Goal: Task Accomplishment & Management: Use online tool/utility

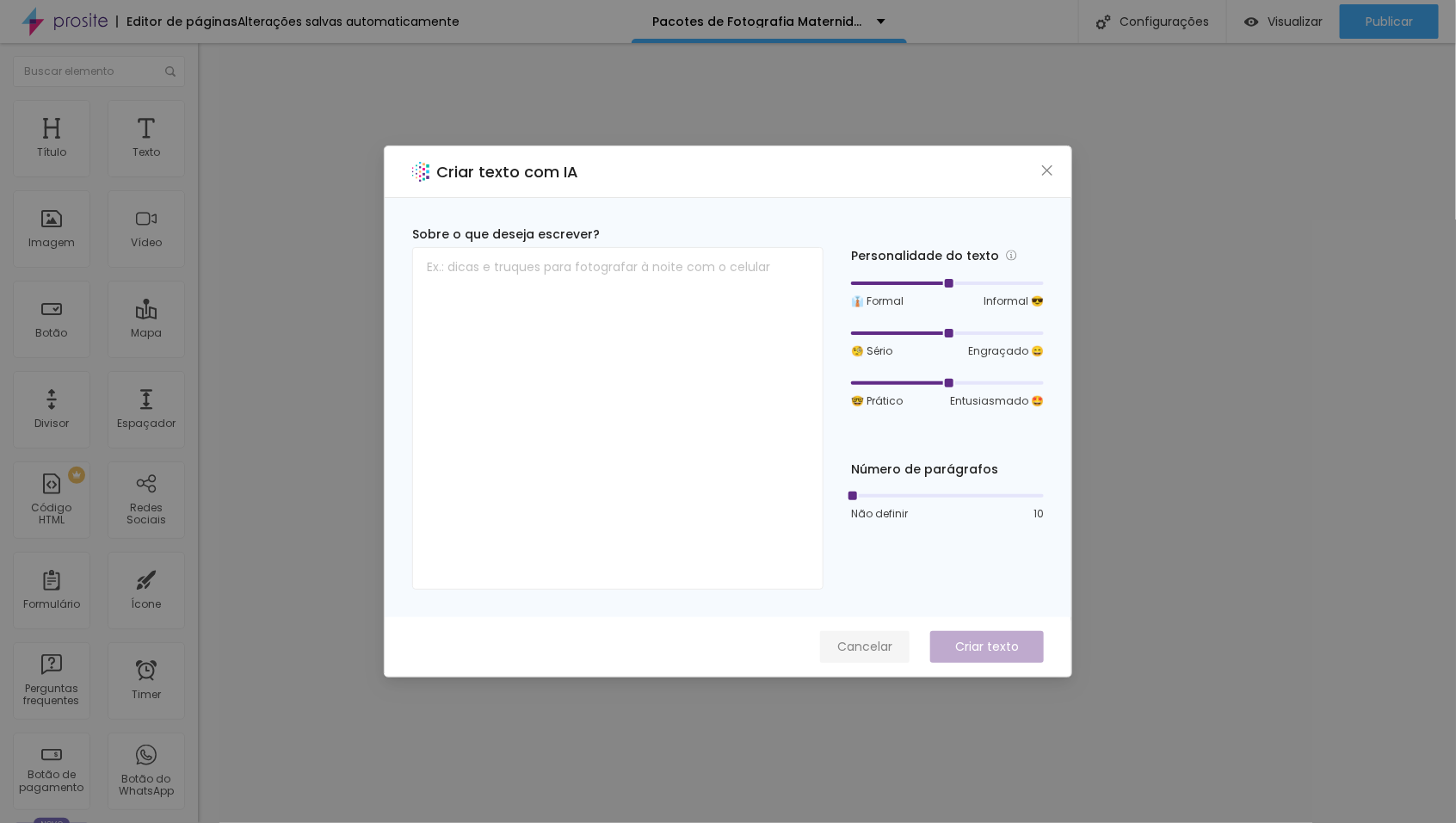
click at [869, 644] on span "Cancelar" at bounding box center [865, 646] width 55 height 18
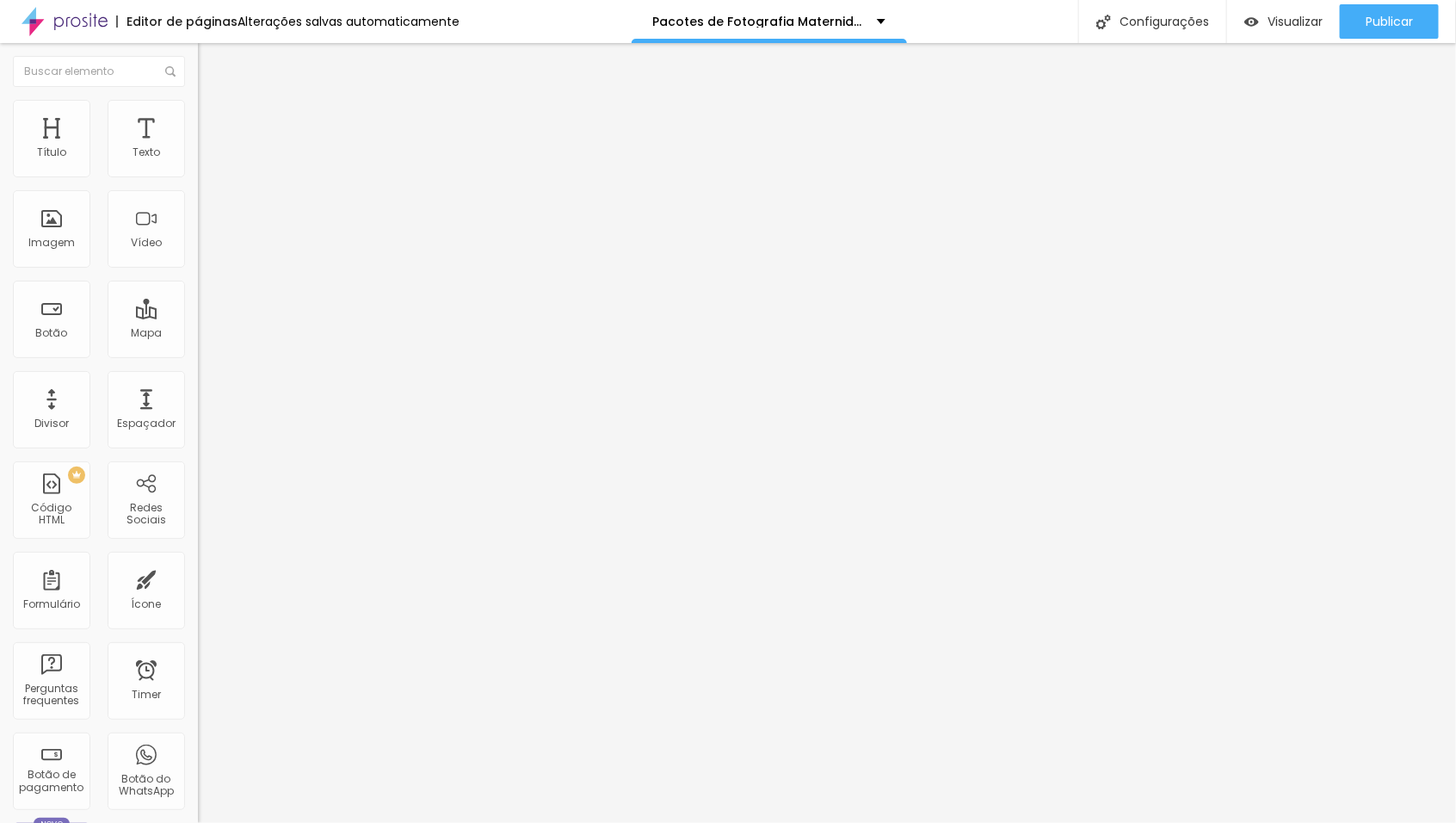
type input "25"
type input "23"
type input "21"
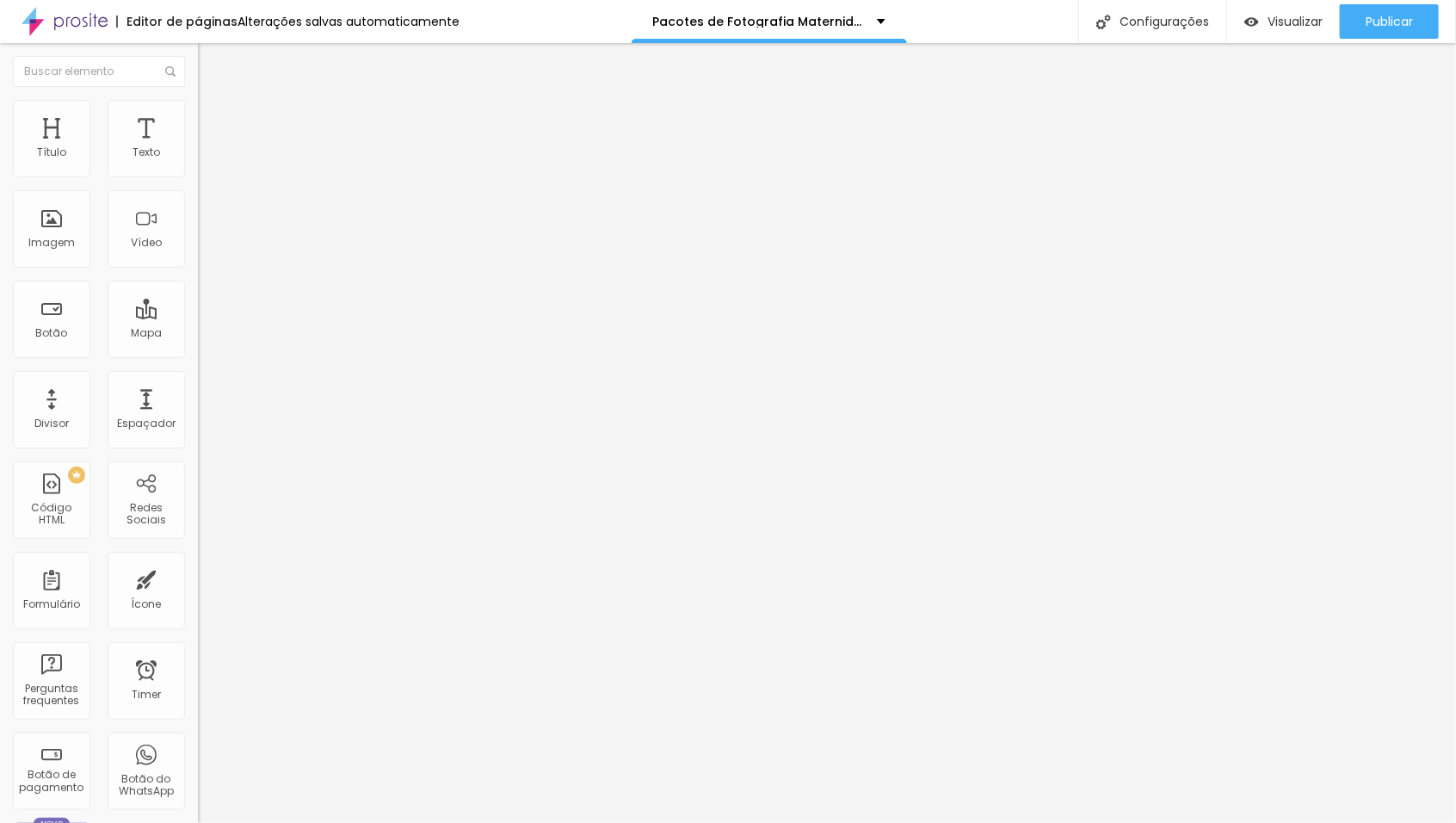
type input "21"
type input "20"
type input "19"
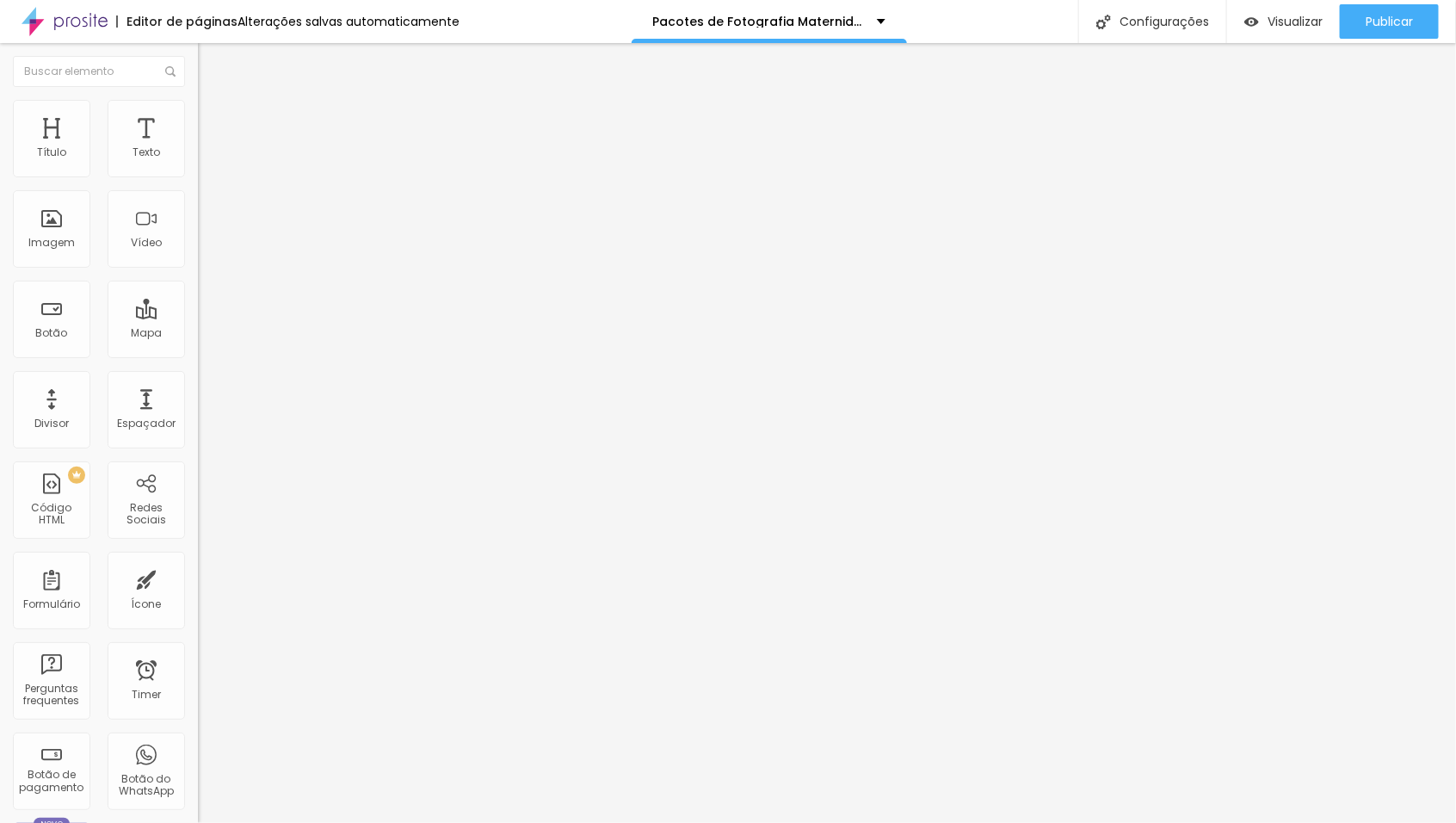
type input "18"
type input "19"
type input "20"
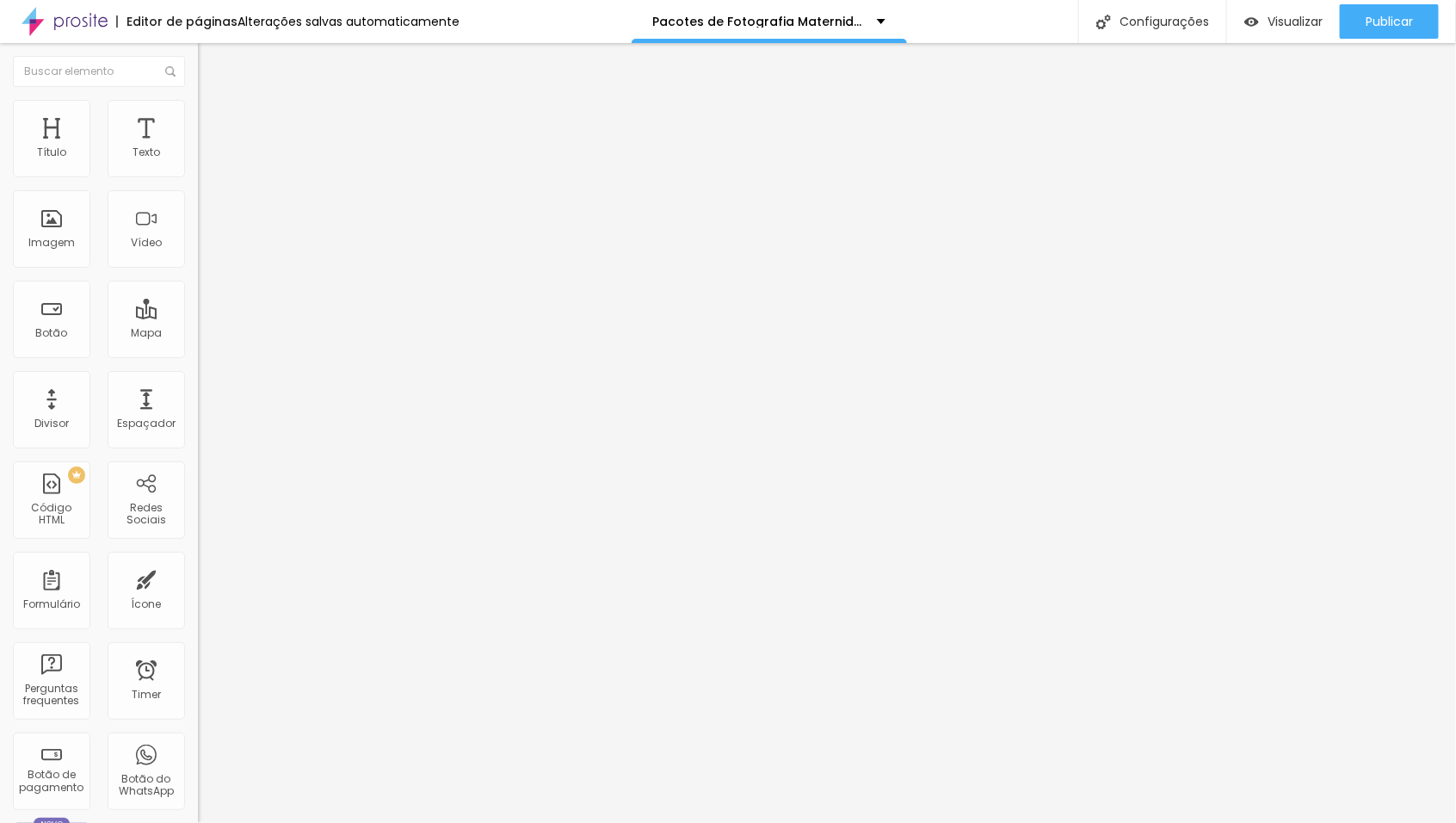
type input "20"
type input "21"
type input "22"
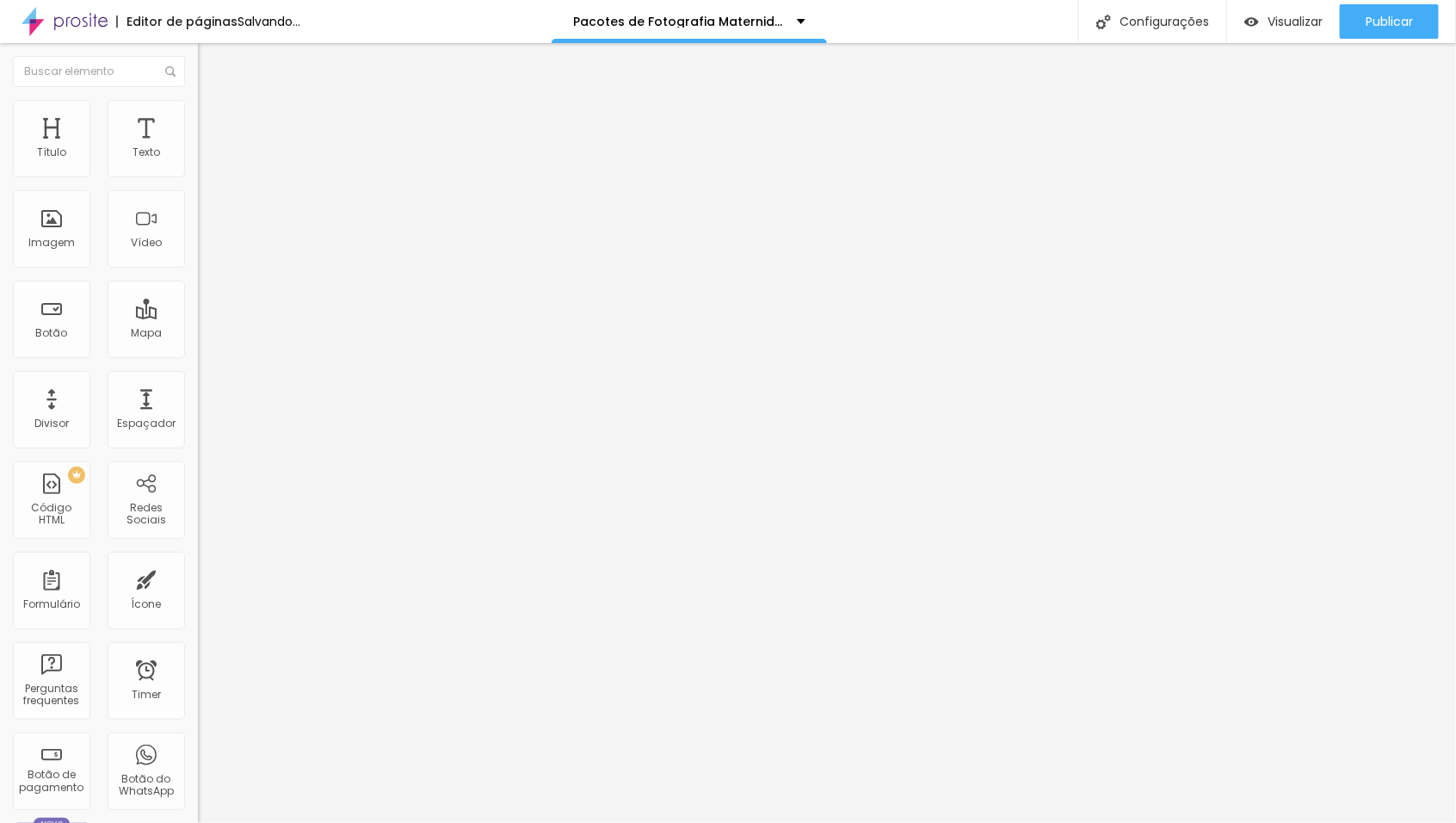
type input "23"
type input "24"
type input "25"
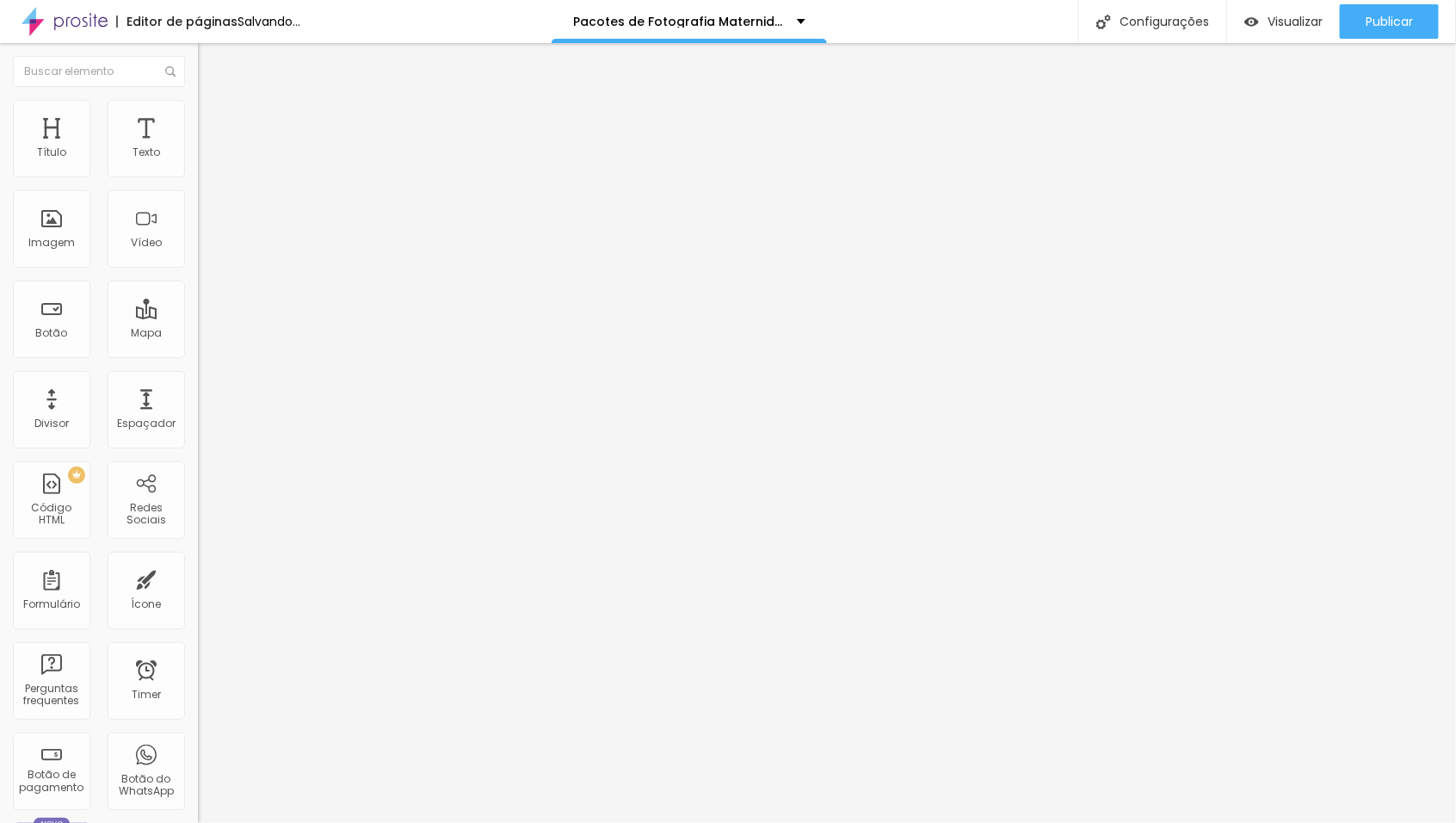
type input "25"
type input "26"
type input "27"
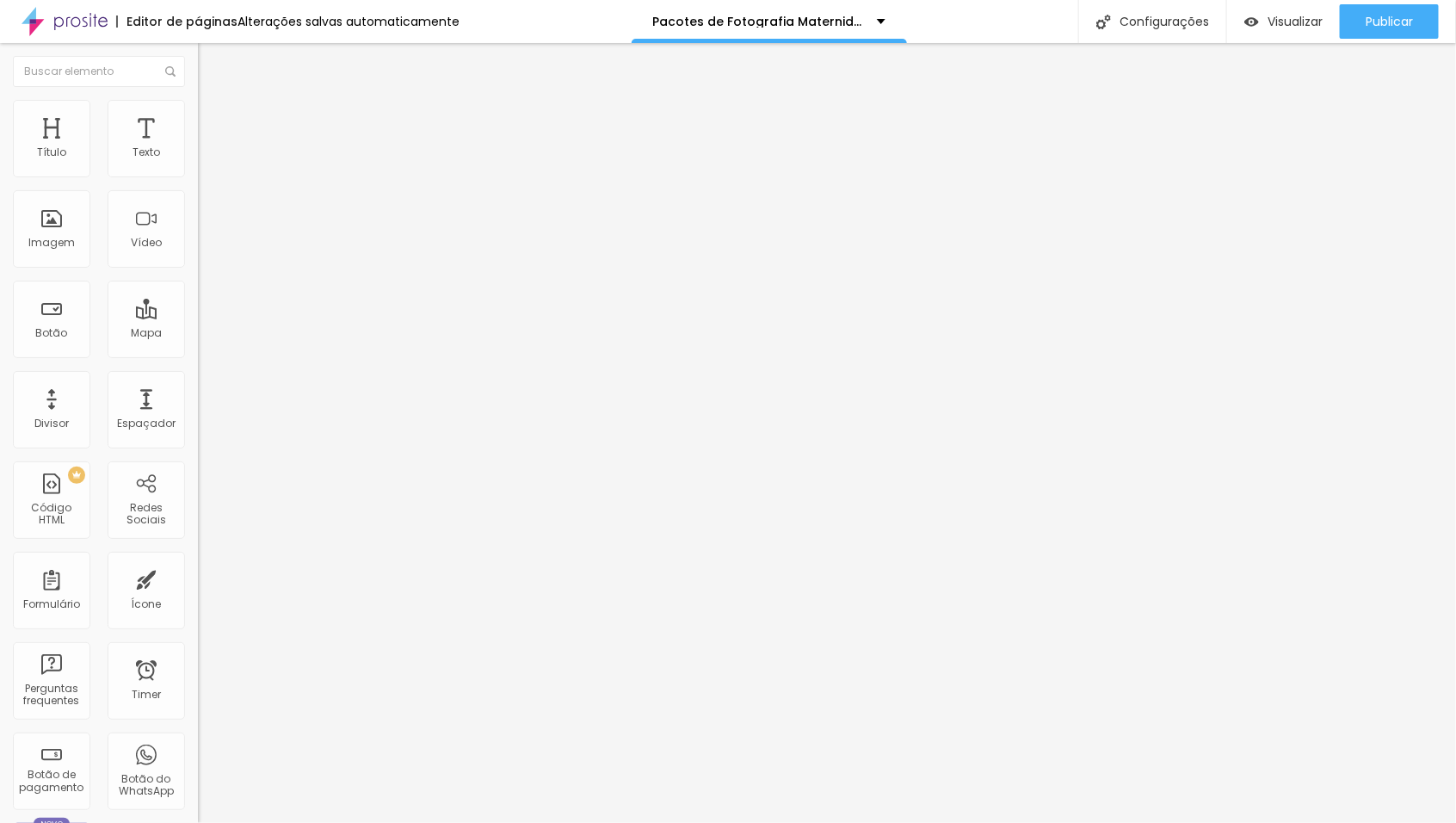
type input "26"
type input "25"
type input "24"
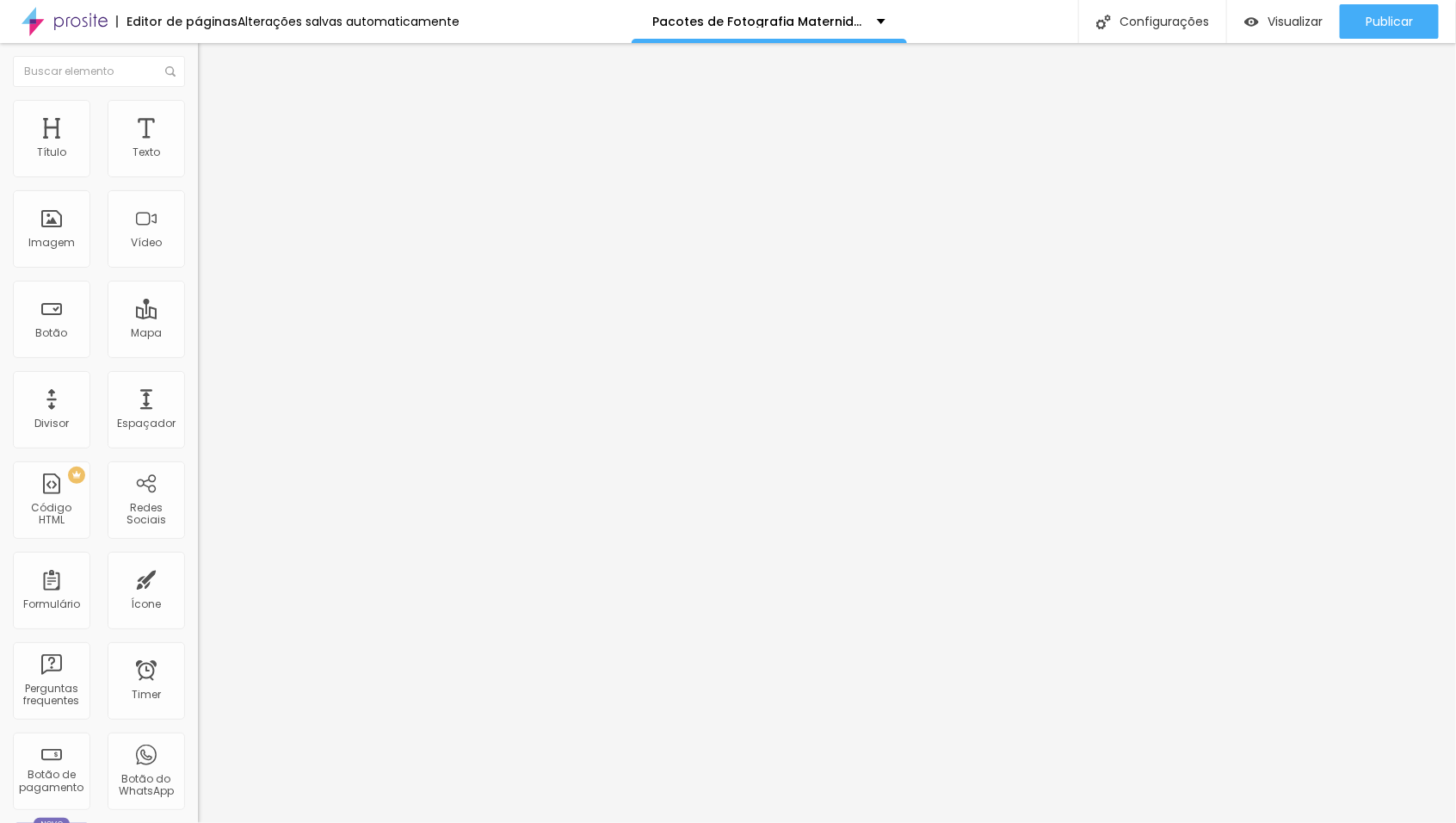
type input "24"
drag, startPoint x: 55, startPoint y: 357, endPoint x: 53, endPoint y: 368, distance: 11.2
type input "24"
click at [198, 406] on input "range" at bounding box center [254, 413] width 111 height 14
click at [198, 317] on div at bounding box center [298, 324] width 198 height 15
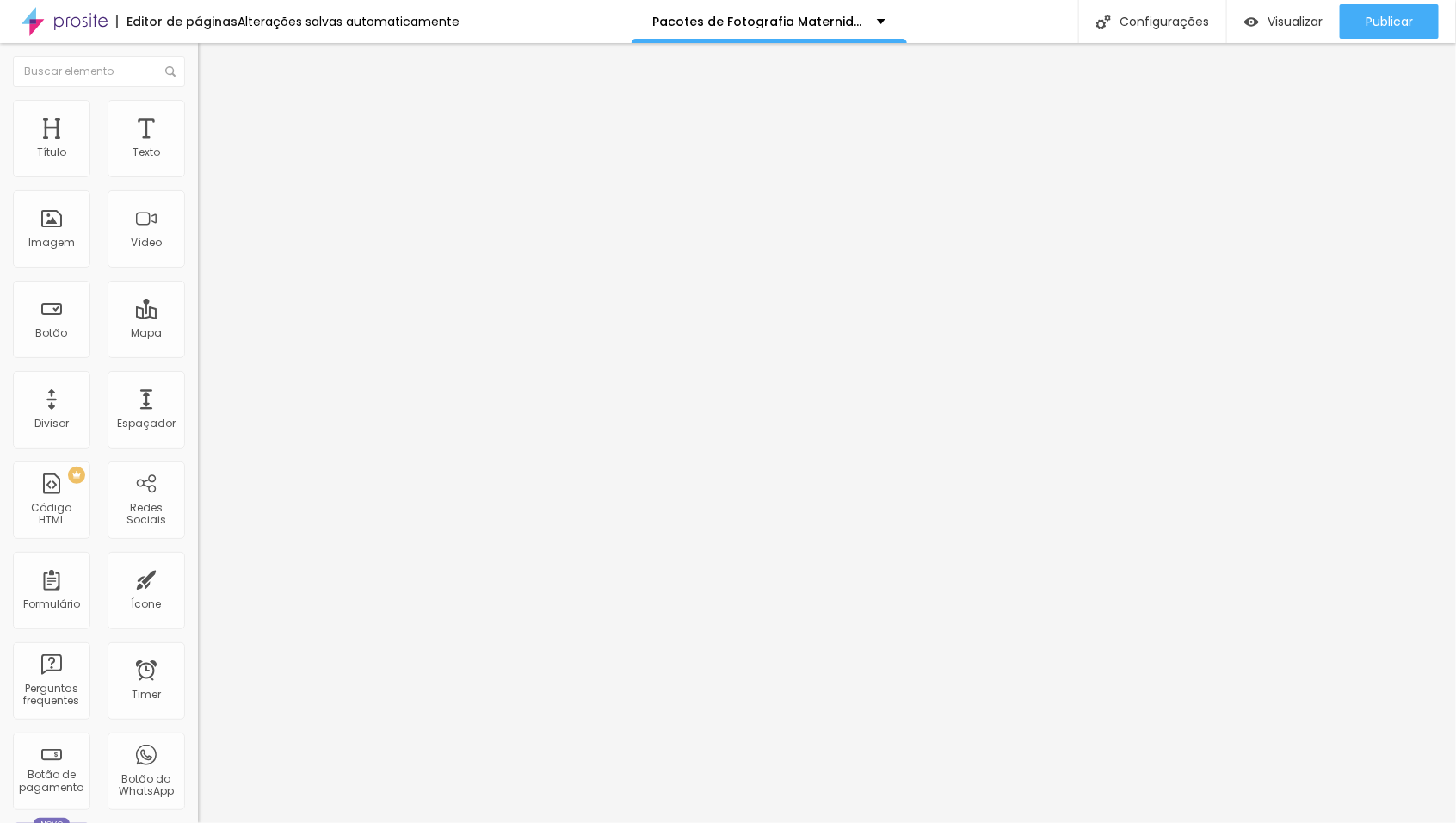
click at [198, 317] on div at bounding box center [298, 324] width 198 height 15
type input "17"
type input "18"
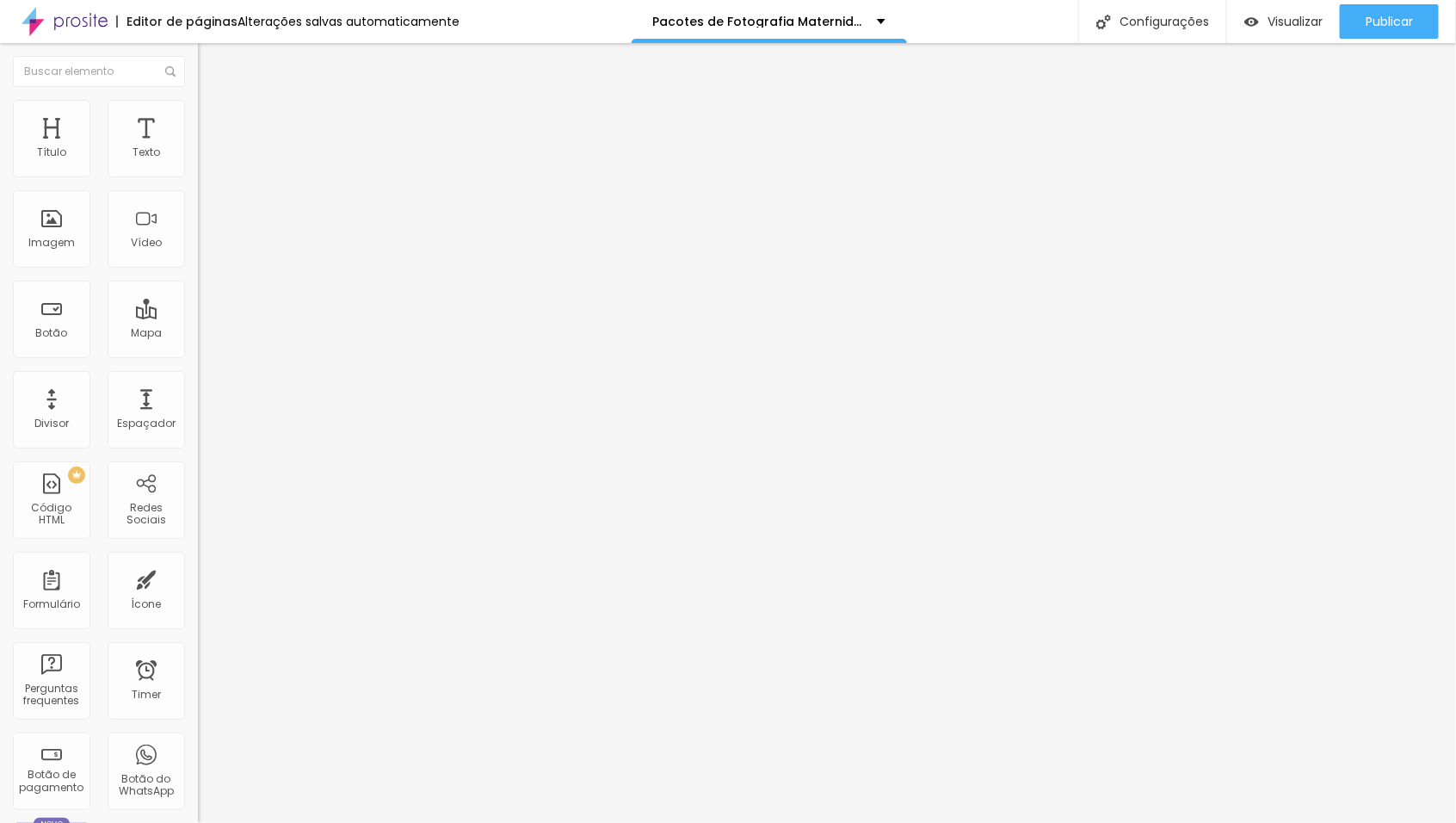
type input "19"
type input "18"
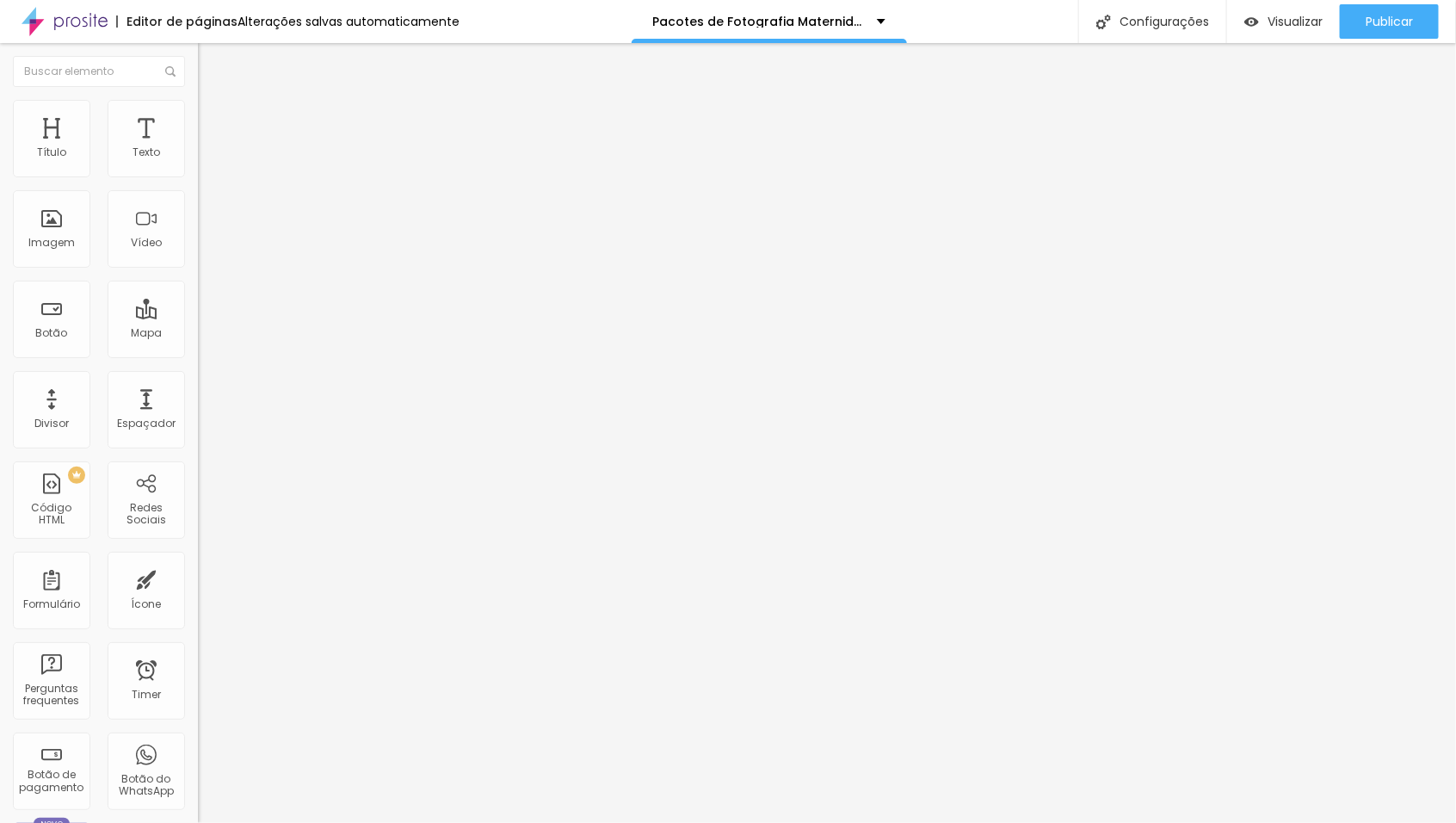
click at [198, 317] on input "range" at bounding box center [254, 323] width 111 height 14
click at [214, 116] on span "Avançado" at bounding box center [242, 111] width 57 height 14
click at [198, 113] on ul "Estilo Avançado" at bounding box center [298, 99] width 198 height 34
click at [198, 98] on img at bounding box center [206, 90] width 15 height 15
click at [211, 65] on img "button" at bounding box center [217, 62] width 14 height 14
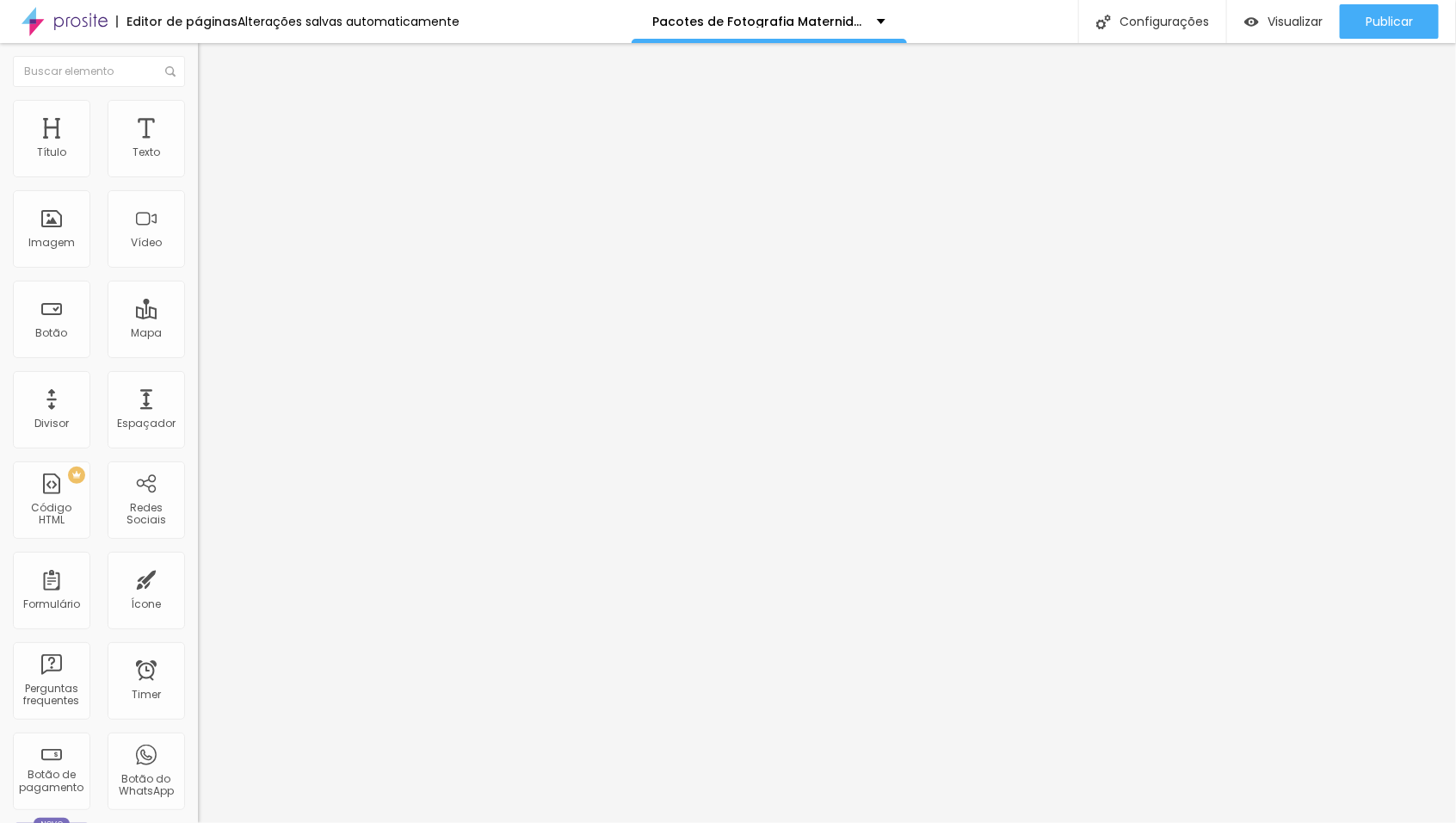
type input "14"
type input "15"
type input "16"
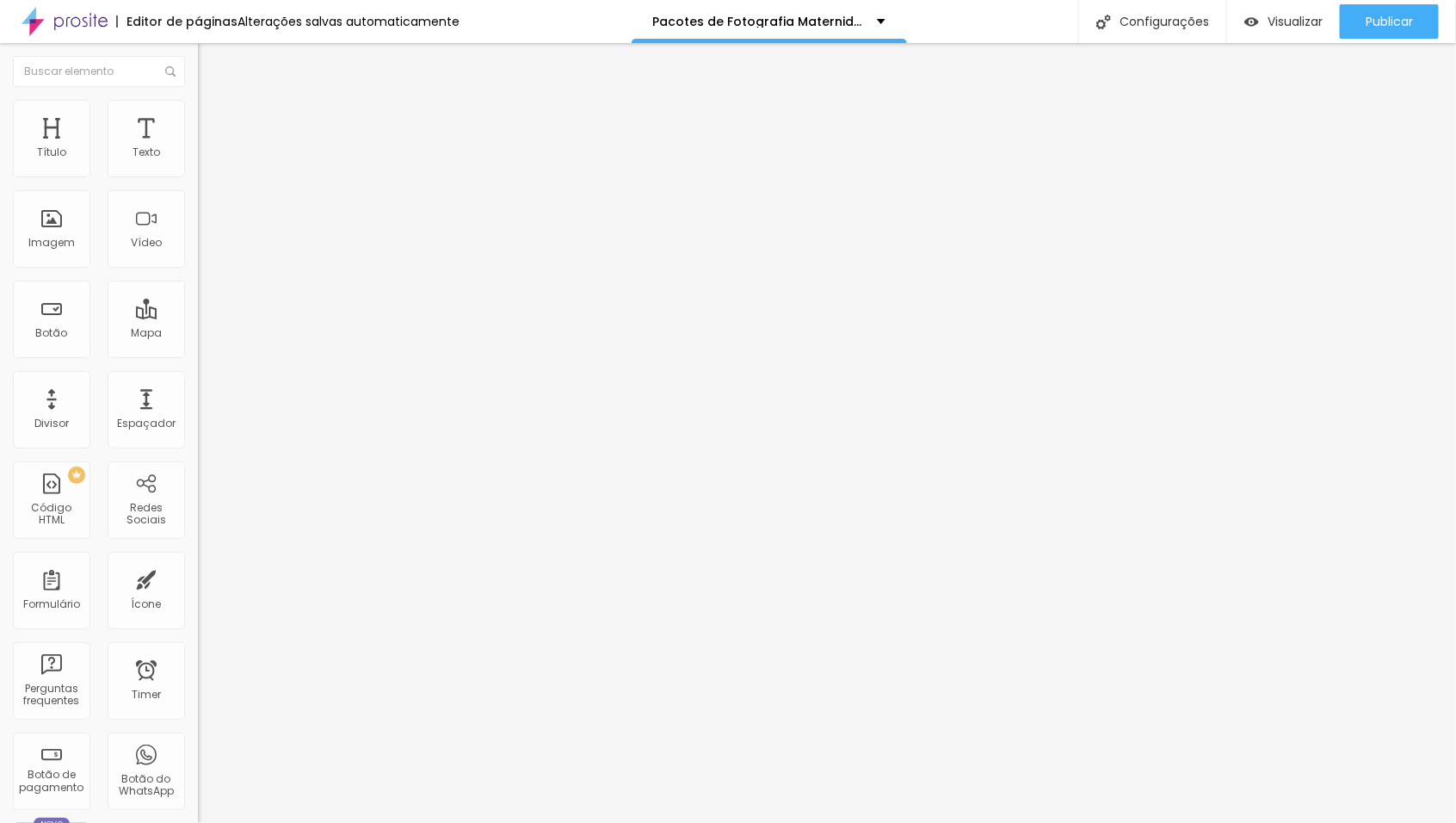
type input "16"
type input "17"
type input "18"
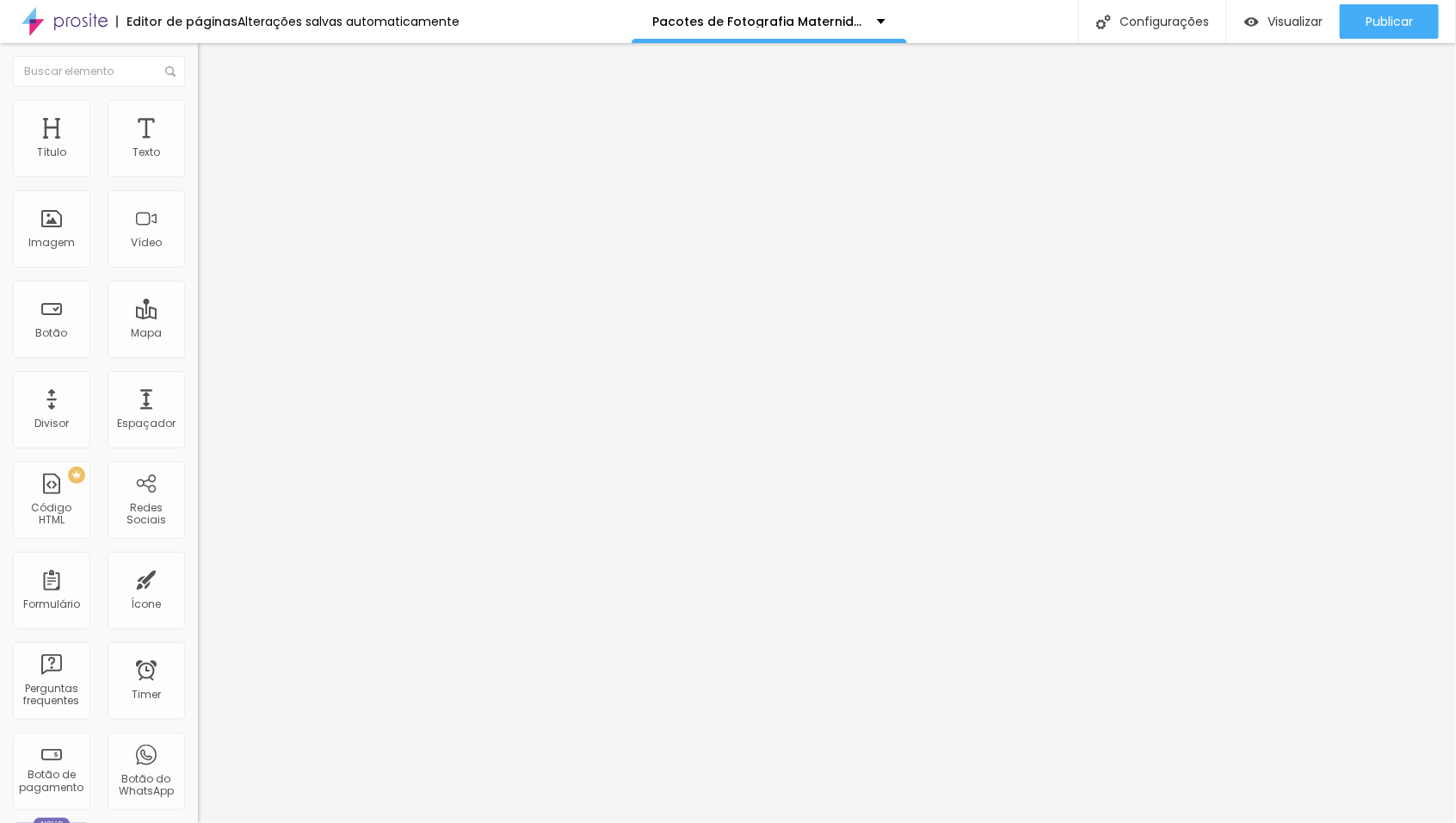
drag, startPoint x: 67, startPoint y: 169, endPoint x: 82, endPoint y: 173, distance: 15.5
type input "18"
click at [198, 317] on input "range" at bounding box center [254, 323] width 111 height 14
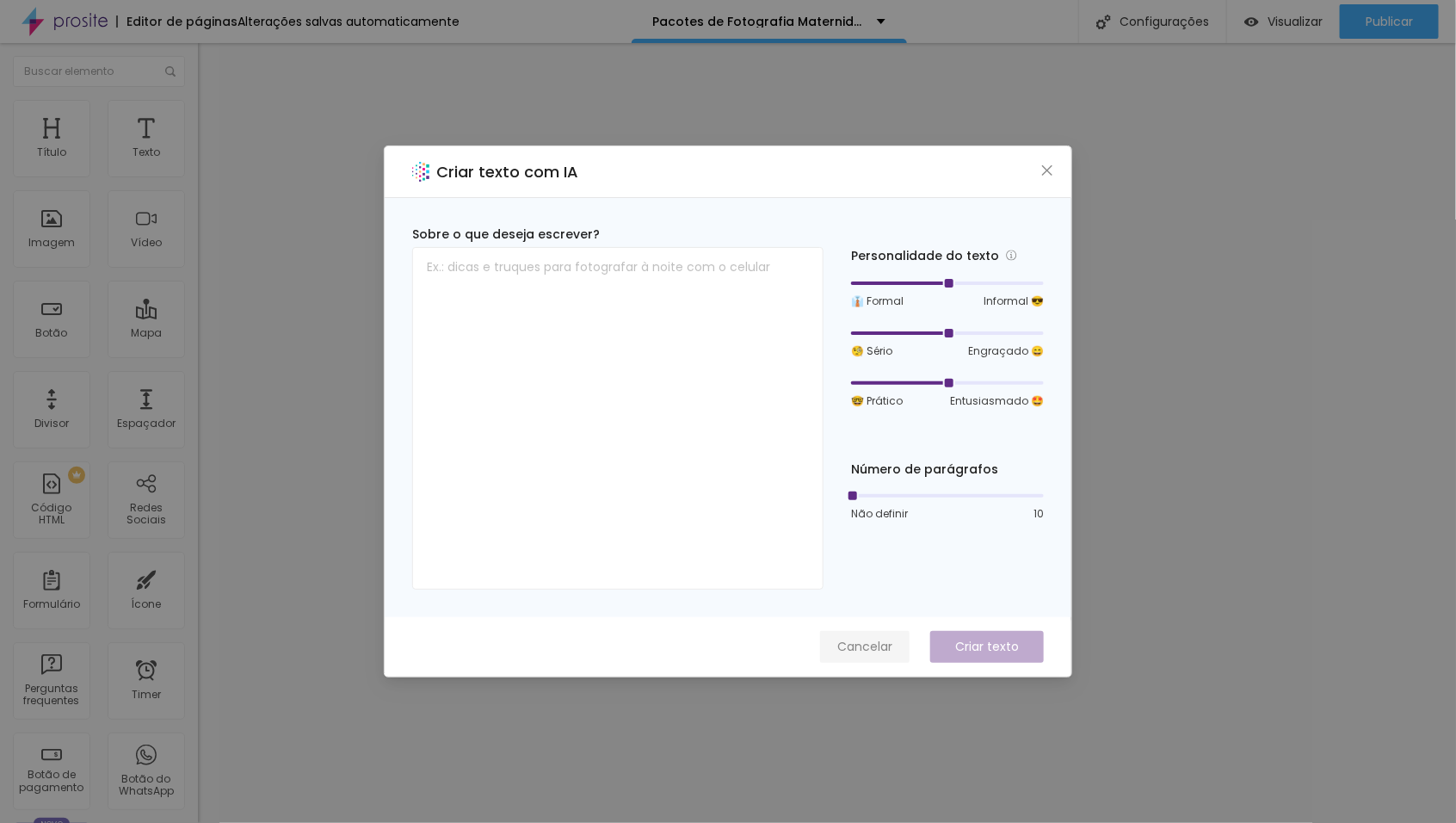
click at [873, 645] on span "Cancelar" at bounding box center [865, 646] width 55 height 18
click at [858, 640] on span "Cancelar" at bounding box center [865, 646] width 55 height 18
click at [880, 634] on button "Cancelar" at bounding box center [865, 647] width 90 height 32
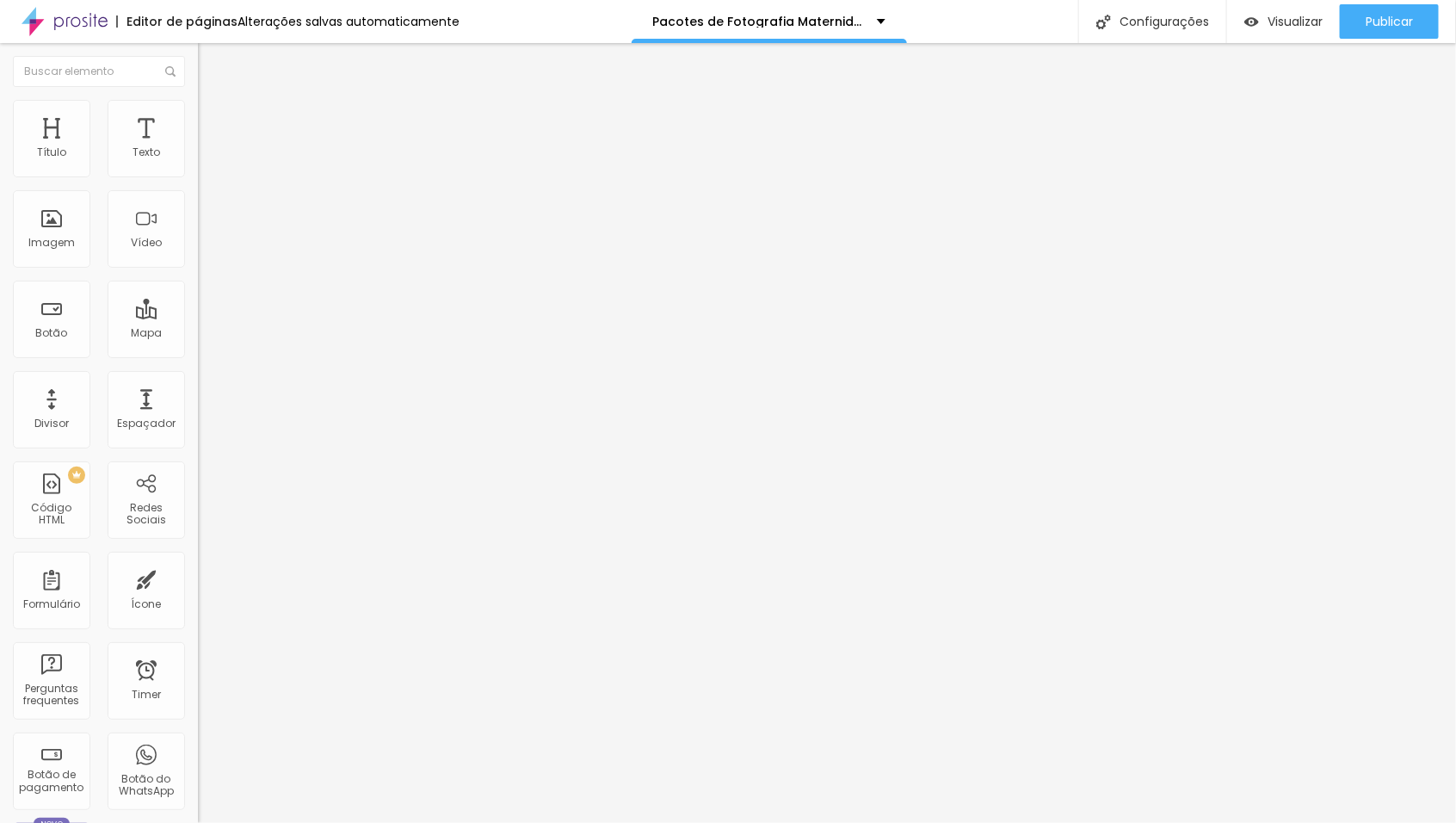
type input "14"
type input "15"
type input "16"
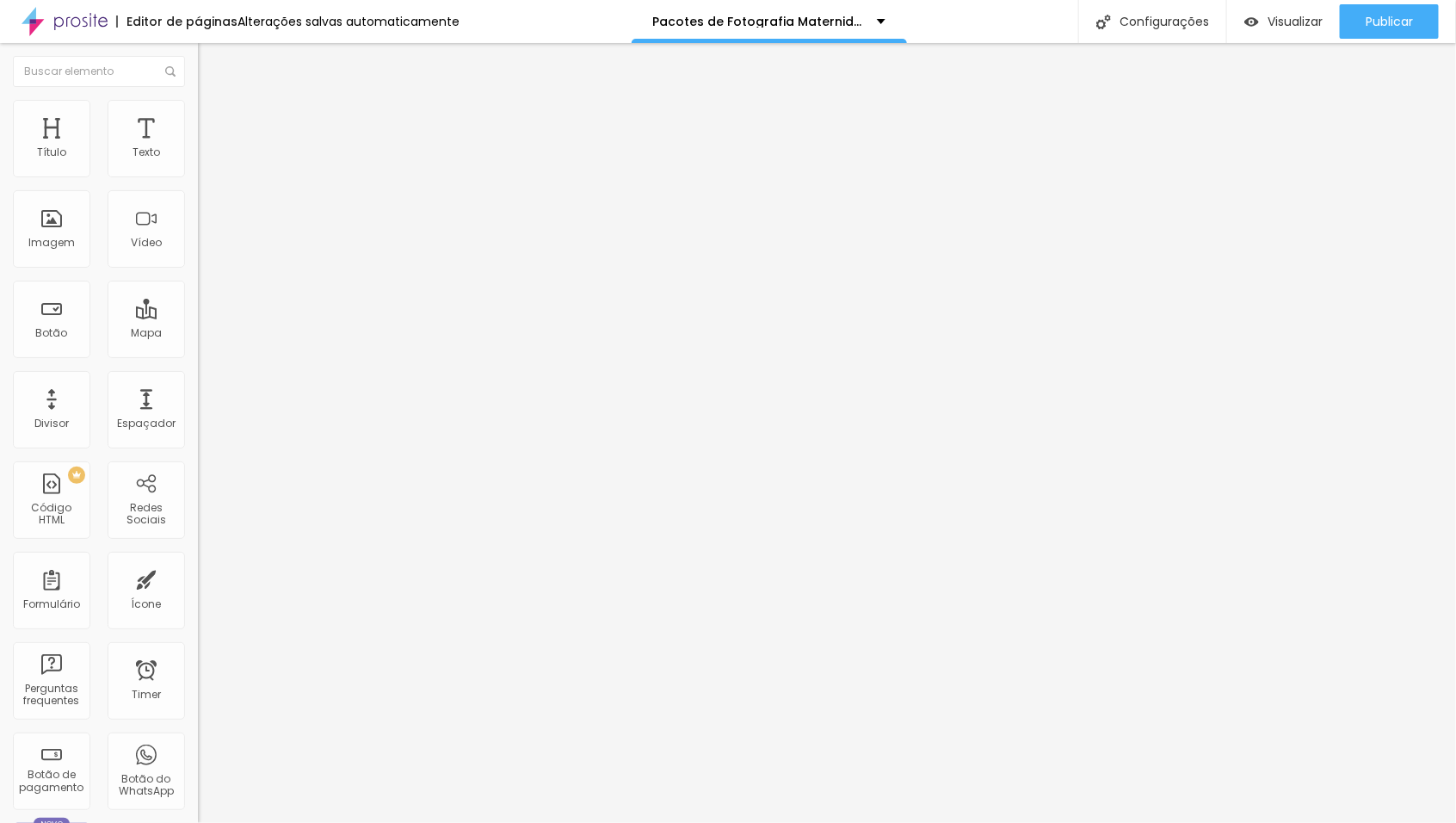
type input "16"
type input "17"
type input "18"
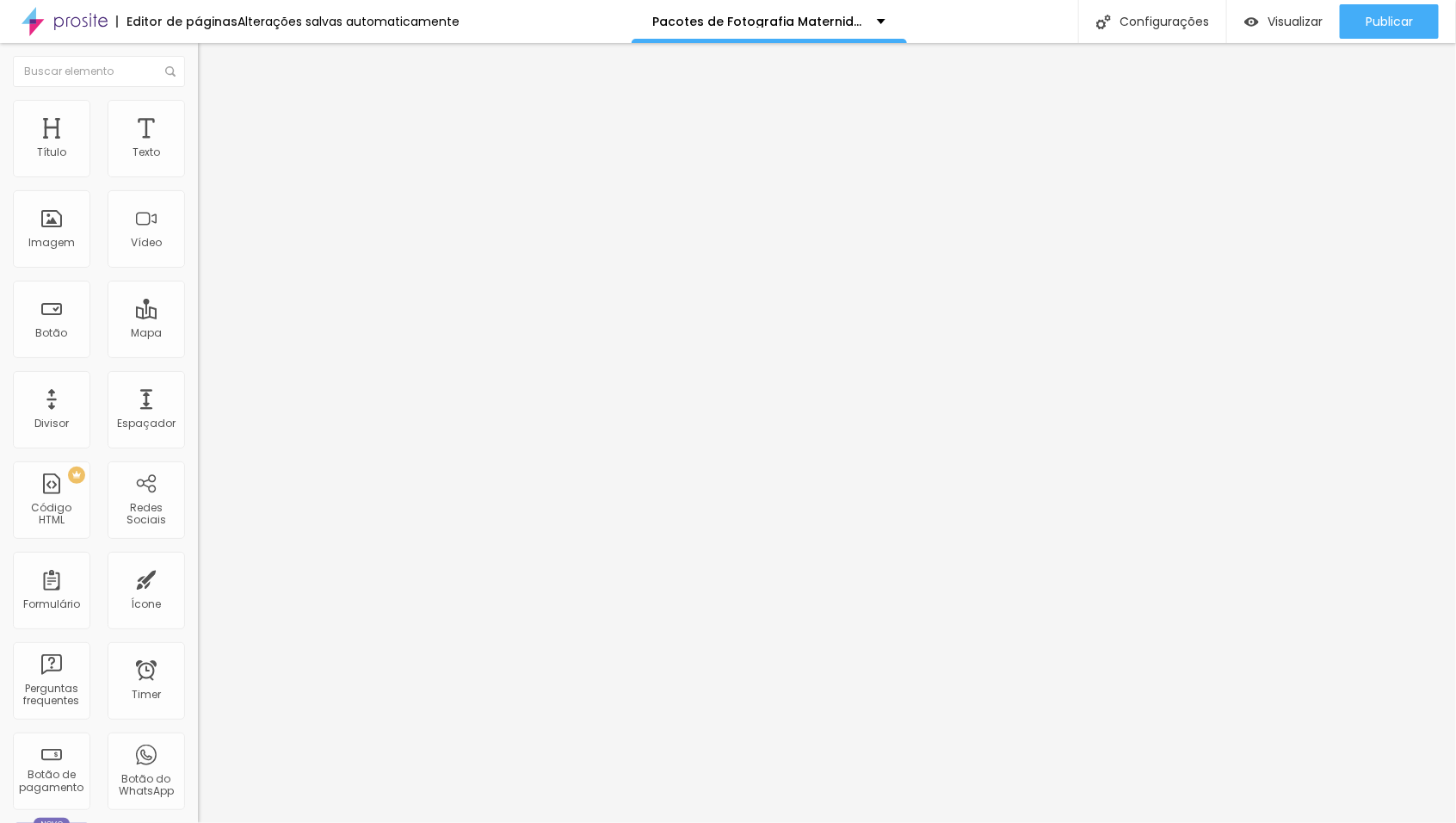
drag, startPoint x: 60, startPoint y: 169, endPoint x: 82, endPoint y: 181, distance: 25.1
type input "18"
click at [198, 317] on input "range" at bounding box center [254, 323] width 111 height 14
click at [214, 116] on span "Avançado" at bounding box center [242, 111] width 57 height 14
click at [214, 101] on span "Estilo" at bounding box center [227, 94] width 26 height 14
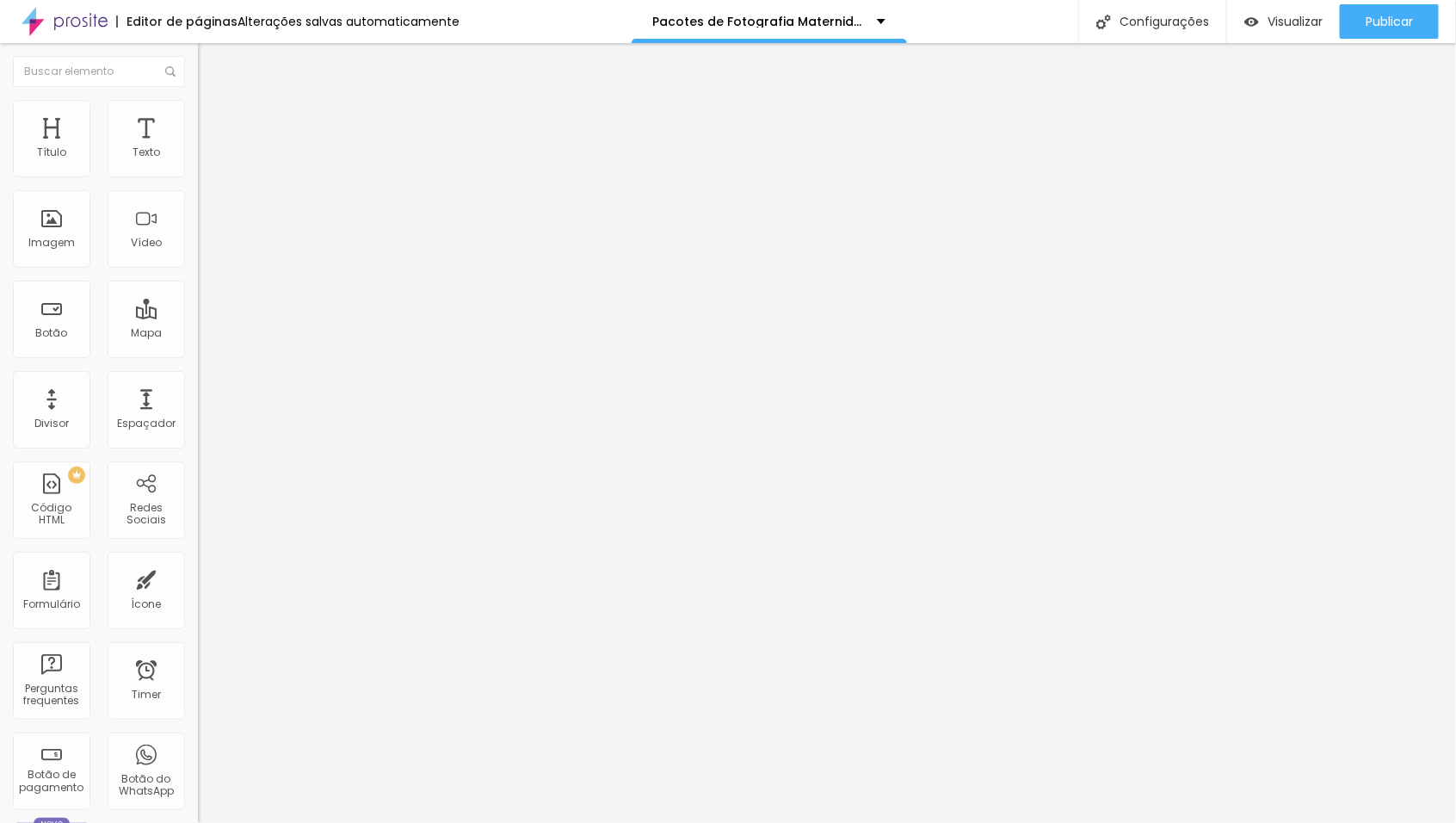
click at [198, 72] on button "Editar Título" at bounding box center [298, 63] width 198 height 40
click at [198, 255] on button "button" at bounding box center [211, 245] width 25 height 18
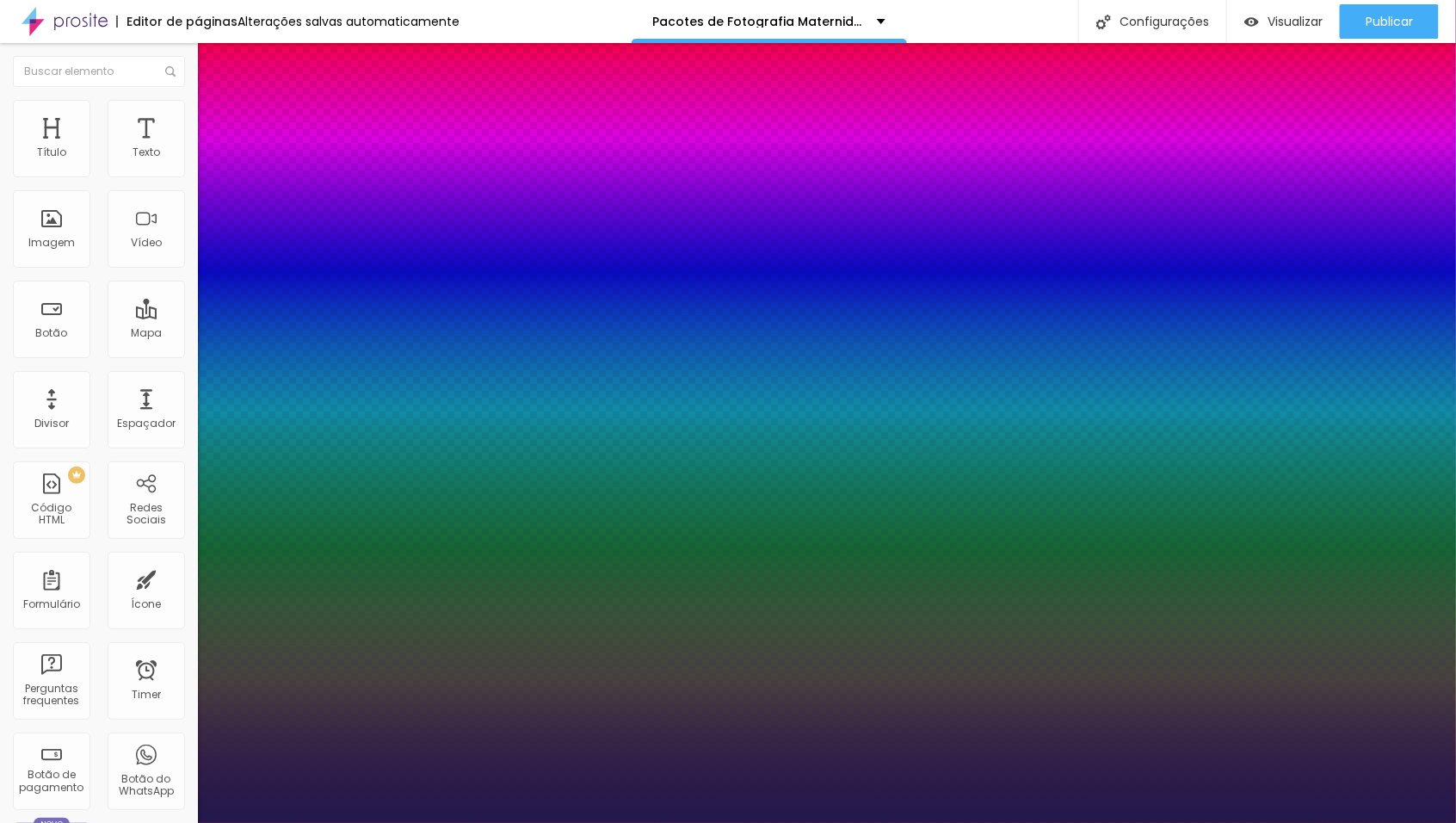
type input "1"
select select "TitilliumWeb"
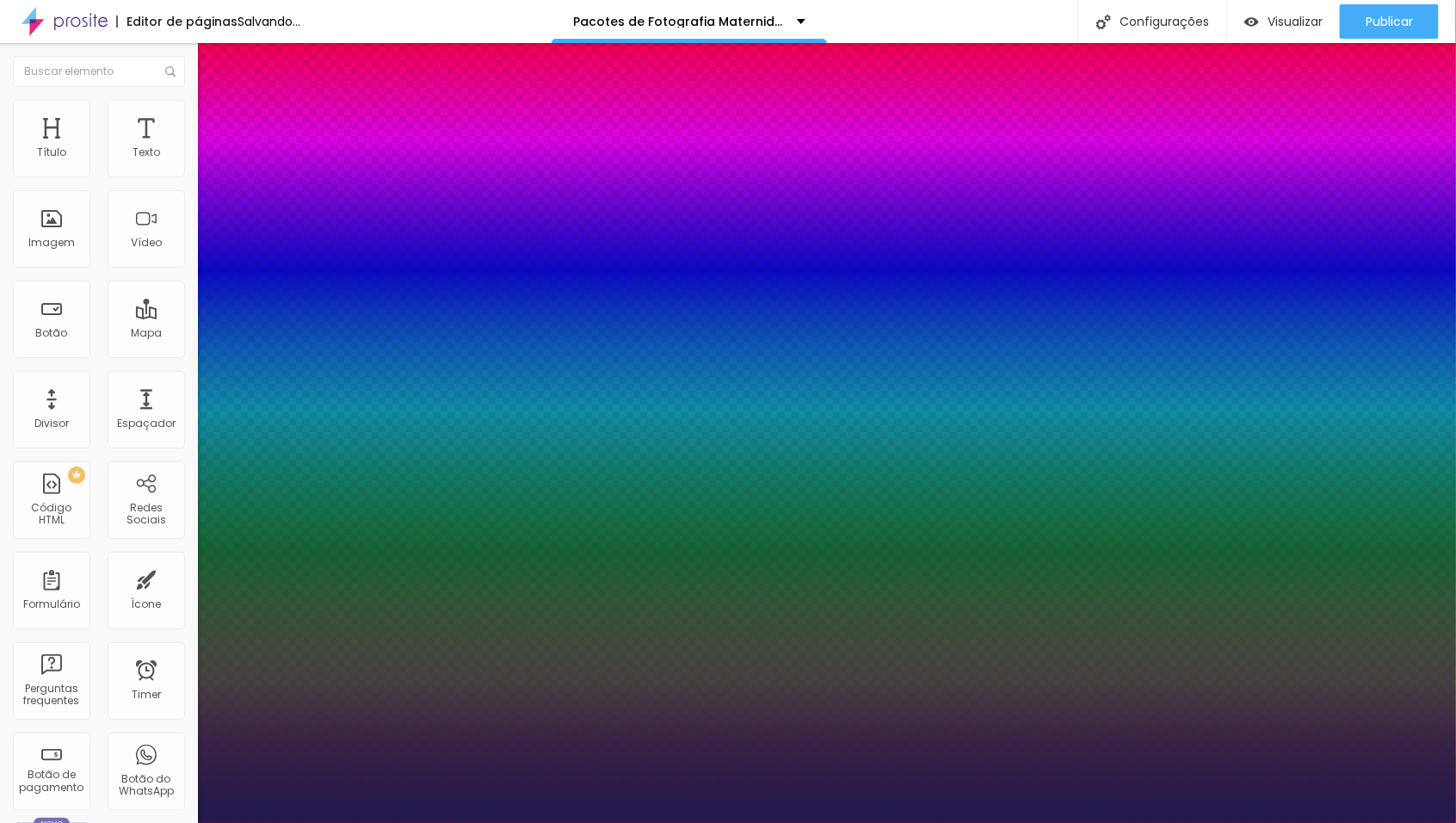
type input "1"
select select "PlayfairDisplay"
type input "1"
click at [531, 822] on div at bounding box center [728, 823] width 1456 height 0
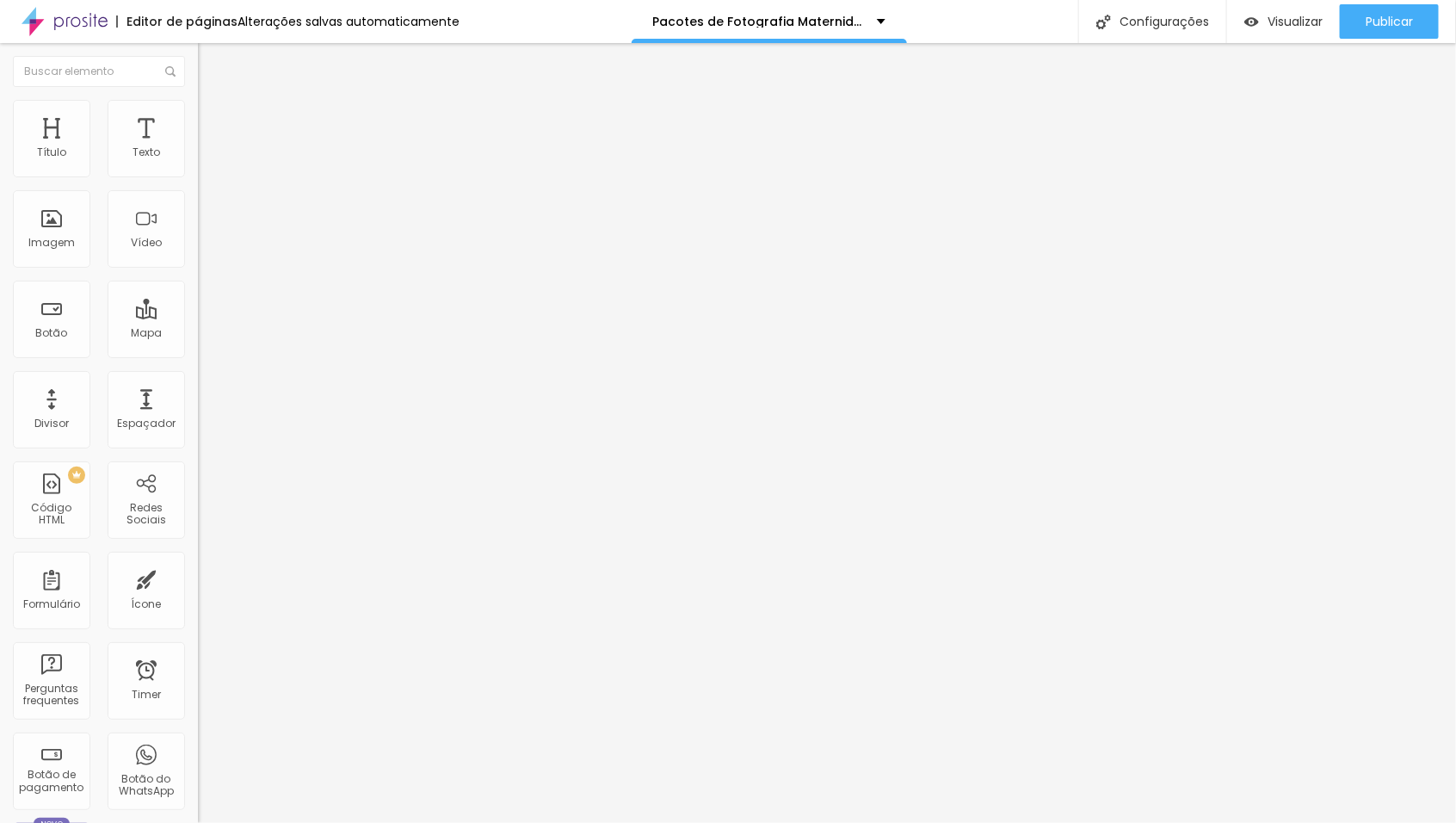
click at [207, 248] on icon "button" at bounding box center [210, 244] width 7 height 7
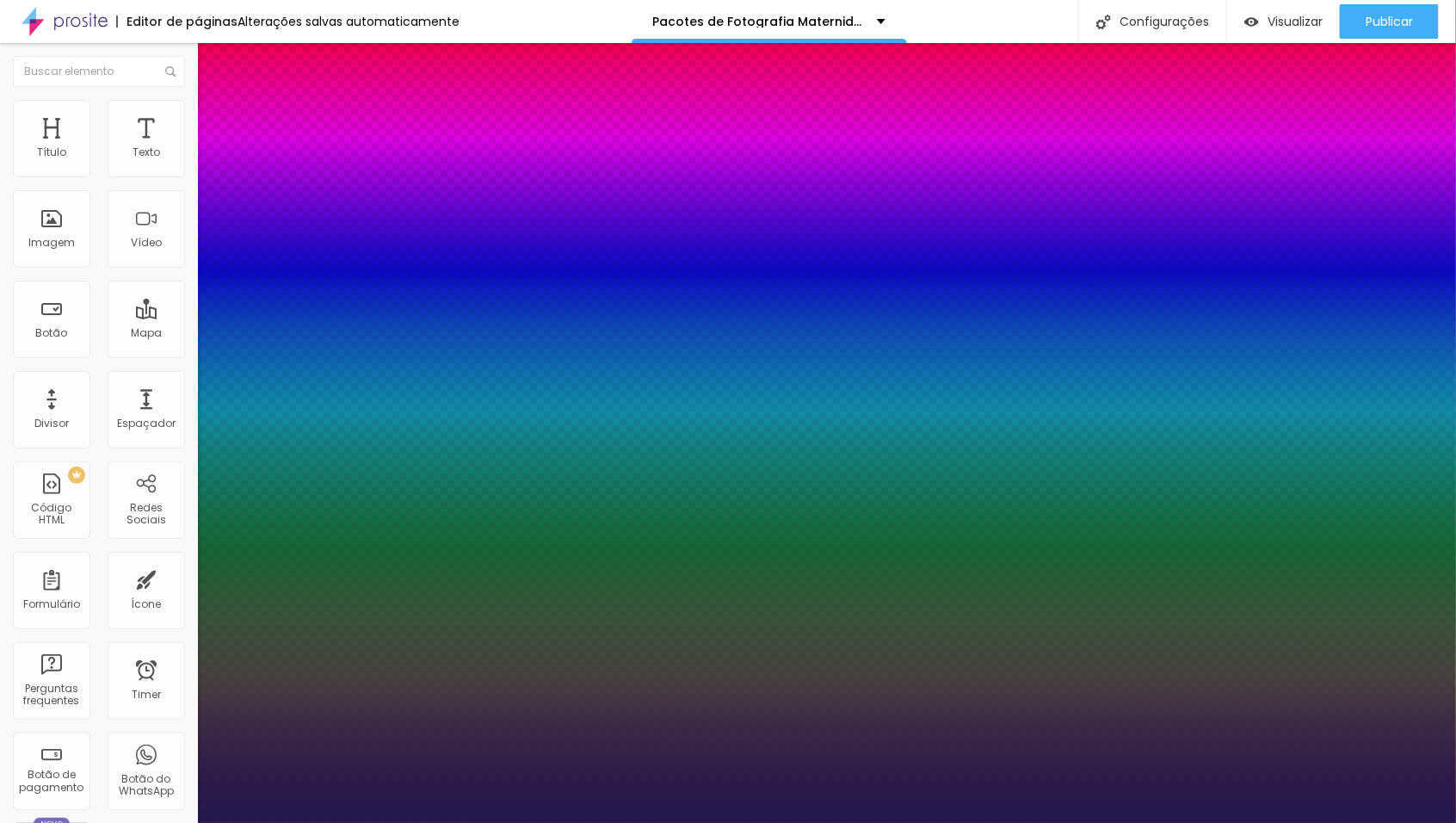
type input "1"
select select "PlayfairDisplay"
type input "1"
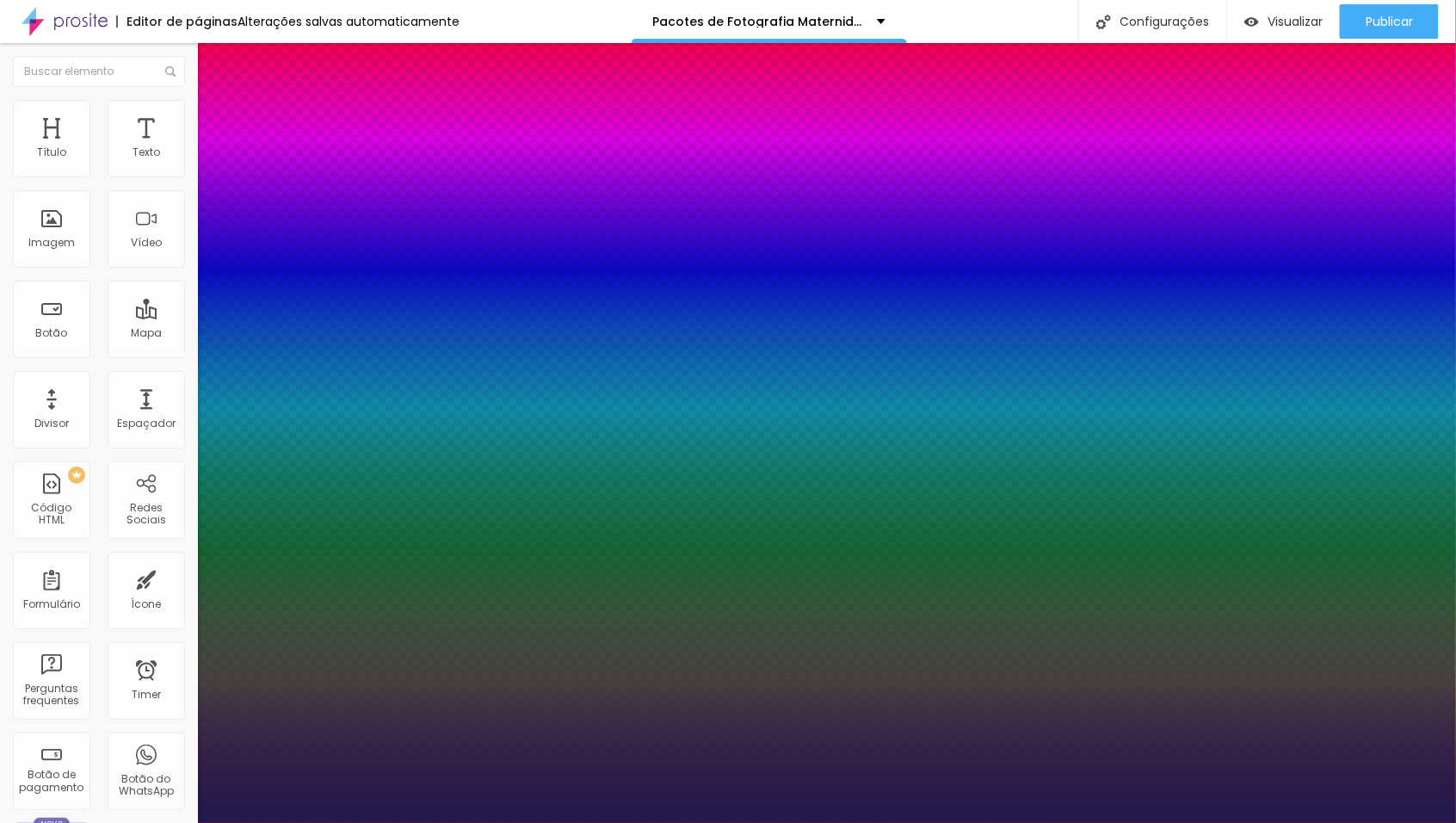
click at [896, 822] on div at bounding box center [728, 823] width 1456 height 0
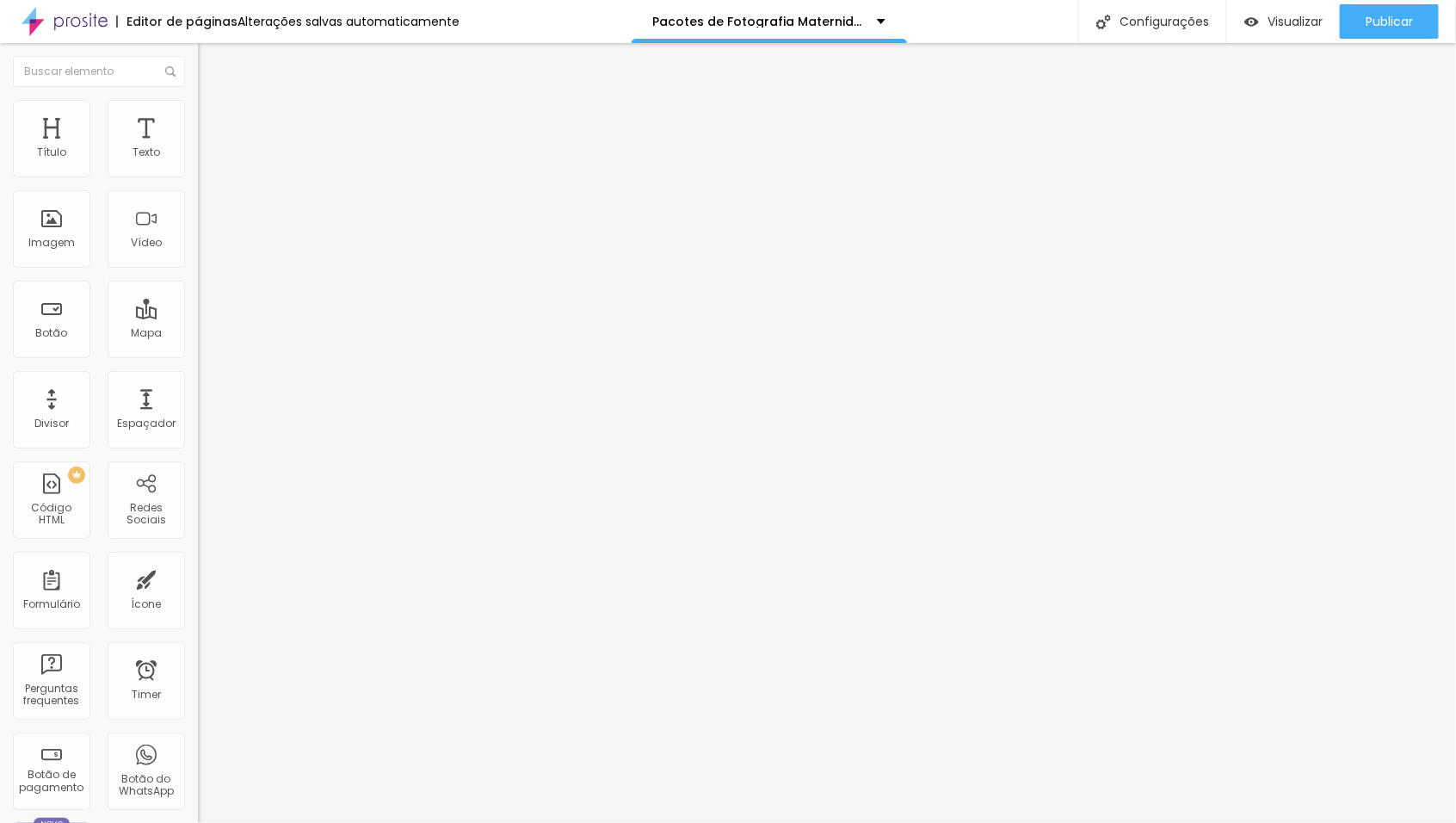
click at [198, 255] on button "button" at bounding box center [211, 245] width 25 height 18
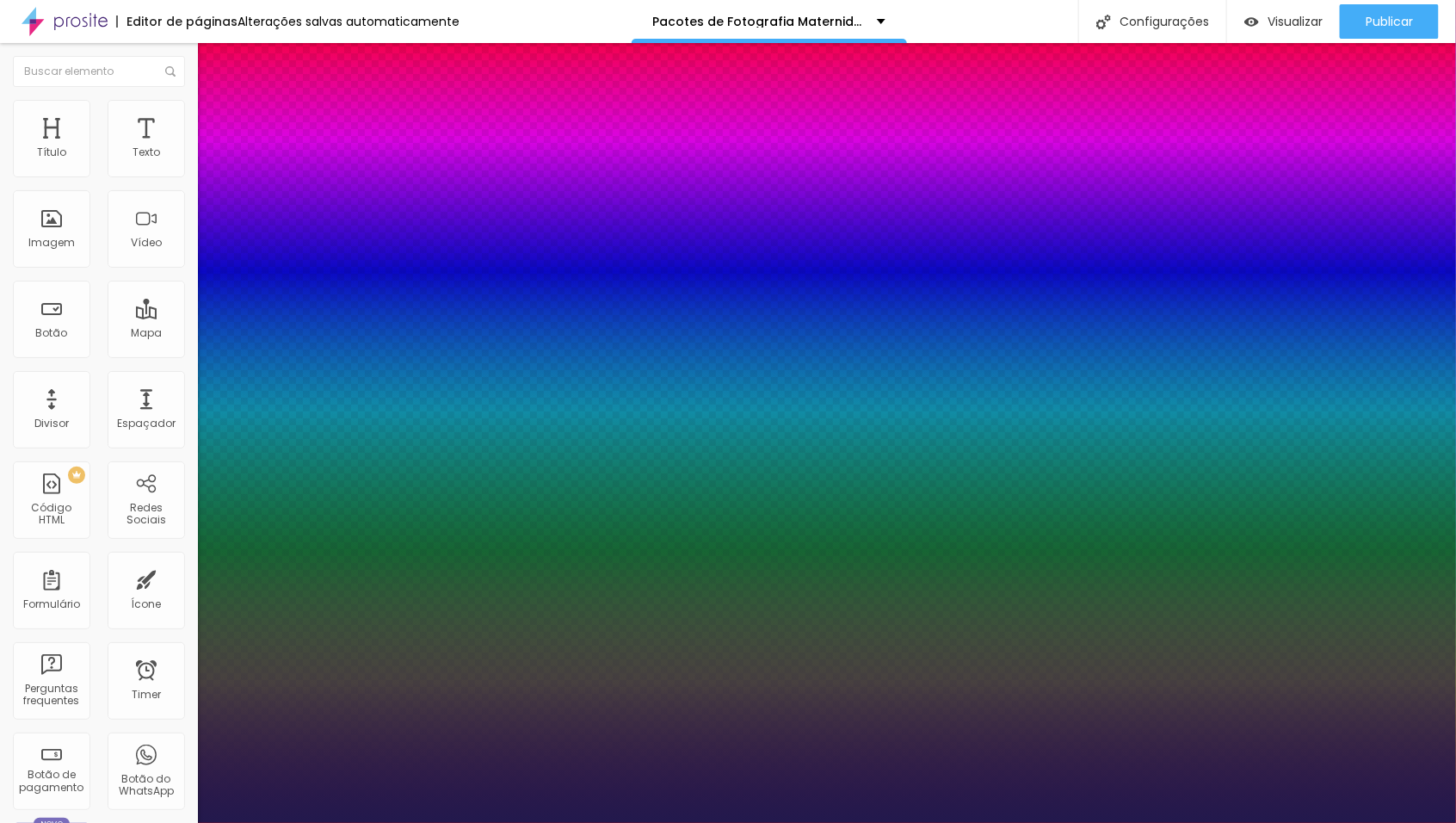
type input "1"
type input "37"
type input "1"
type input "36"
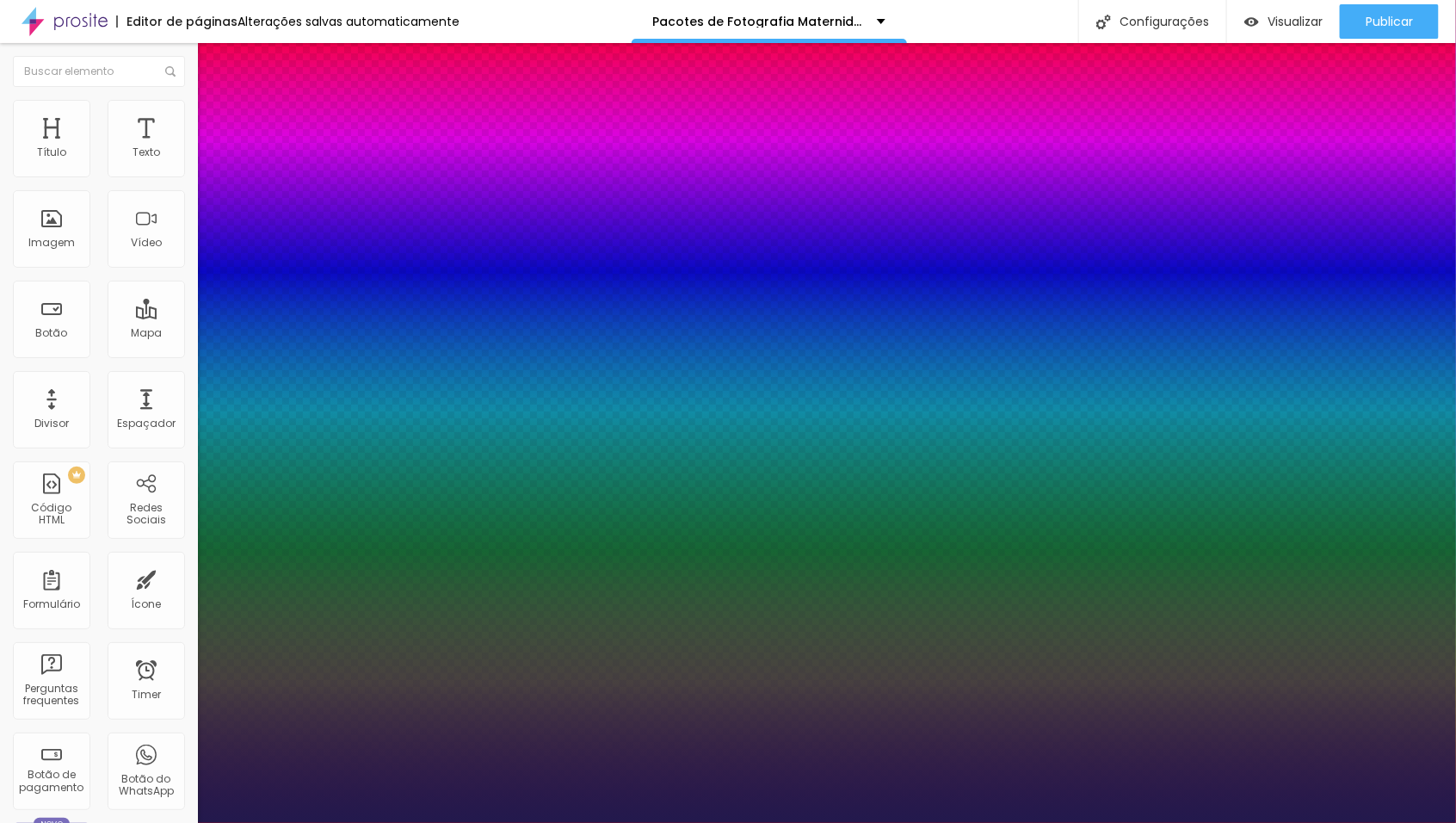
type input "36"
type input "1"
type input "35"
type input "1"
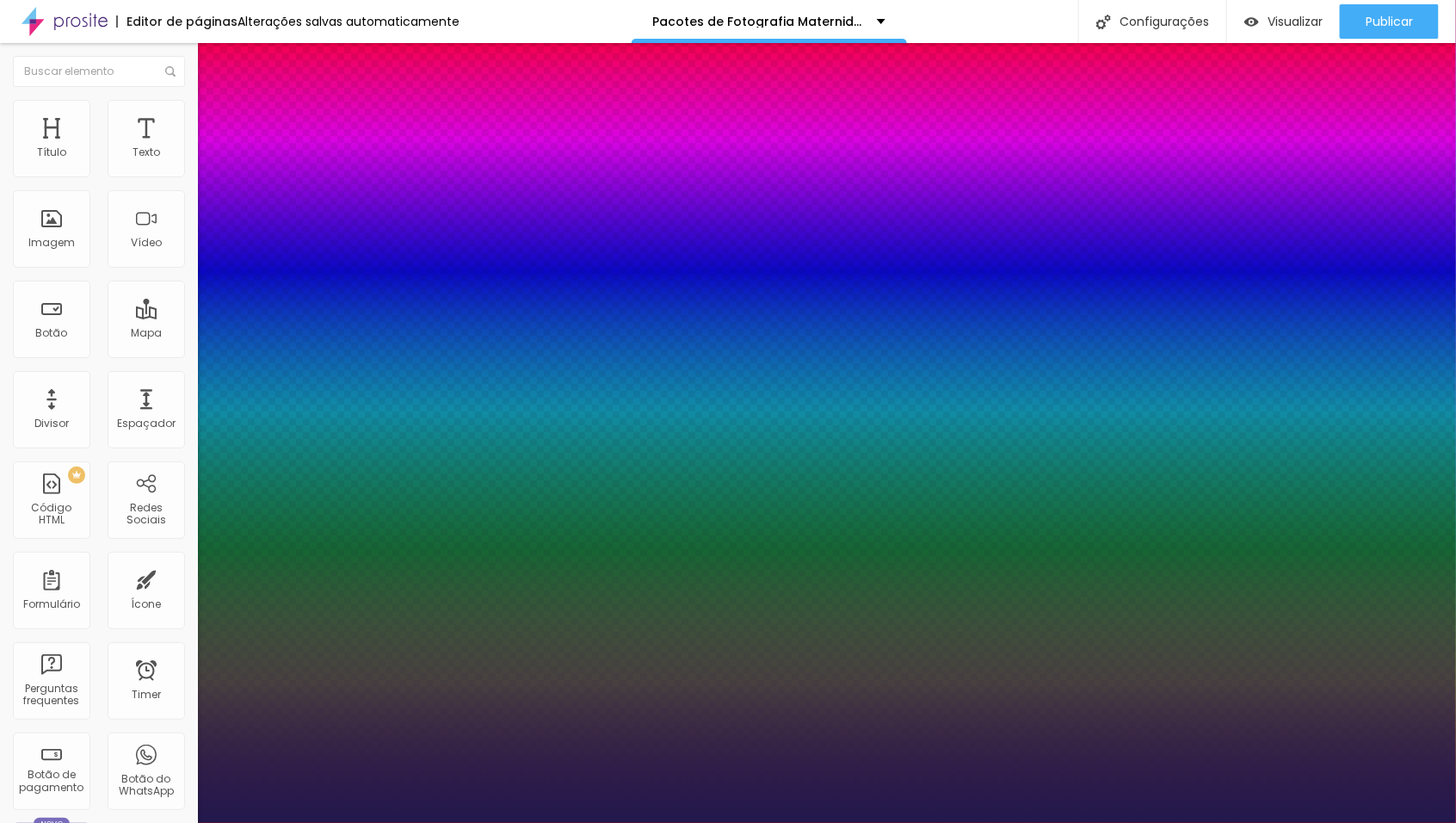
type input "34"
type input "1"
type input "32"
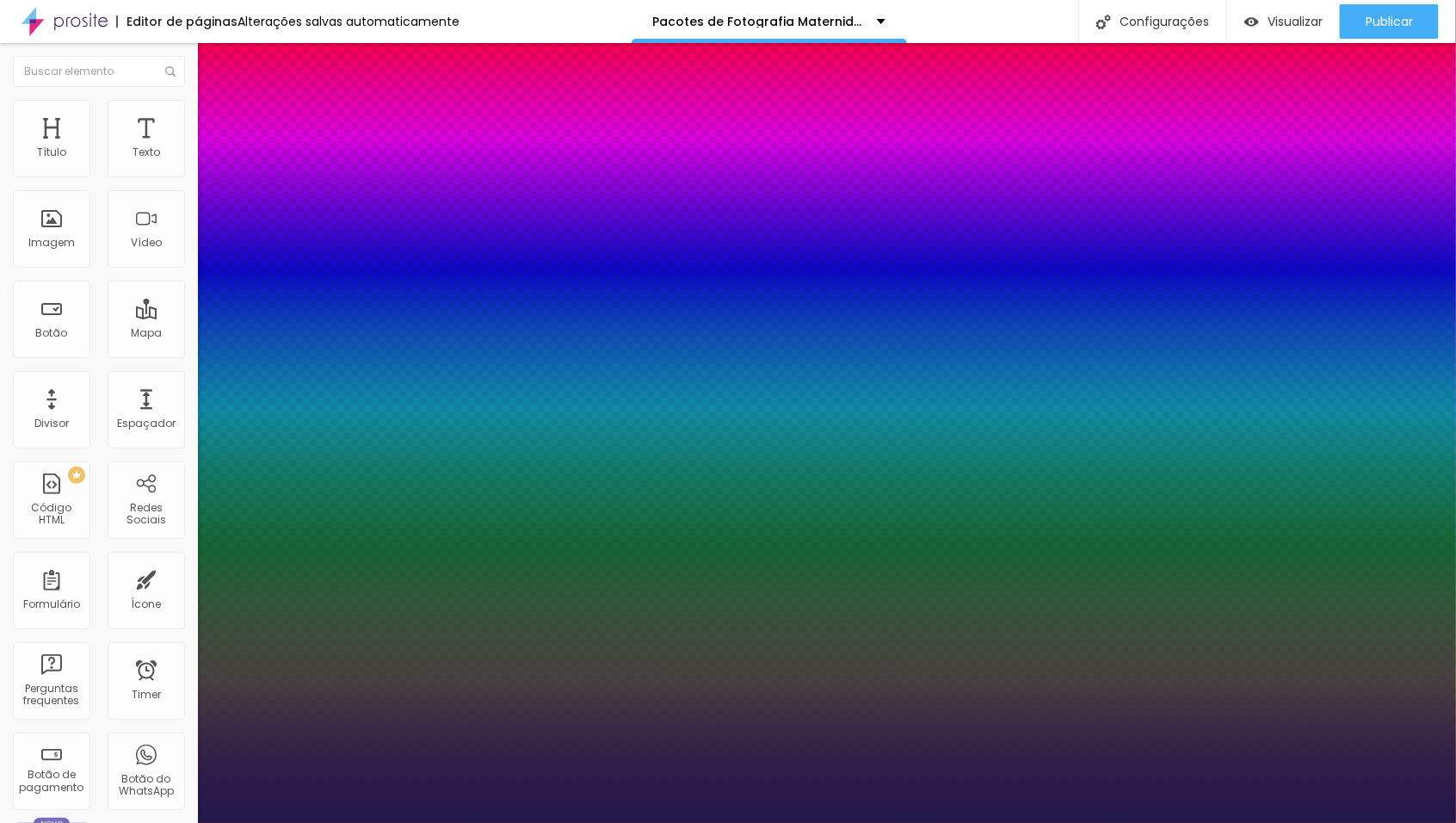
type input "1"
type input "30"
type input "1"
type input "29"
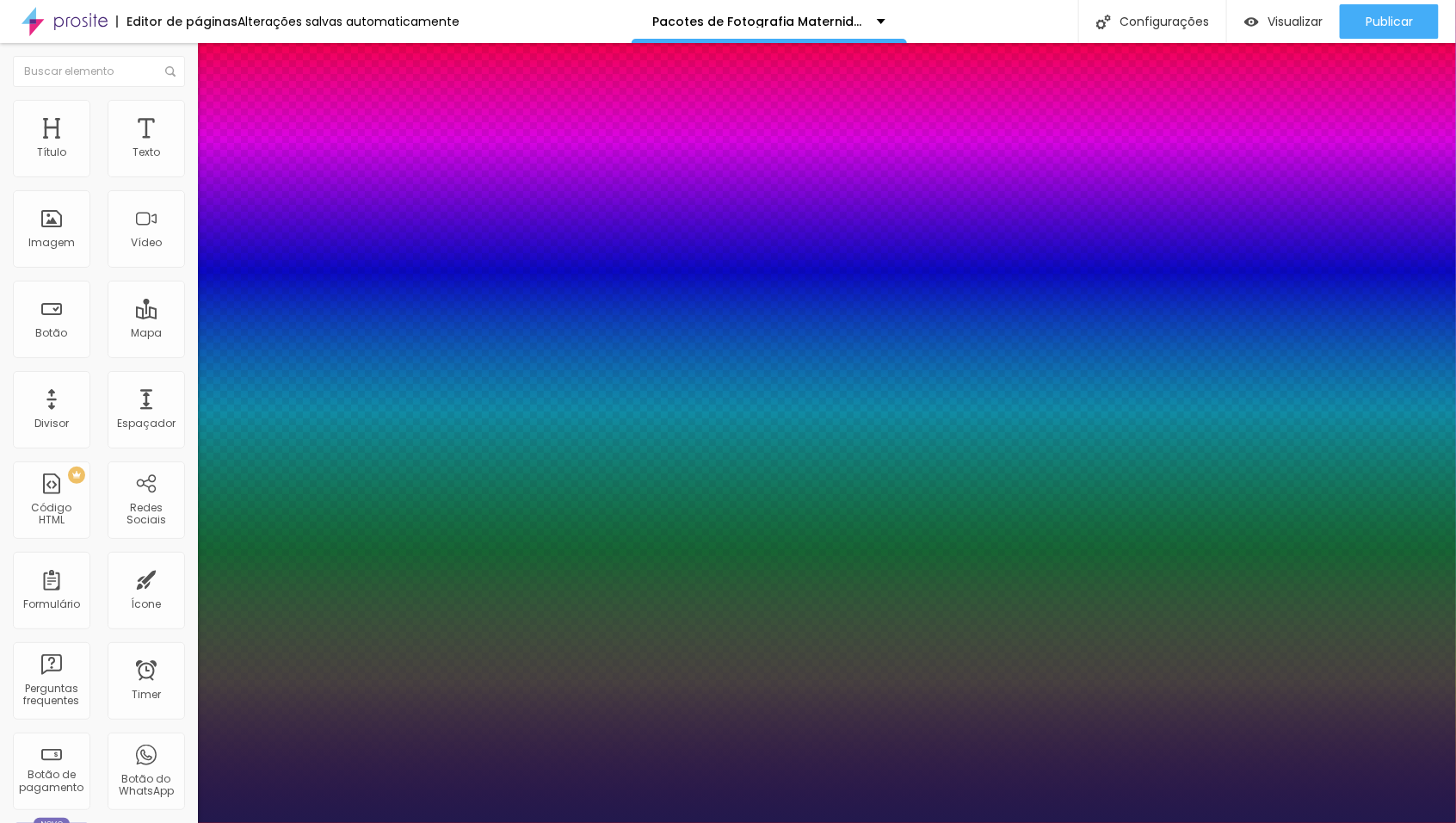
type input "29"
type input "1"
type input "28"
type input "1"
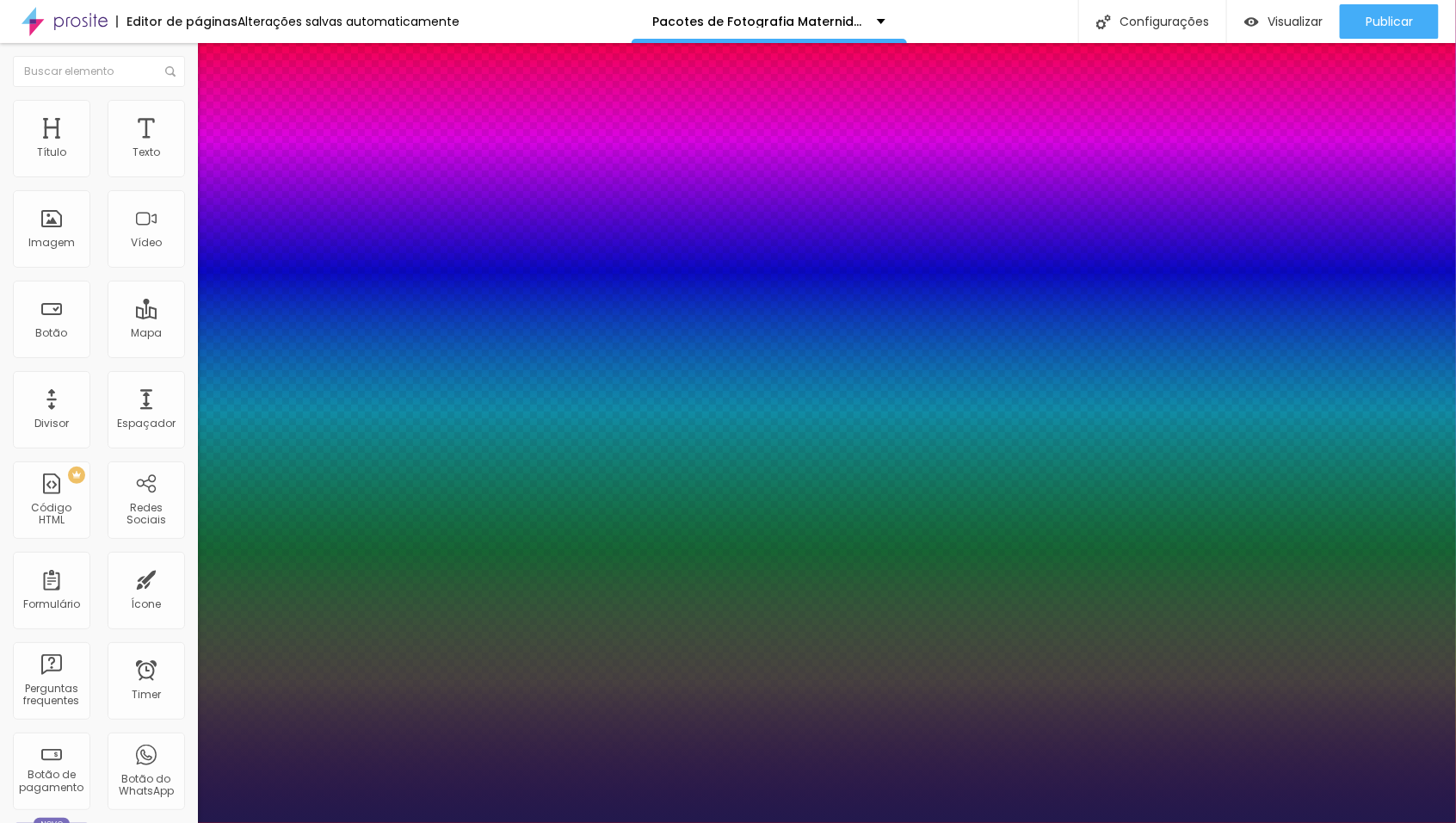
type input "29"
type input "1"
type input "30"
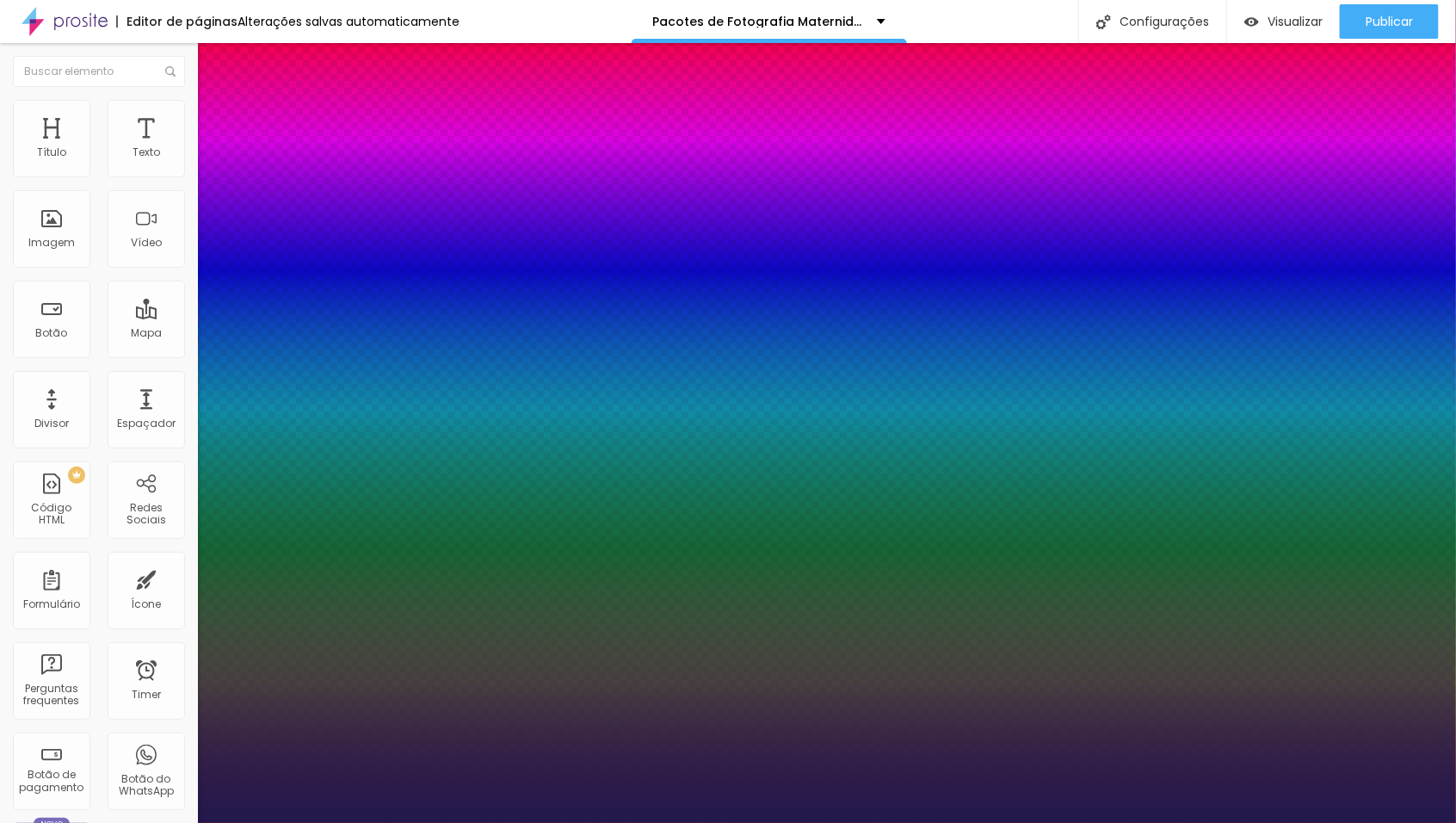
type input "1"
type input "31"
type input "1"
type input "32"
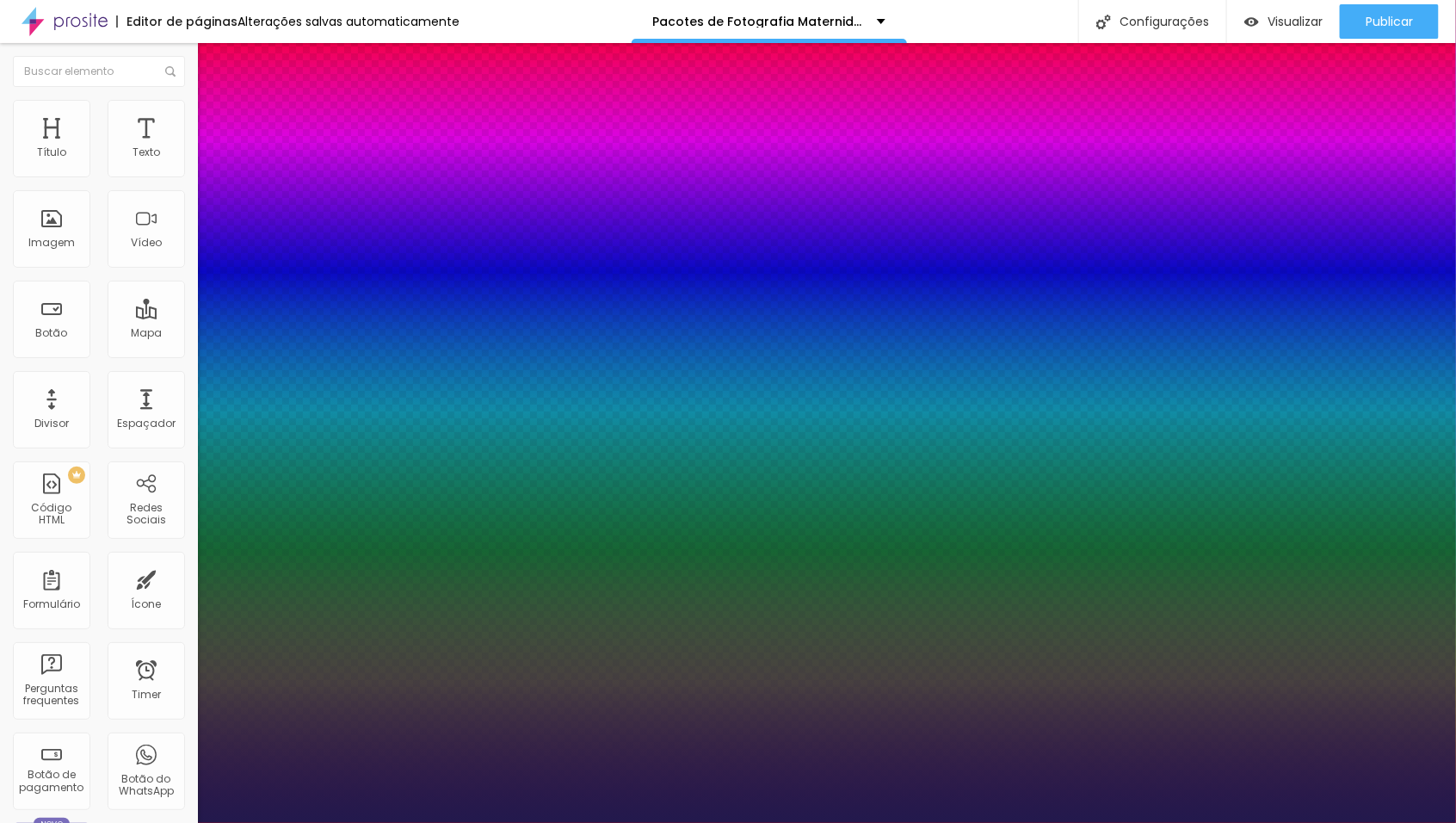
type input "32"
type input "1"
type input "31"
type input "1"
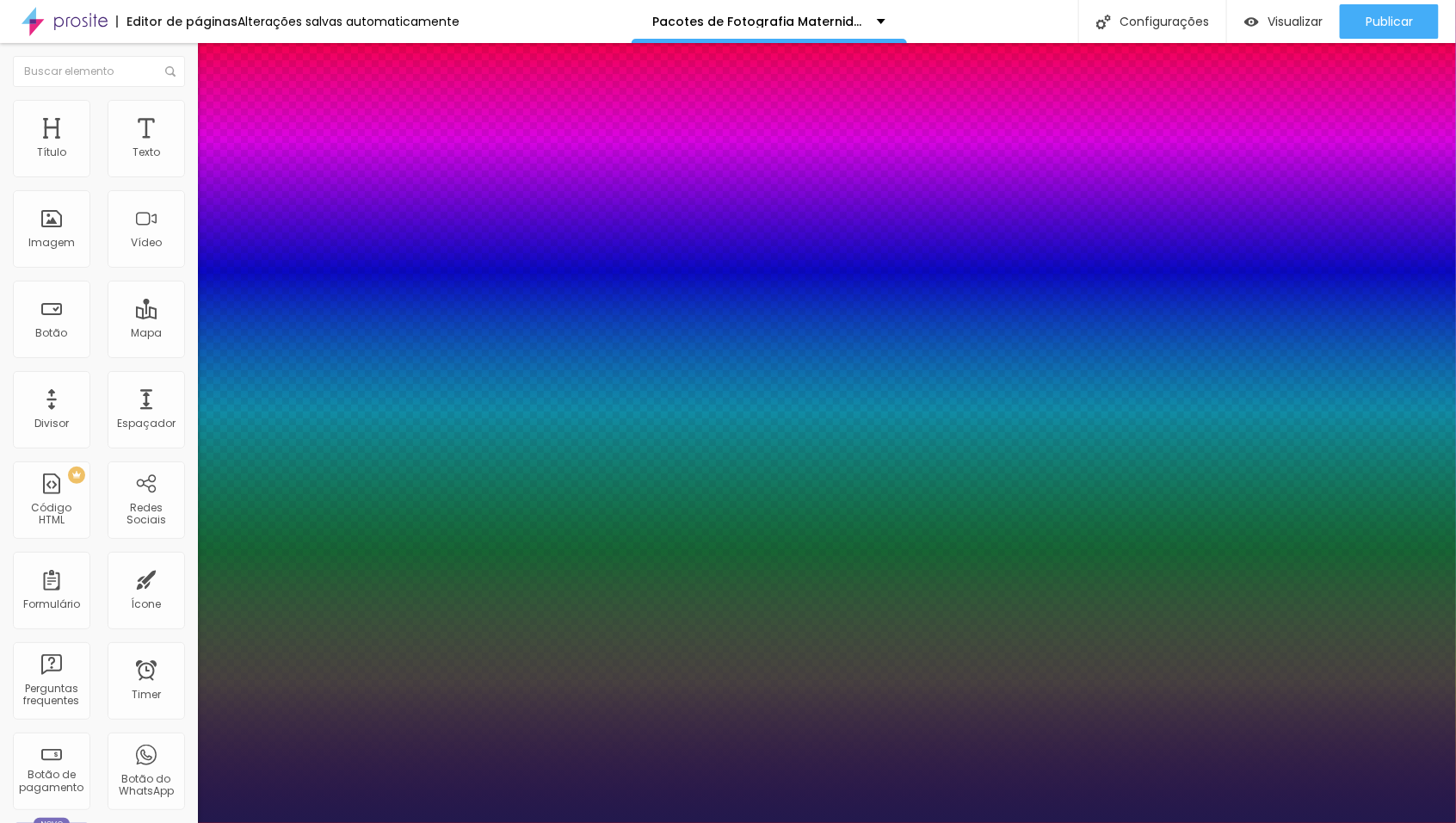
type input "30"
type input "1"
type input "29"
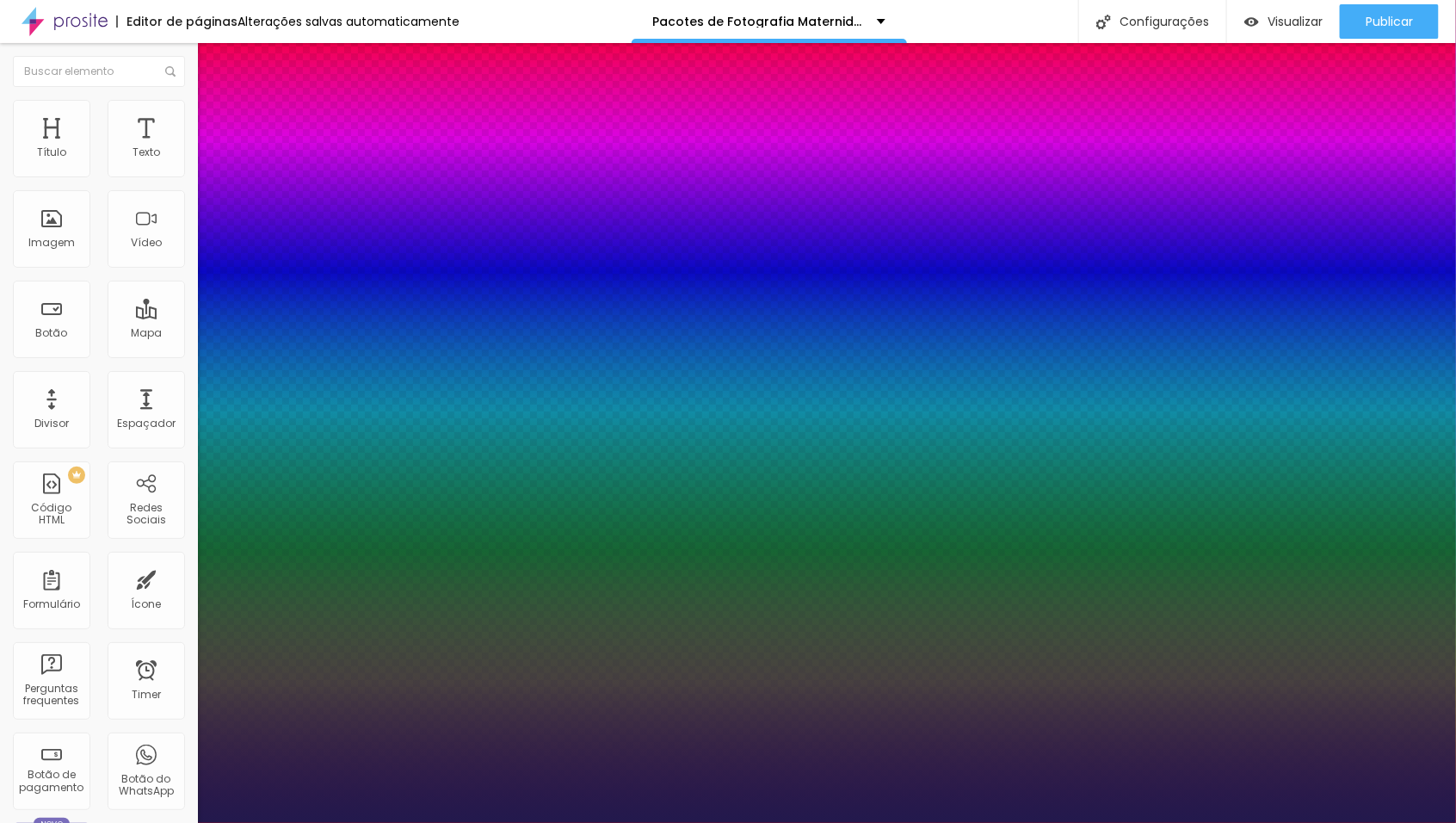
type input "1"
type input "28"
type input "1"
type input "29"
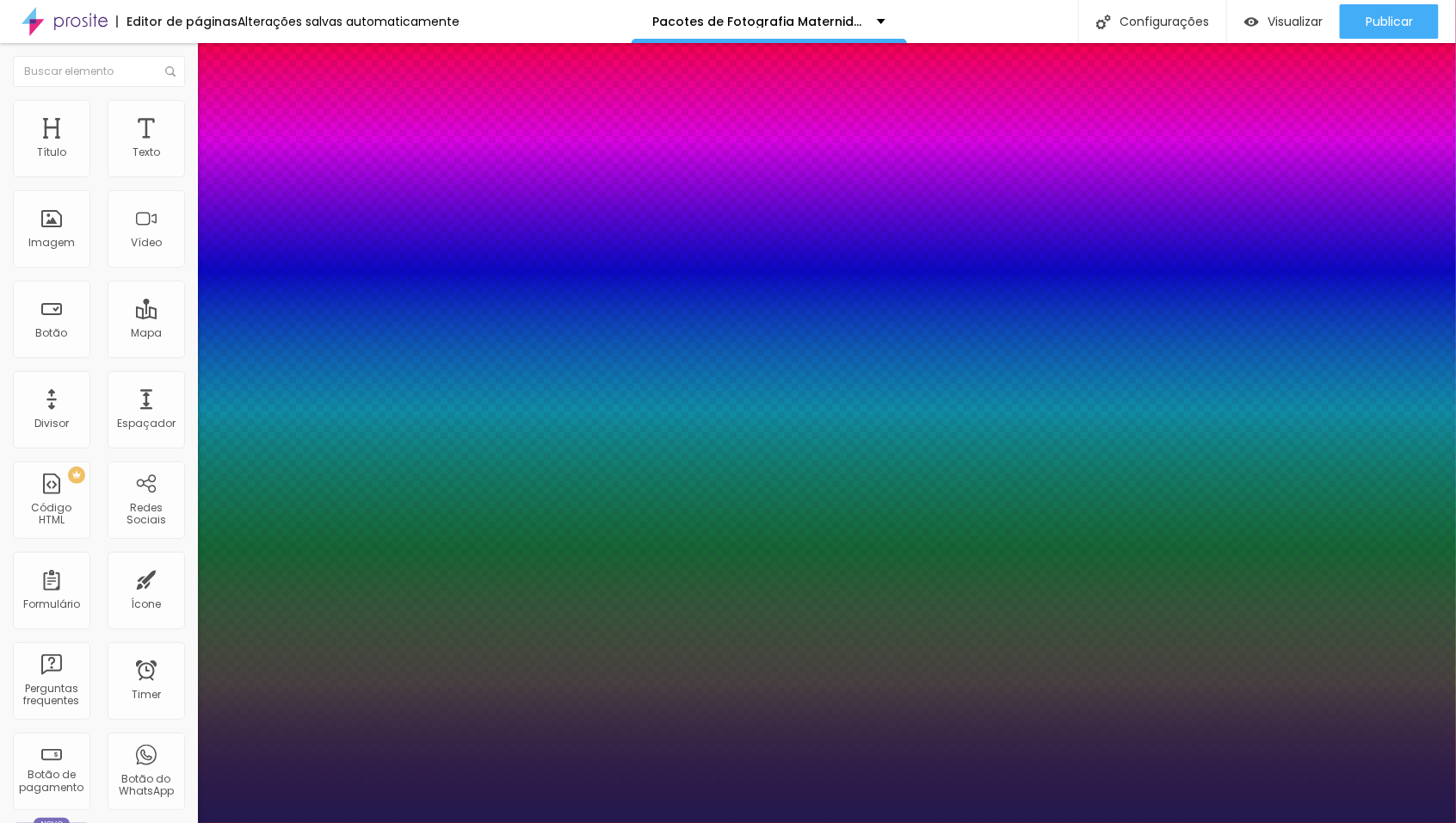
type input "29"
type input "1"
type input "30"
type input "1"
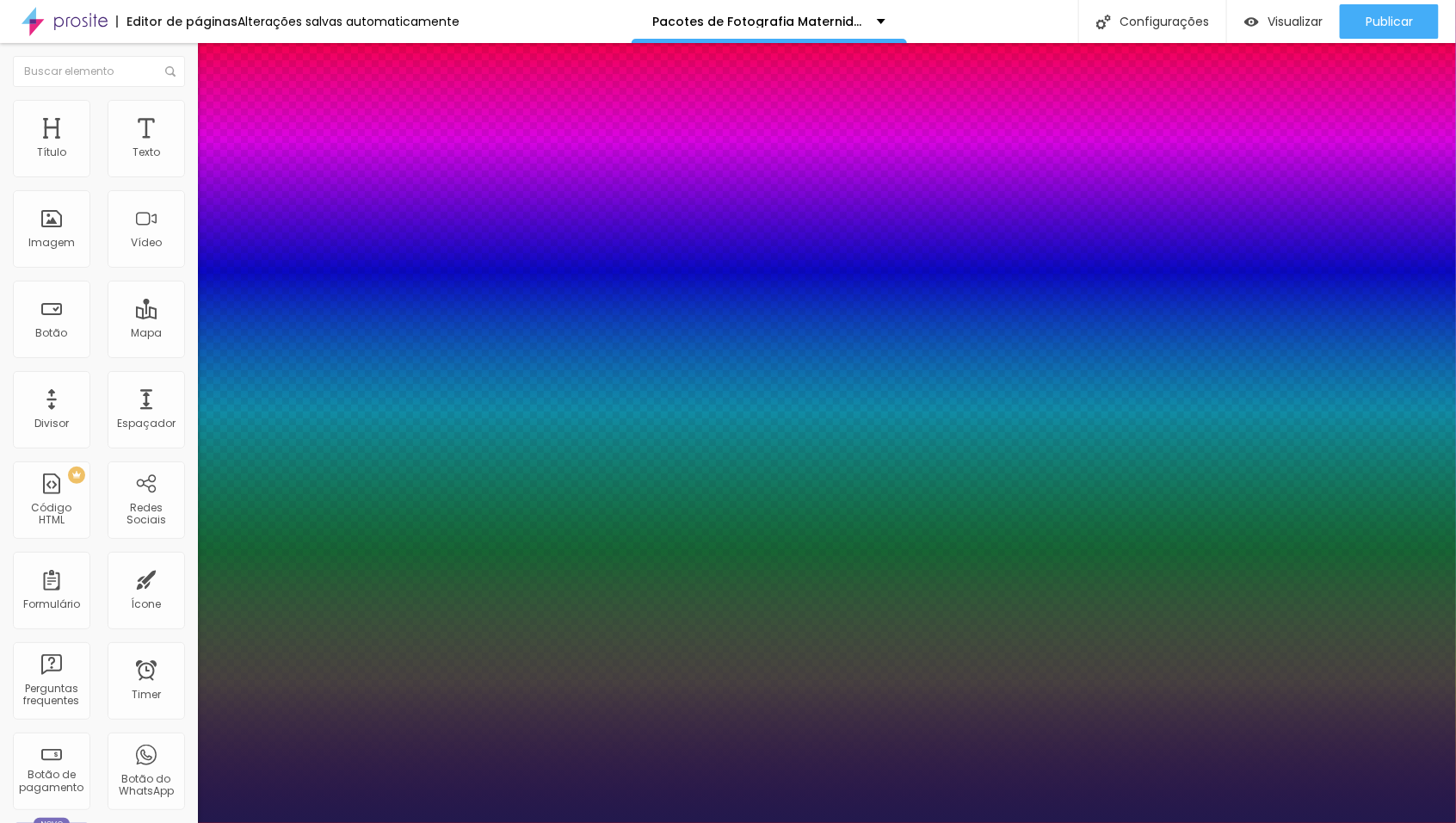
drag, startPoint x: 260, startPoint y: 486, endPoint x: 250, endPoint y: 489, distance: 10.4
type input "30"
click at [490, 822] on div at bounding box center [728, 823] width 1456 height 0
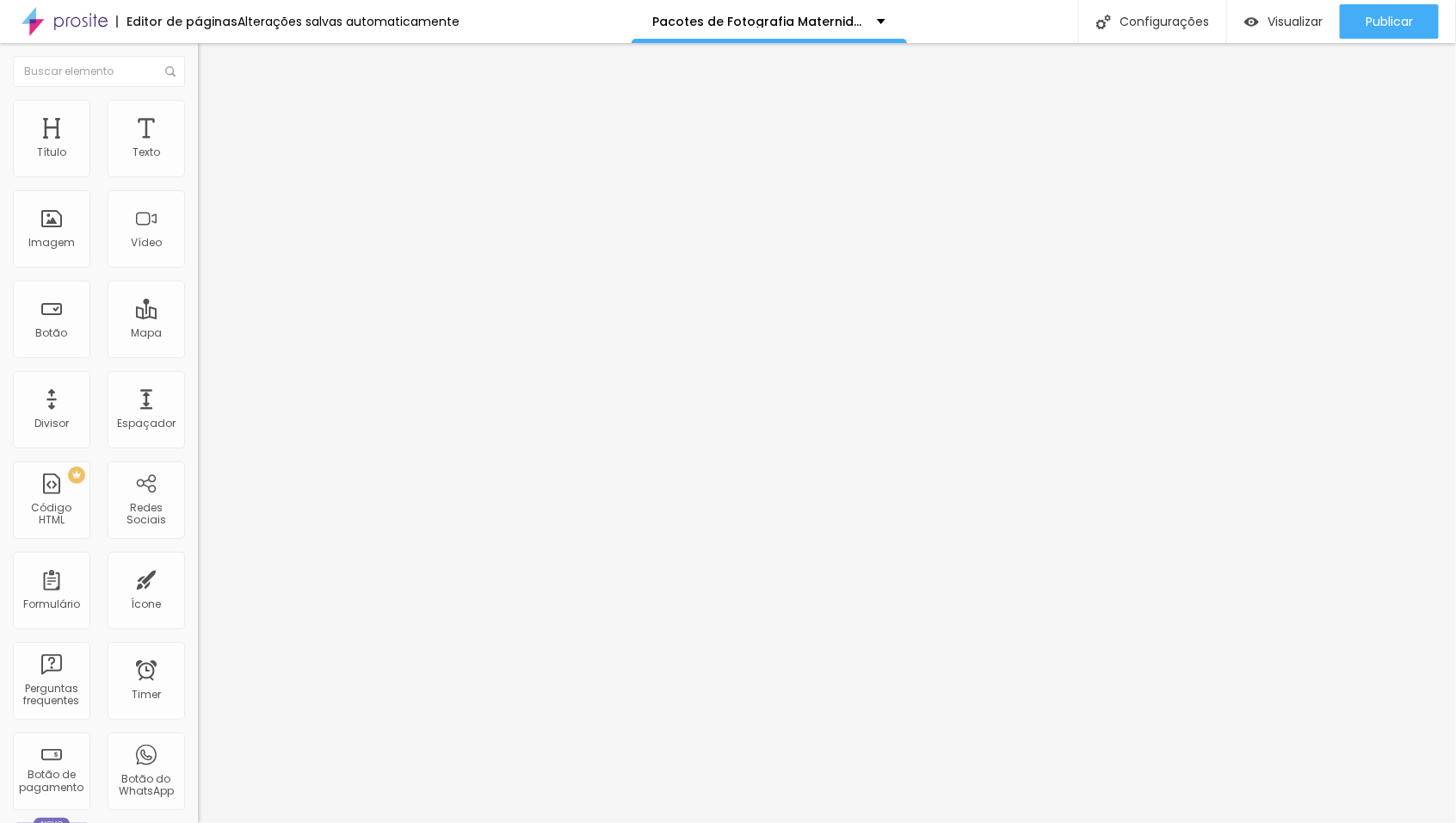
click at [198, 255] on button "button" at bounding box center [211, 245] width 25 height 18
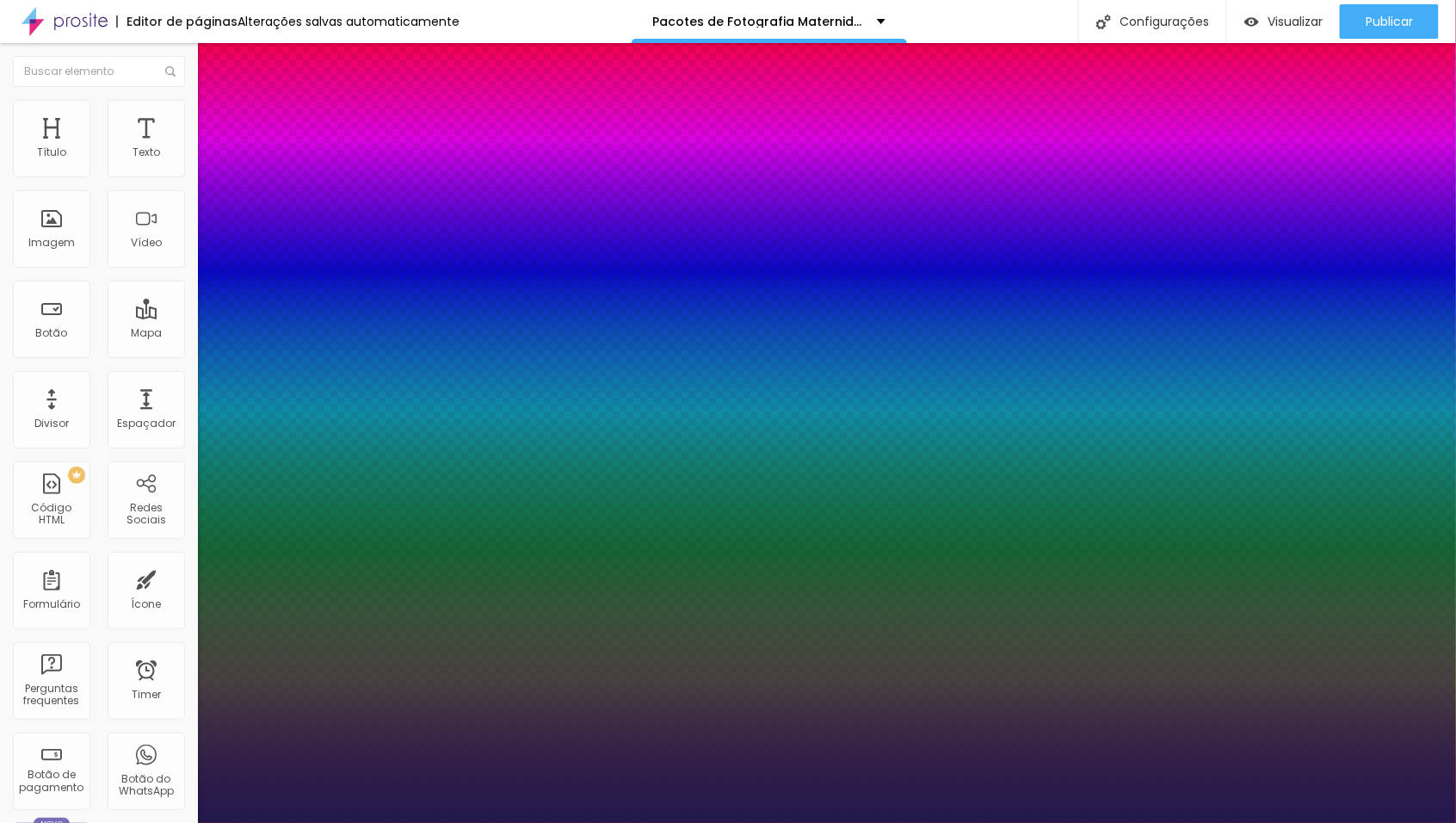
type input "1"
select select "MontserratMedium"
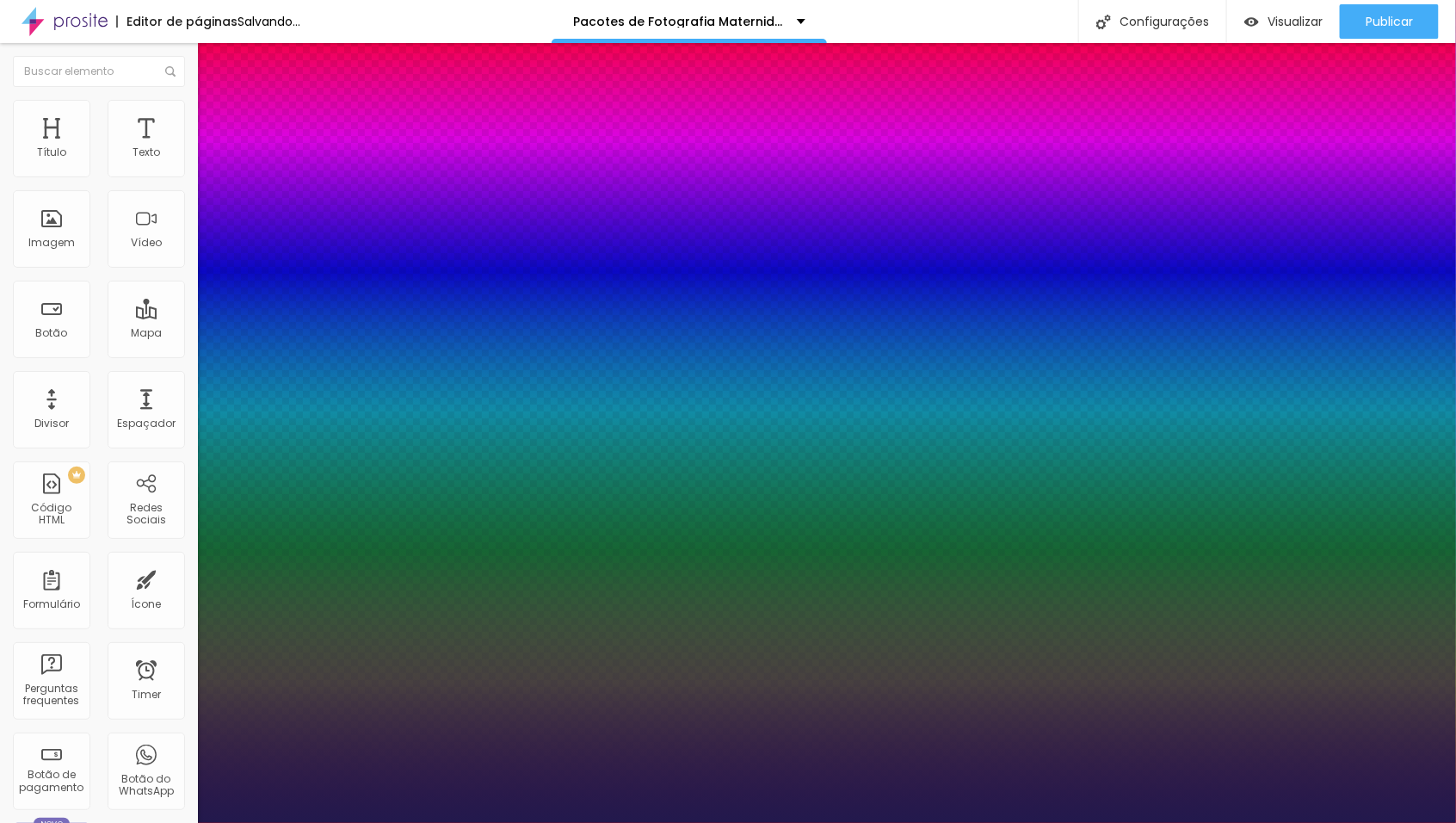
type input "1"
select select "MontserratLight"
type input "1"
click at [604, 822] on div at bounding box center [728, 823] width 1456 height 0
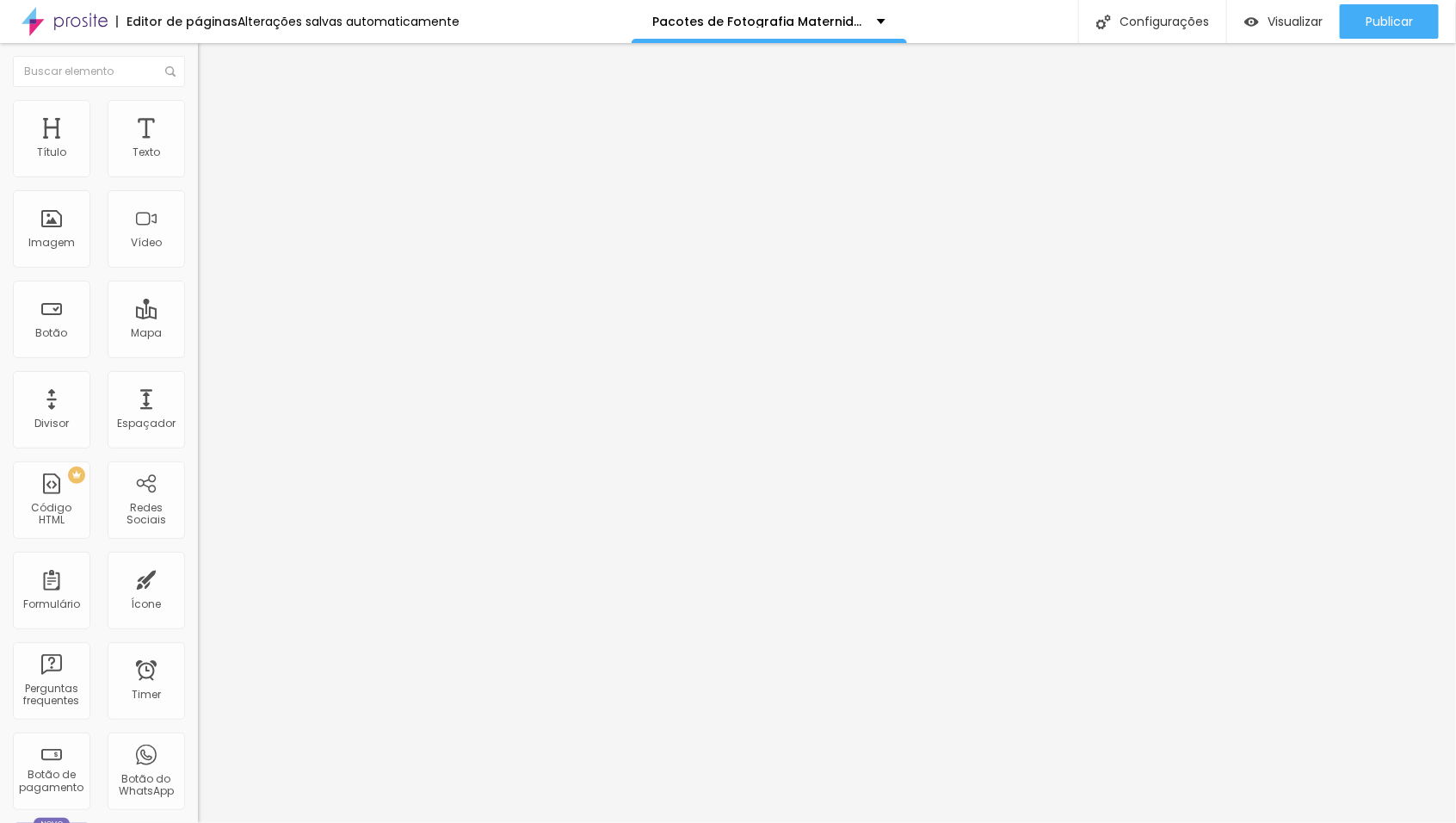
click at [214, 115] on span "Avançado" at bounding box center [242, 111] width 57 height 14
click at [198, 100] on li "Estilo" at bounding box center [298, 91] width 198 height 17
click at [198, 255] on button "button" at bounding box center [211, 245] width 25 height 18
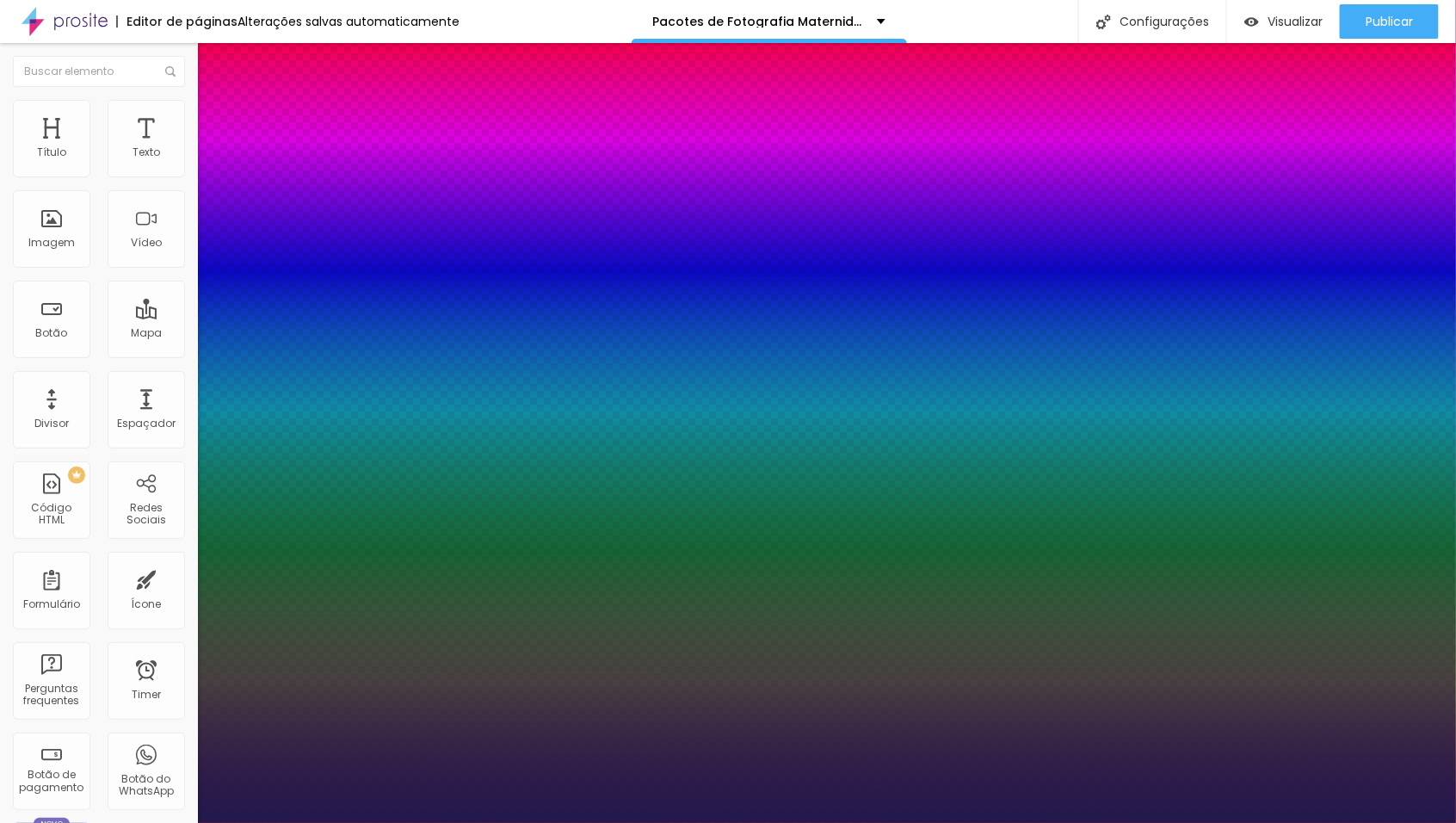
type input "1"
type input "15"
type input "1"
type input "16"
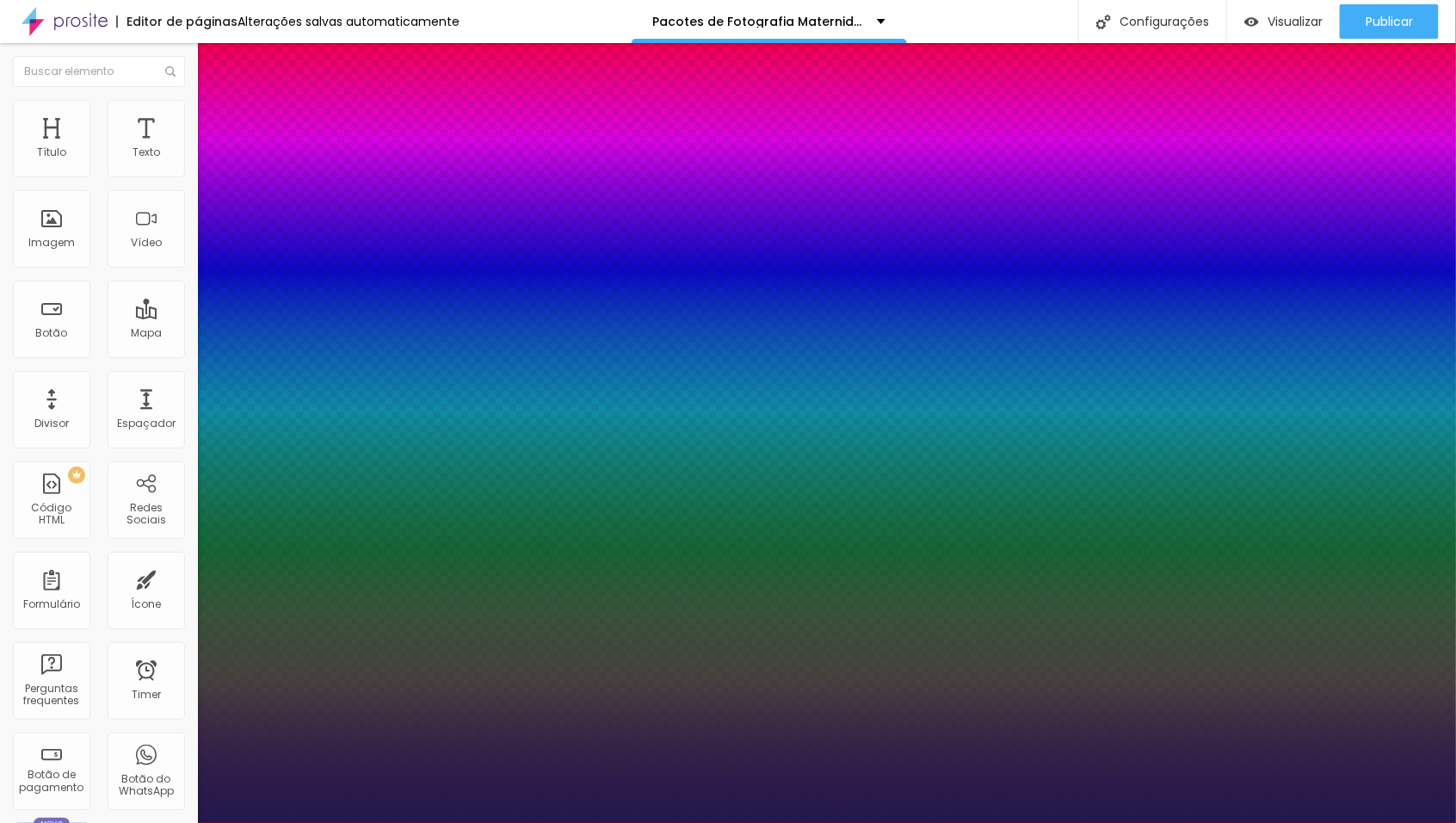
type input "16"
type input "1"
type input "17"
type input "1"
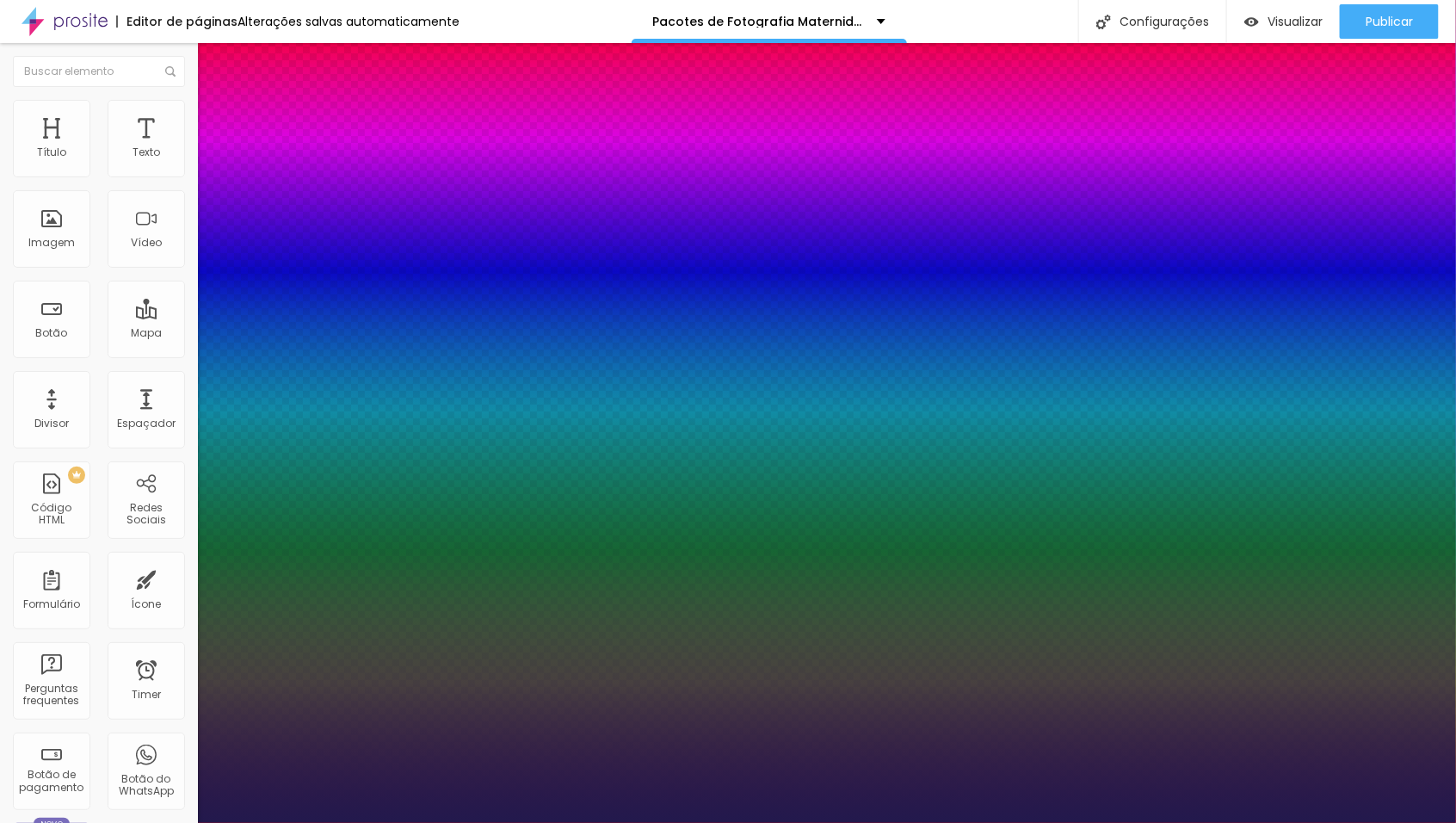
type input "19"
type input "1"
type input "20"
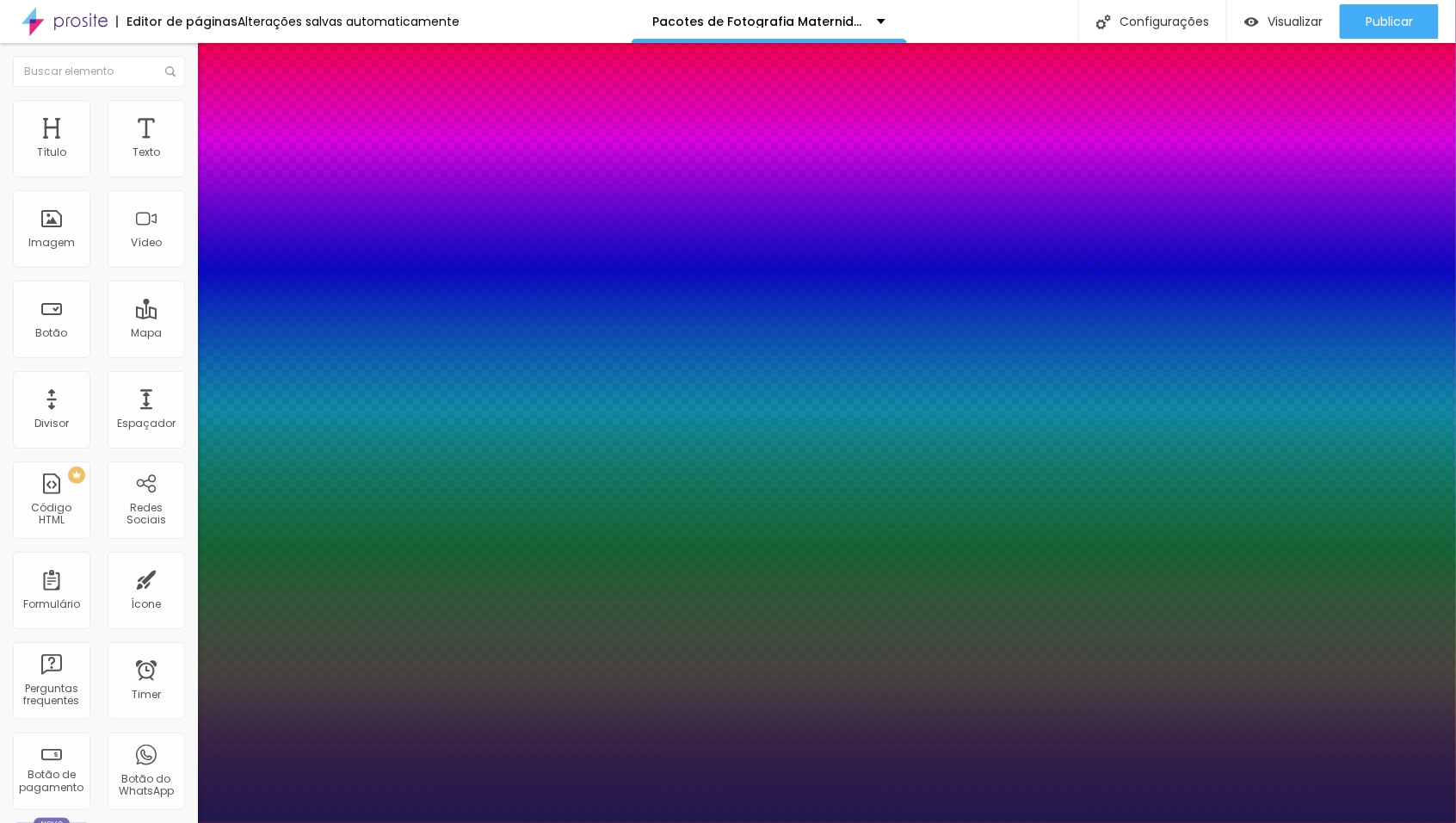
type input "1"
type input "21"
type input "1"
type input "22"
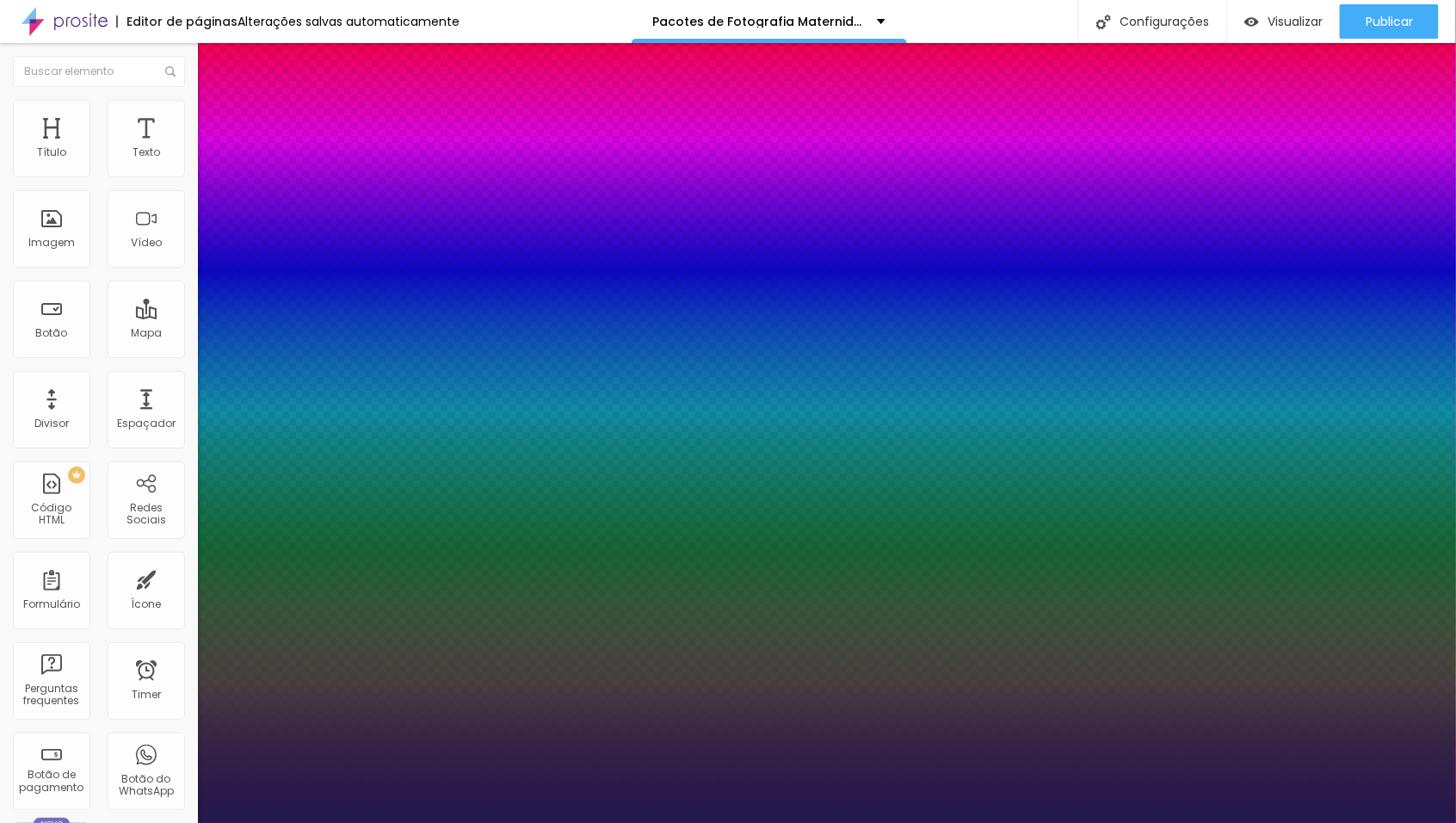
type input "22"
type input "1"
type input "23"
type input "1"
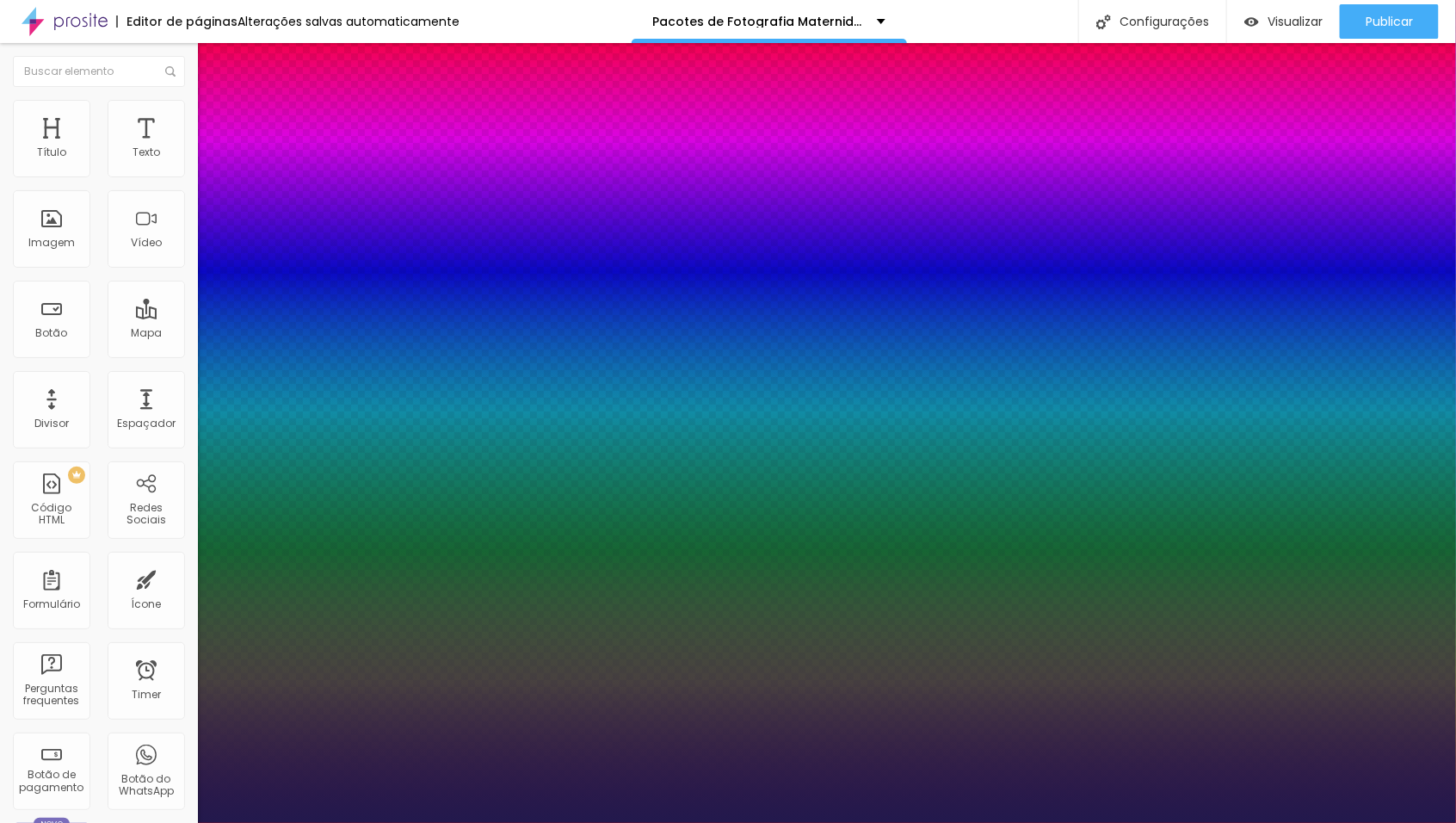
type input "24"
type input "1"
type input "23"
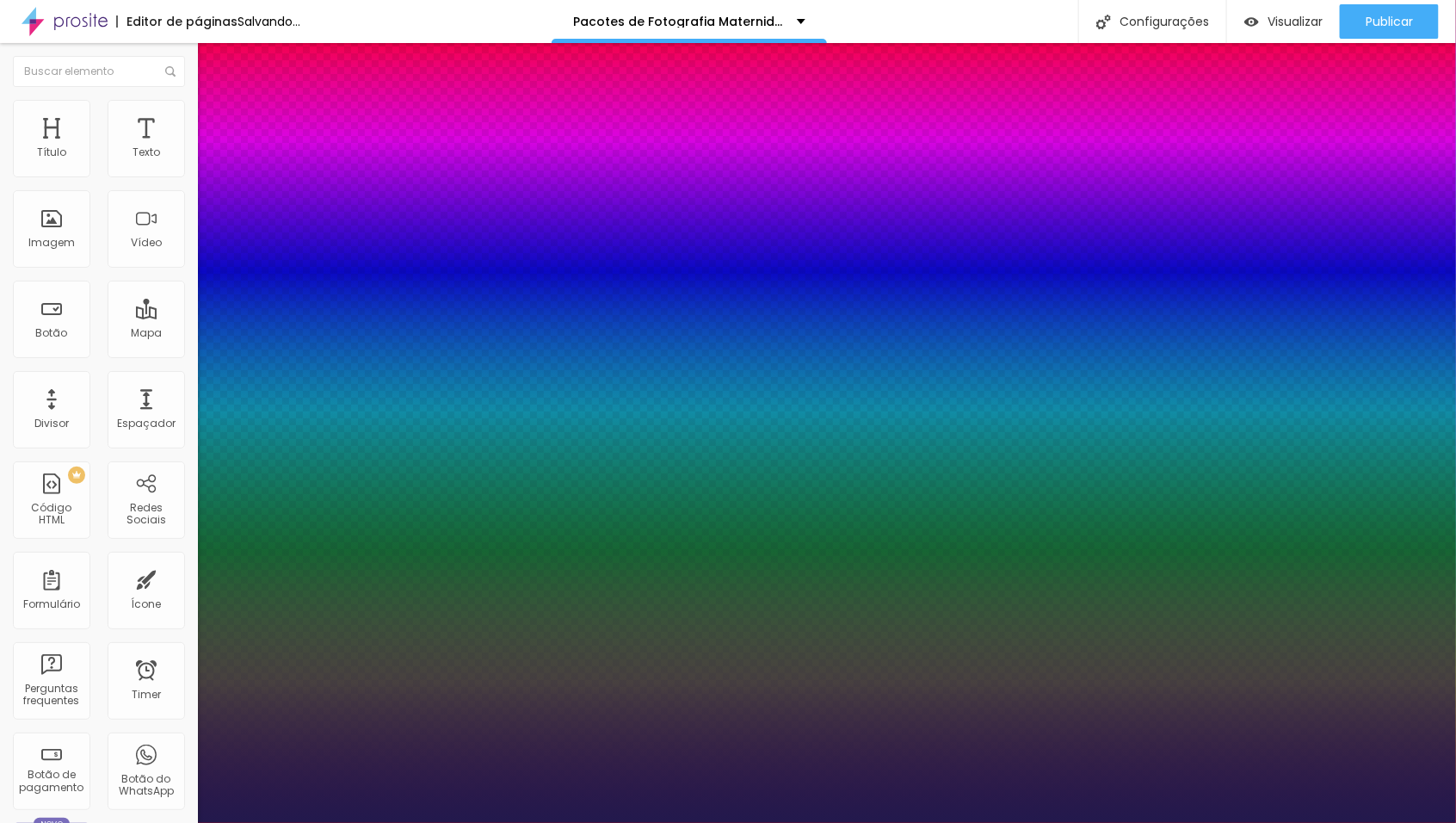
type input "1"
drag, startPoint x: 231, startPoint y: 478, endPoint x: 242, endPoint y: 478, distance: 11.0
type input "23"
click at [468, 822] on div at bounding box center [728, 823] width 1456 height 0
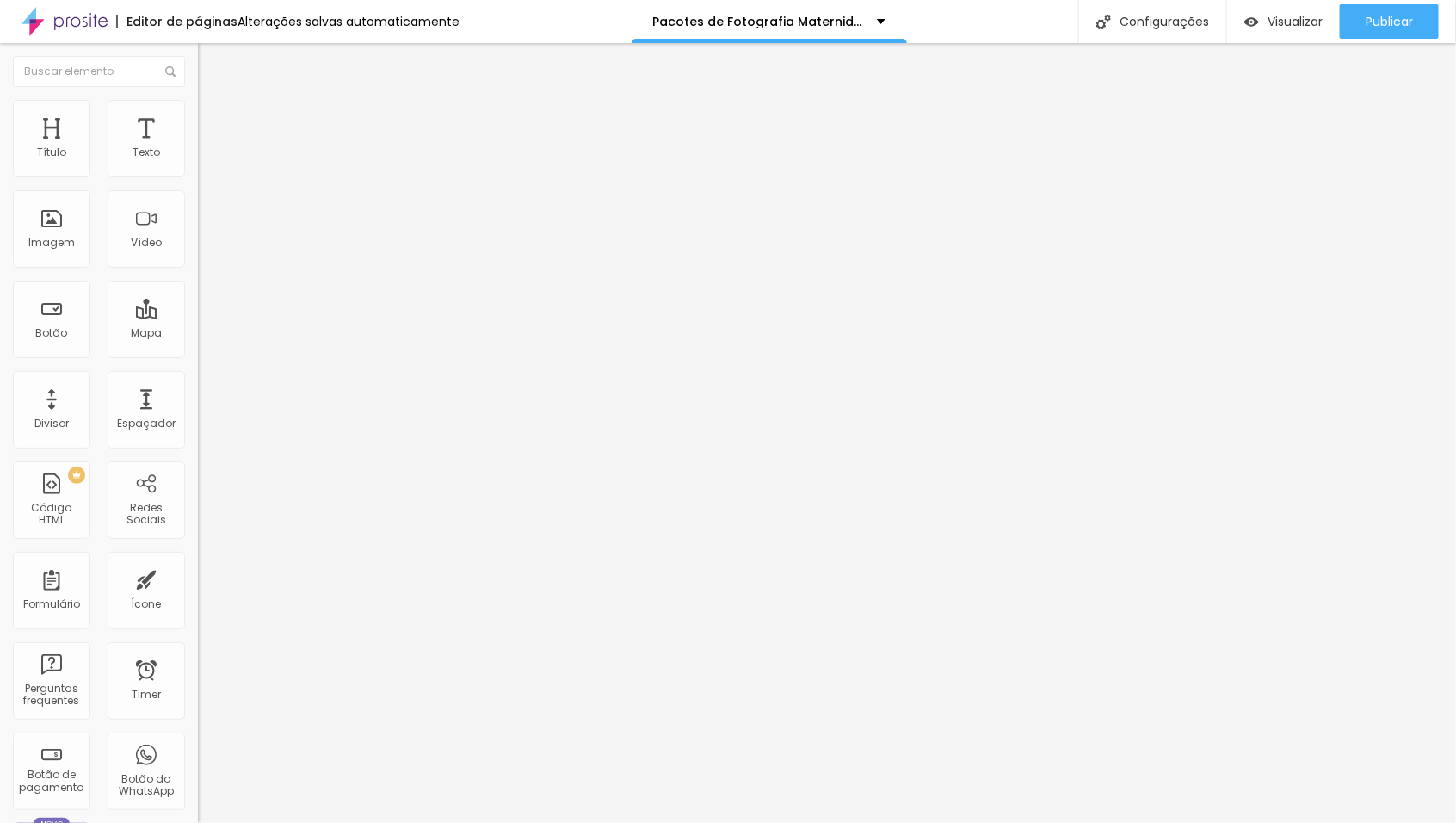
click at [214, 116] on span "Avançado" at bounding box center [242, 111] width 57 height 14
type input "10"
type input "9"
type input "7"
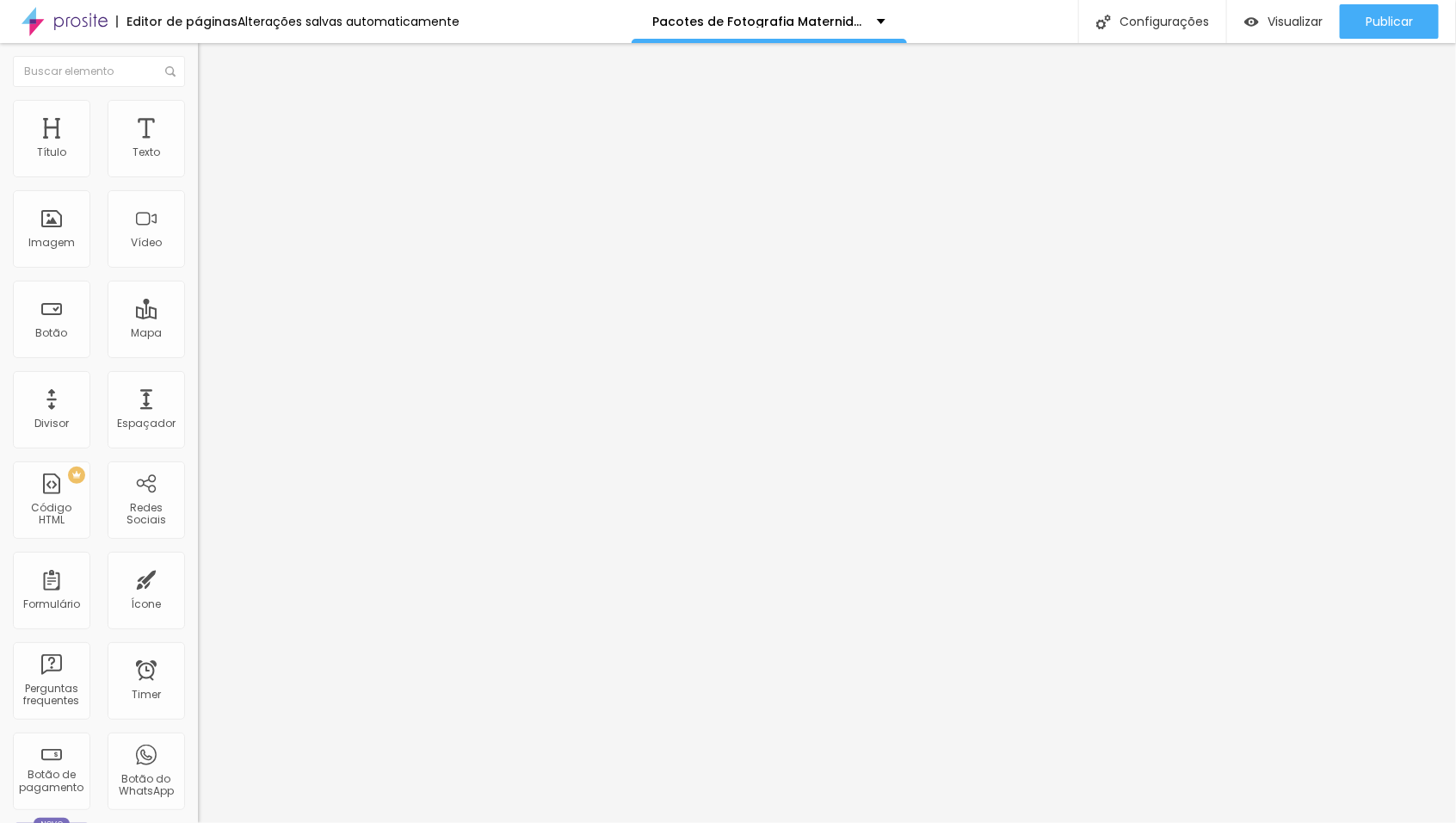
type input "7"
type input "6"
type input "5"
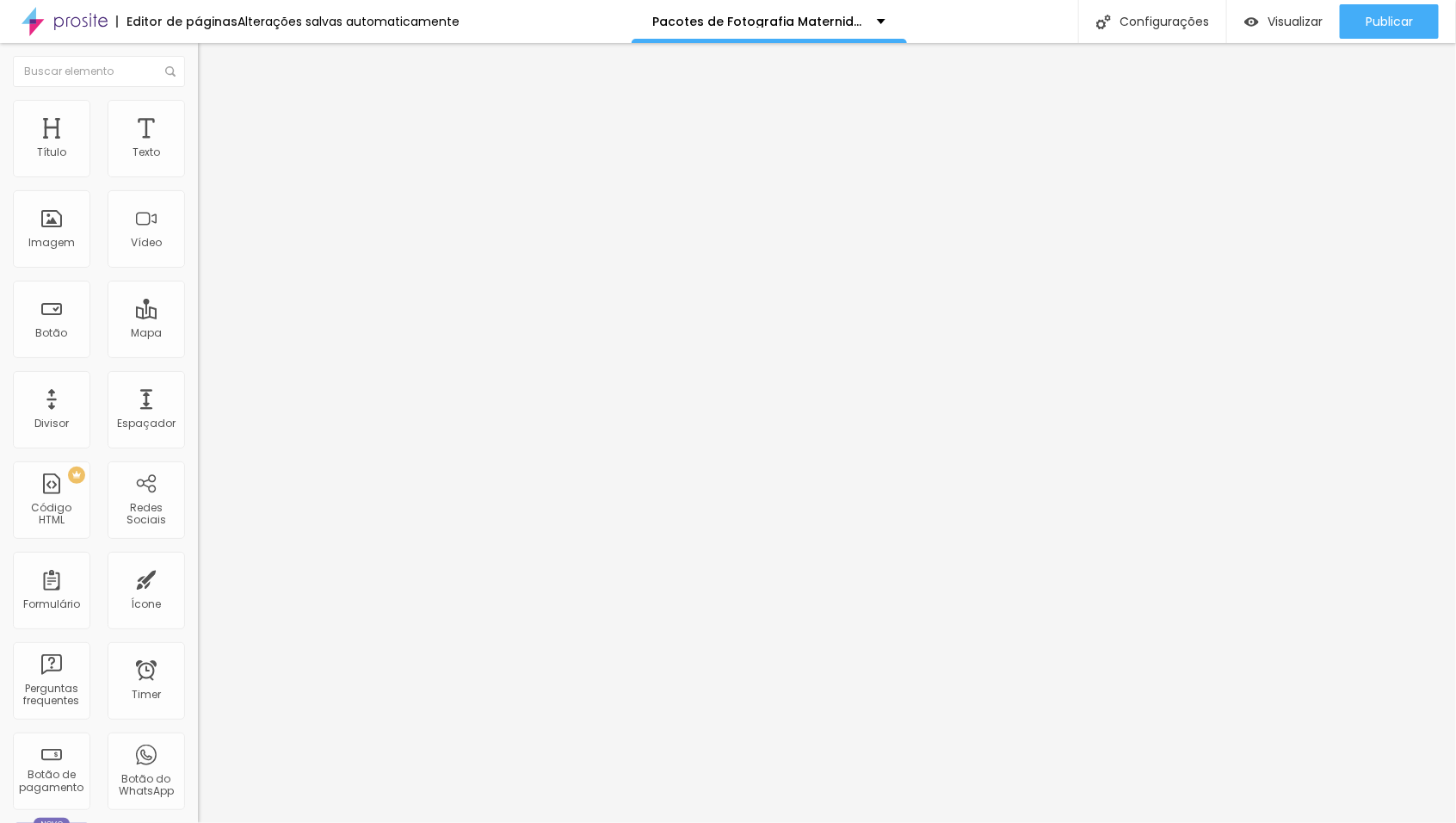
type input "4"
type input "3"
type input "2"
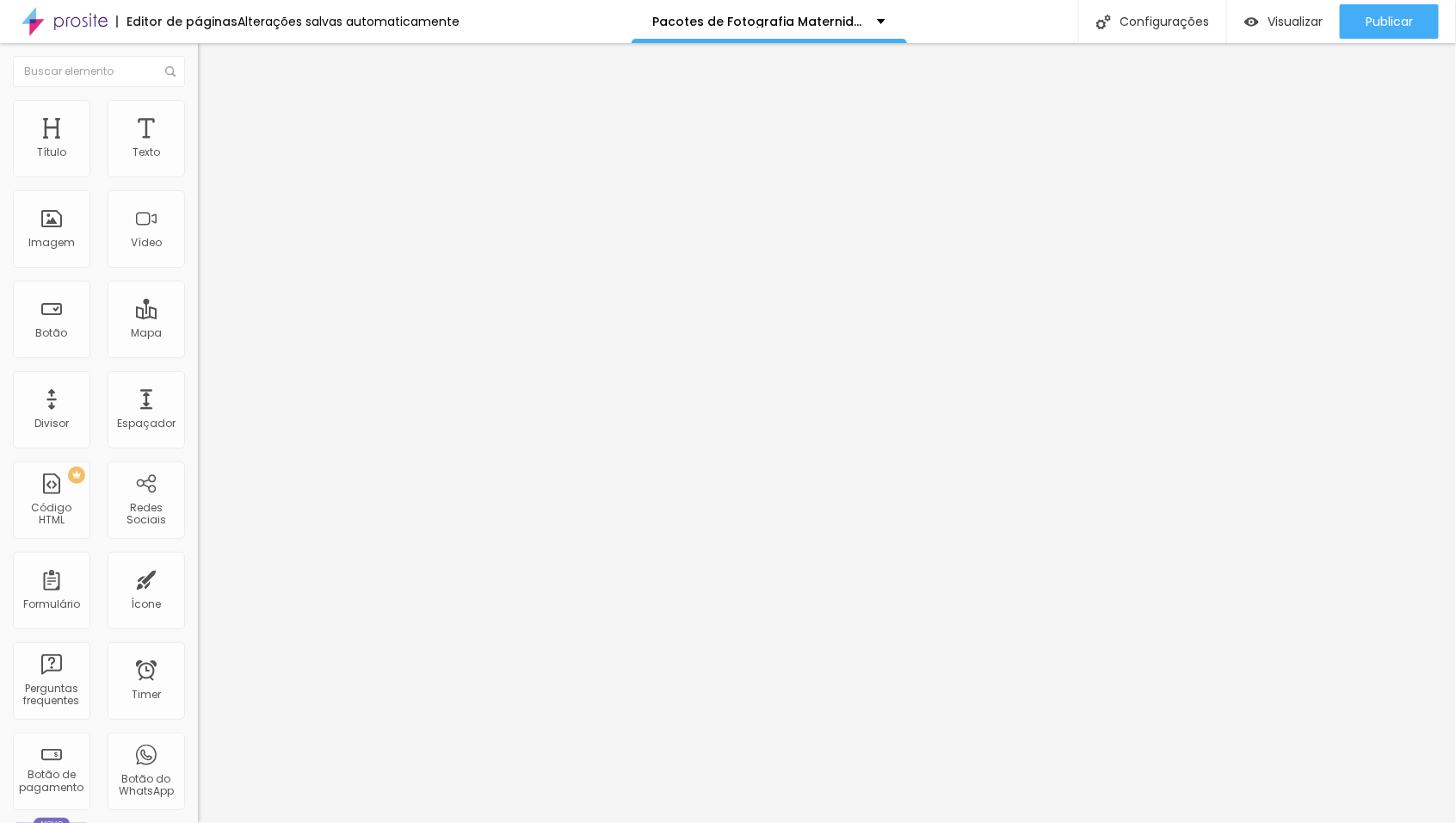
type input "2"
type input "1"
type input "0"
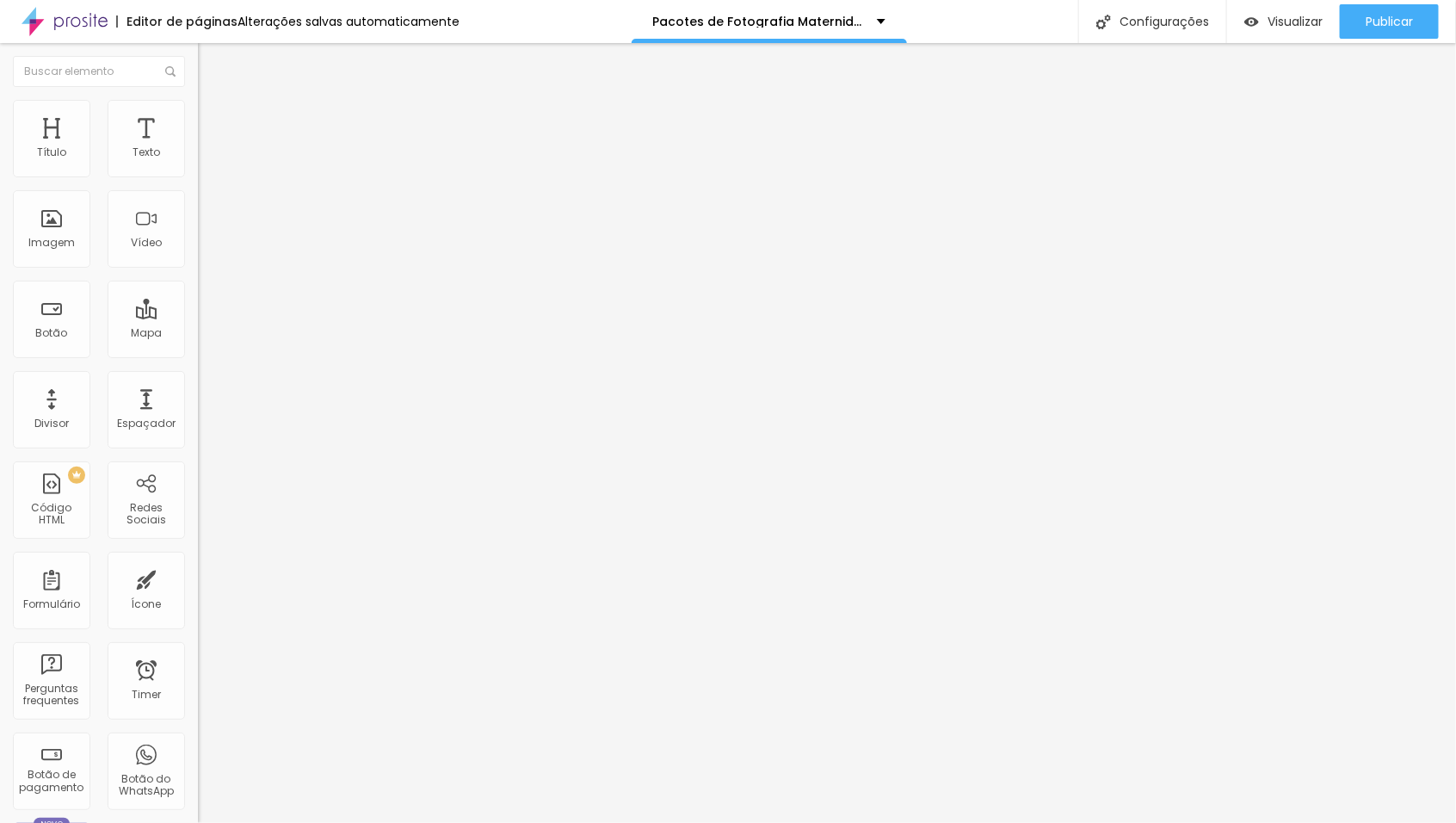
type input "1"
type input "2"
drag, startPoint x: 52, startPoint y: 198, endPoint x: 43, endPoint y: 199, distance: 9.1
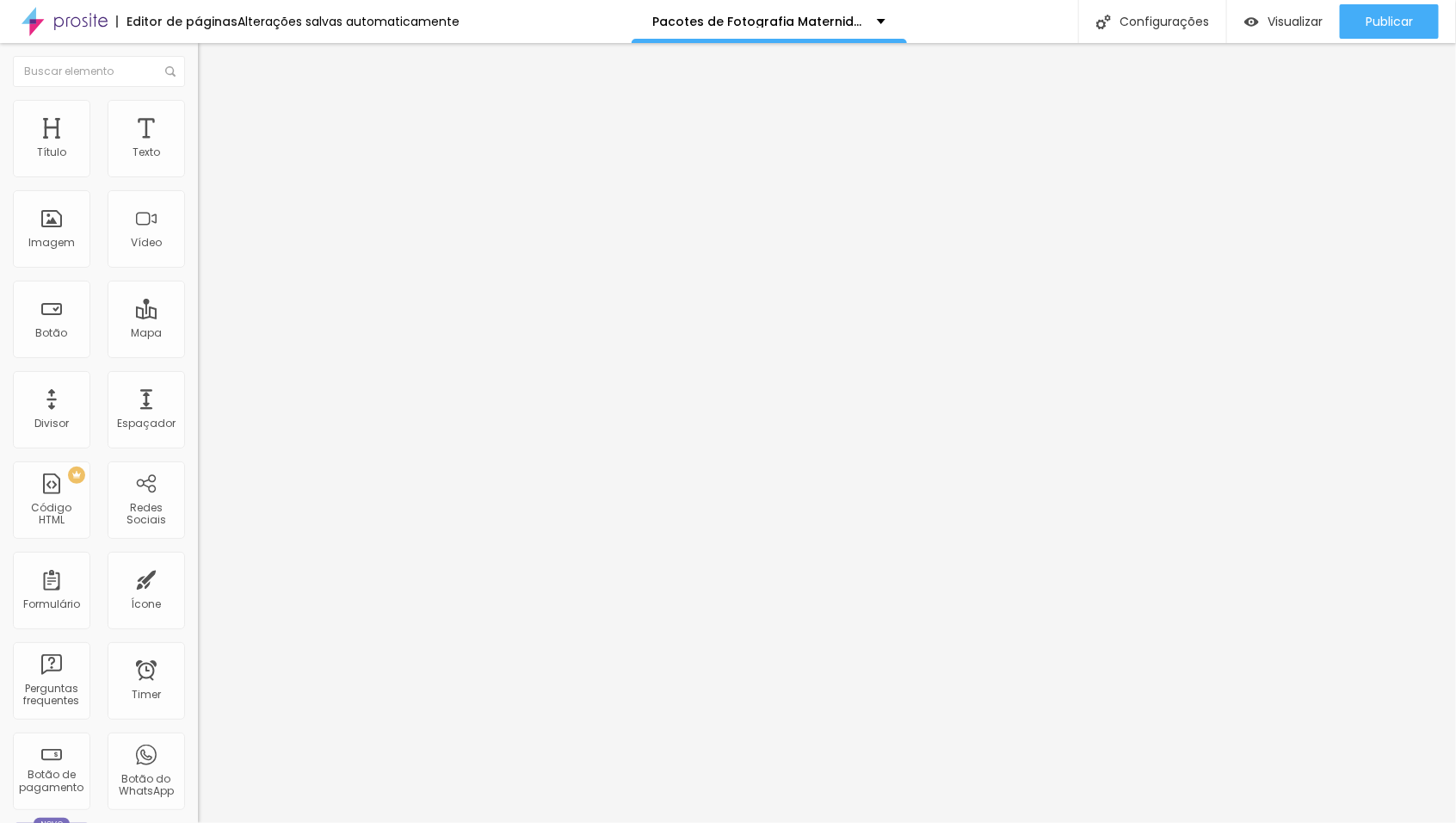
type input "2"
click at [198, 560] on input "range" at bounding box center [254, 567] width 111 height 14
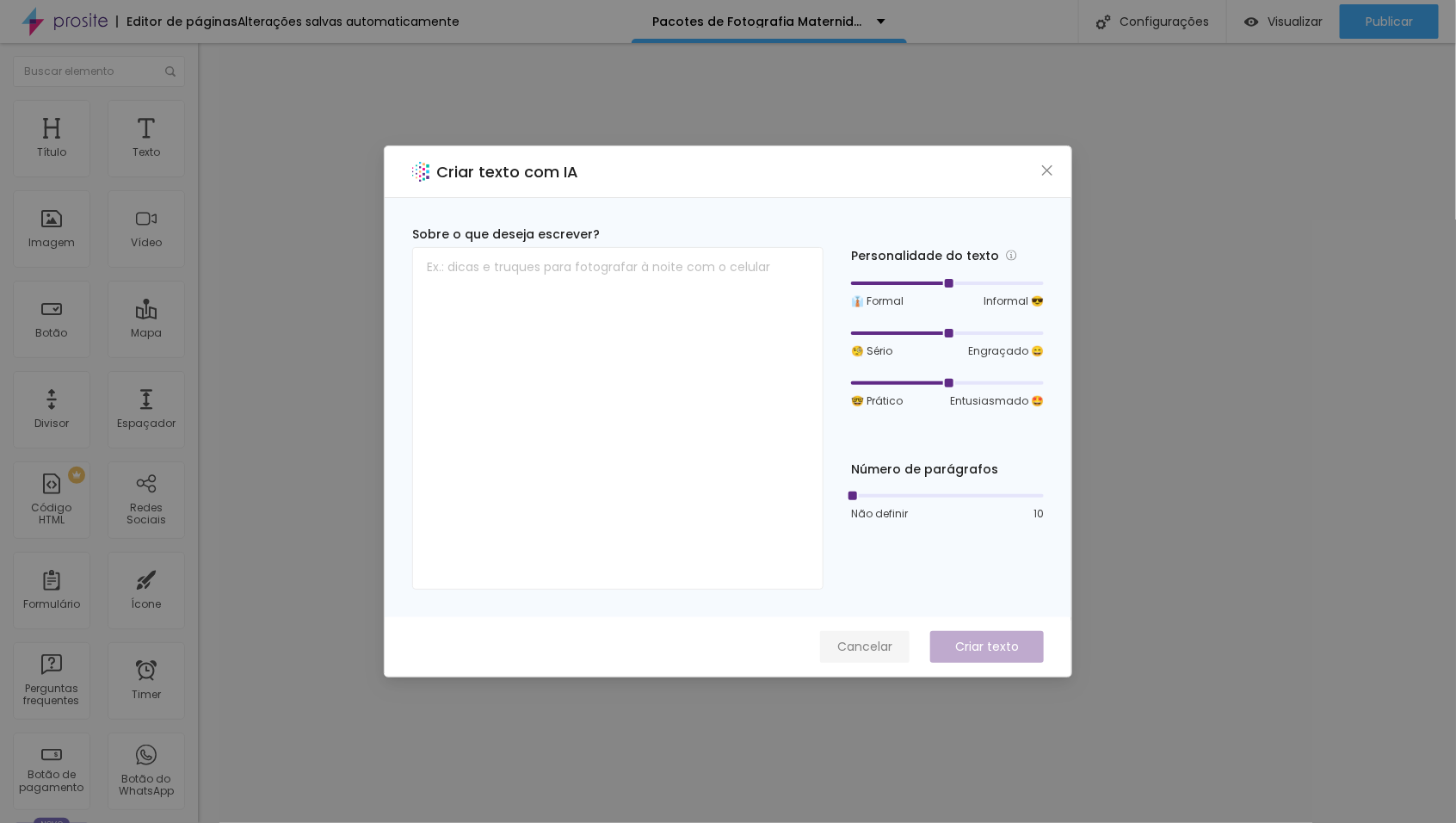
click at [892, 638] on span "Cancelar" at bounding box center [865, 646] width 55 height 18
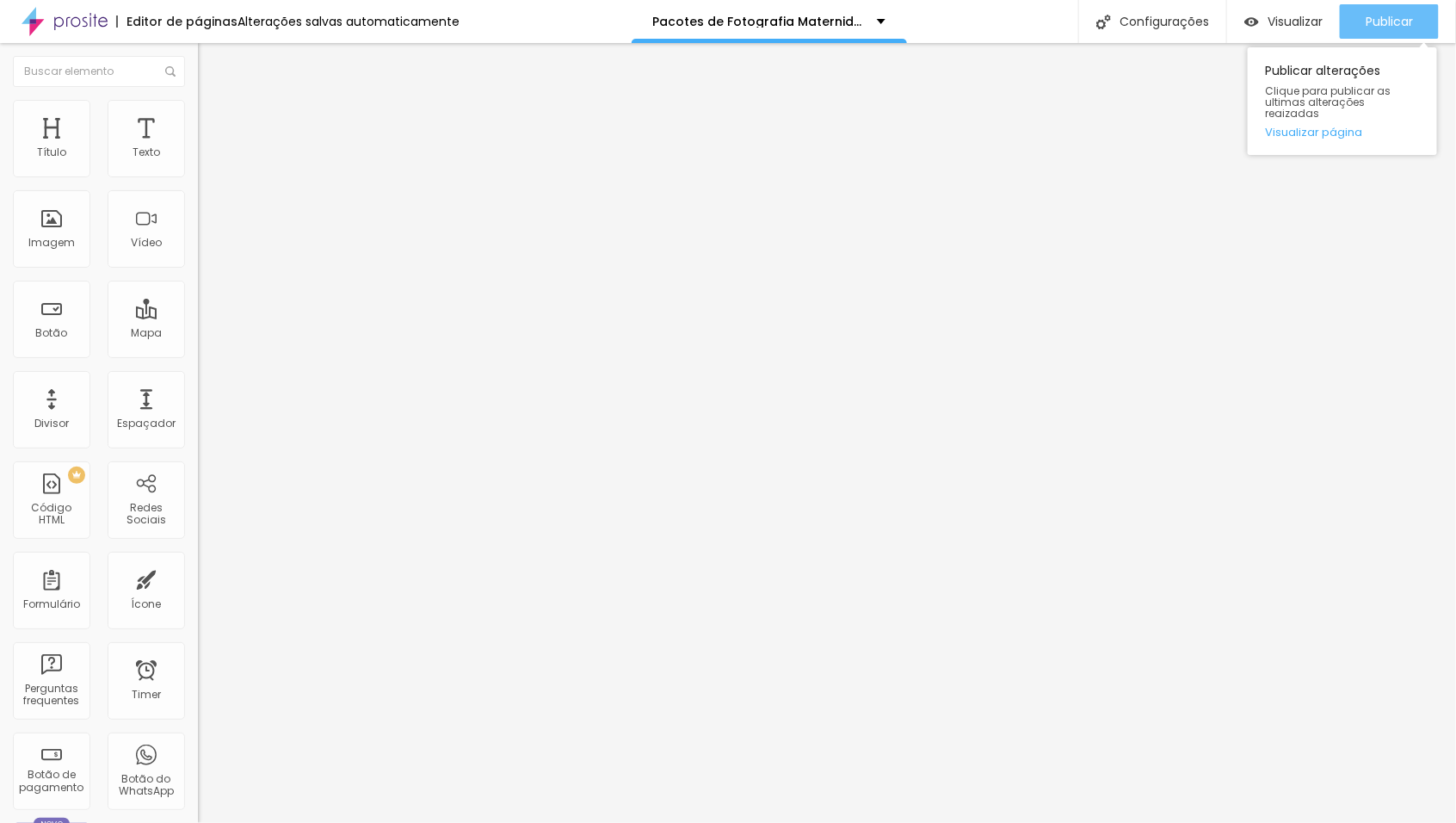
click at [1404, 9] on div "Publicar" at bounding box center [1390, 22] width 47 height 34
click at [1396, 25] on span "Publicar" at bounding box center [1390, 21] width 47 height 14
click at [198, 255] on button "button" at bounding box center [211, 245] width 25 height 18
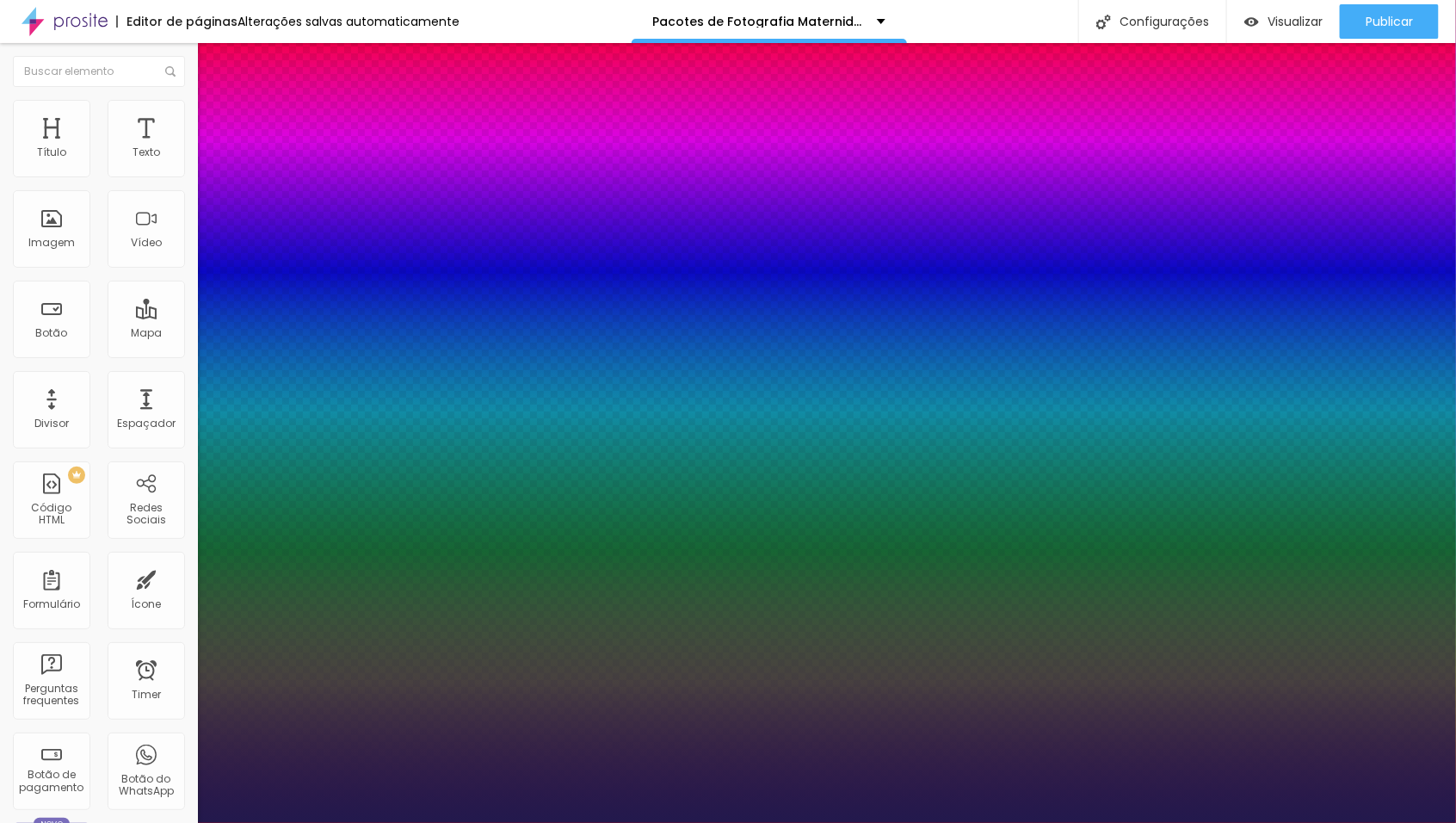
type input "1"
select select "Montserrat"
type input "1"
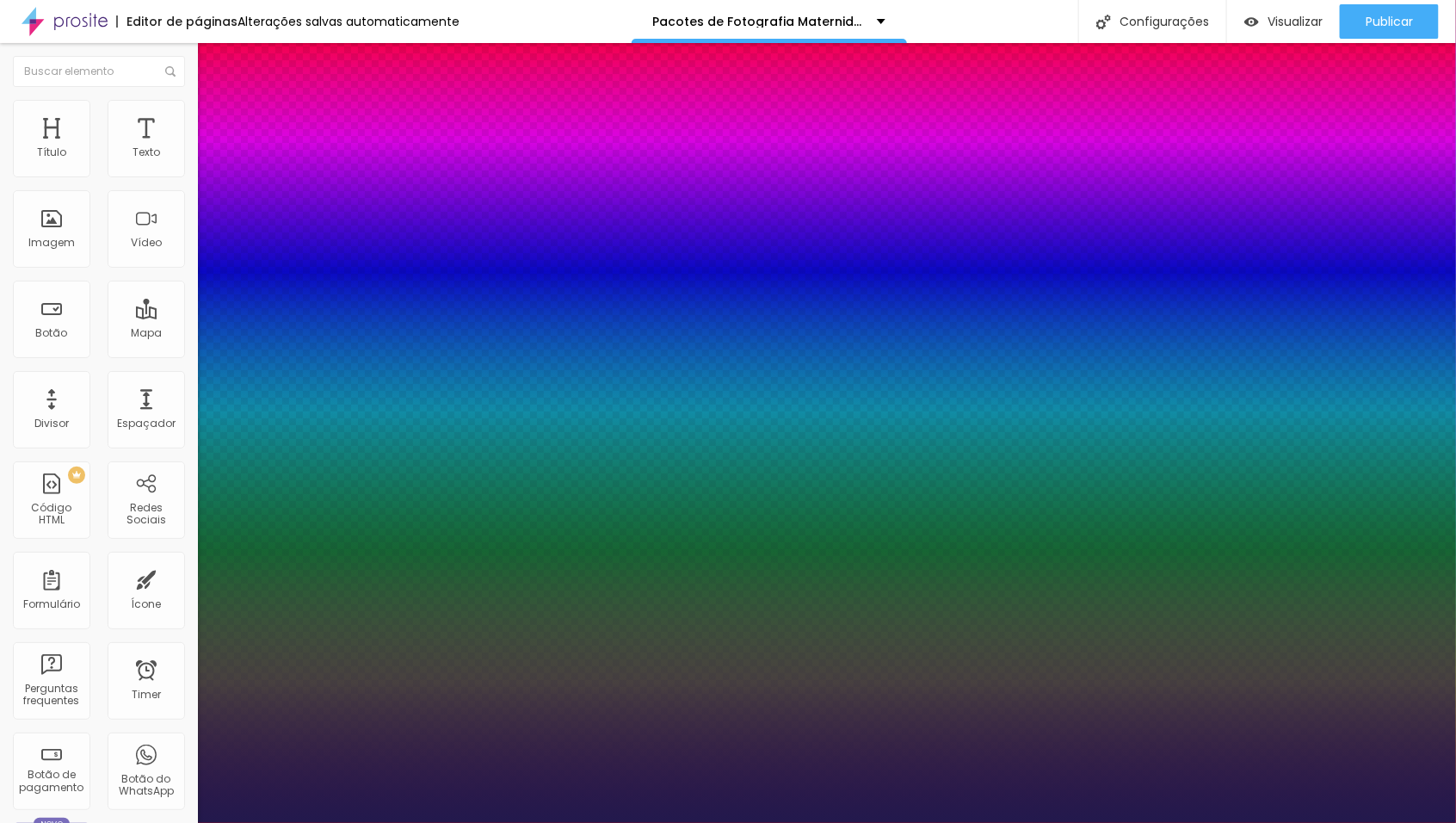
click at [846, 822] on div at bounding box center [728, 823] width 1456 height 0
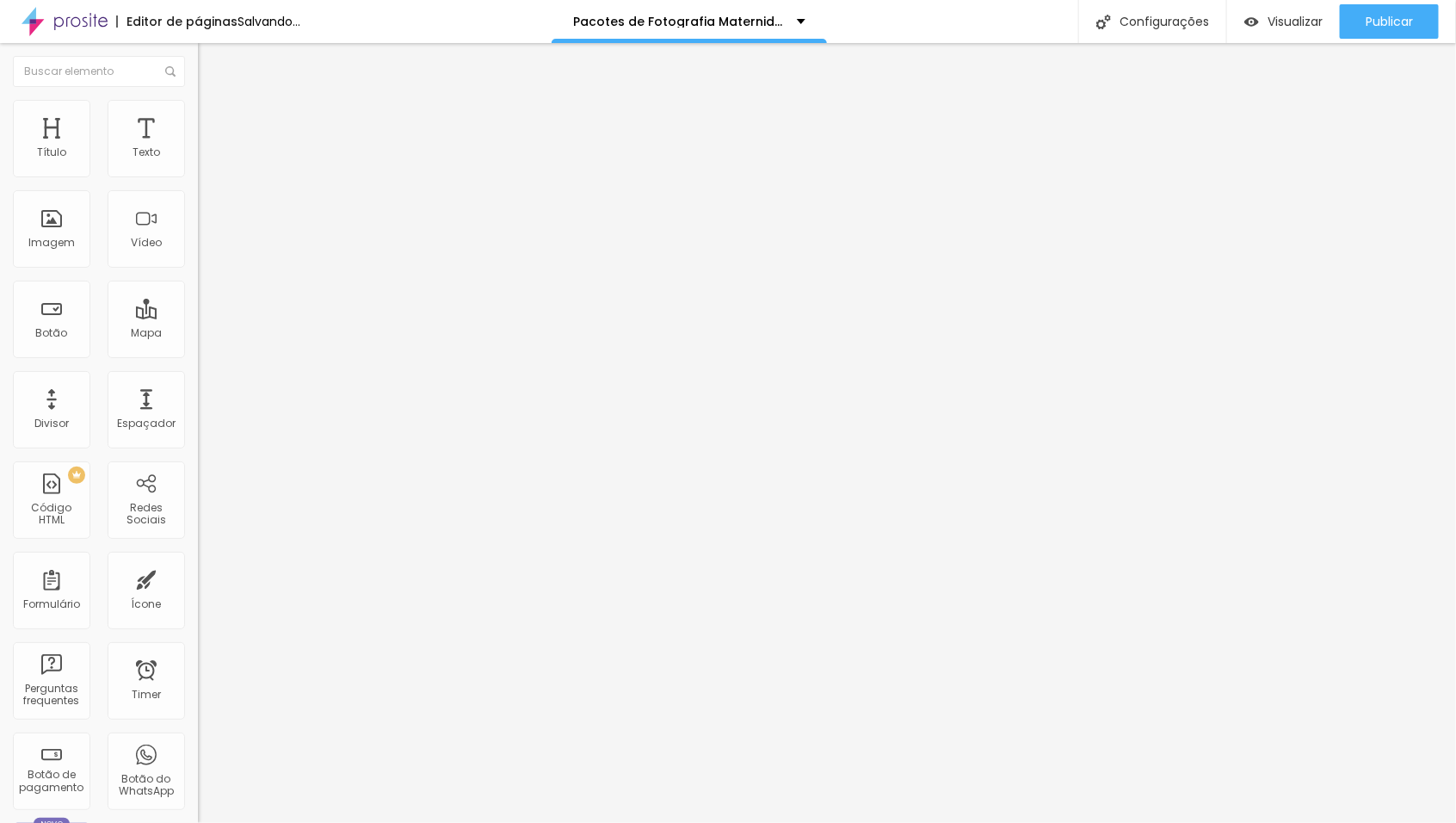
click at [205, 249] on icon "button" at bounding box center [210, 244] width 10 height 10
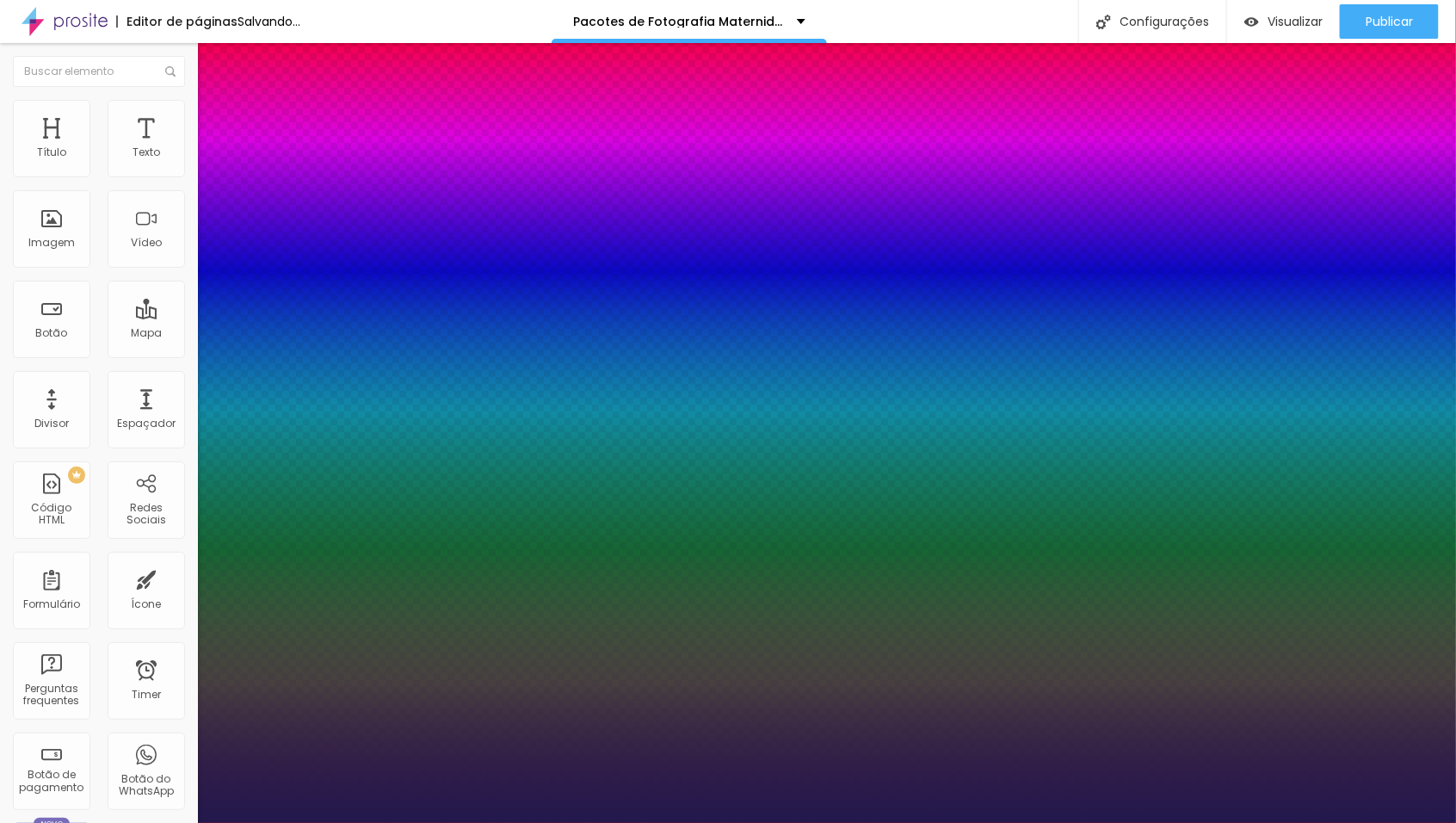
type input "1"
type input "48"
type input "1"
type input "45"
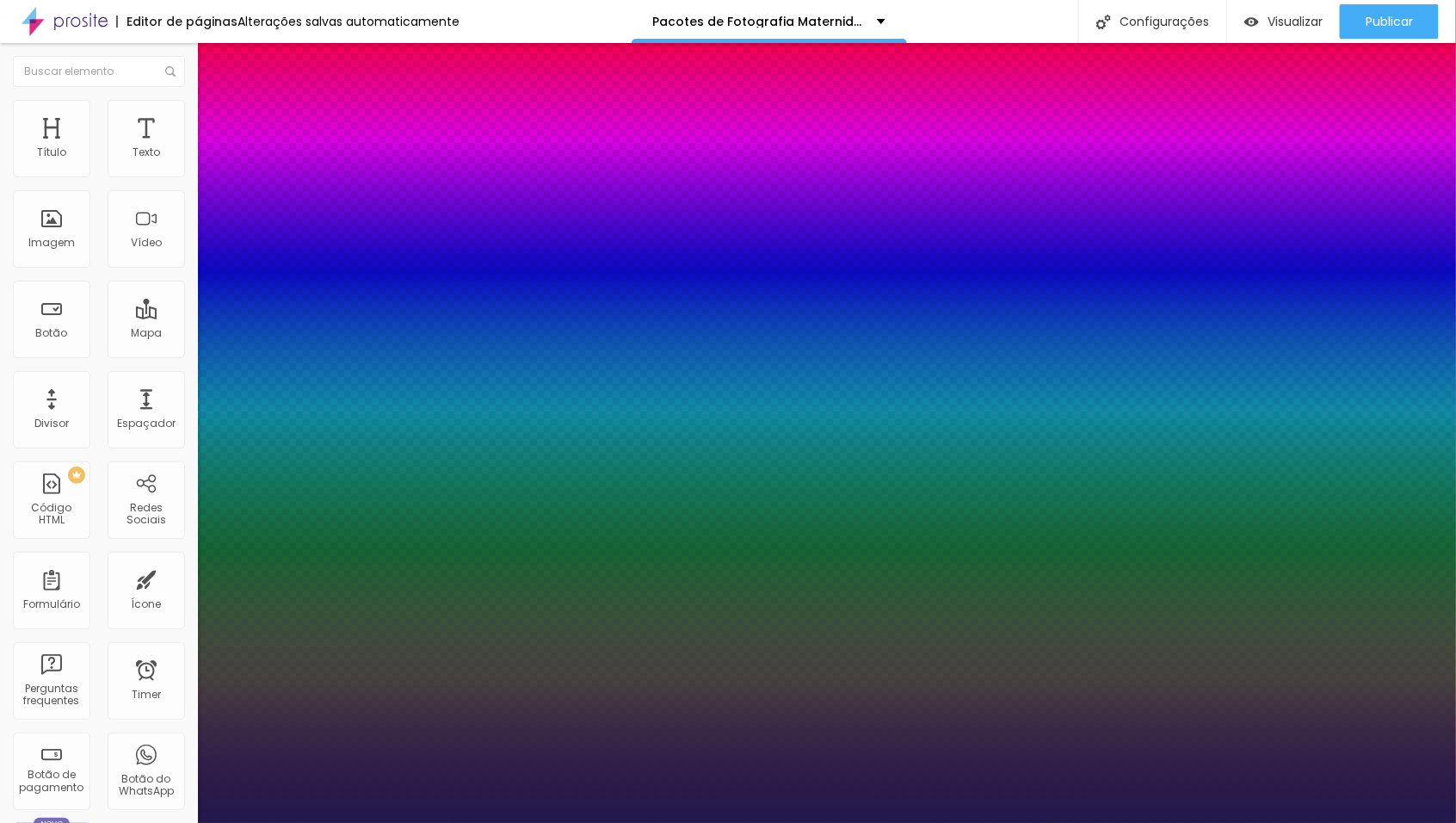
type input "45"
type input "1"
type input "43"
type input "1"
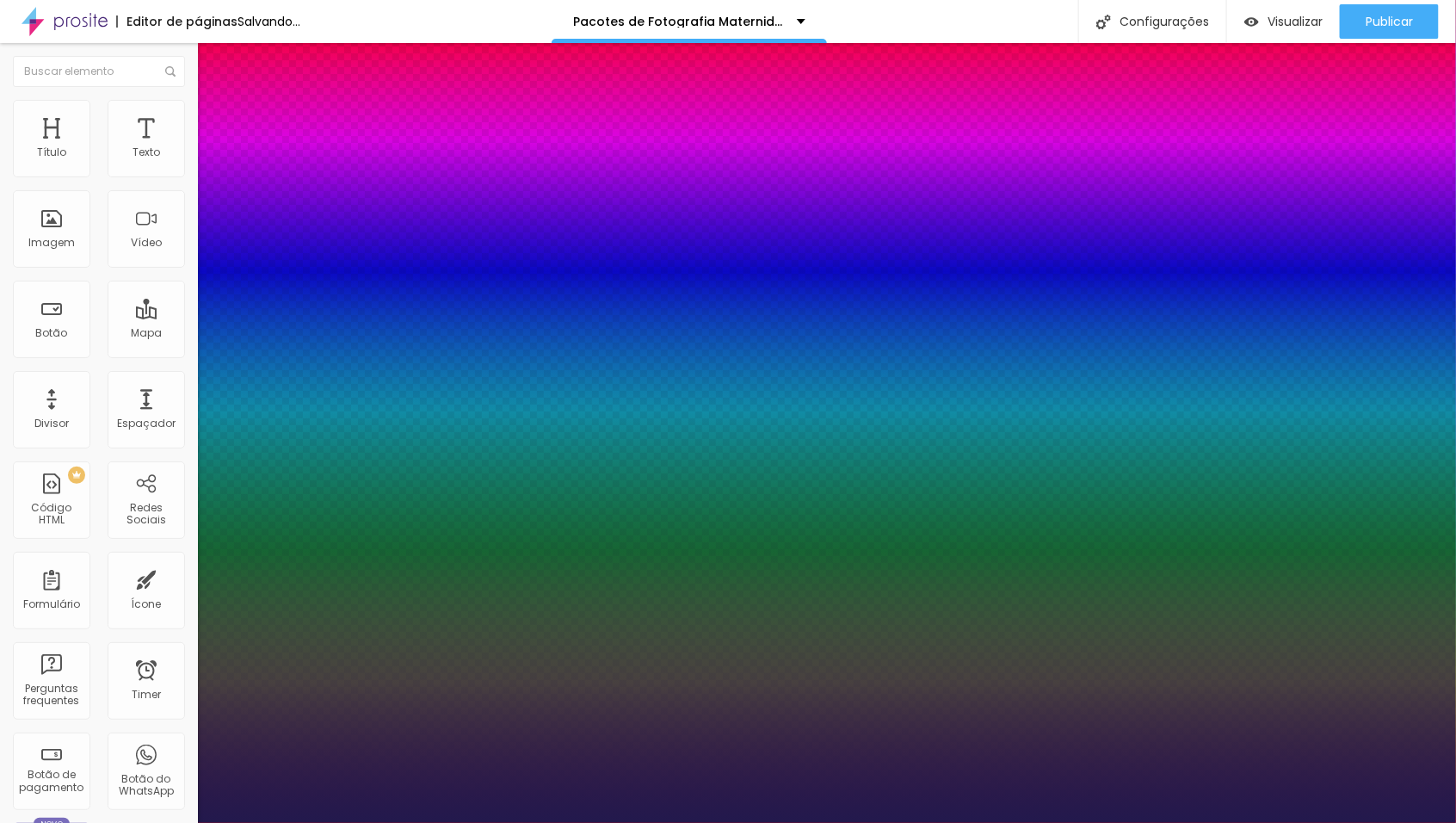
type input "42"
type input "1"
type input "41"
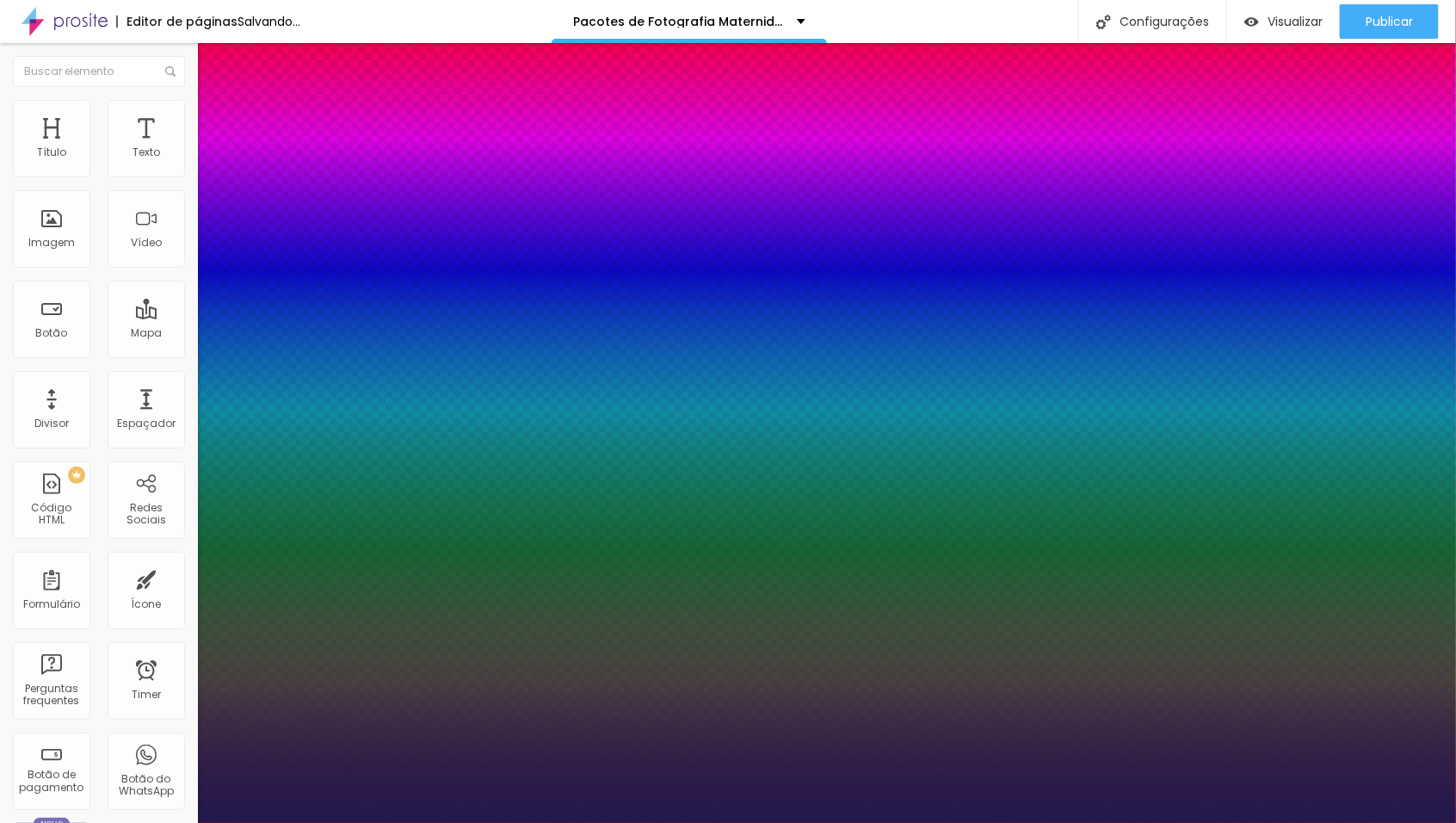
type input "1"
type input "40"
type input "1"
type input "39"
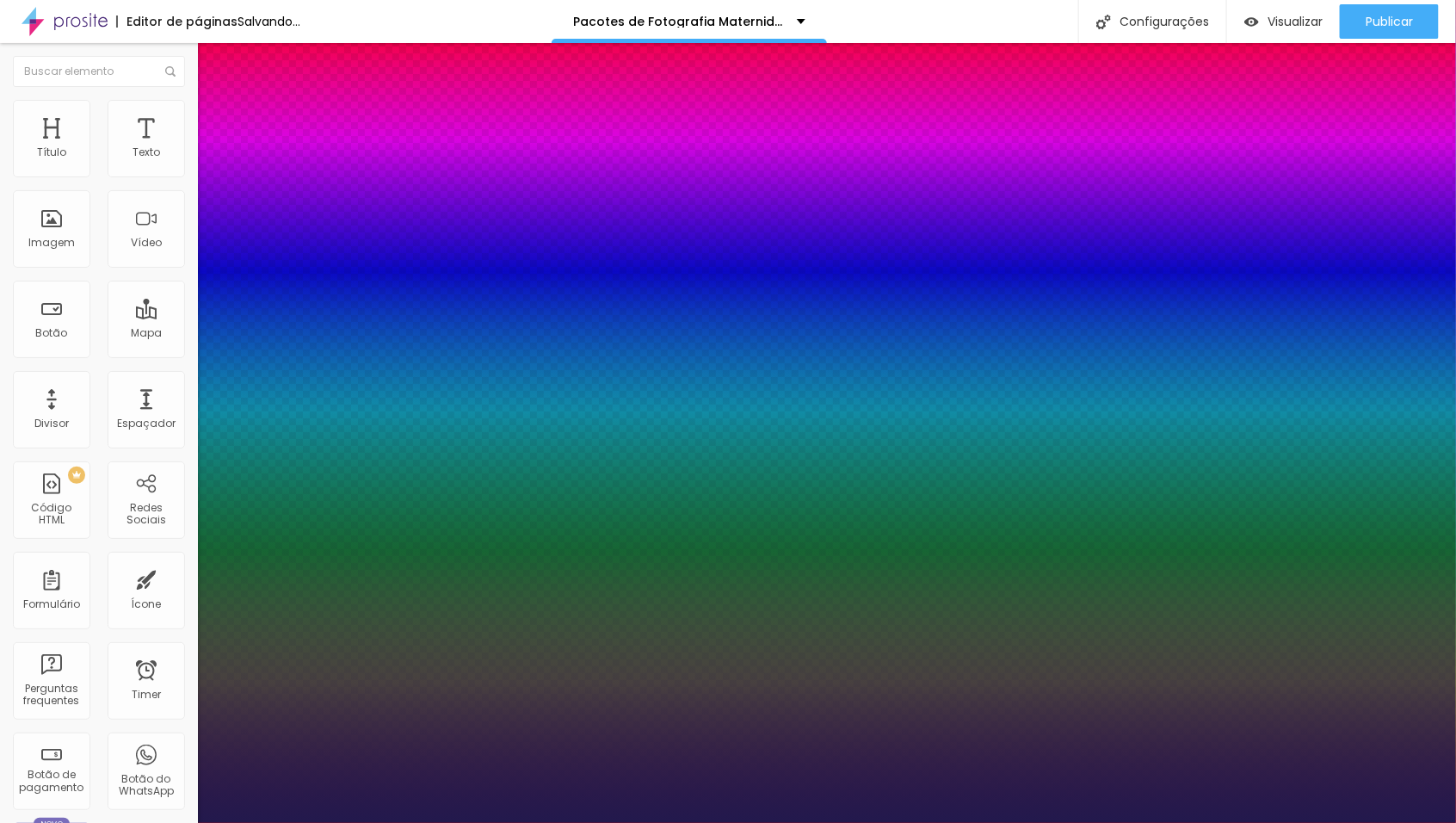
type input "39"
type input "1"
type input "40"
type input "1"
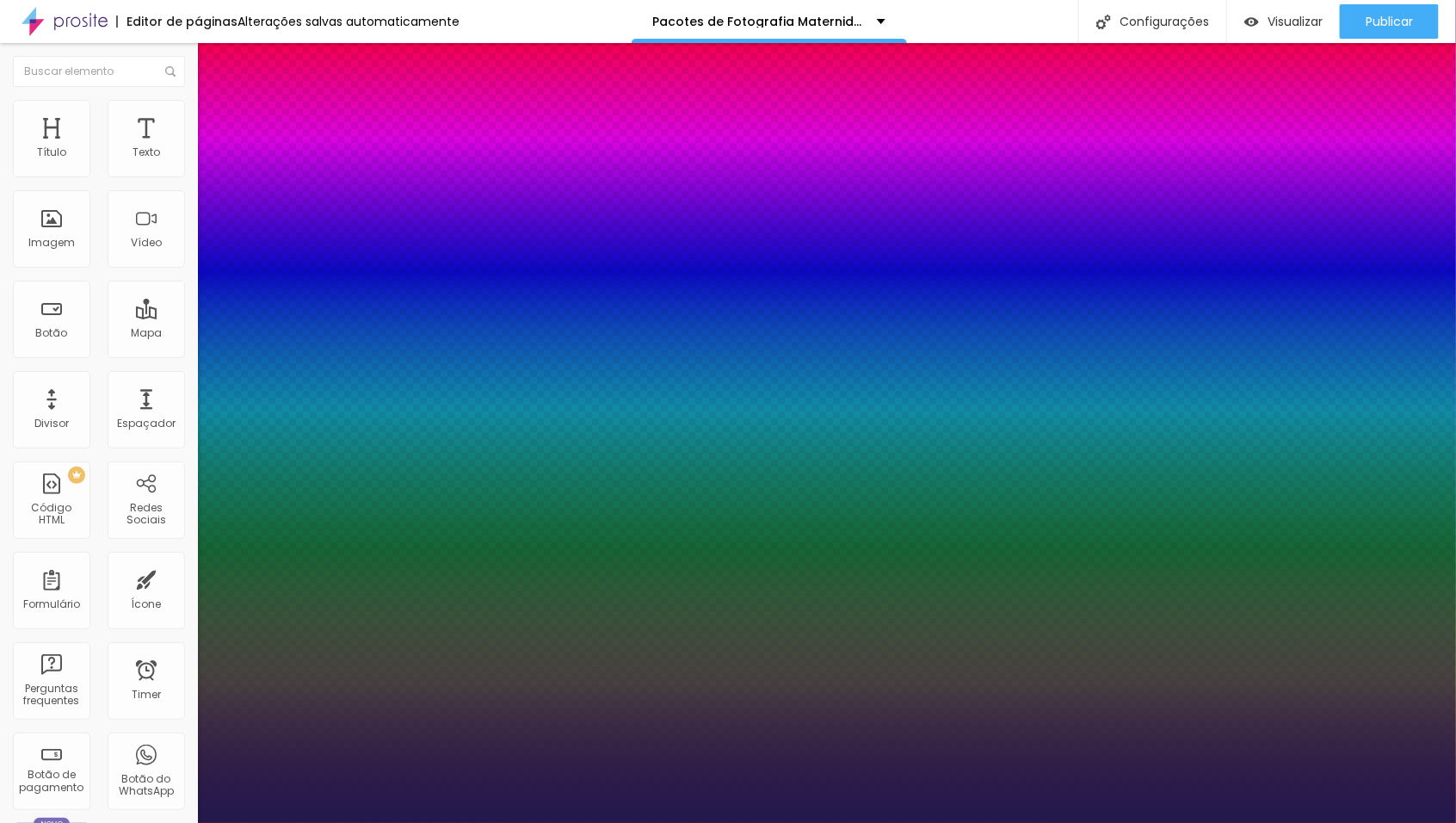
drag, startPoint x: 276, startPoint y: 480, endPoint x: 266, endPoint y: 498, distance: 20.6
type input "40"
type input "1"
click at [772, 822] on div at bounding box center [728, 823] width 1456 height 0
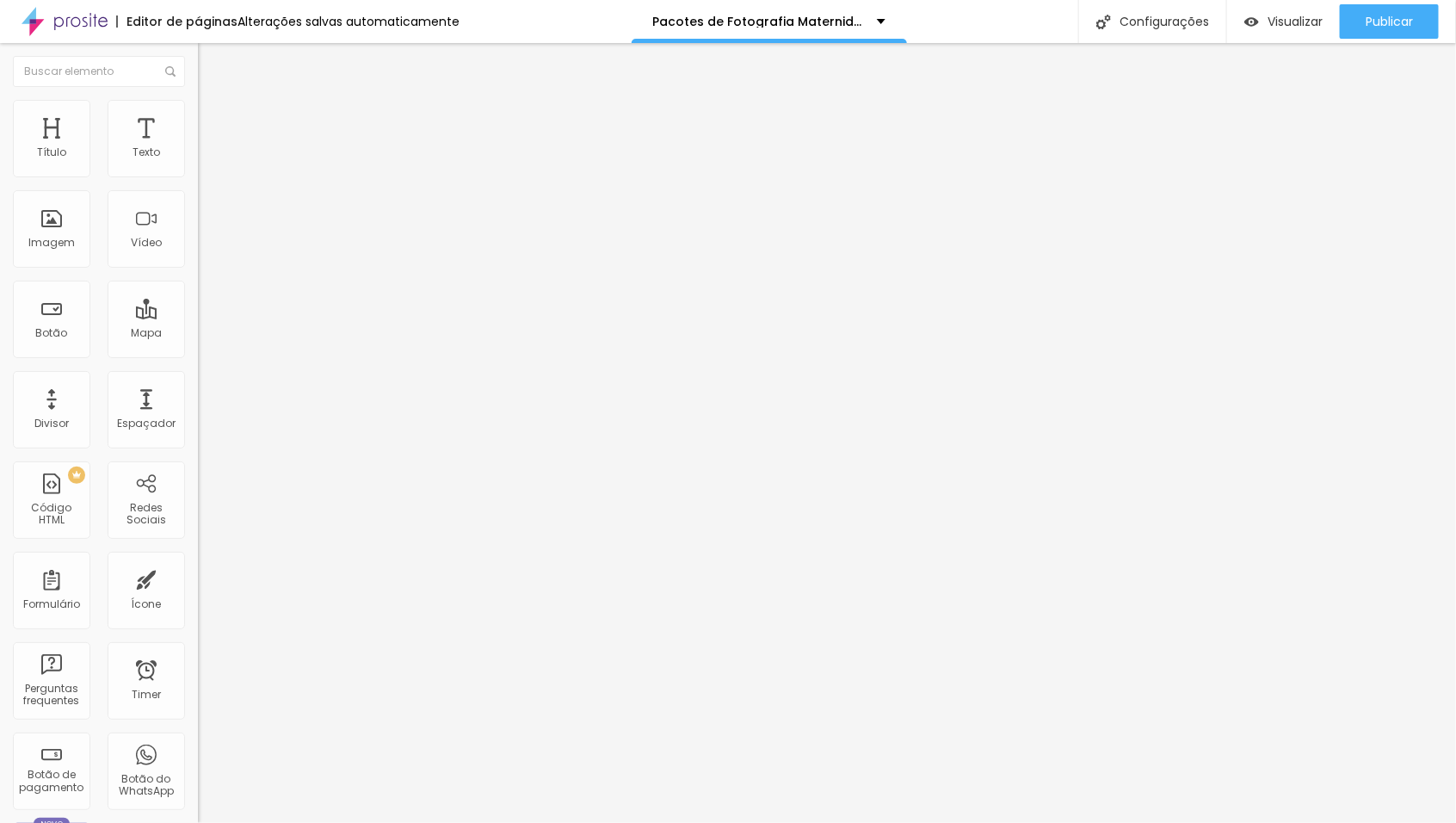
click at [205, 249] on icon "button" at bounding box center [210, 244] width 10 height 10
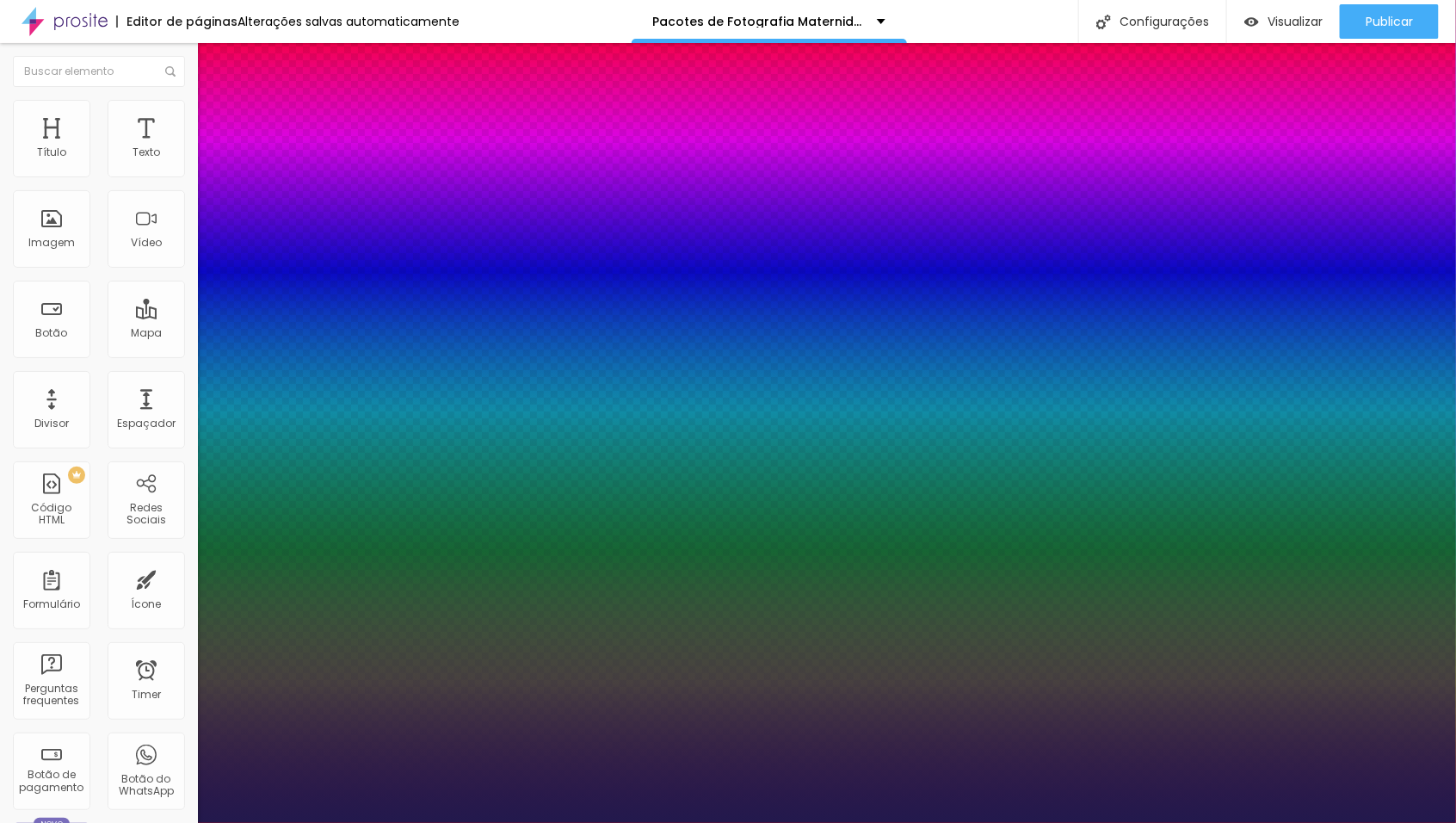
type input "1"
select select "Montserrat"
type input "1"
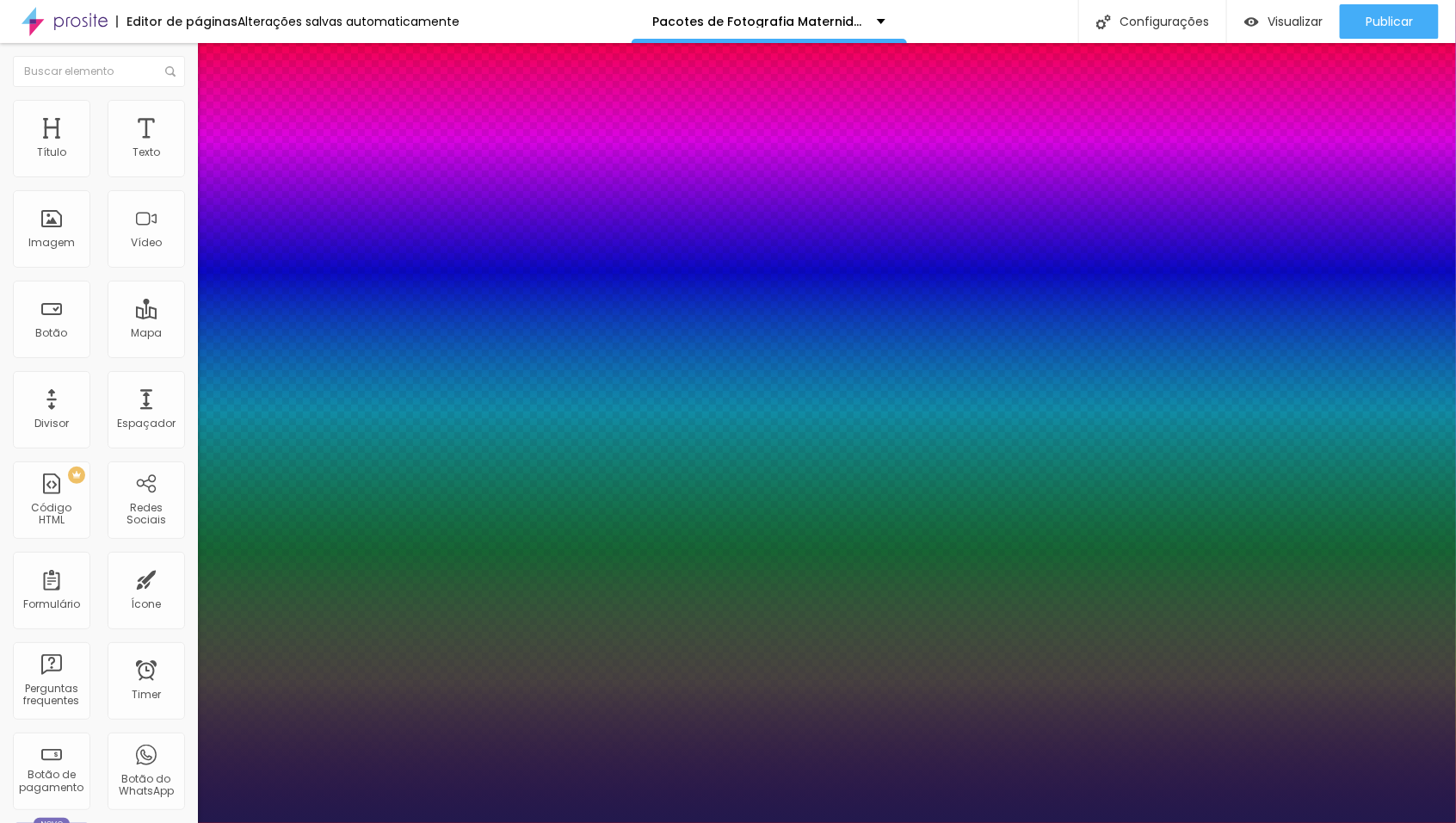
click at [350, 822] on div at bounding box center [728, 823] width 1456 height 0
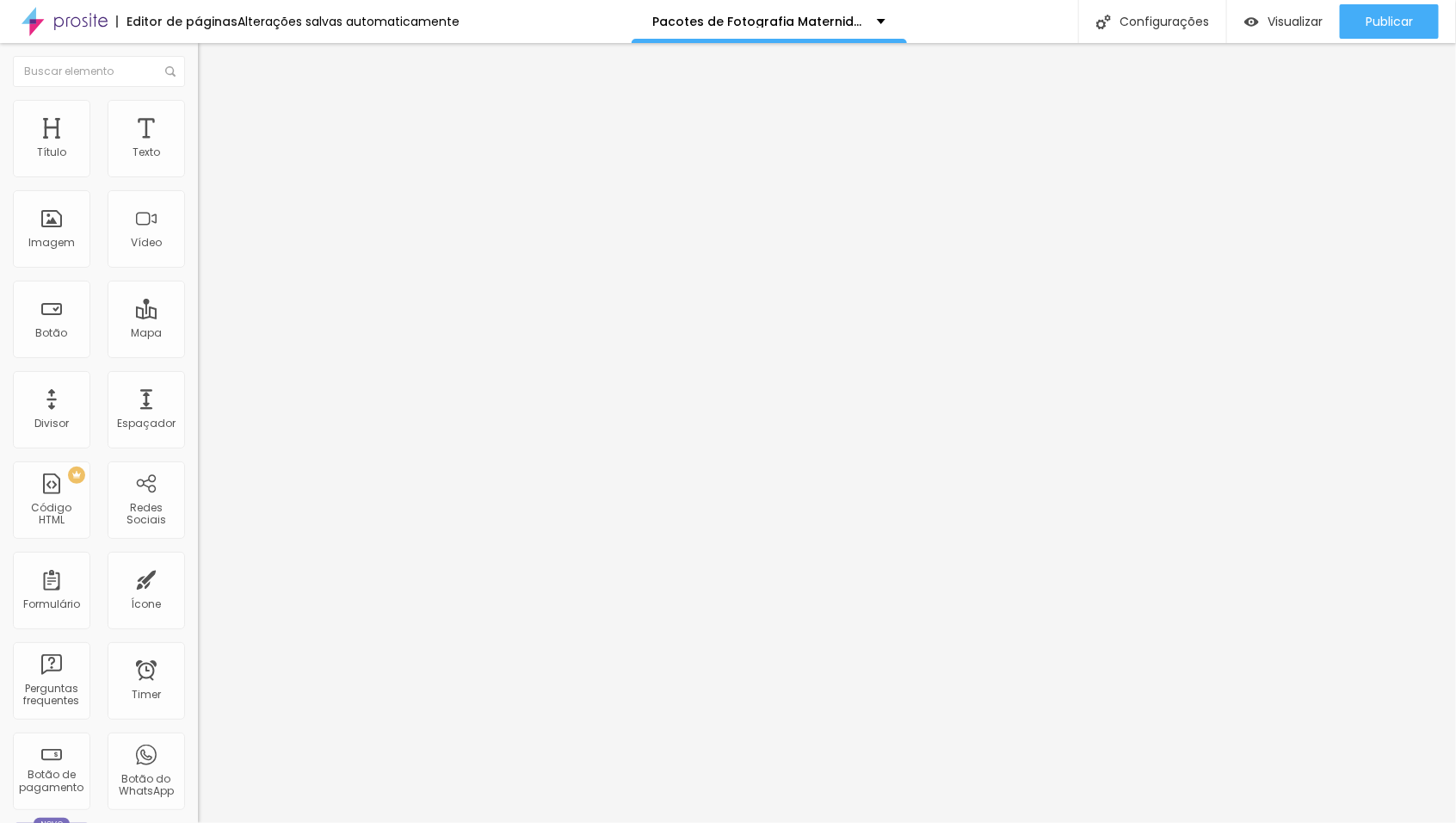
click at [205, 249] on icon "button" at bounding box center [210, 244] width 10 height 10
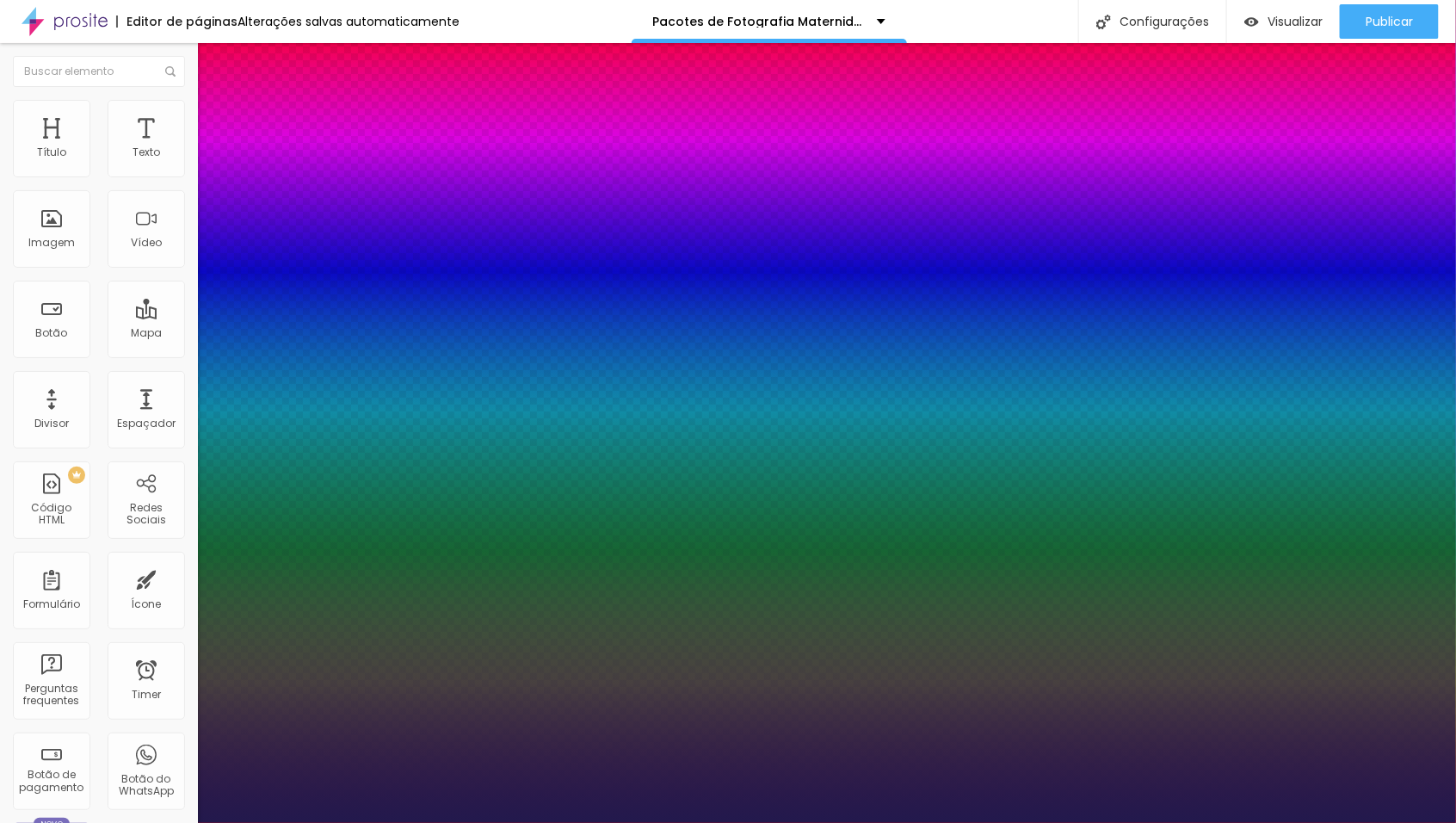
type input "1"
click at [809, 822] on div at bounding box center [728, 823] width 1456 height 0
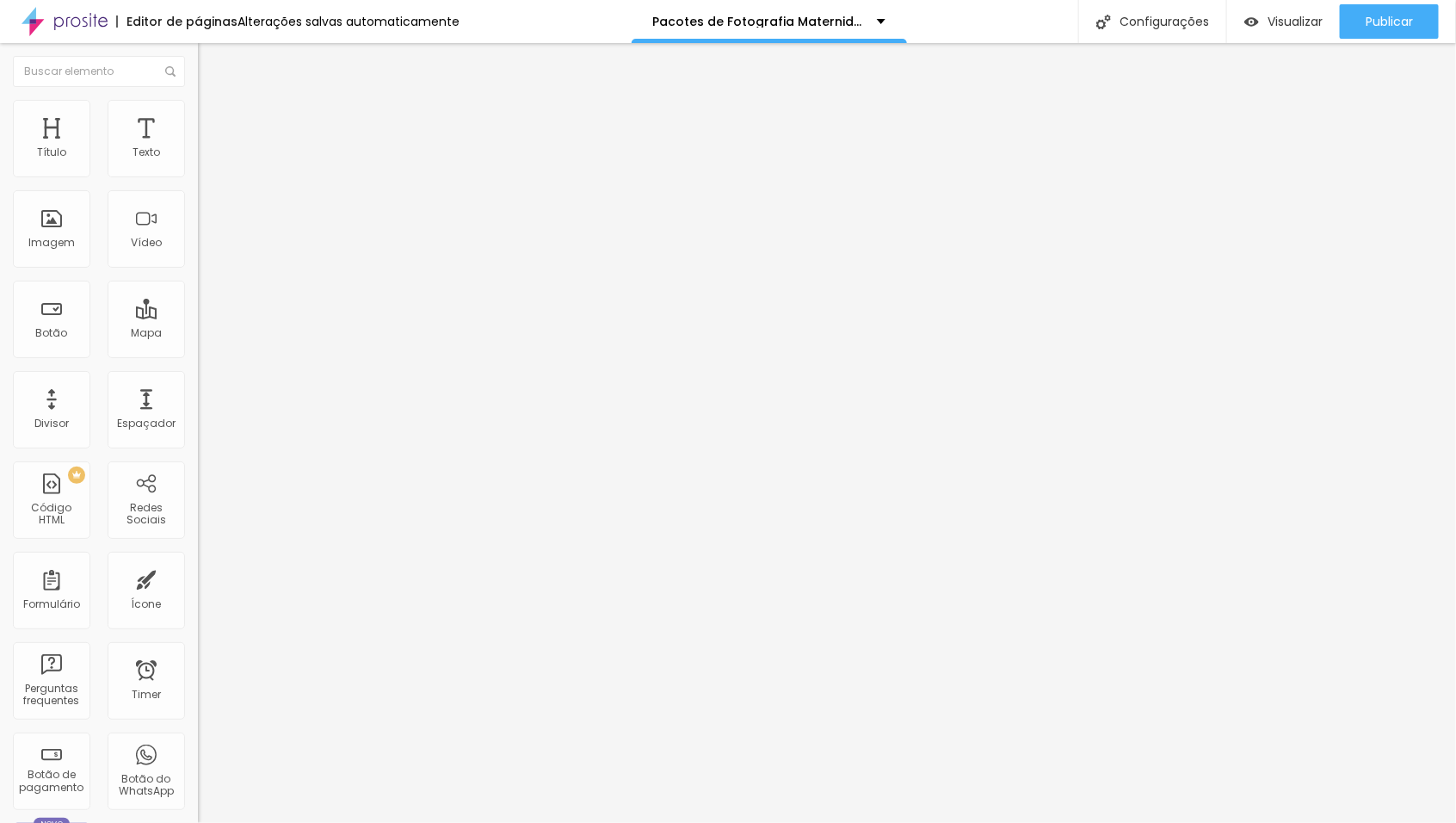
click at [205, 249] on icon "button" at bounding box center [210, 244] width 10 height 10
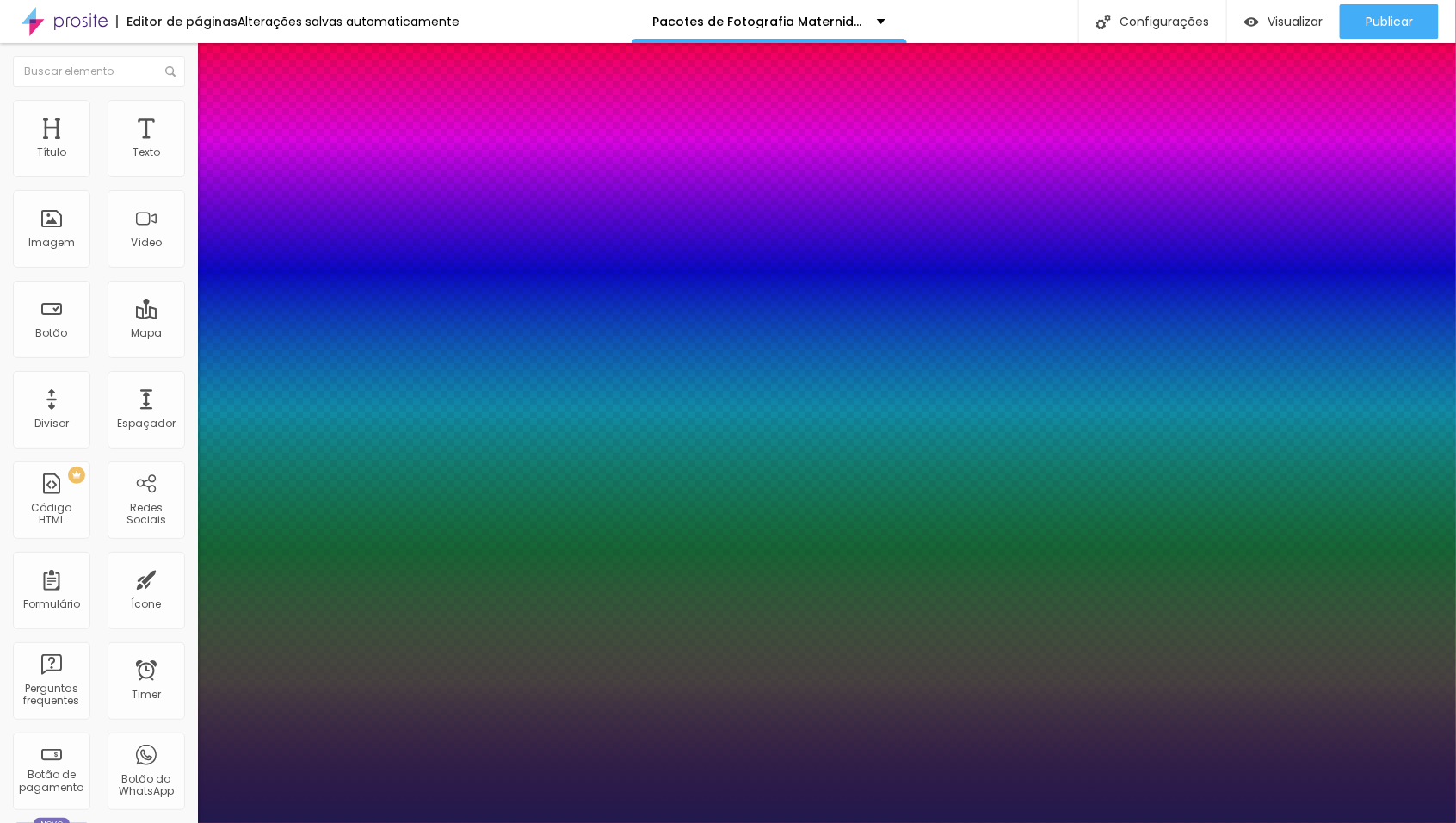
type input "1"
select select "Montserrat"
type input "1"
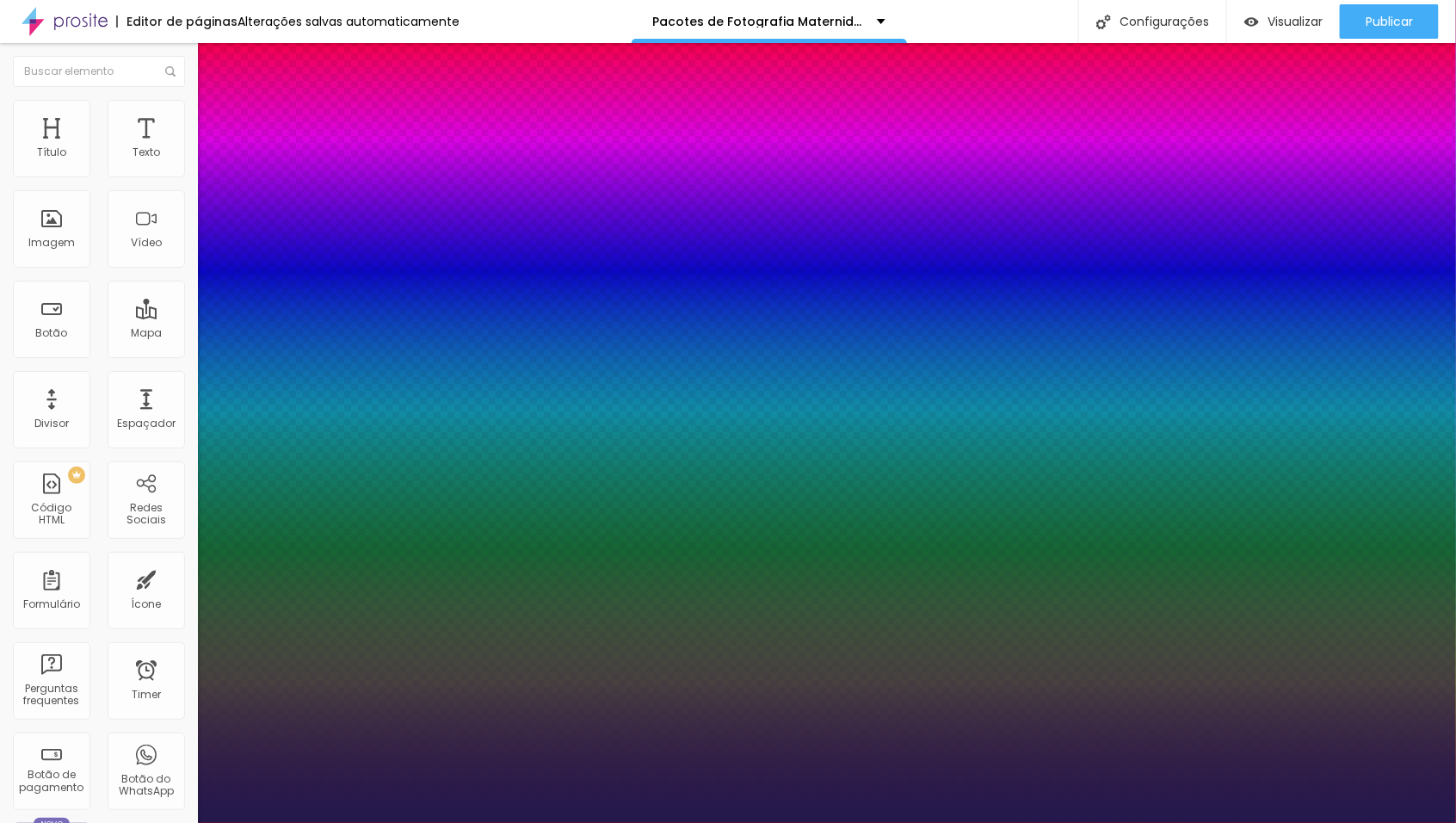
click at [814, 822] on div at bounding box center [728, 823] width 1456 height 0
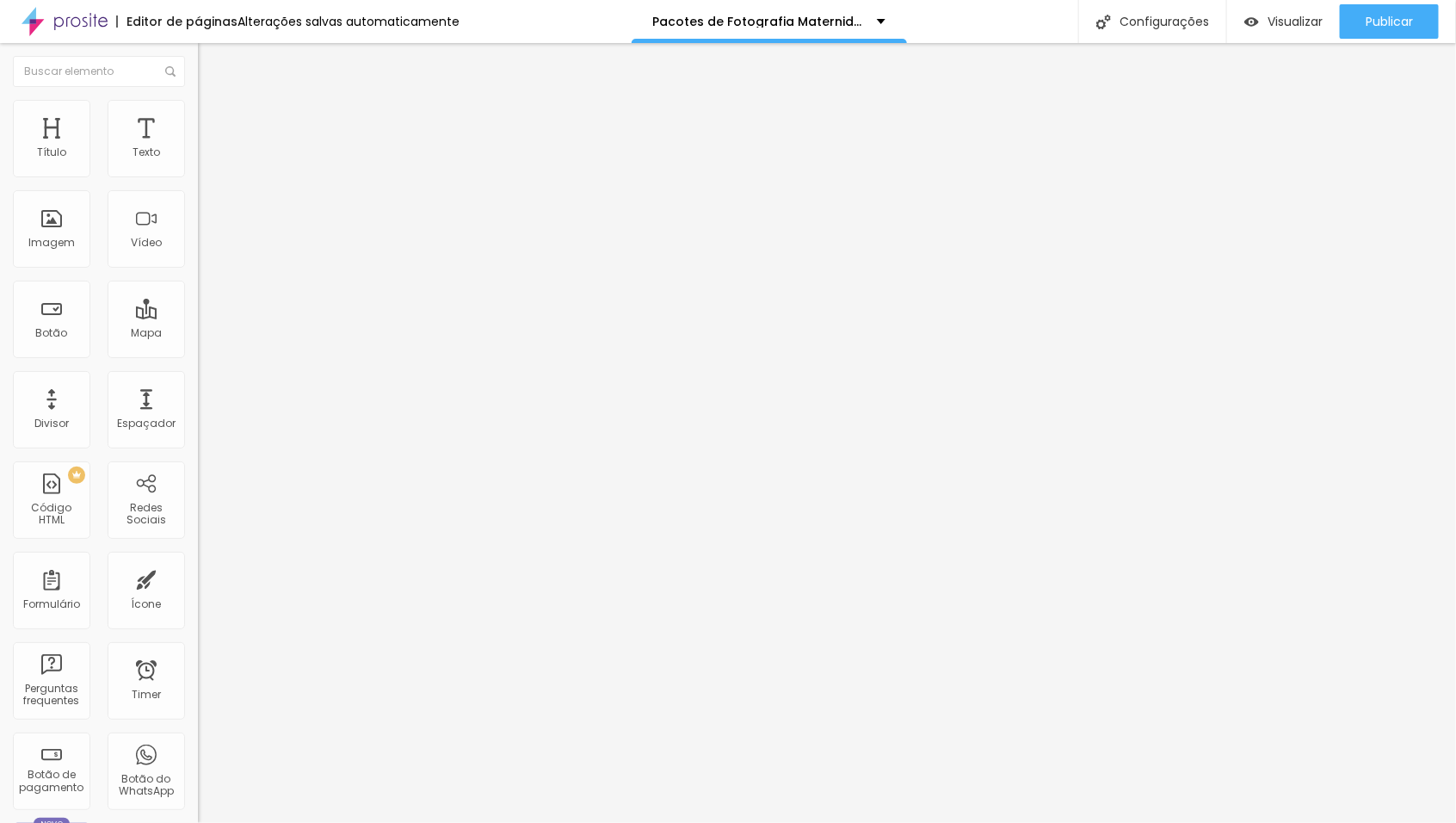
click at [198, 255] on button "button" at bounding box center [211, 245] width 25 height 18
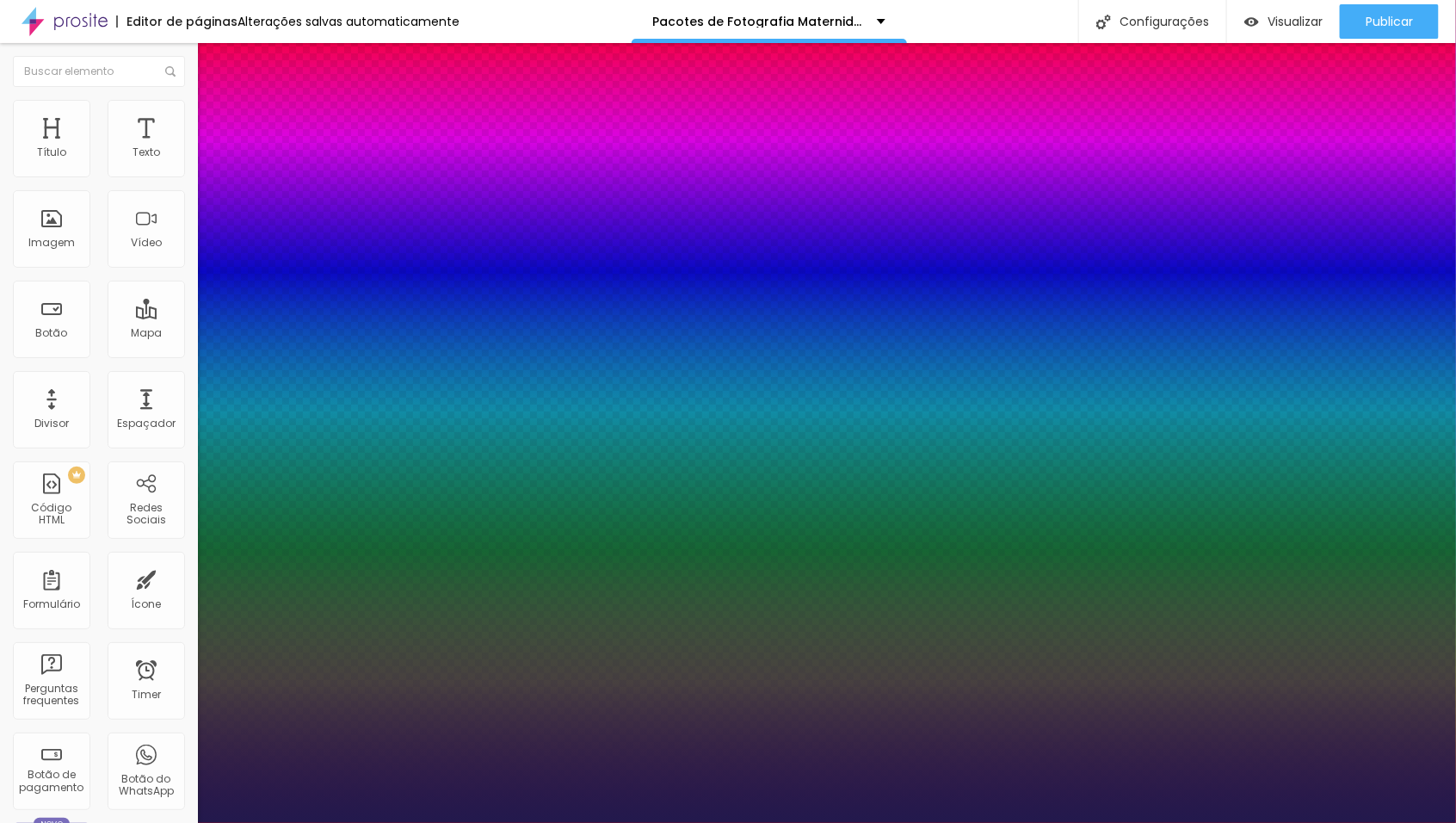
type input "1"
click at [702, 822] on div at bounding box center [728, 823] width 1456 height 0
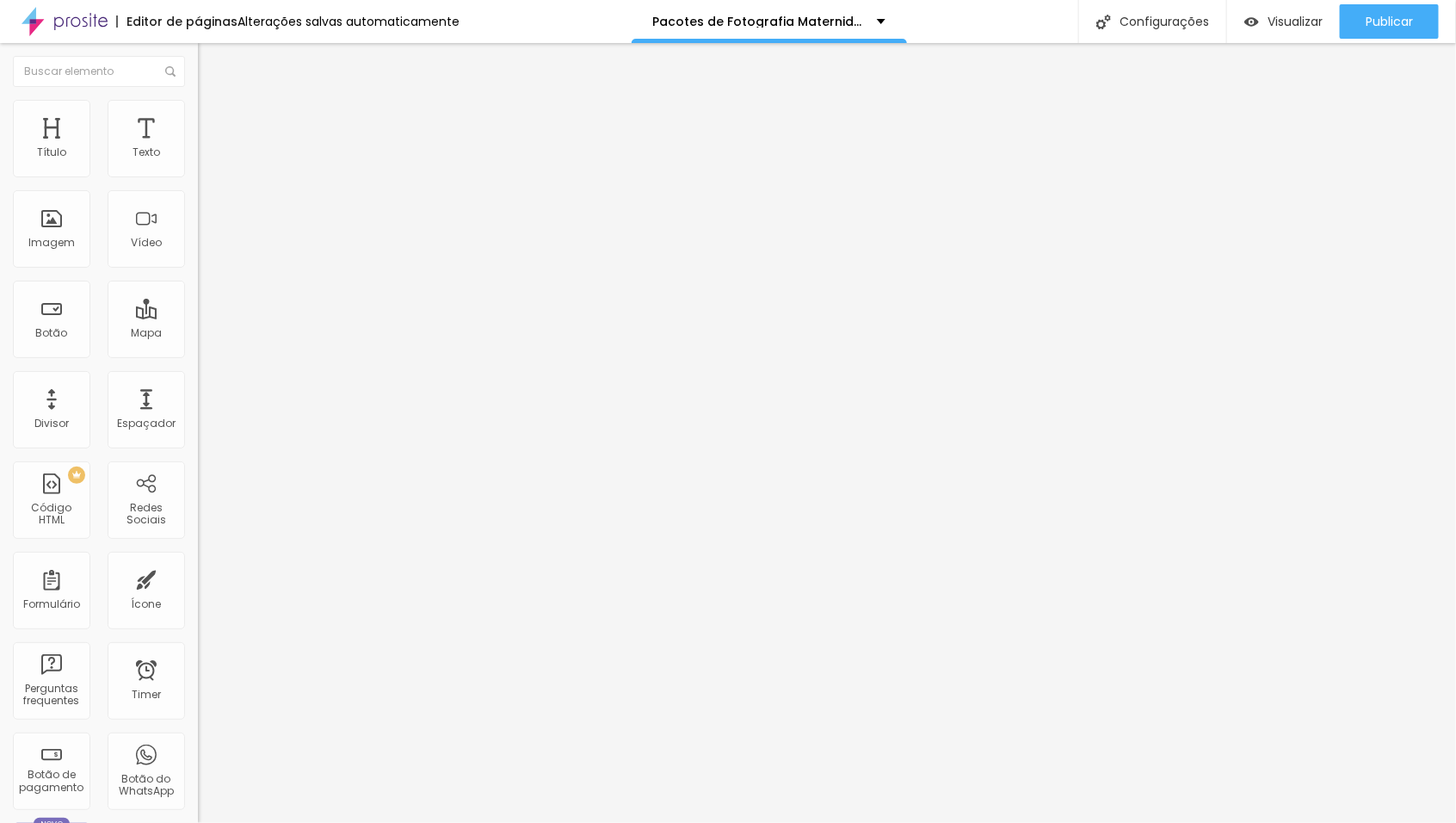
click at [205, 249] on icon "button" at bounding box center [210, 244] width 10 height 10
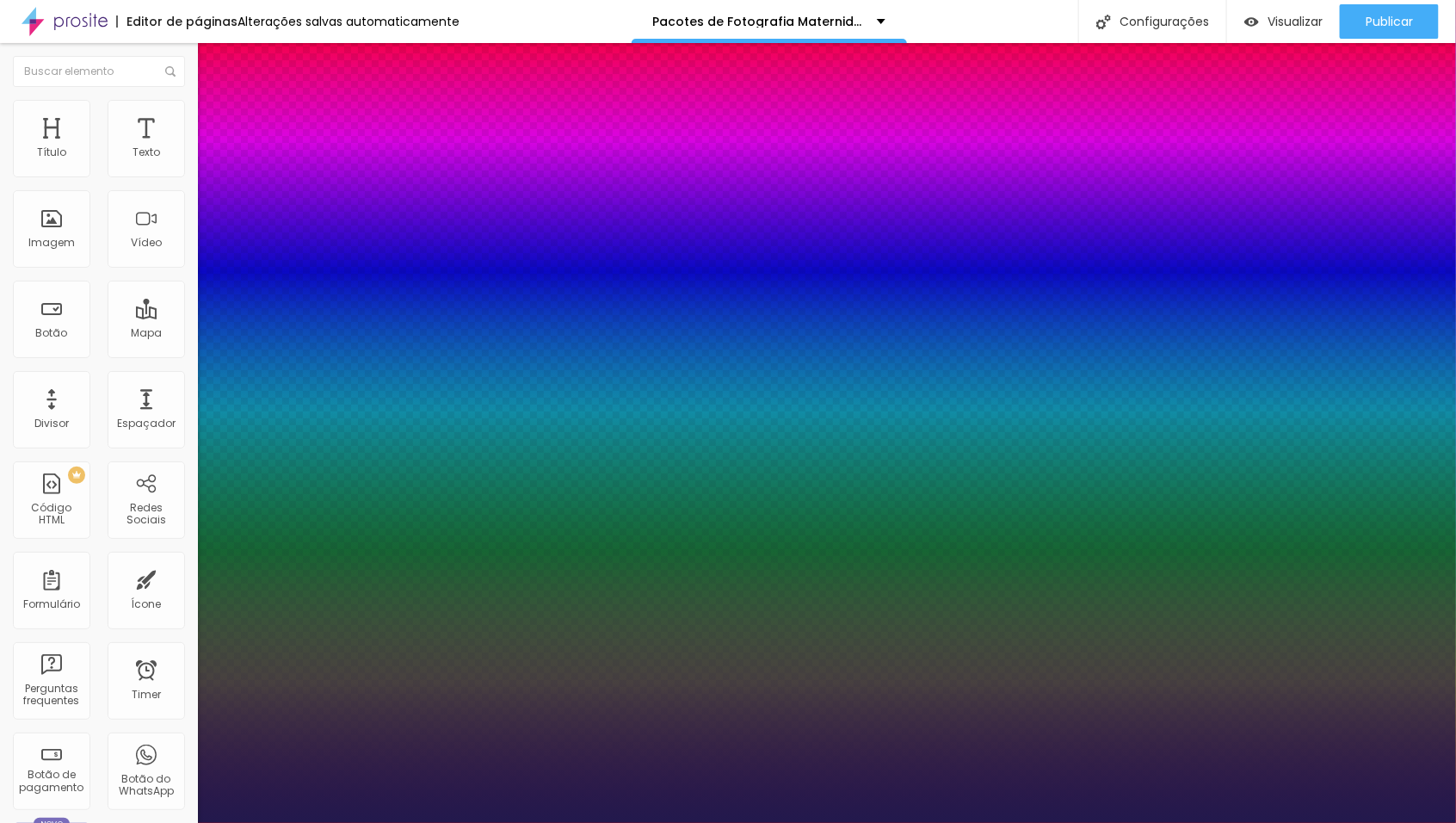
type input "1"
select select "Montserrat"
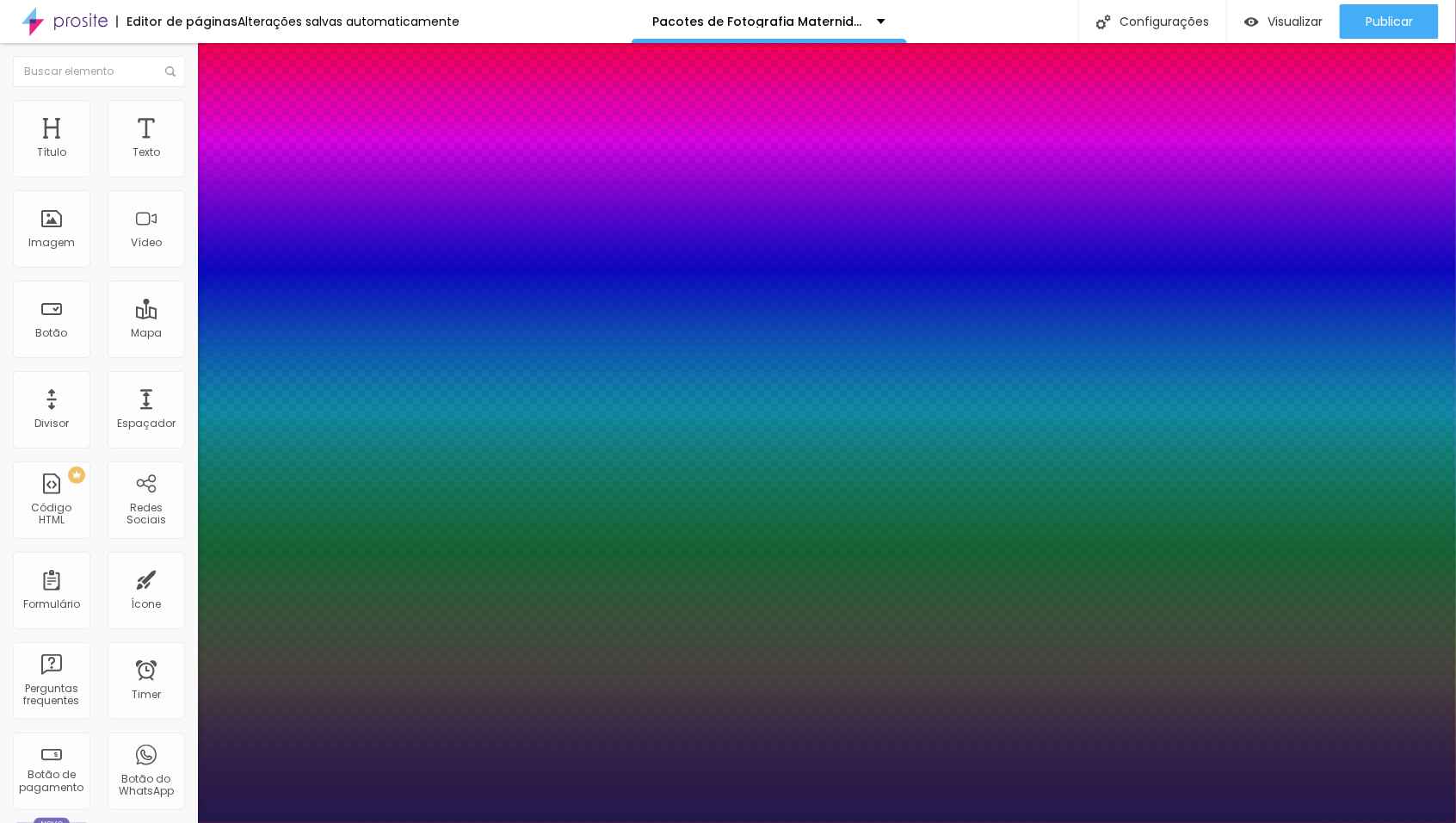
type input "1"
click at [1046, 822] on div at bounding box center [728, 823] width 1456 height 0
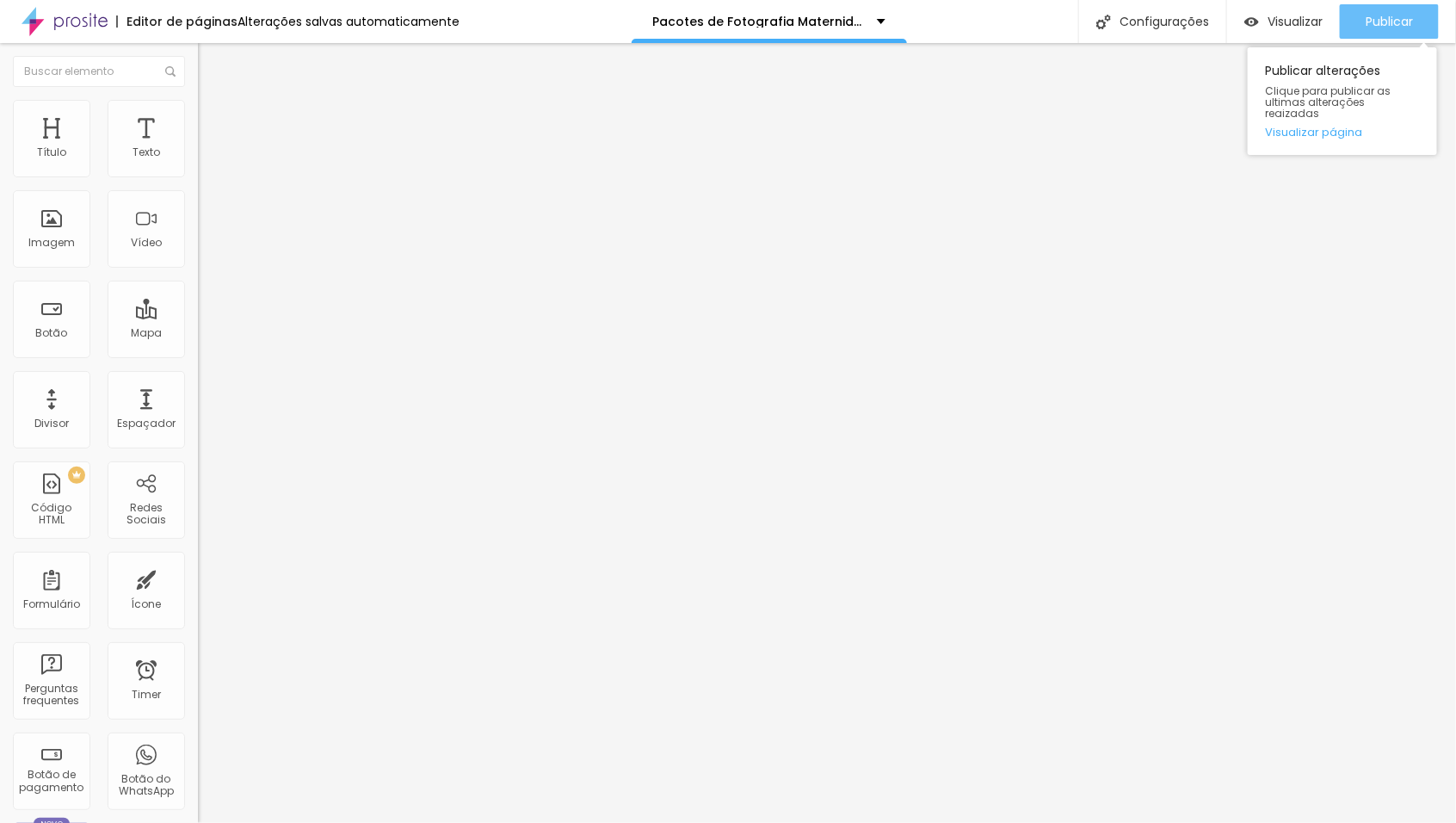
click at [1413, 25] on button "Publicar" at bounding box center [1389, 22] width 99 height 34
click at [205, 249] on icon "button" at bounding box center [210, 244] width 10 height 10
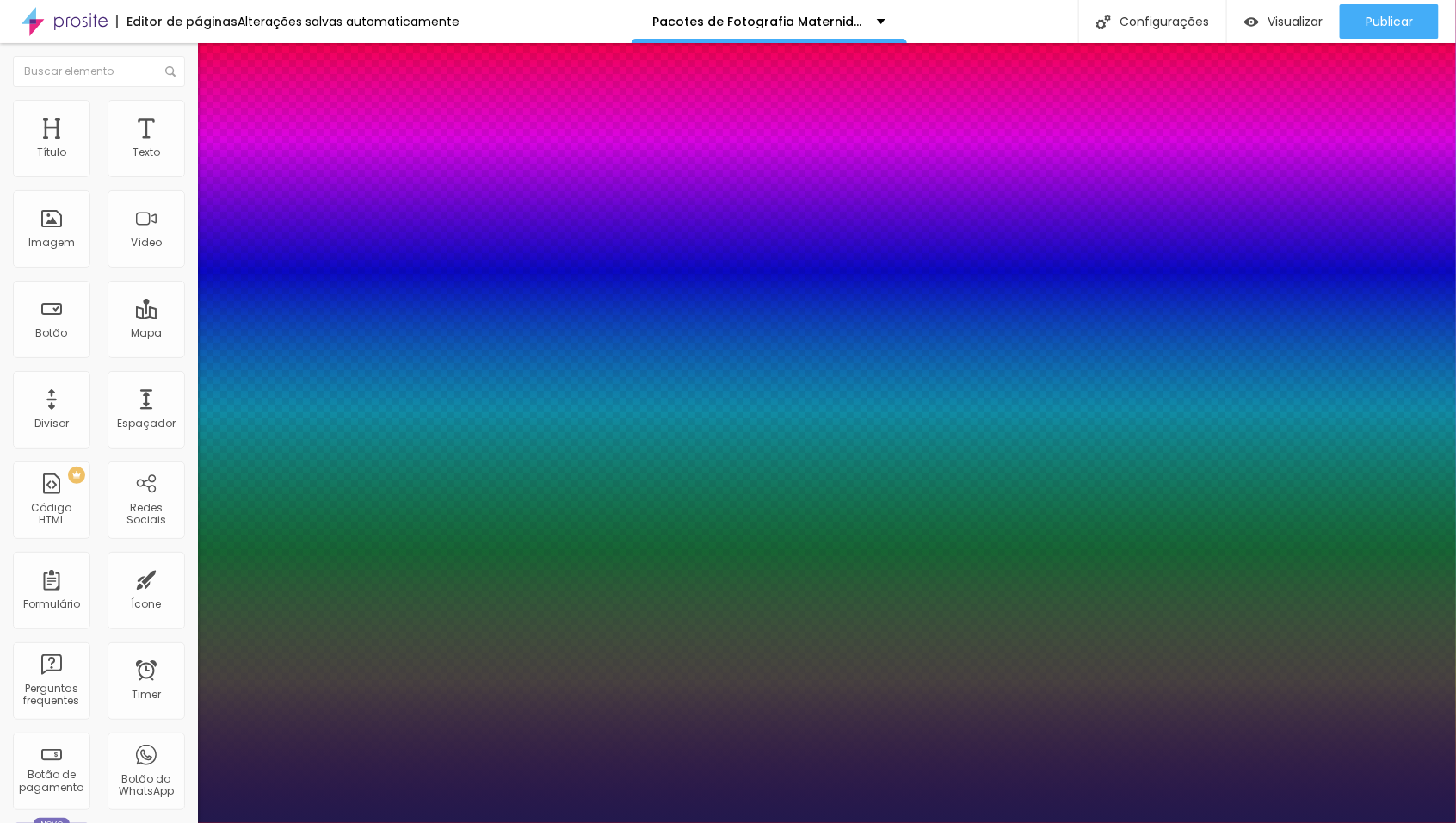
type input "1"
type input "21"
type input "1"
type input "22"
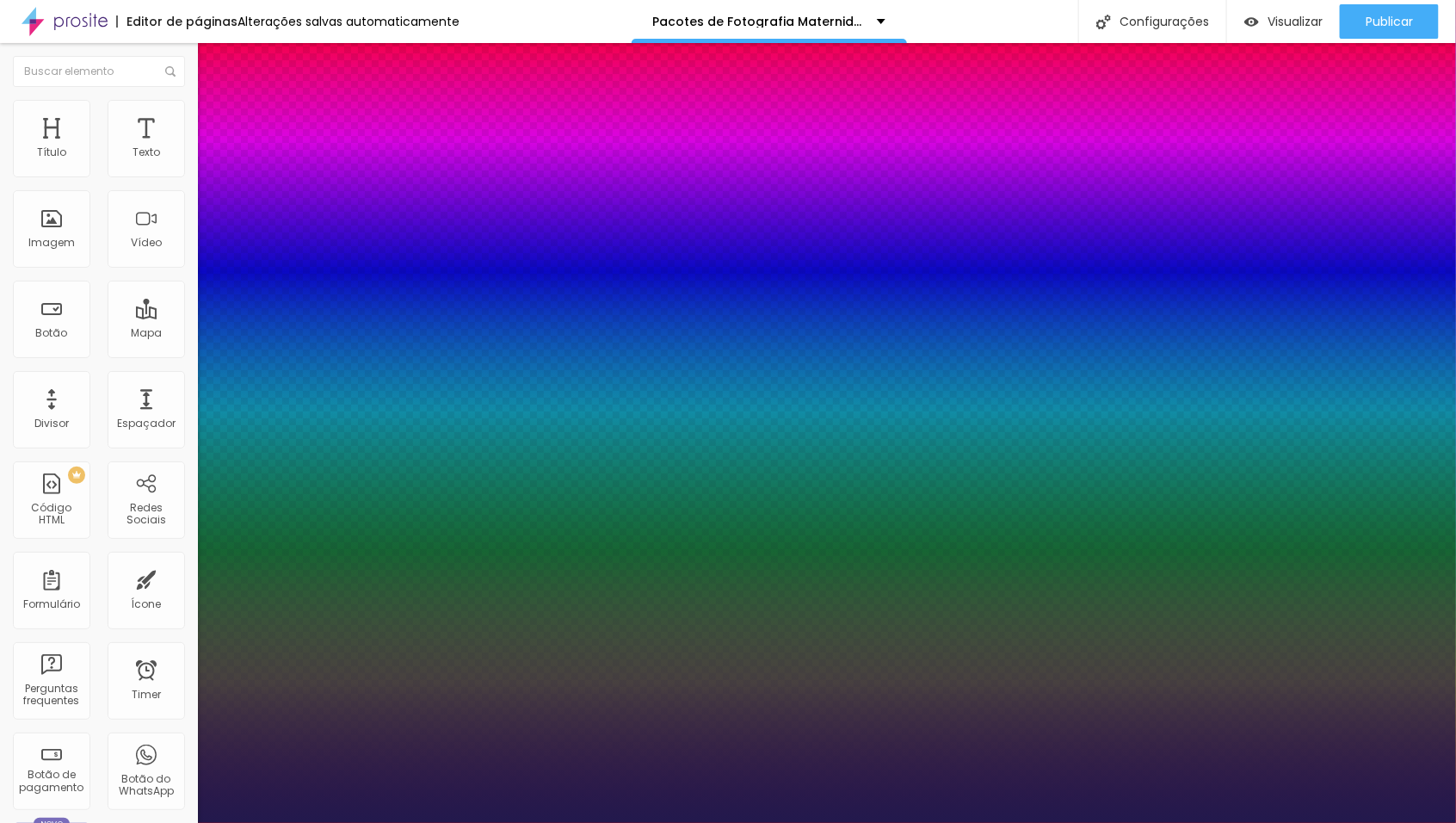
type input "22"
type input "1"
type input "23"
type input "1"
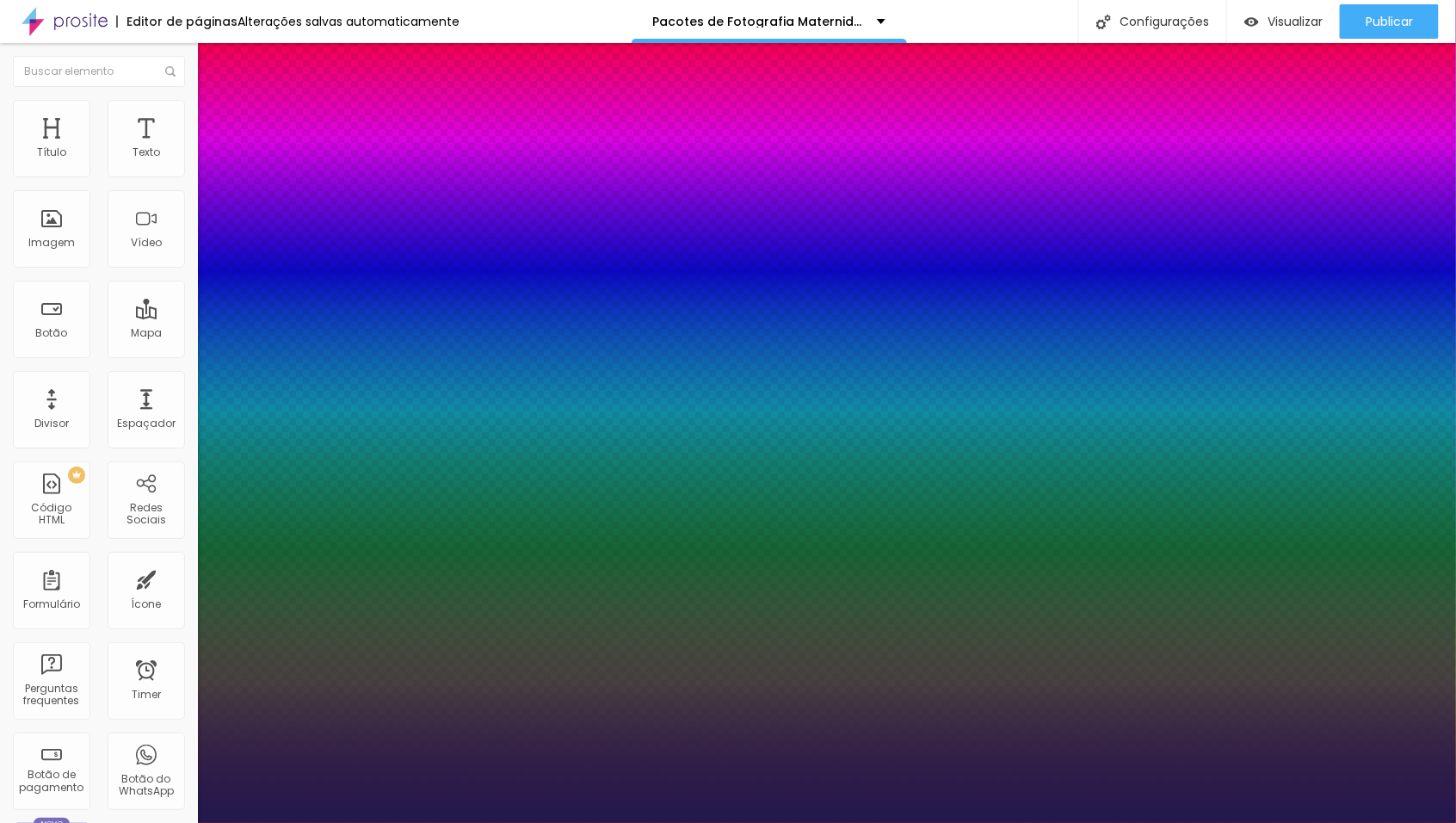
type input "24"
type input "1"
type input "23"
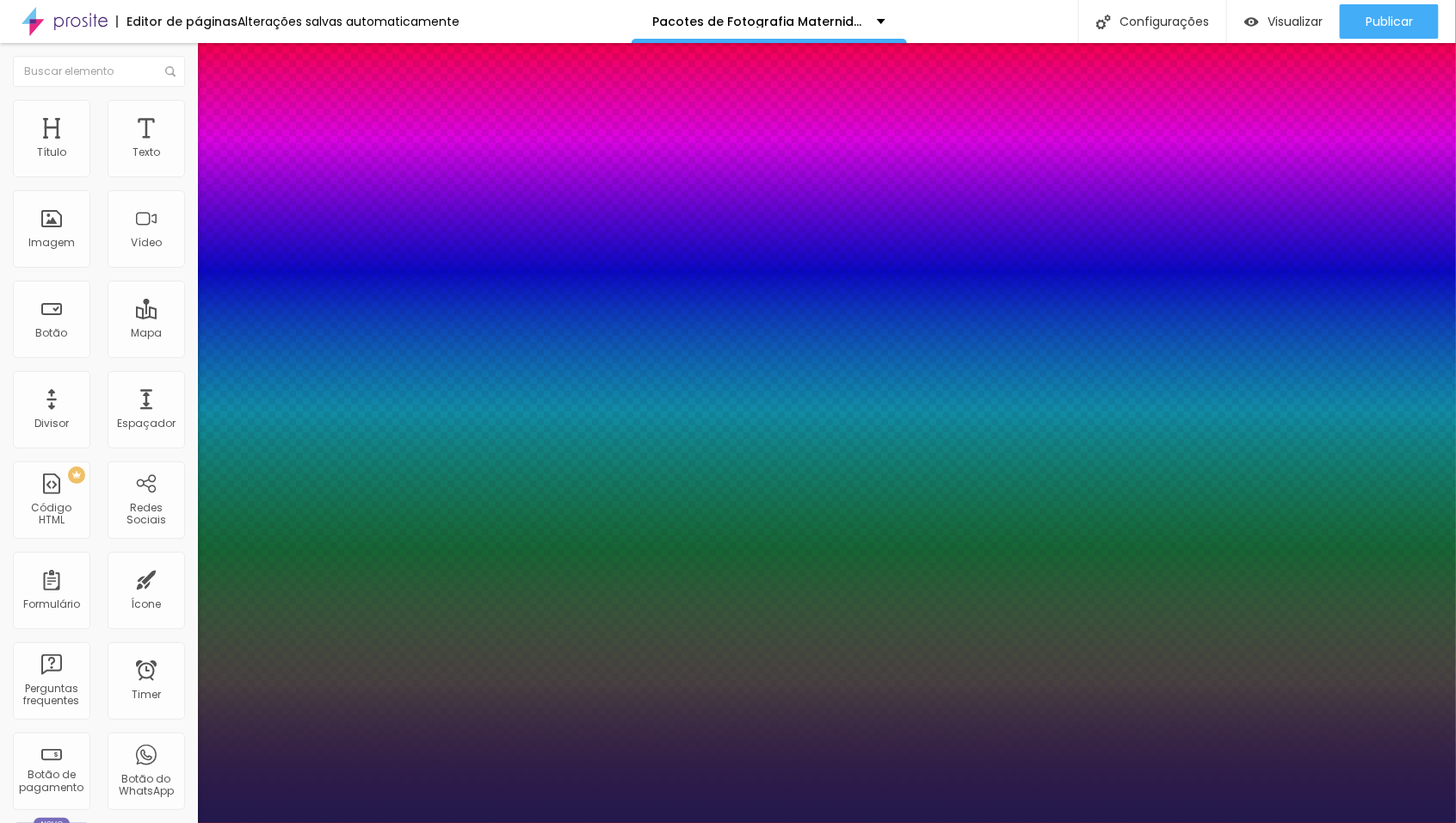
type input "1"
type input "21"
type input "1"
type input "20"
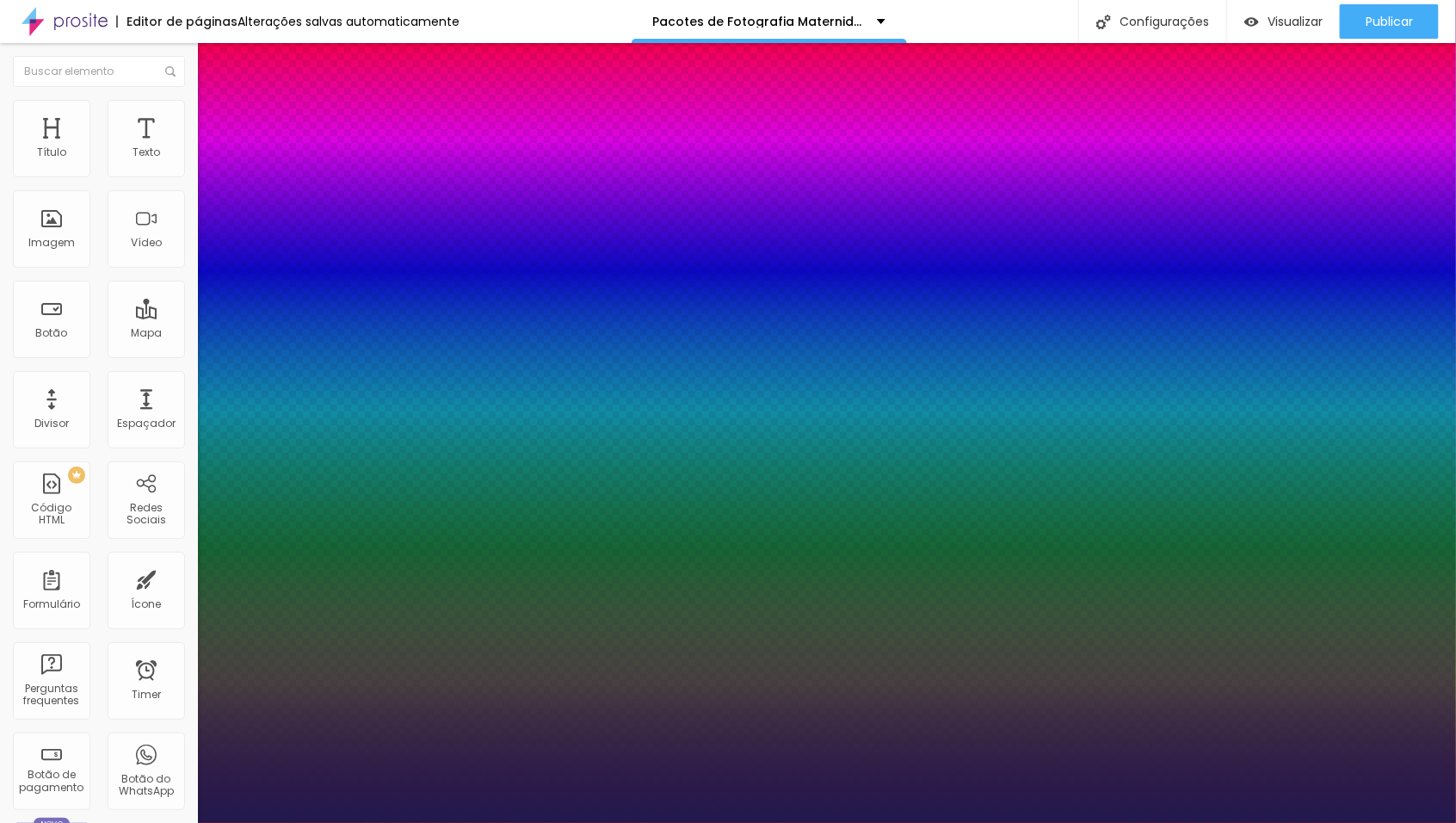
type input "20"
type input "1"
type input "18"
type input "1"
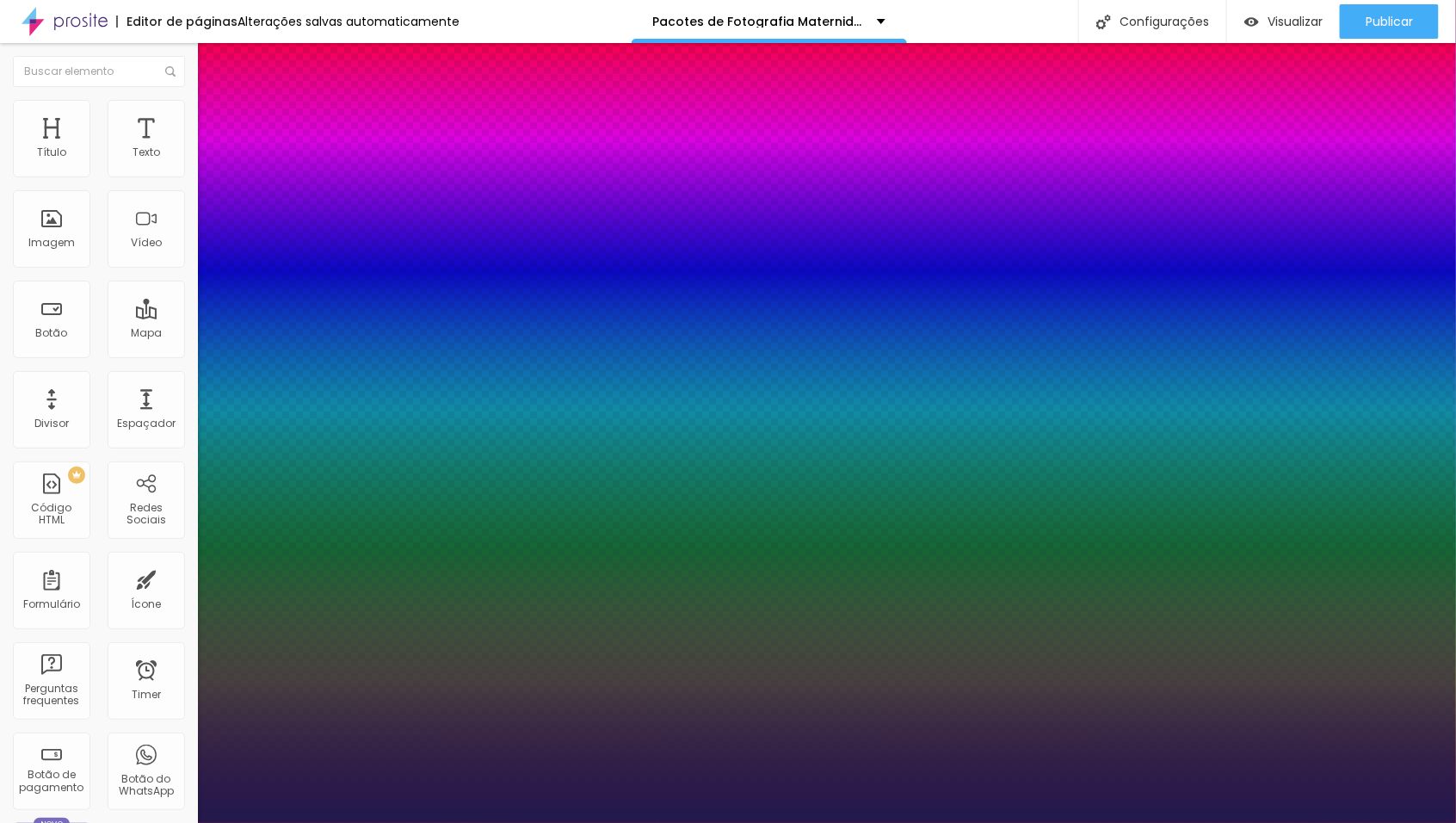
type input "17"
type input "1"
type input "18"
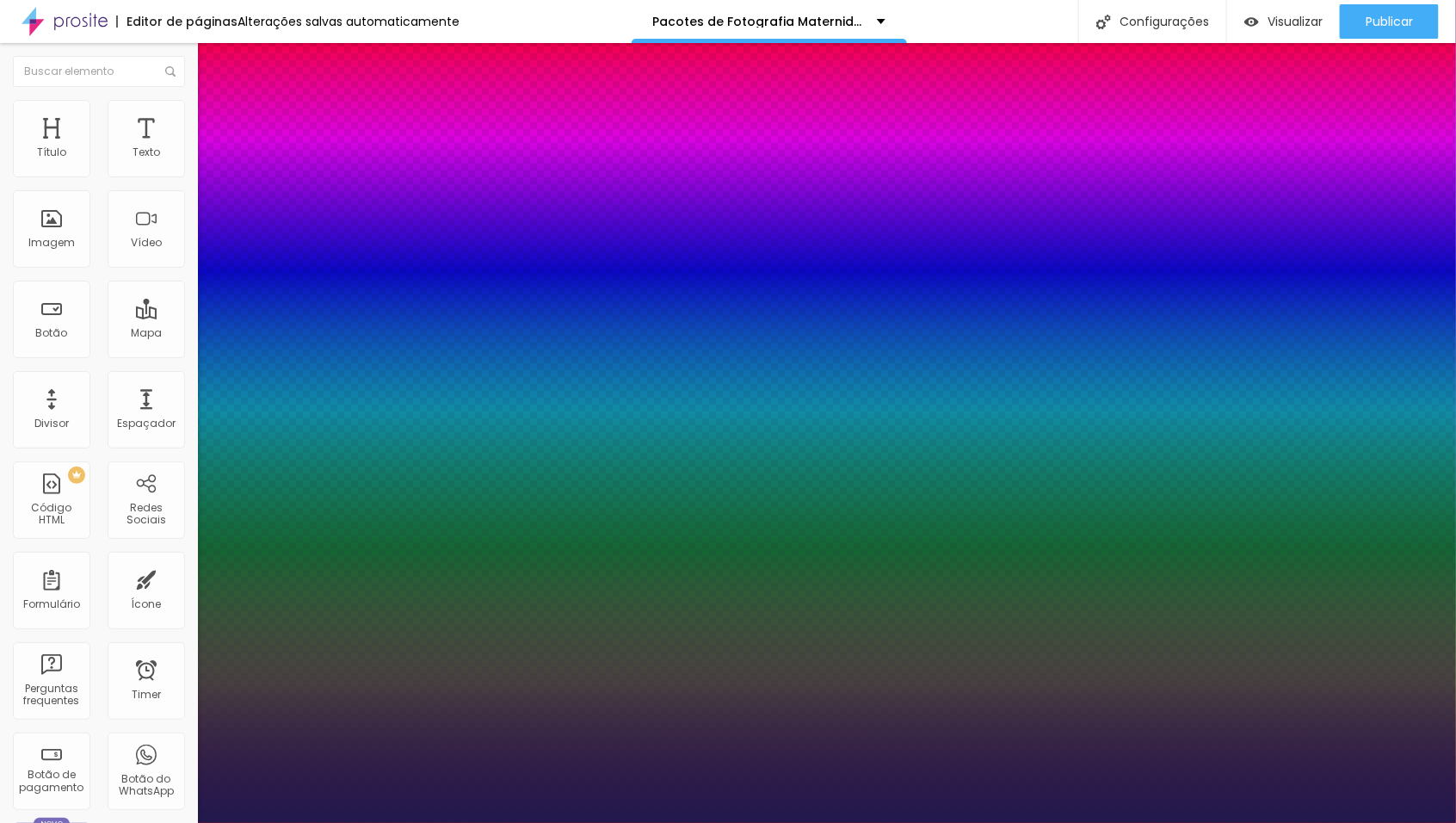
type input "1"
type input "20"
type input "1"
type input "21"
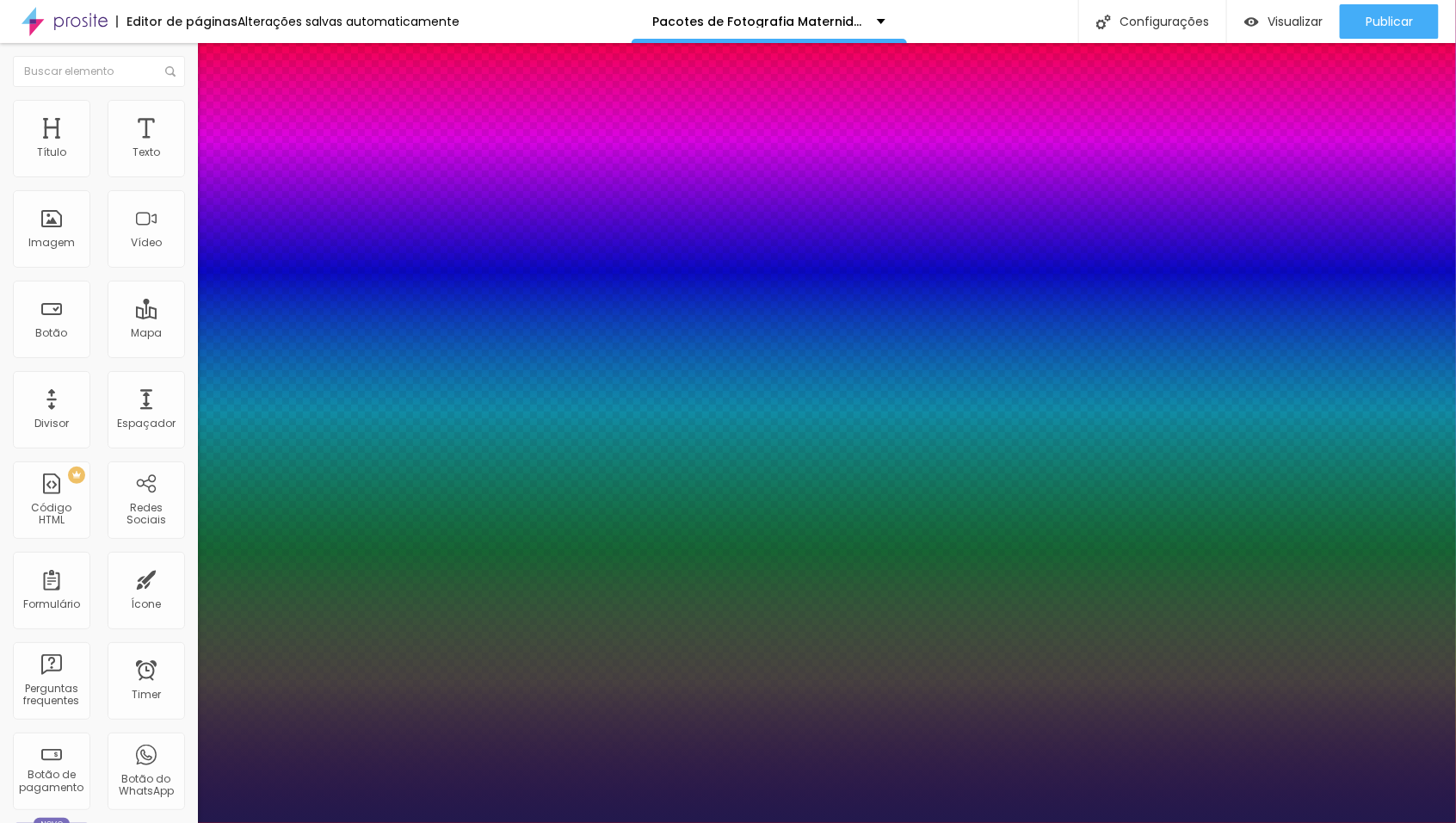
type input "21"
type input "1"
type input "22"
type input "1"
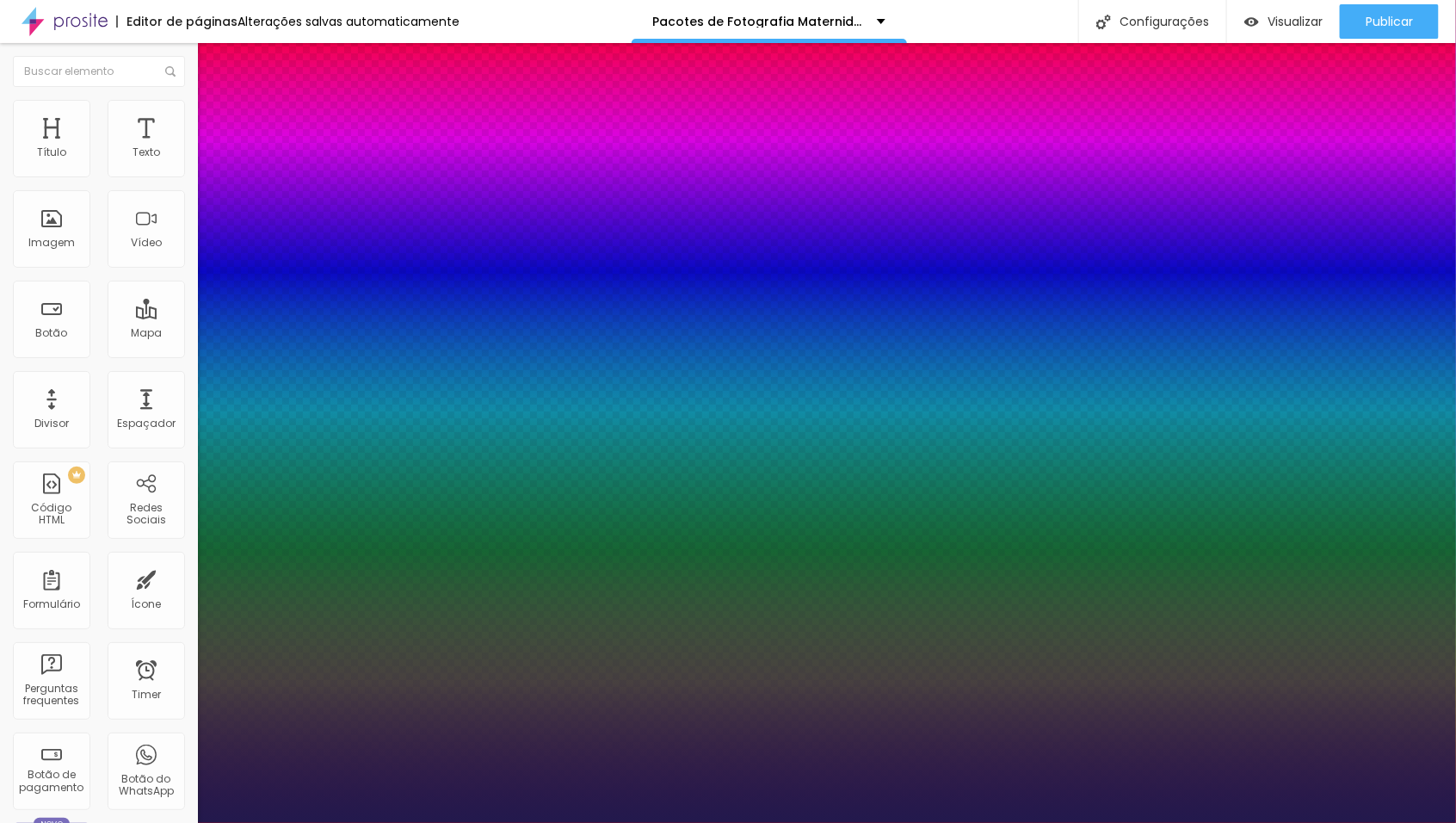
type input "23"
type input "1"
click at [478, 822] on div at bounding box center [728, 823] width 1456 height 0
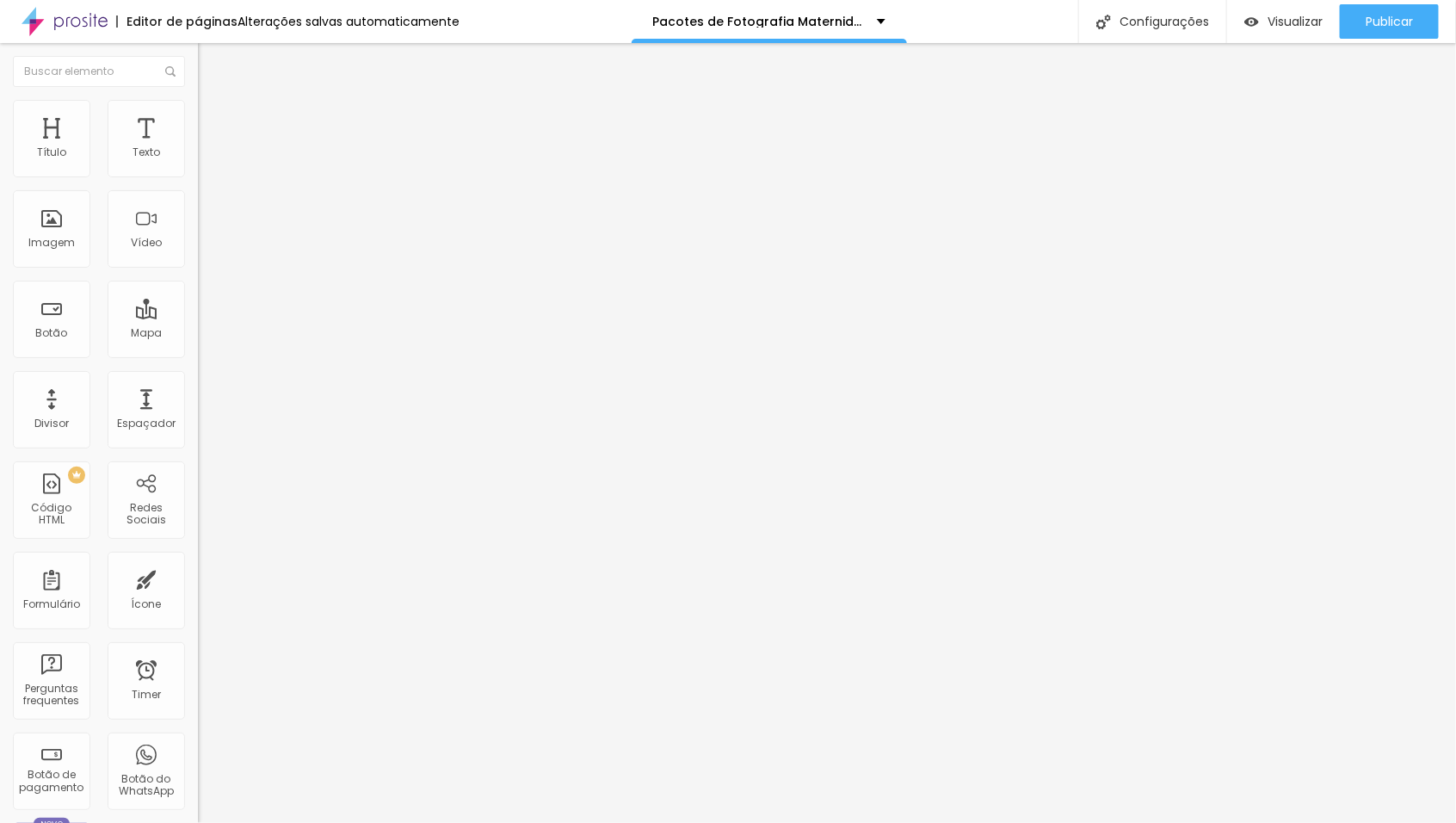
type input "18"
type input "19"
type input "20"
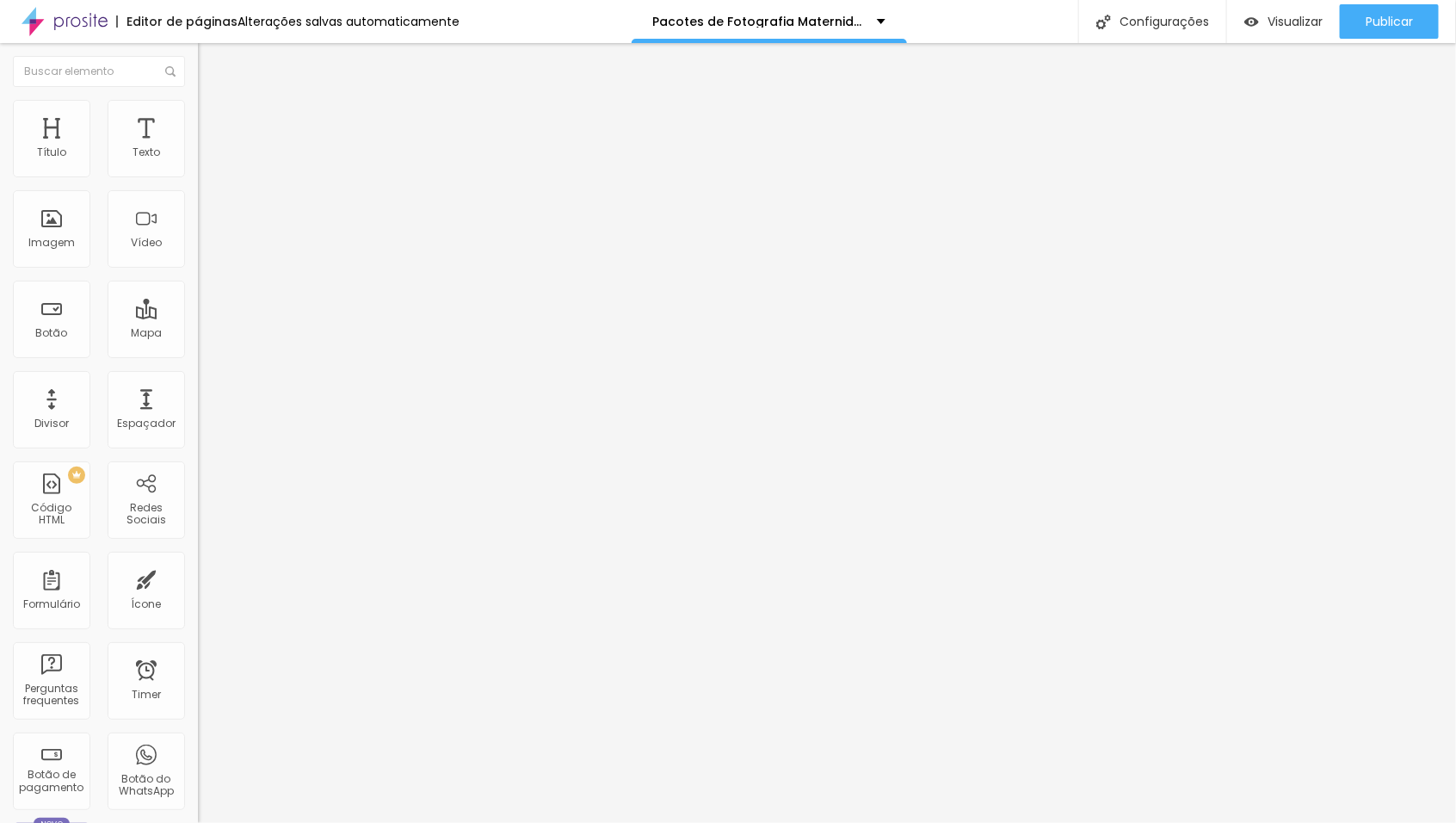
type input "20"
type input "21"
type input "22"
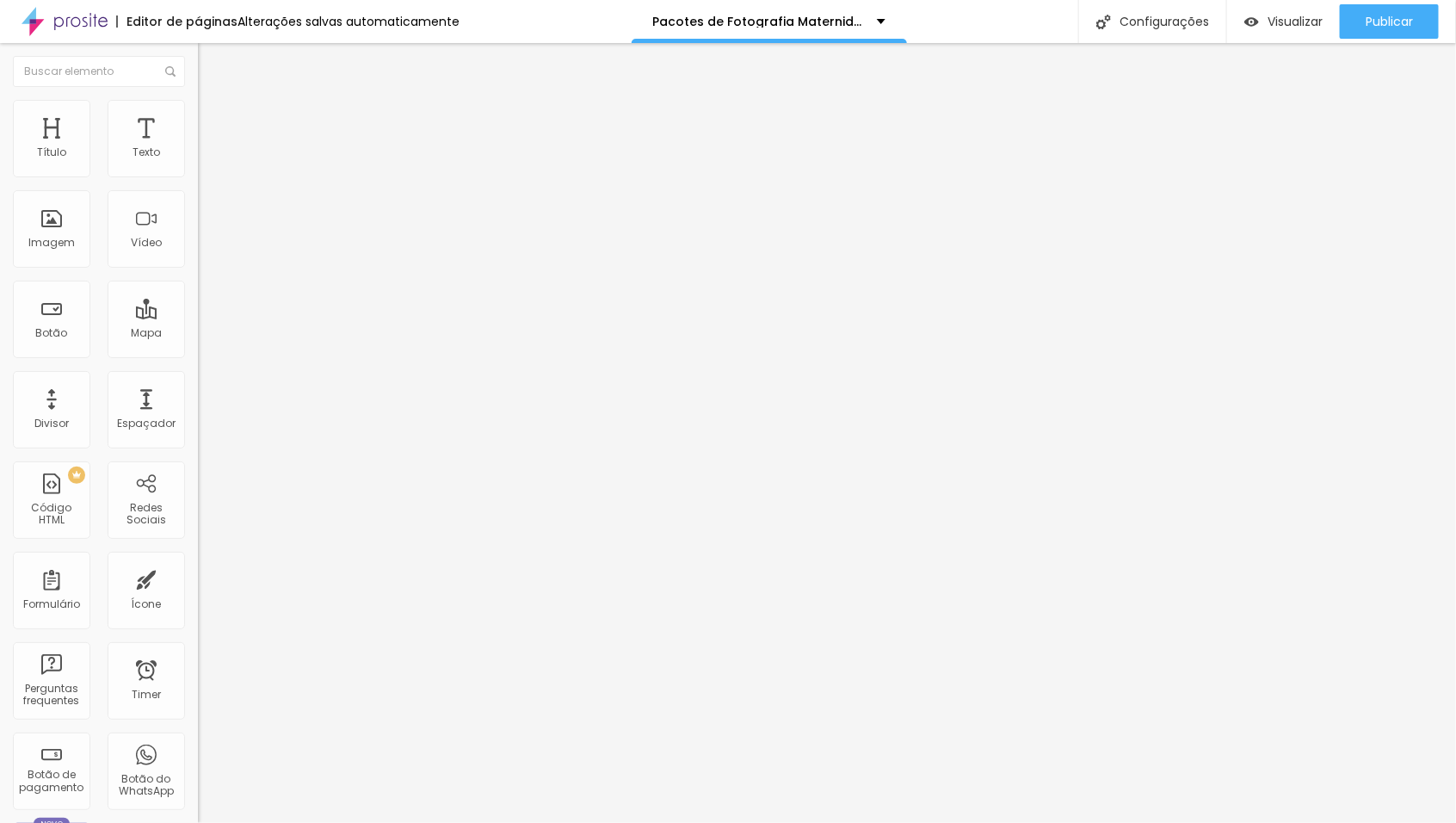
type input "23"
type input "24"
type input "25"
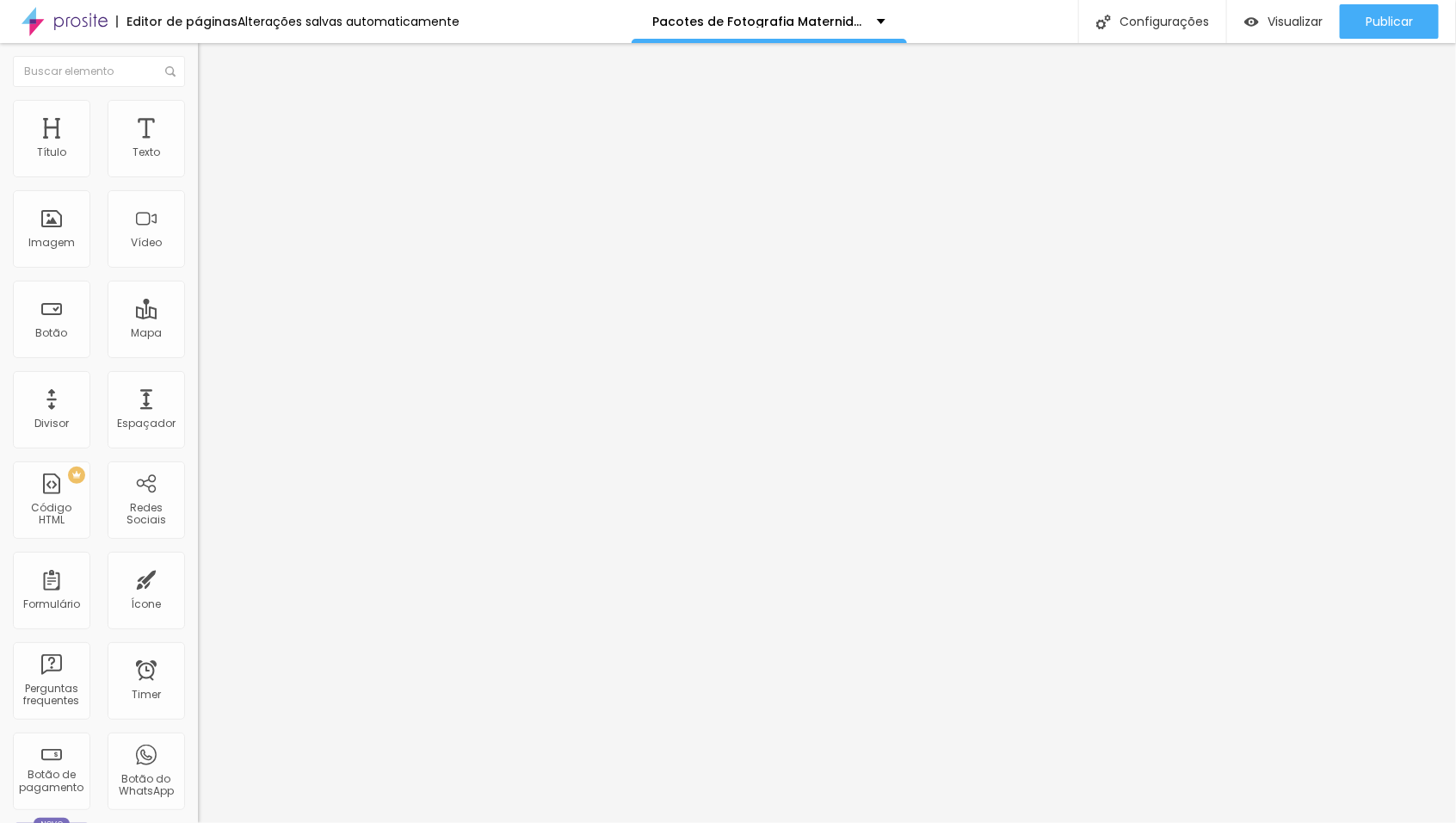
type input "25"
type input "26"
drag, startPoint x: 43, startPoint y: 360, endPoint x: 55, endPoint y: 363, distance: 12.4
type input "26"
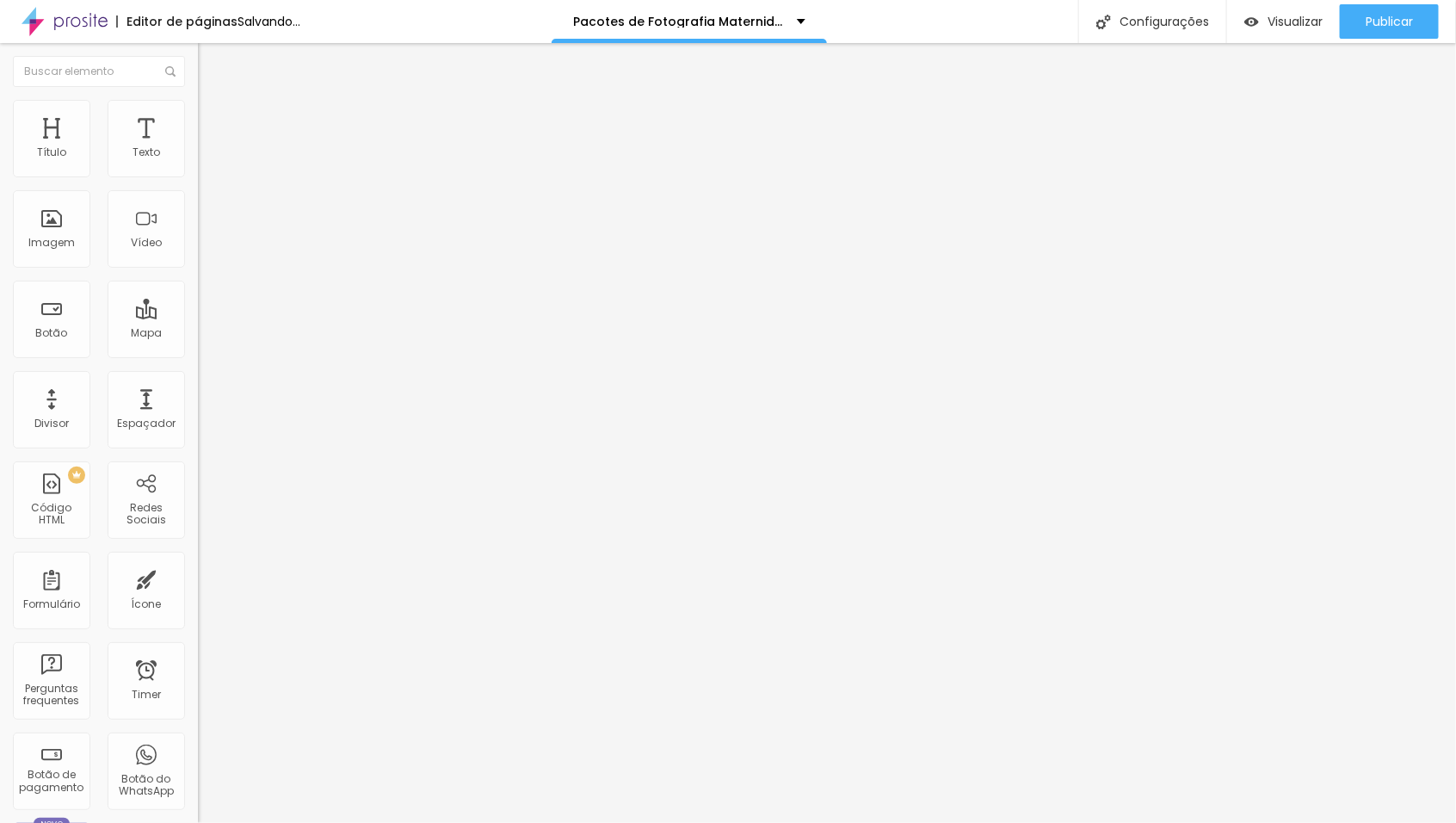
click at [198, 406] on input "range" at bounding box center [254, 413] width 111 height 14
click at [205, 249] on icon "button" at bounding box center [210, 244] width 10 height 10
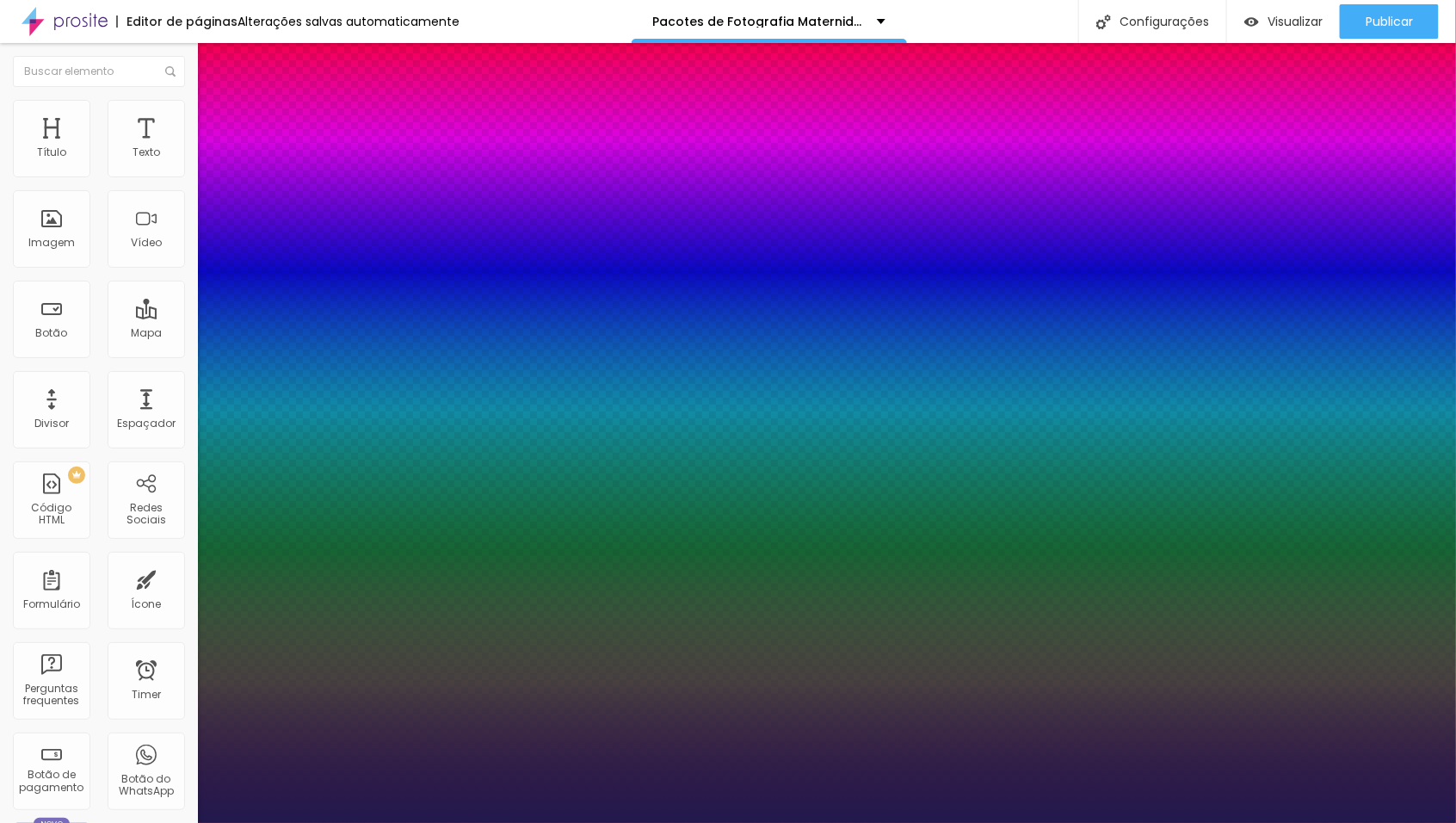
type input "1"
type input "13"
type input "1"
type input "13"
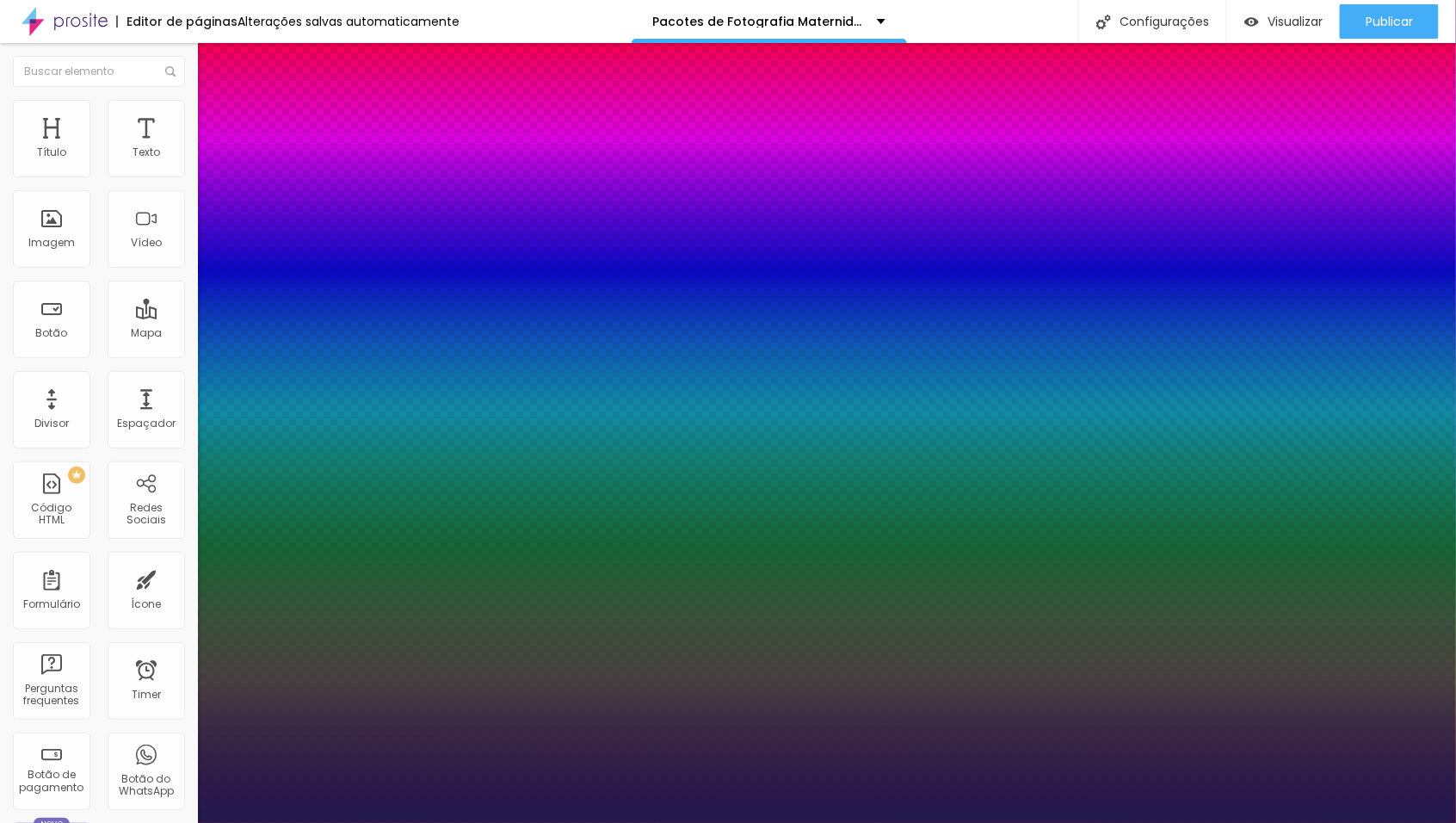
type input "1"
type input "14"
type input "1"
type input "15"
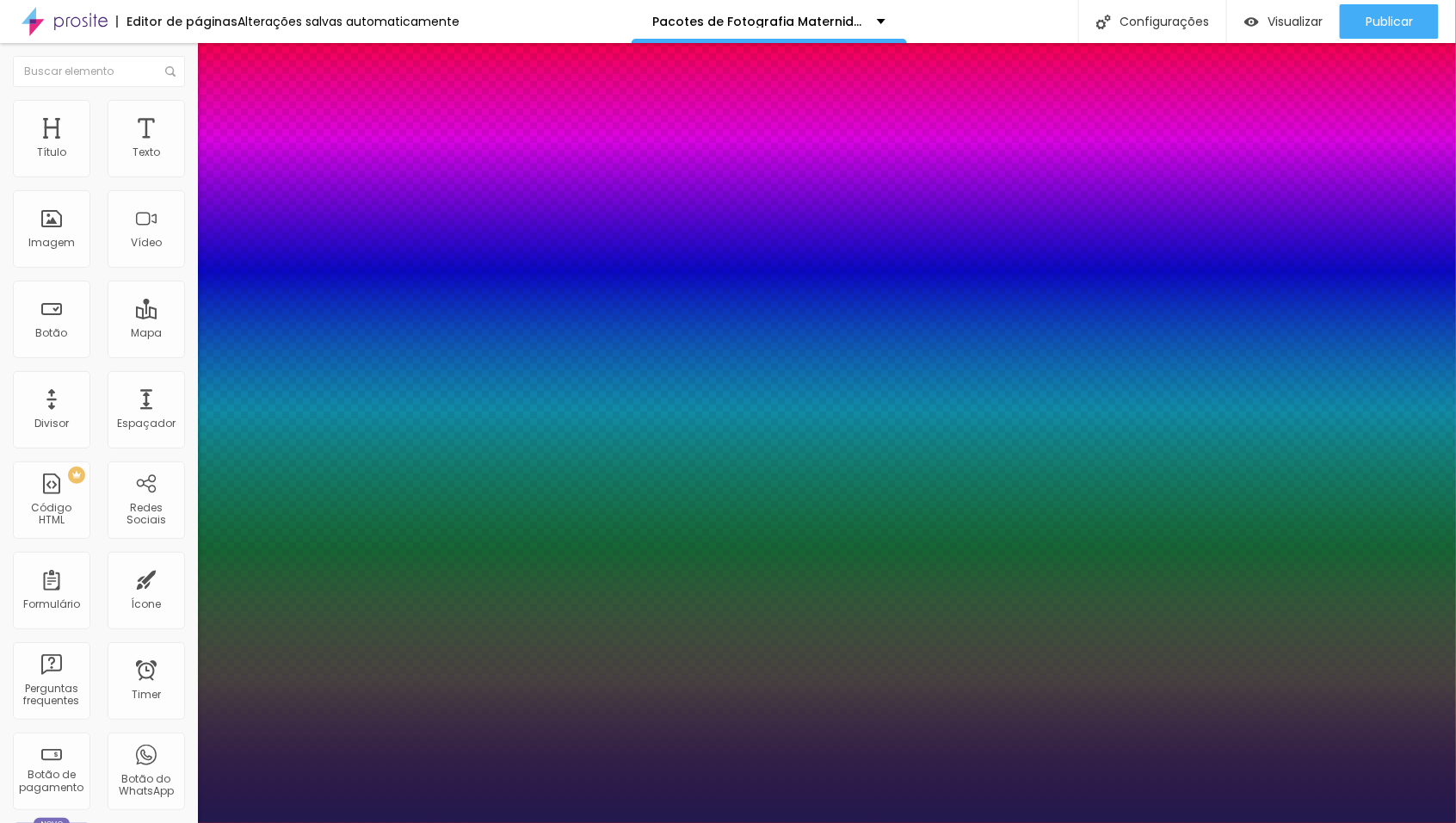
type input "15"
type input "1"
type input "17"
type input "1"
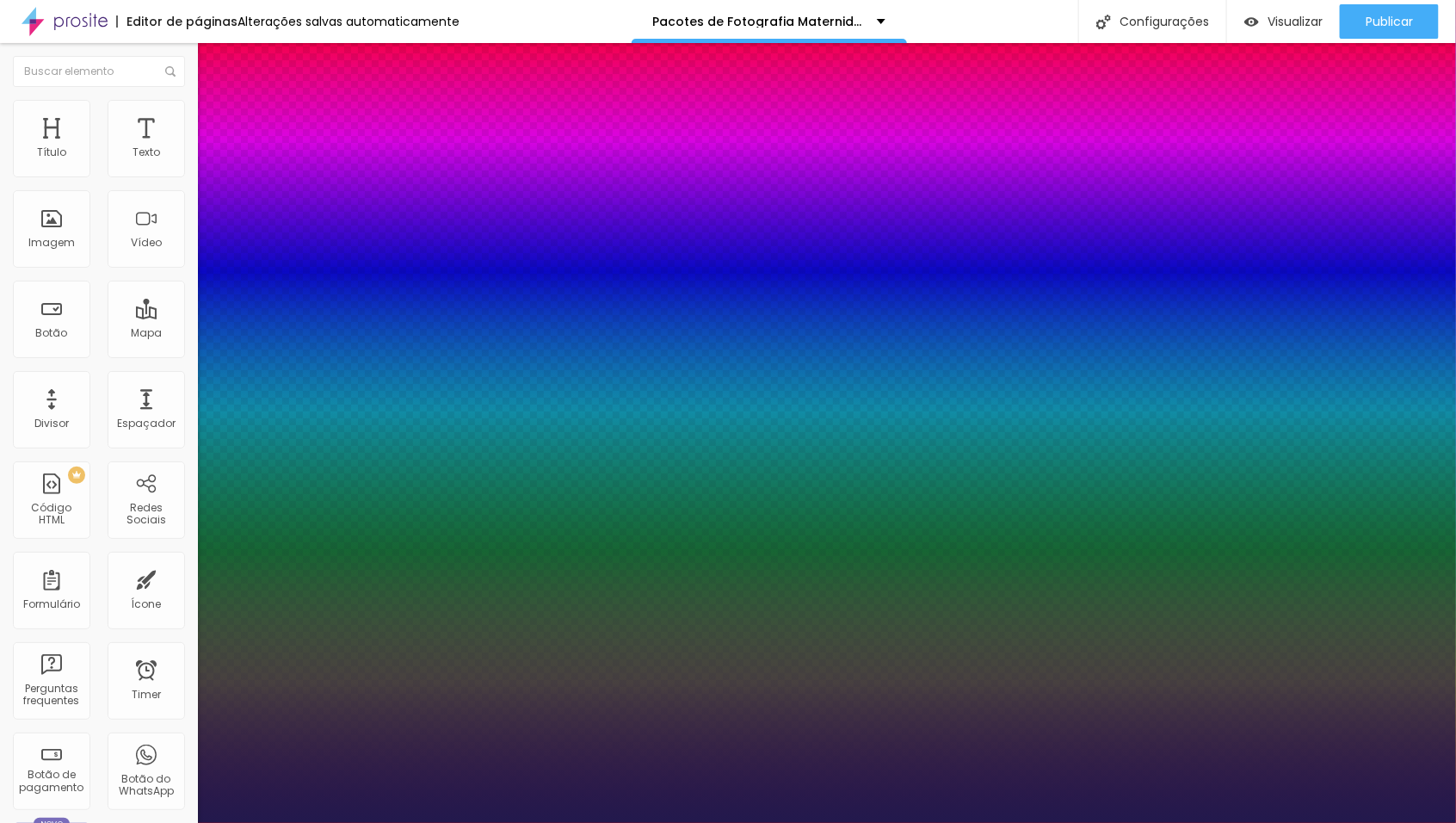
type input "18"
type input "1"
type input "19"
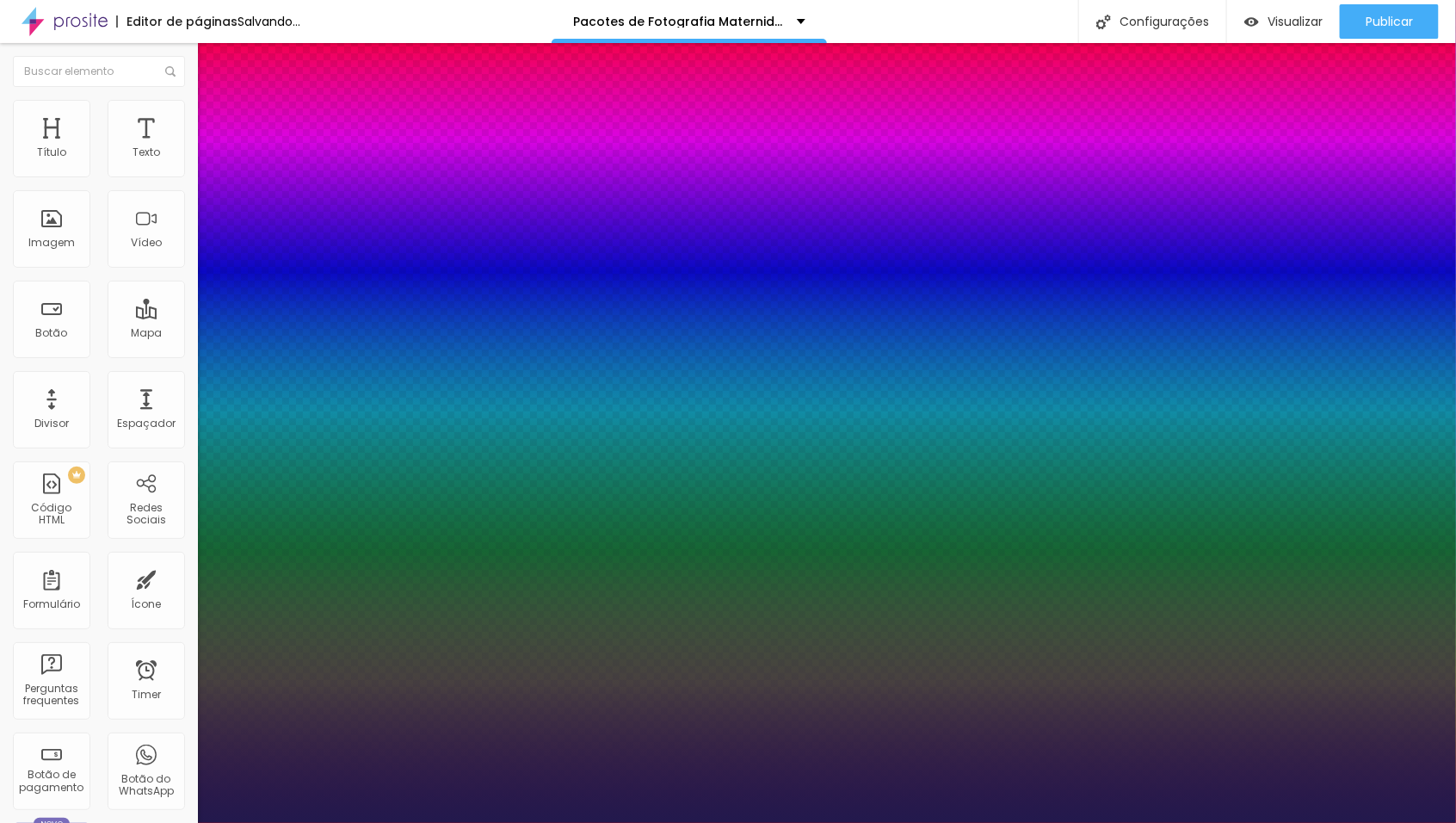
type input "1"
type input "20"
type input "1"
type input "21"
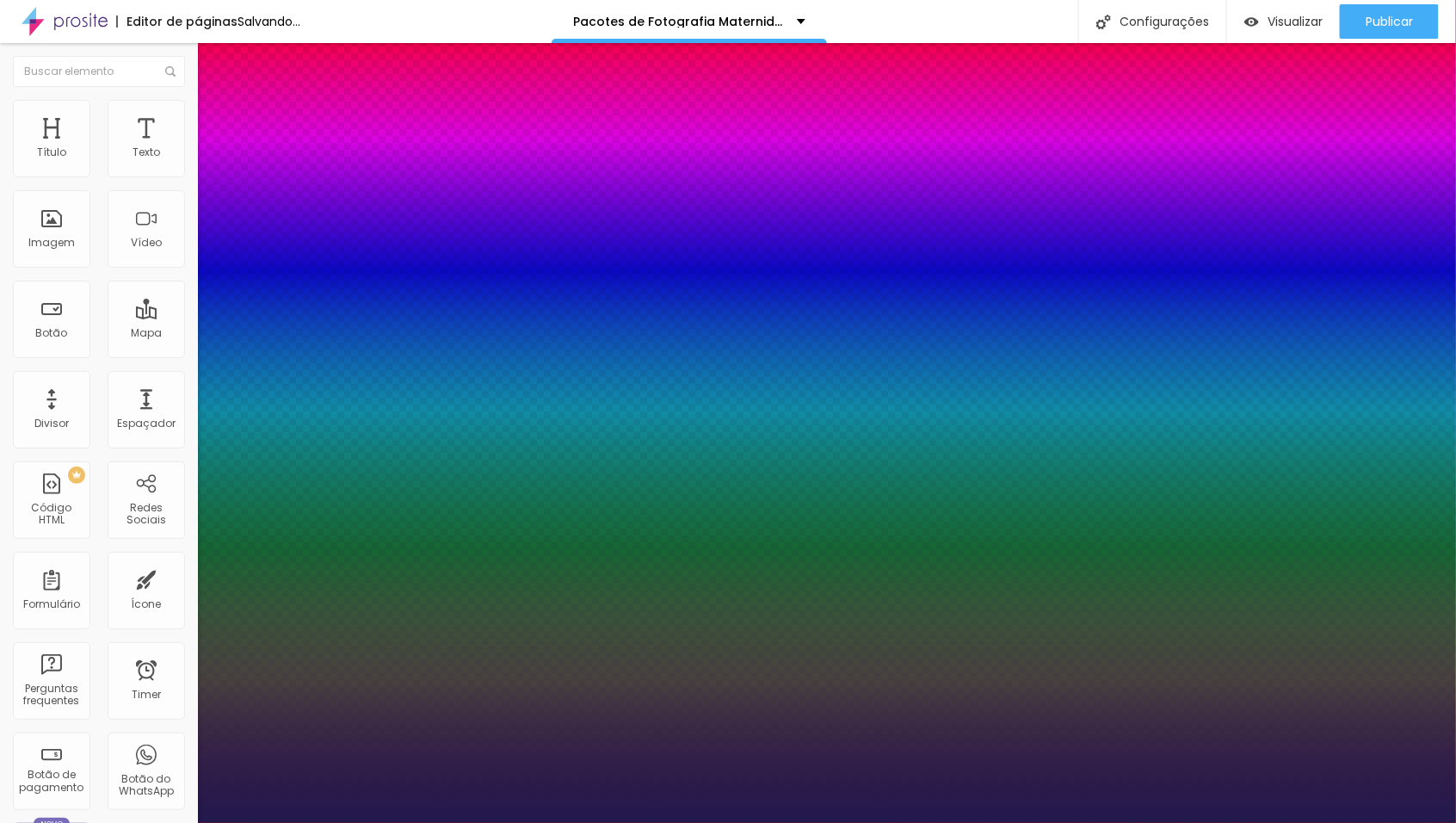
type input "21"
type input "1"
type input "20"
type input "1"
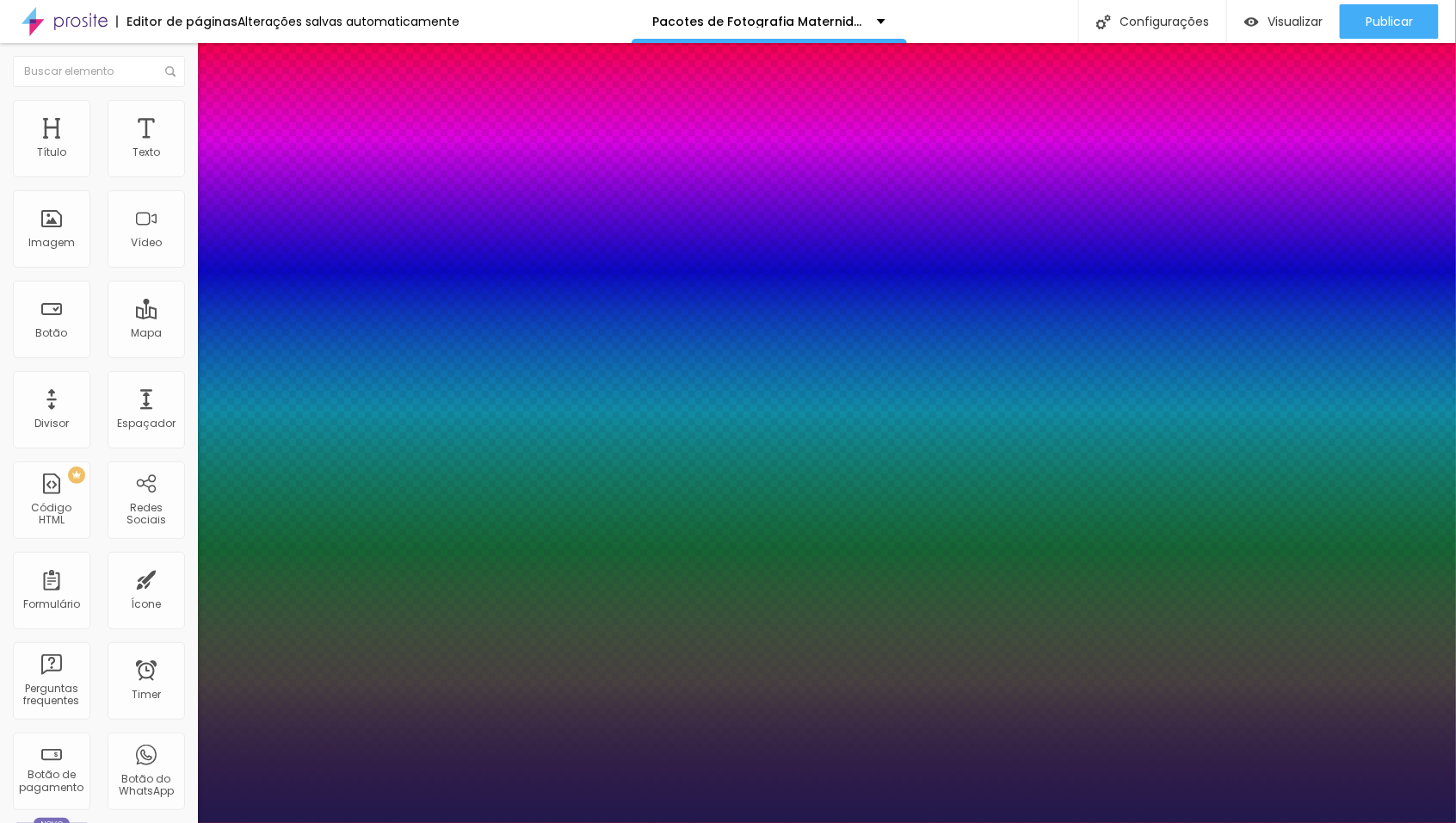
type input "19"
type input "1"
type input "18"
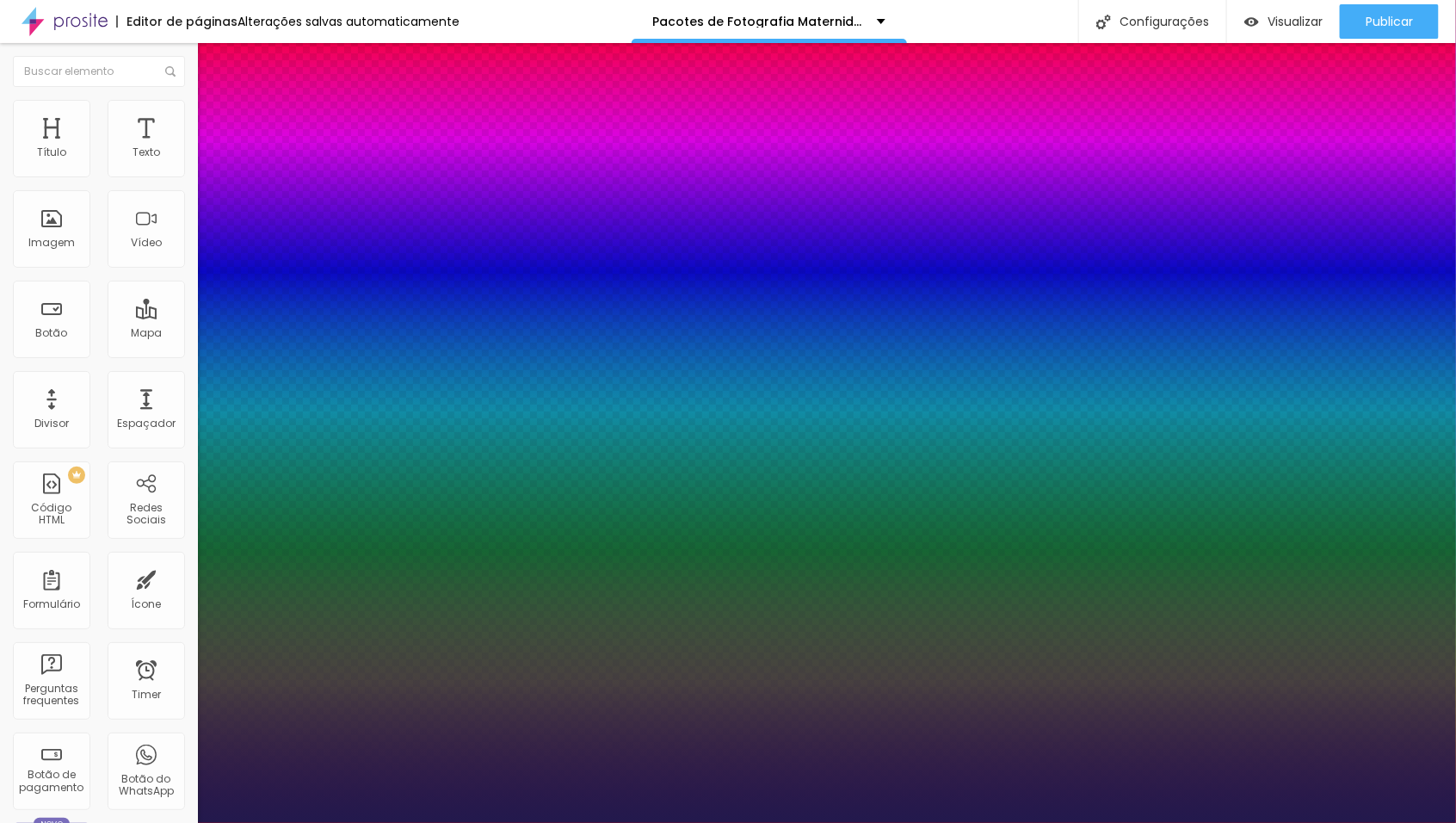
type input "1"
type input "17"
type input "1"
type input "16"
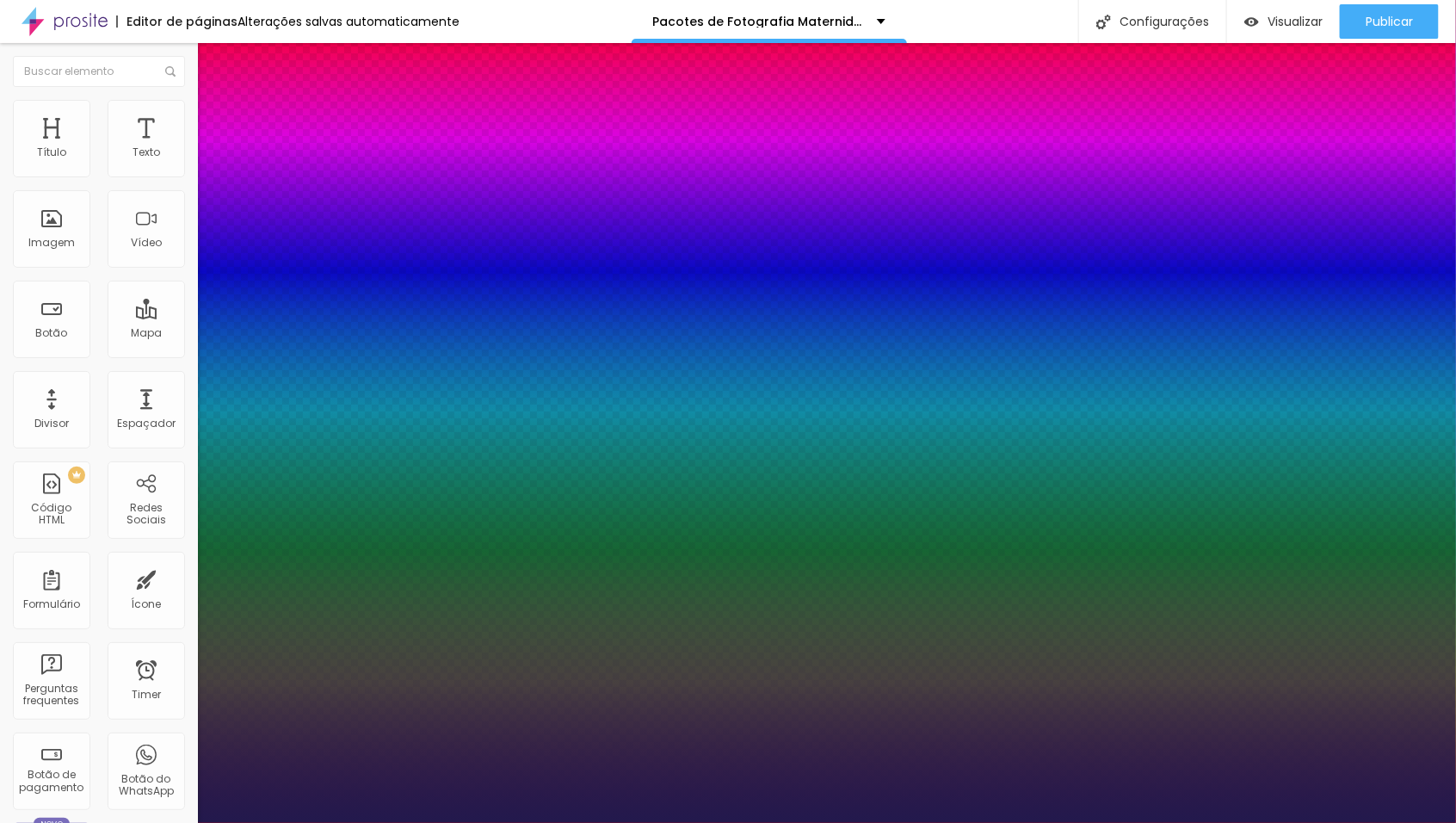
type input "16"
type input "1"
drag, startPoint x: 227, startPoint y: 482, endPoint x: 233, endPoint y: 490, distance: 10.0
type input "16"
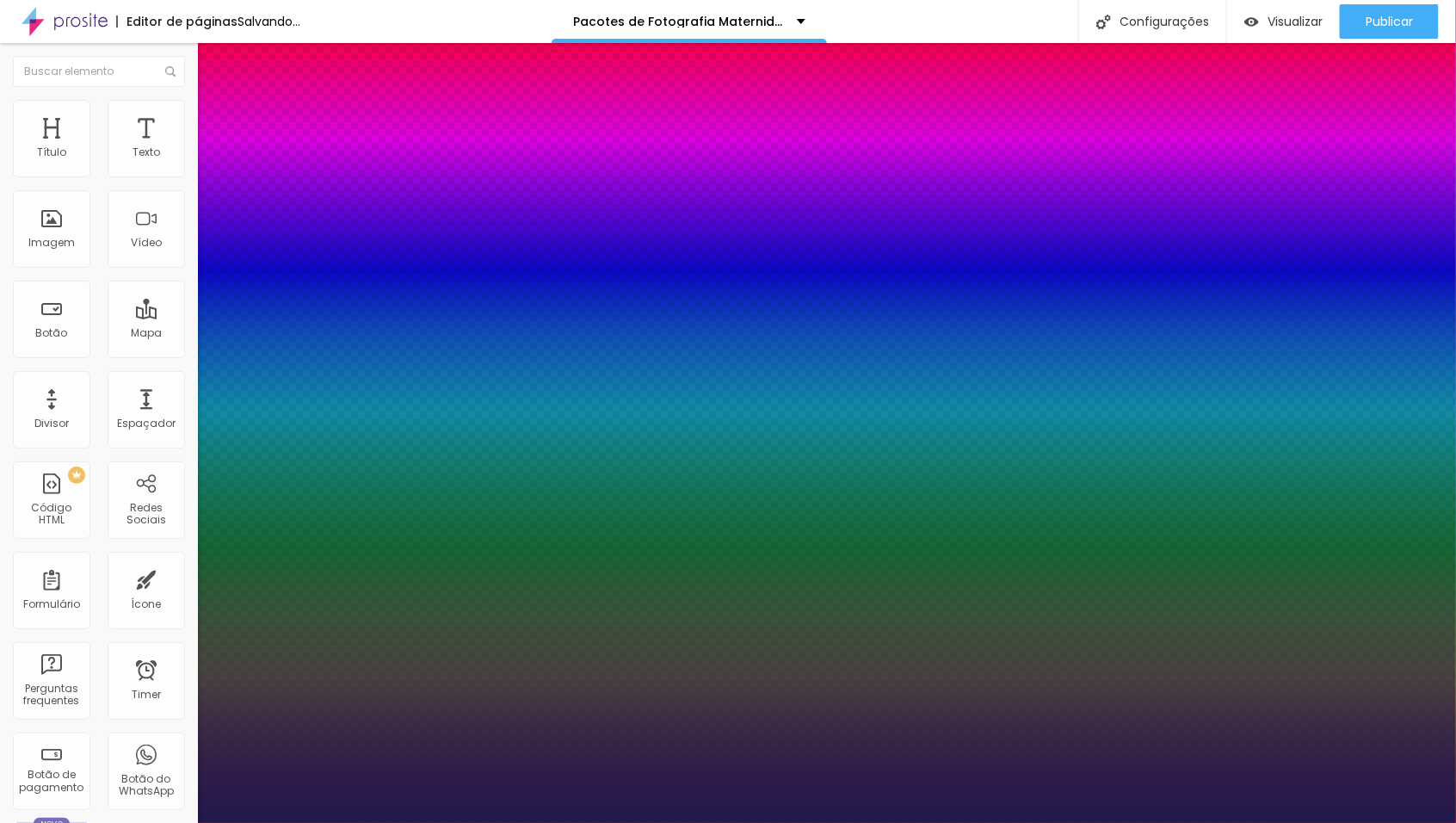
click at [454, 822] on div at bounding box center [728, 823] width 1456 height 0
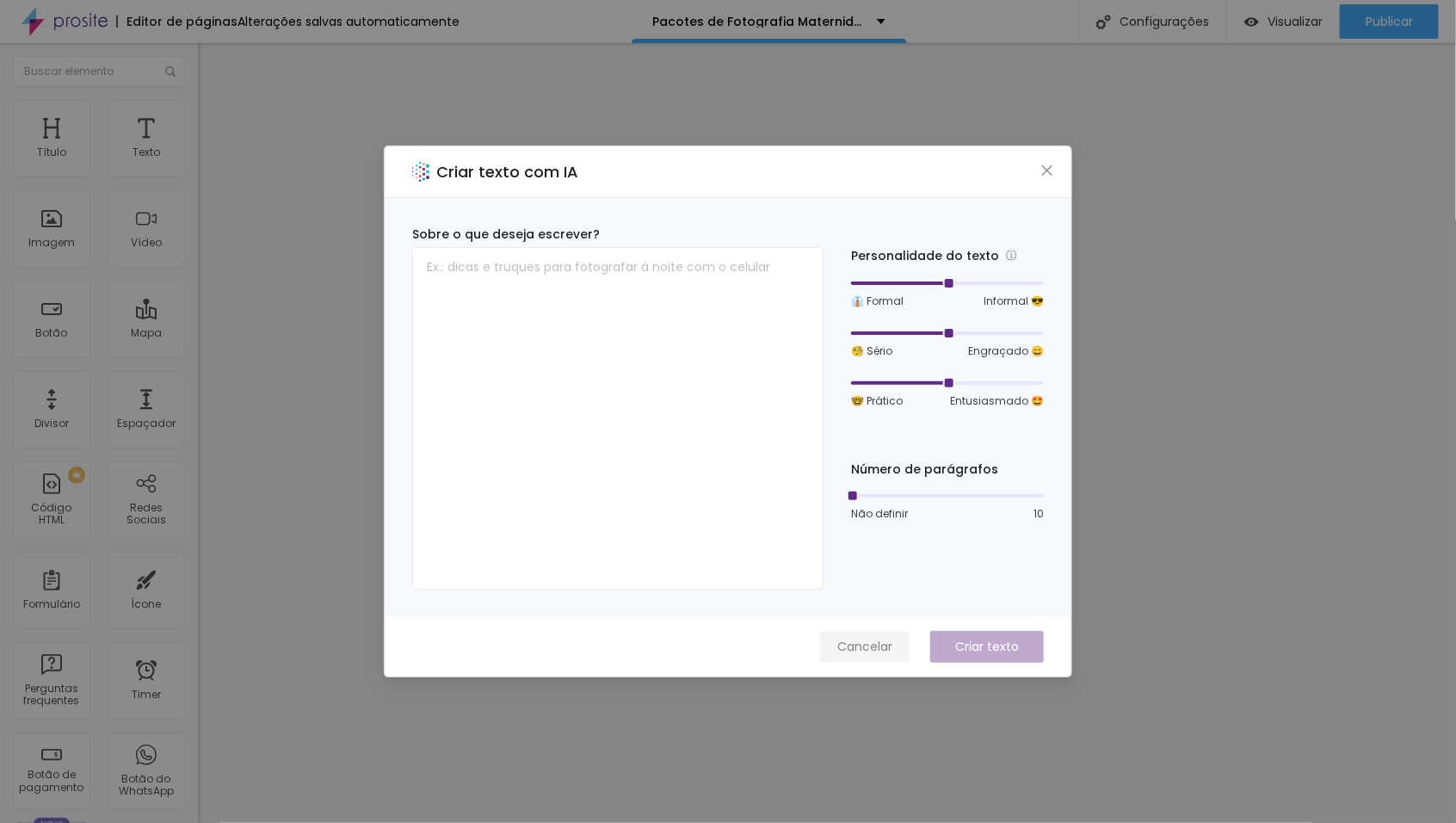
click at [870, 649] on span "Cancelar" at bounding box center [865, 646] width 55 height 18
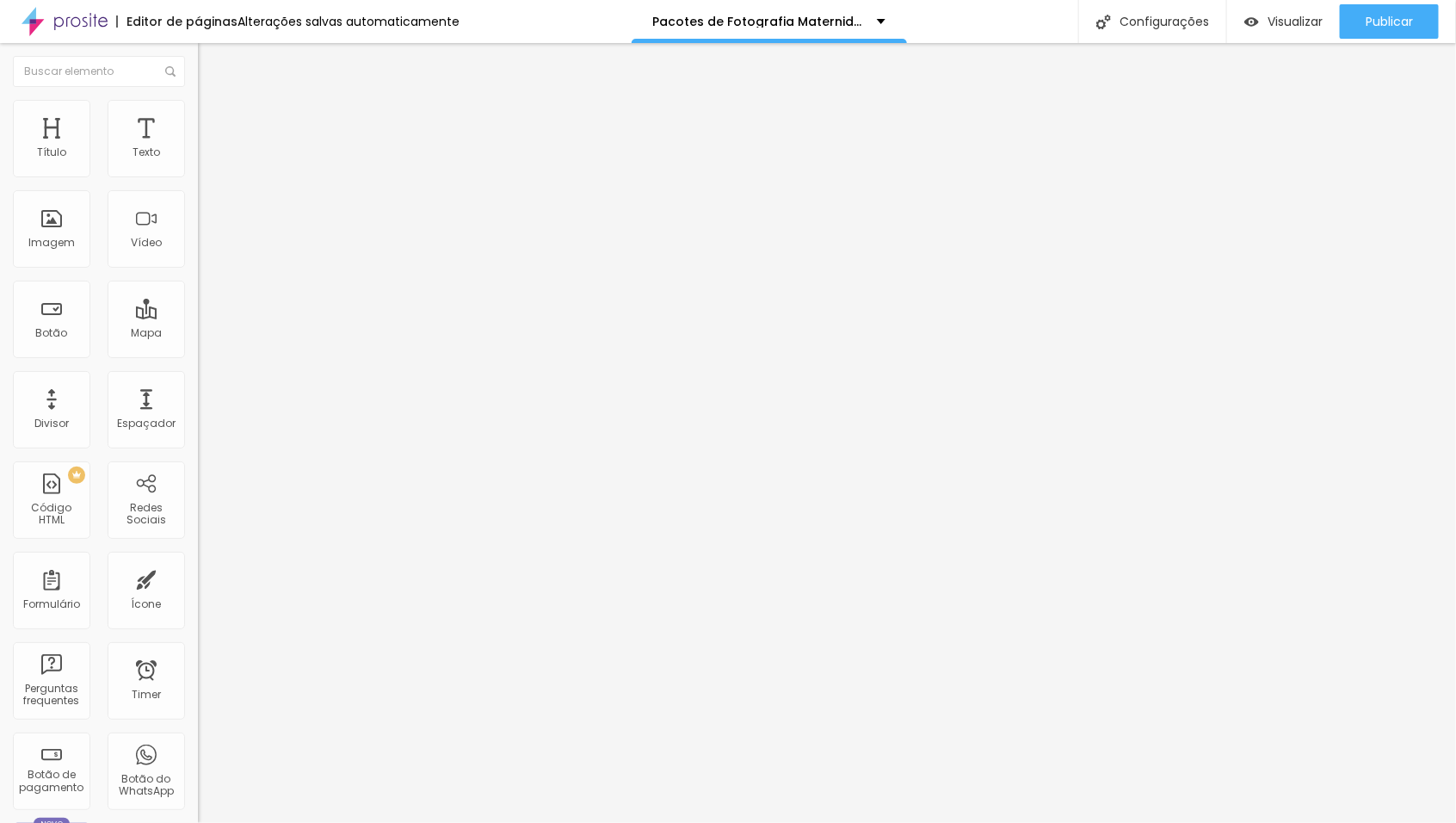
type input "17"
type input "16"
type input "15"
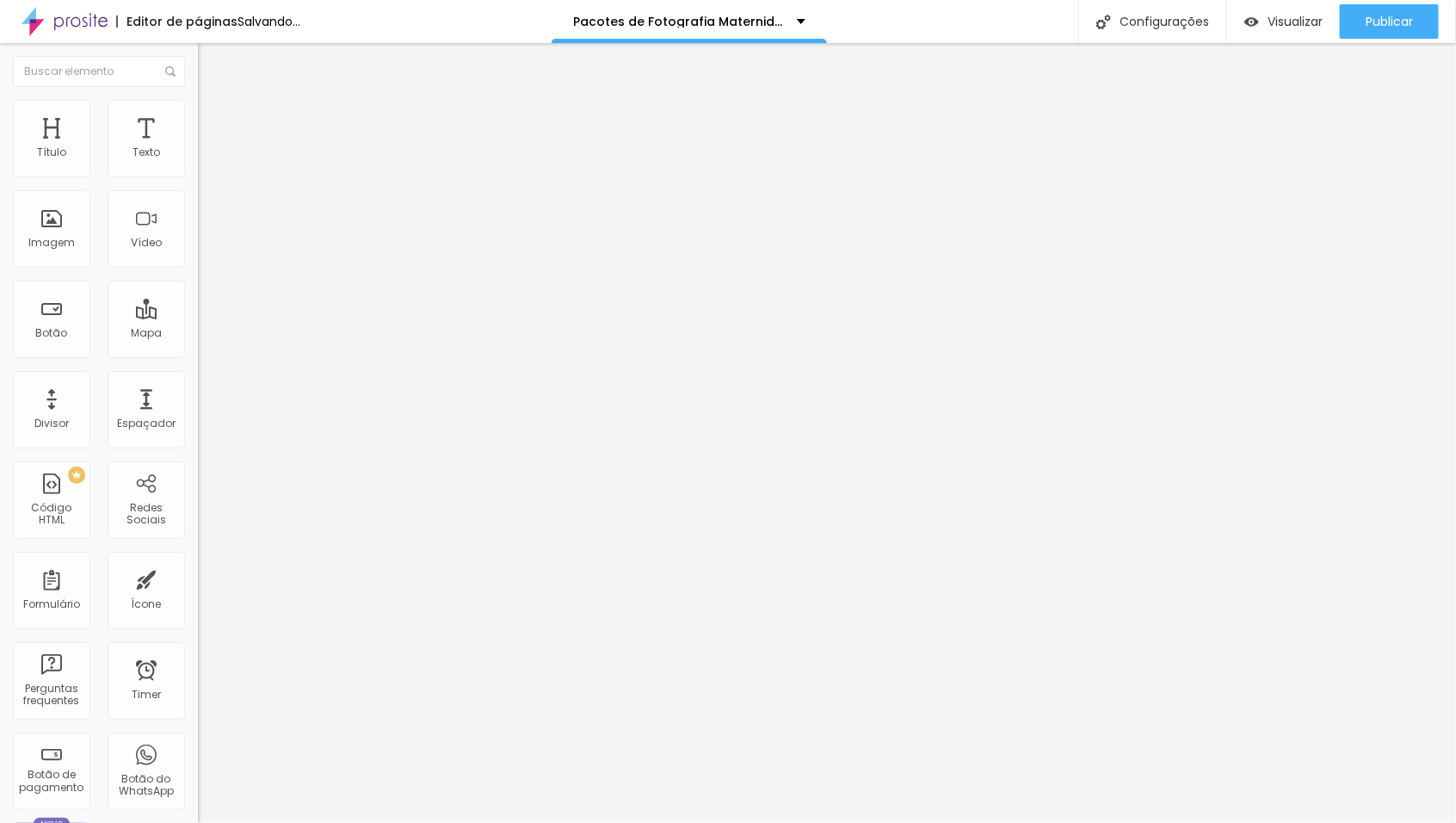
type input "15"
type input "14"
type input "15"
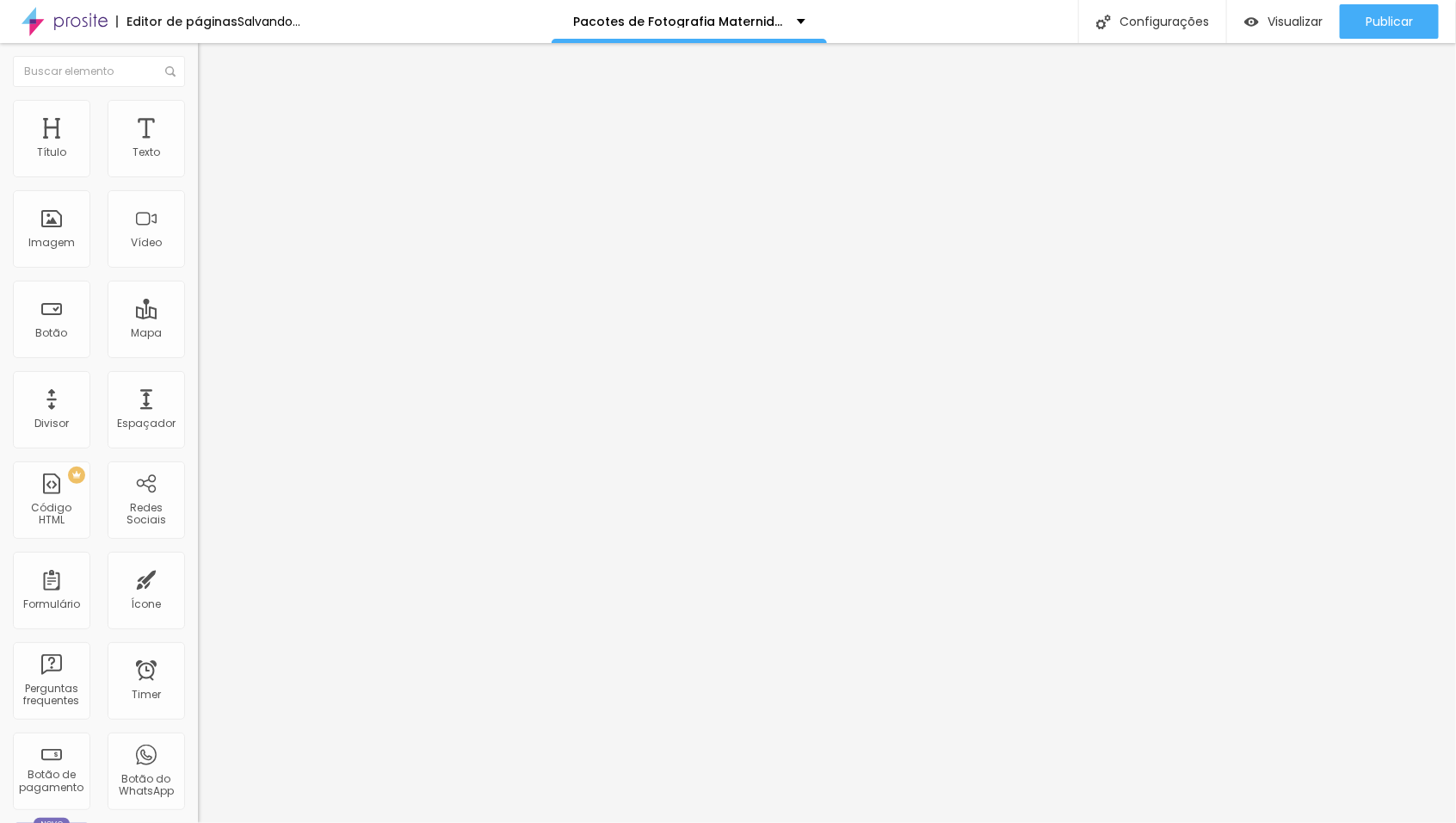
type input "16"
drag, startPoint x: 78, startPoint y: 165, endPoint x: 76, endPoint y: 176, distance: 11.2
type input "16"
click at [198, 317] on input "range" at bounding box center [254, 323] width 111 height 14
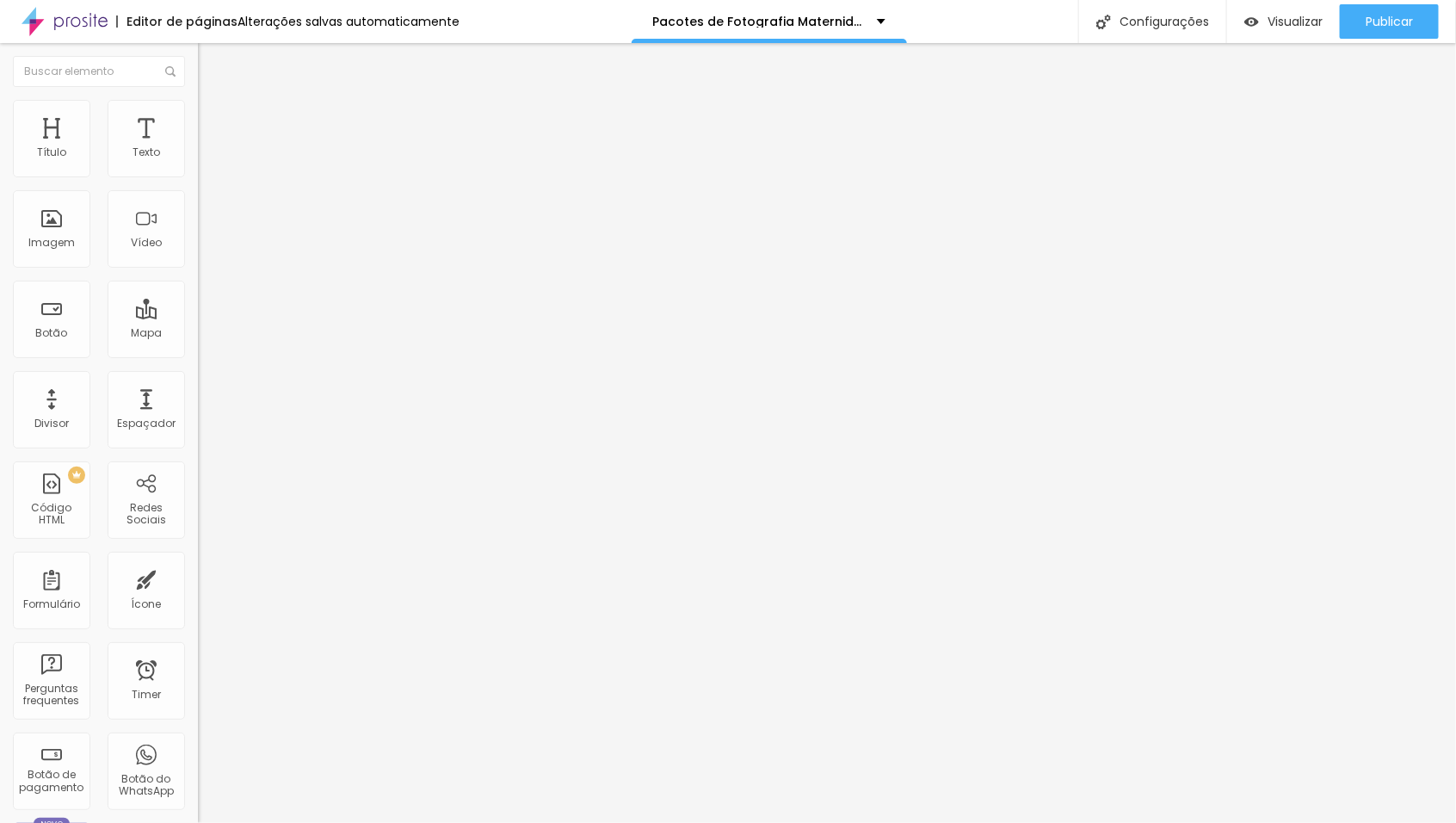
click at [207, 248] on icon "button" at bounding box center [210, 244] width 7 height 7
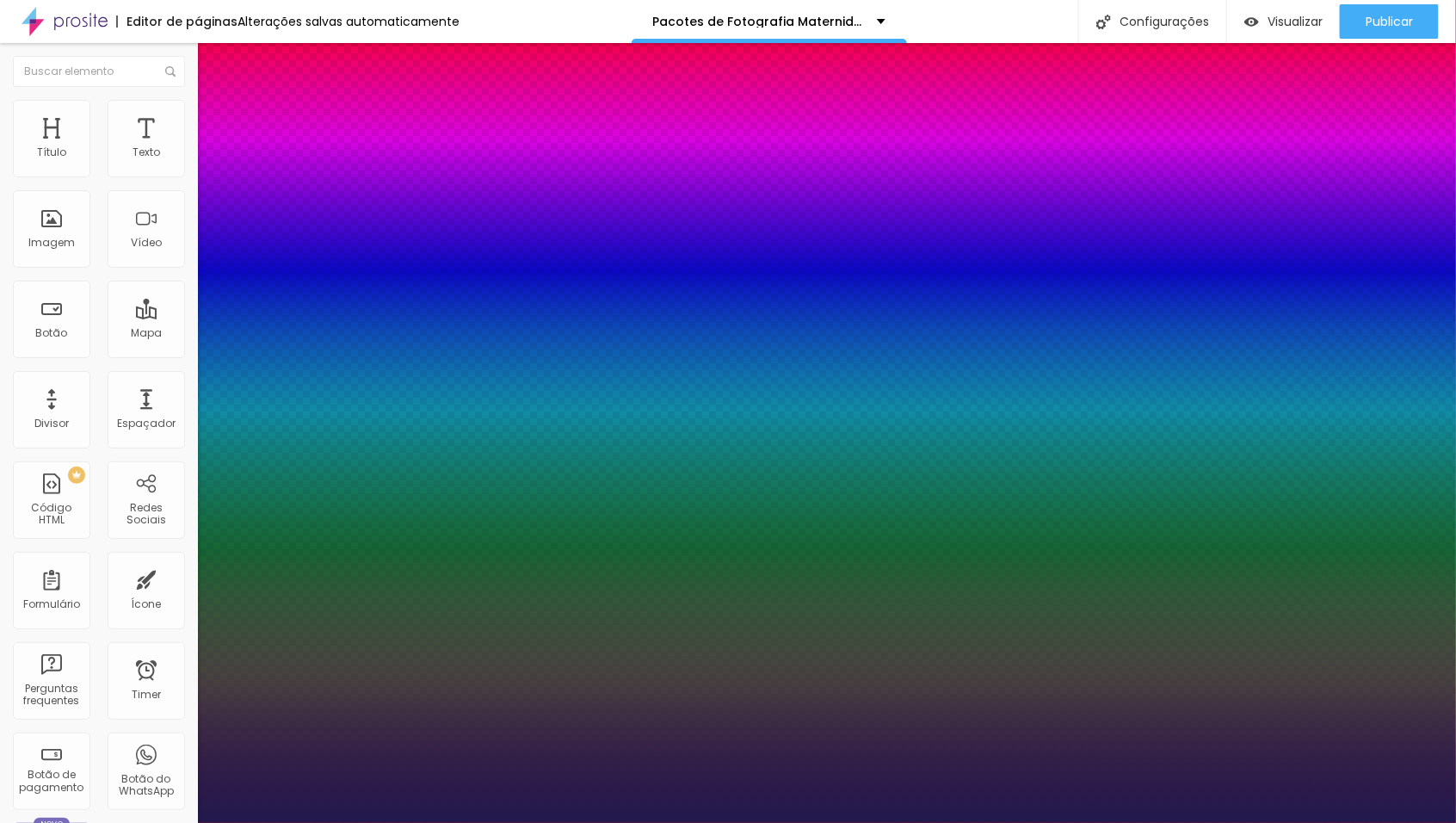
type input "1"
click at [602, 822] on div at bounding box center [728, 823] width 1456 height 0
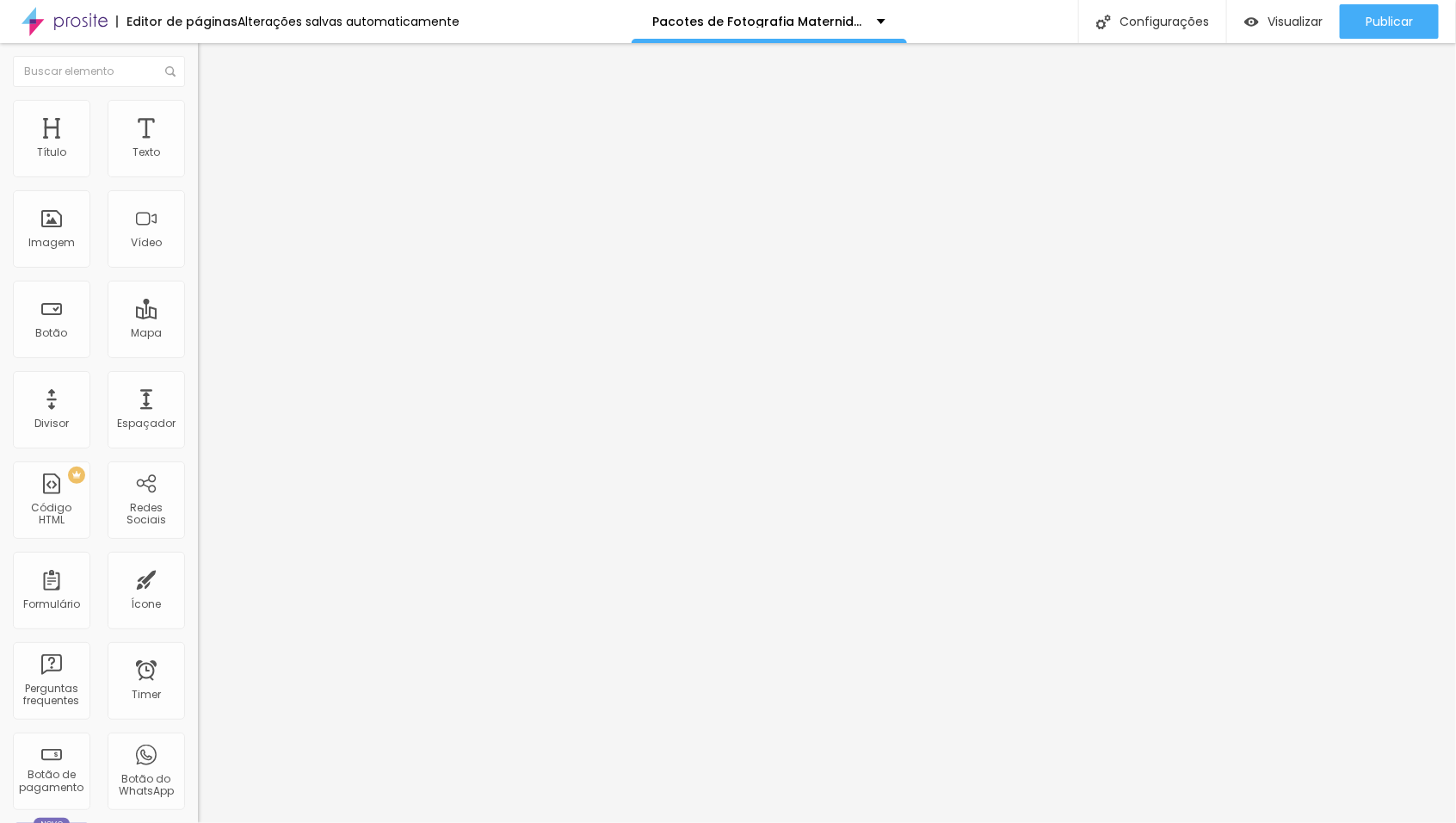
type input "25"
type input "24"
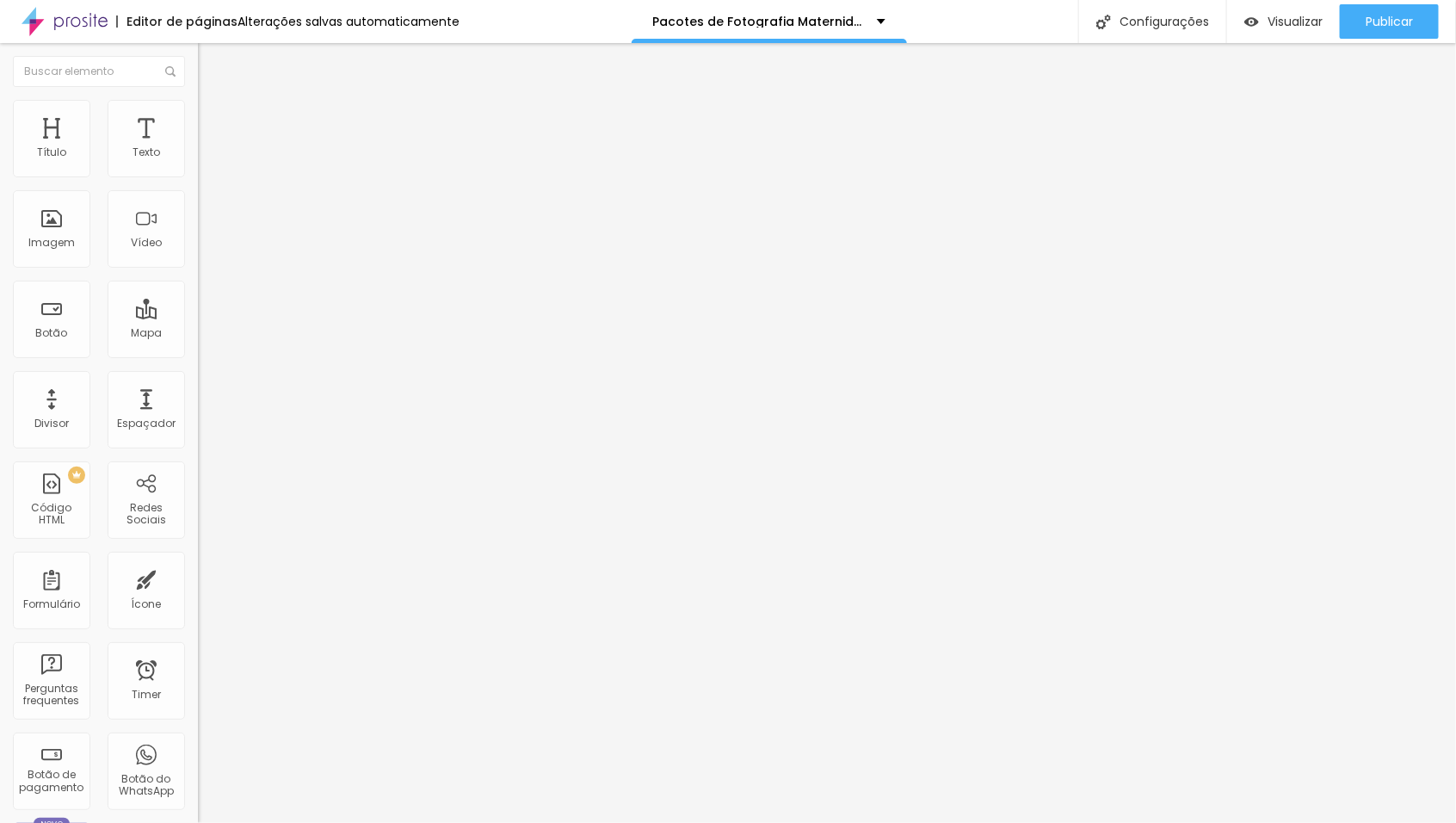
click at [198, 406] on input "range" at bounding box center [254, 413] width 111 height 14
click at [198, 113] on li "Avançado" at bounding box center [298, 109] width 198 height 17
type input "15"
type input "9"
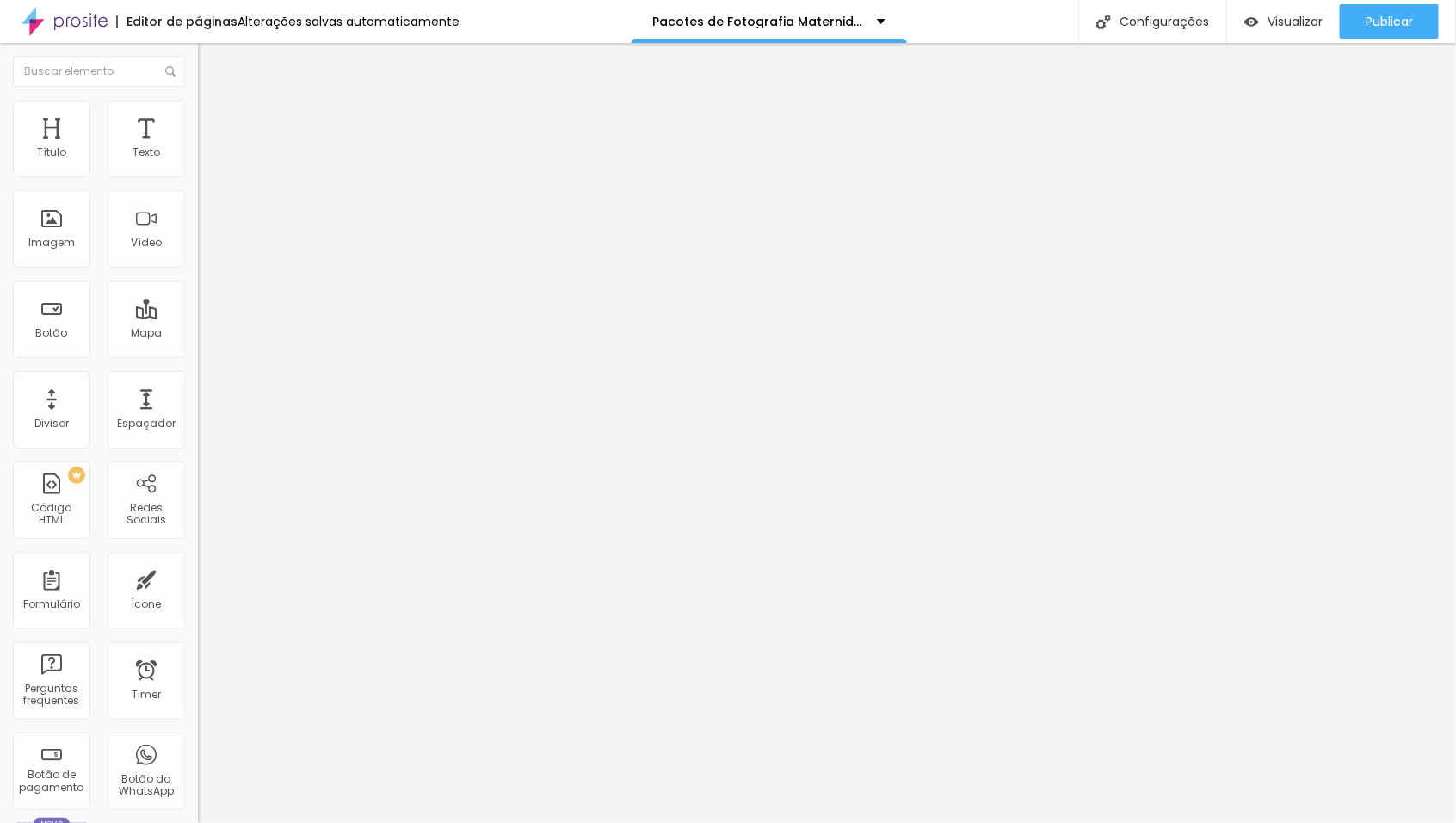
type input "9"
type input "6"
type input "3"
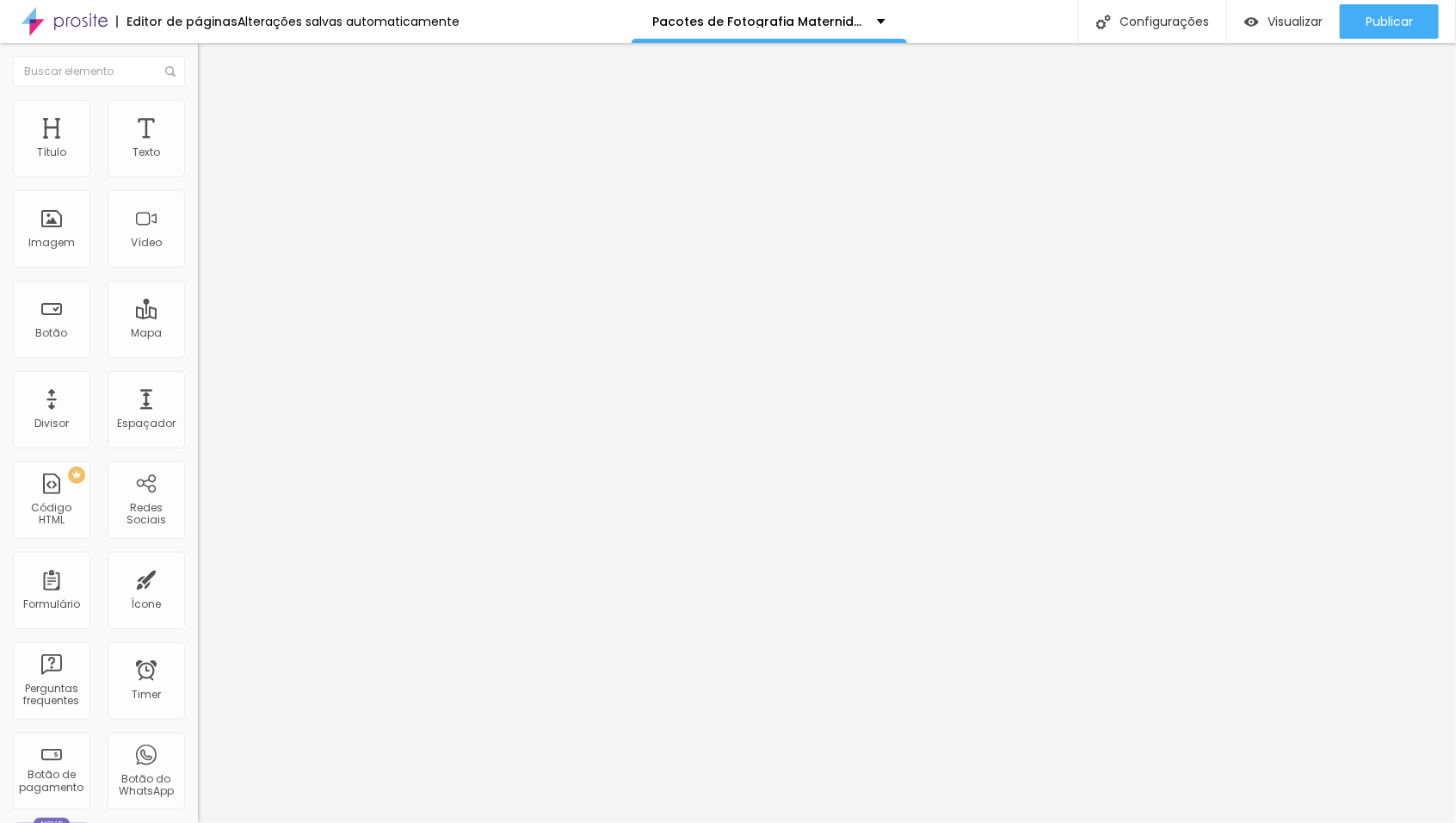
type input "0"
type input "1"
type input "4"
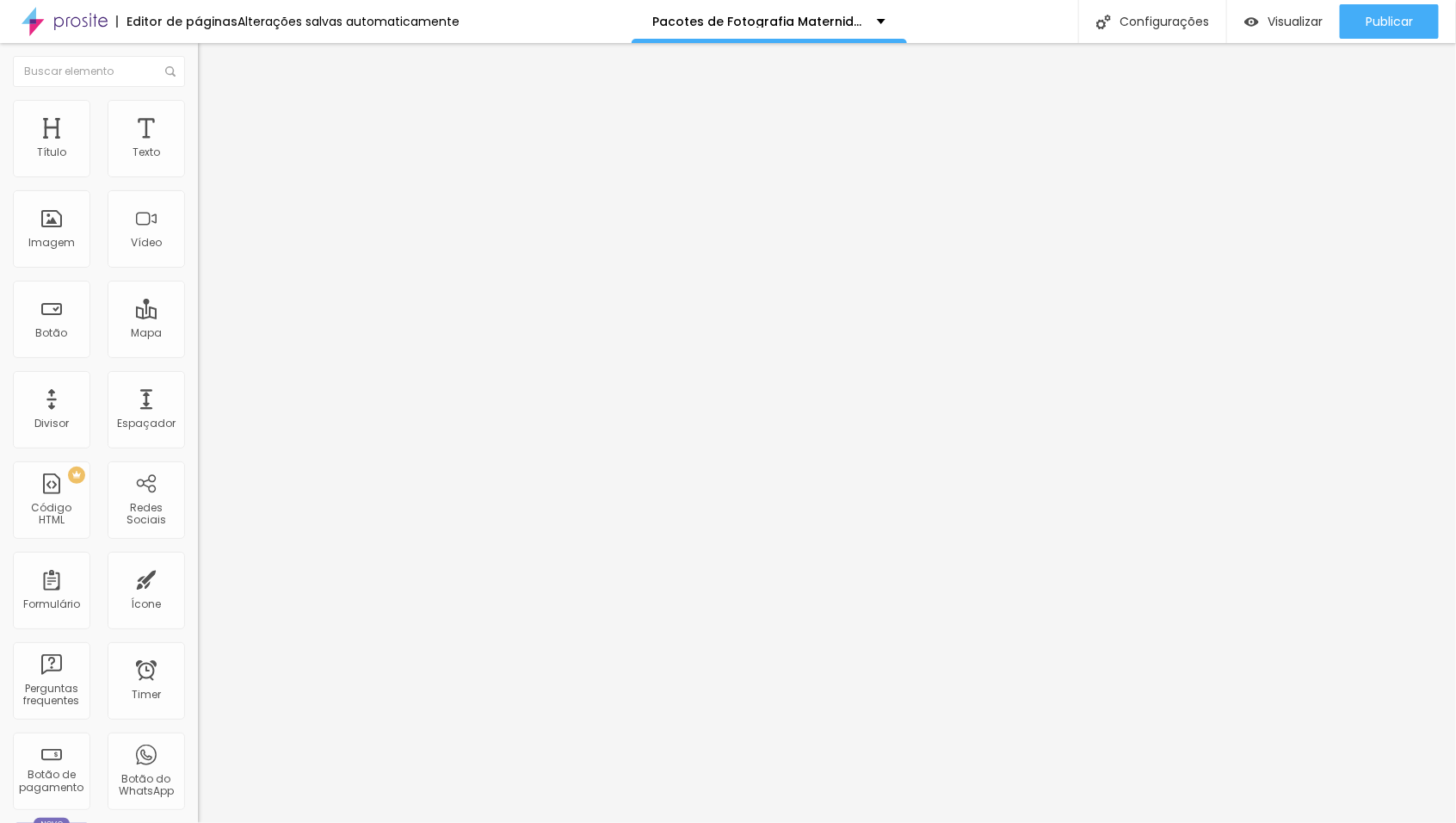
type input "4"
type input "5"
type input "6"
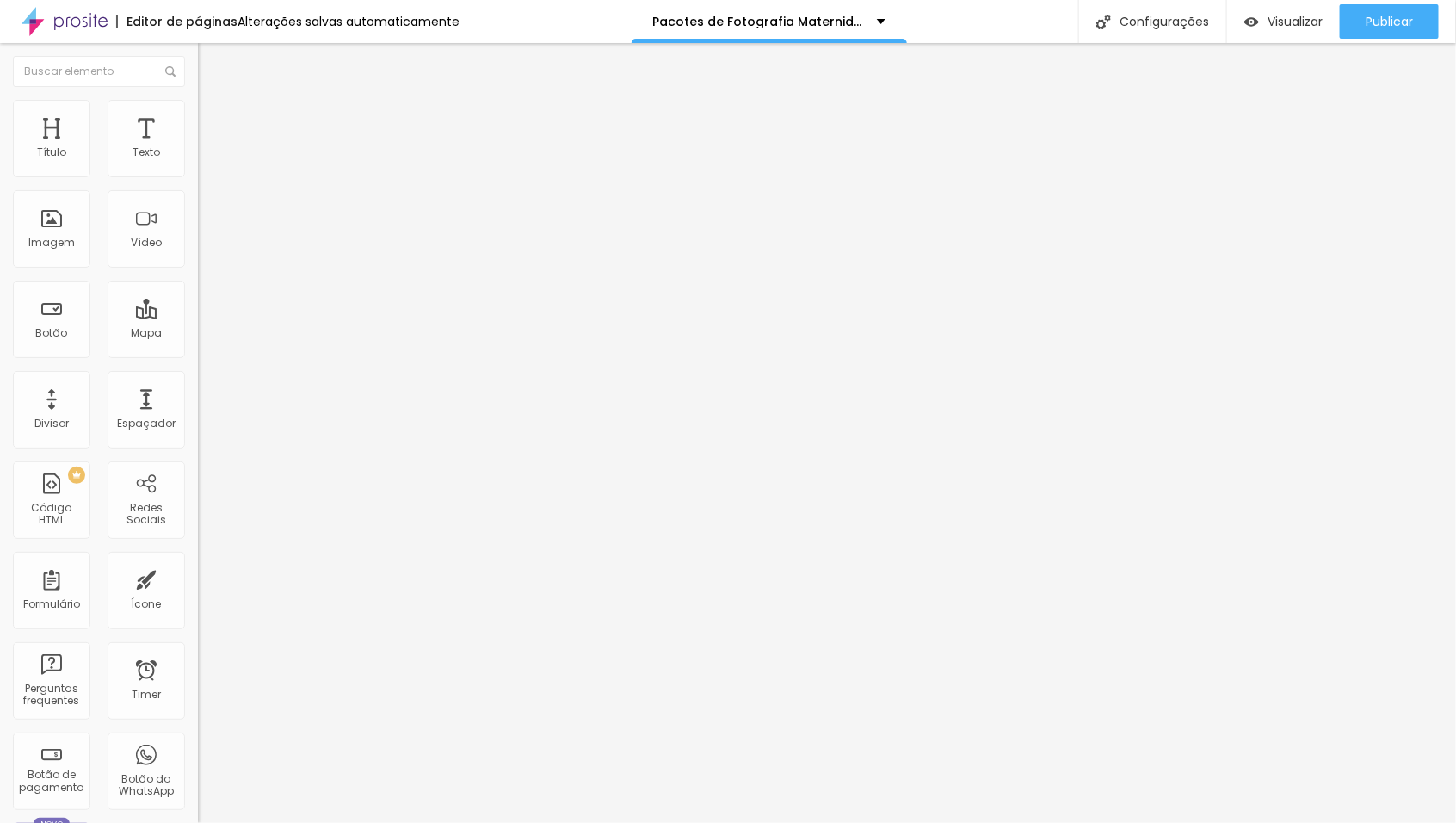
type input "5"
type input "0"
drag, startPoint x: 55, startPoint y: 167, endPoint x: 38, endPoint y: 170, distance: 17.3
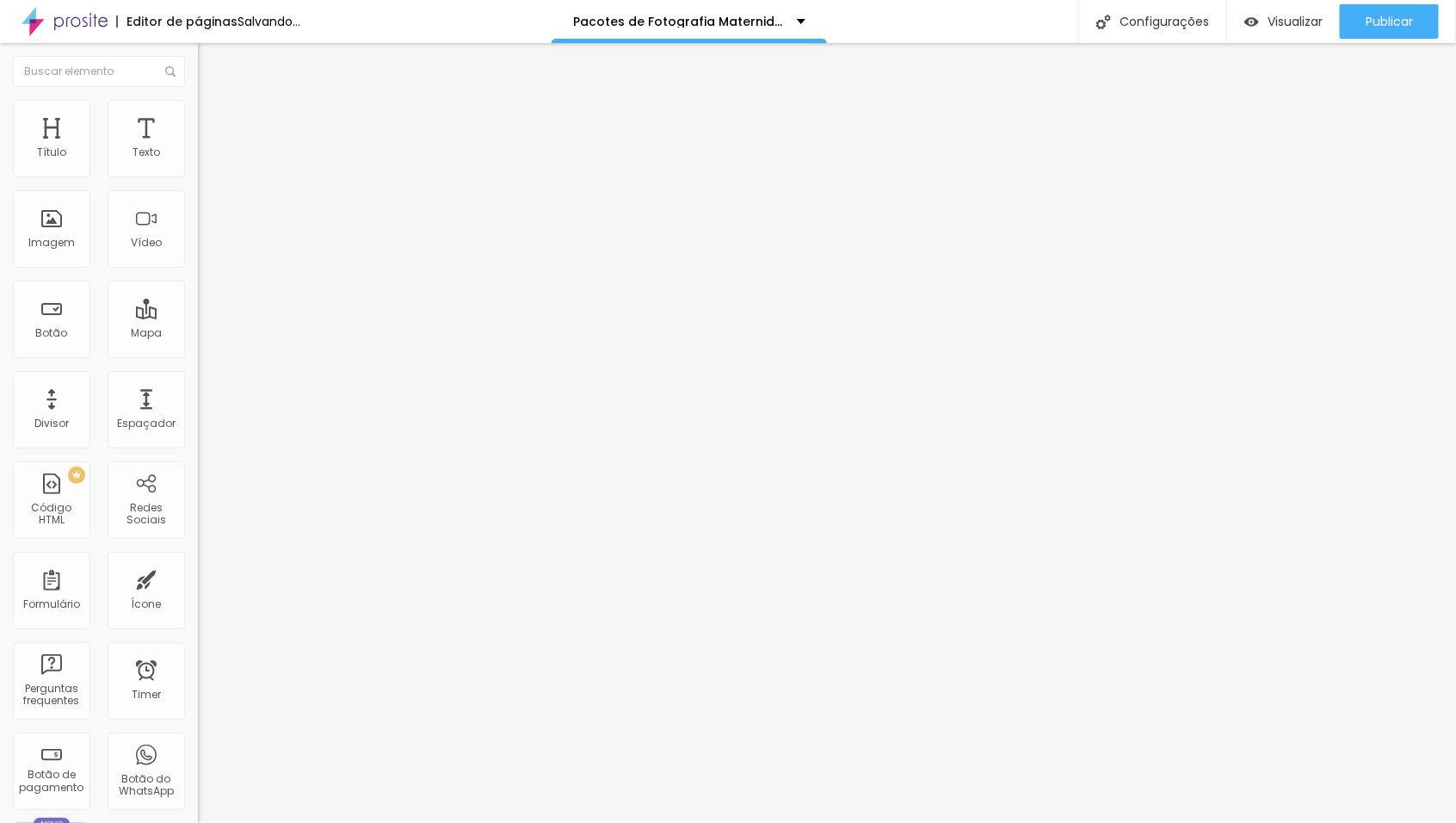
type input "0"
click at [198, 317] on input "range" at bounding box center [254, 323] width 111 height 14
click at [198, 255] on button "button" at bounding box center [211, 245] width 25 height 18
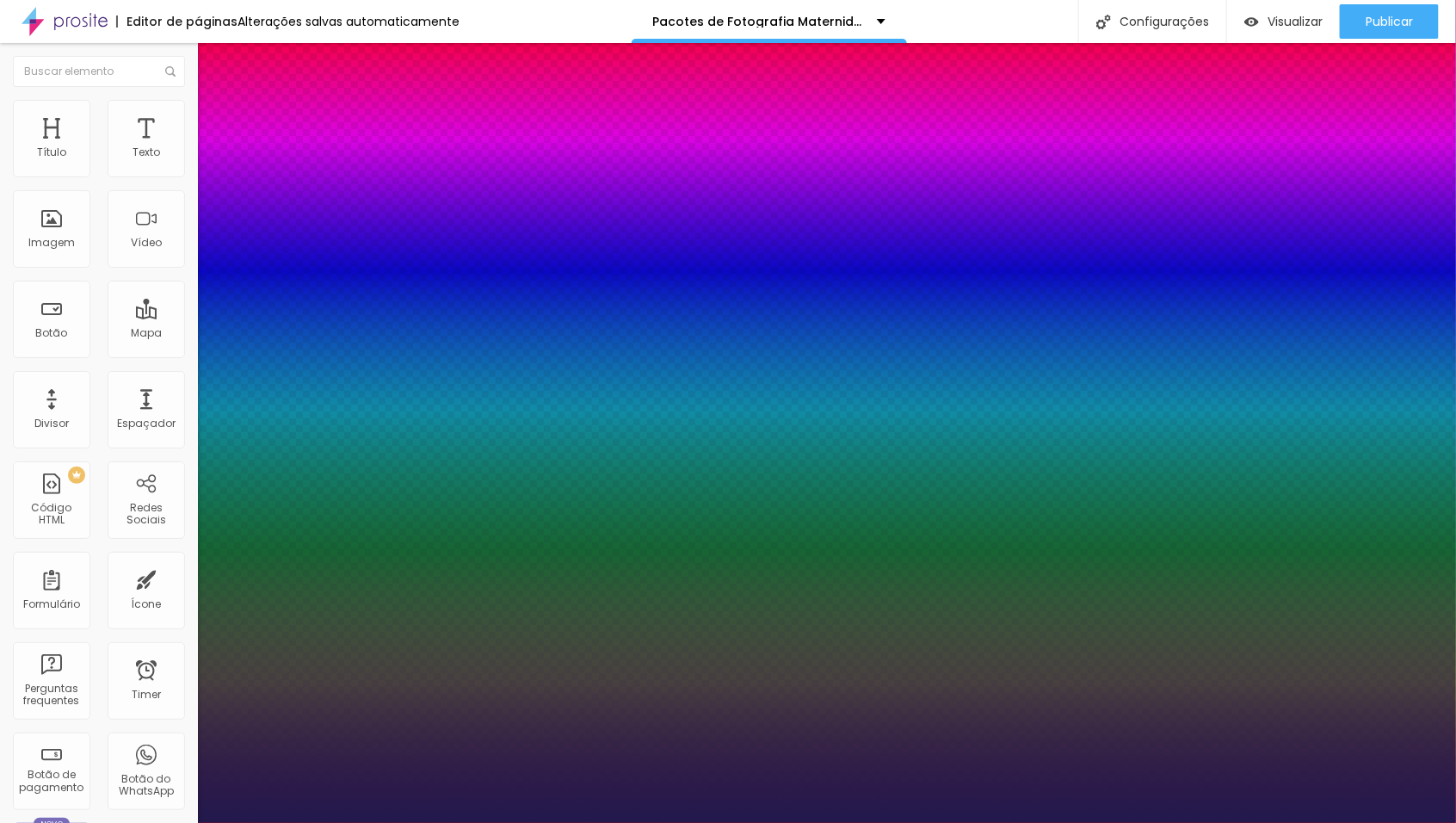
type input "1"
click at [825, 822] on div at bounding box center [728, 823] width 1456 height 0
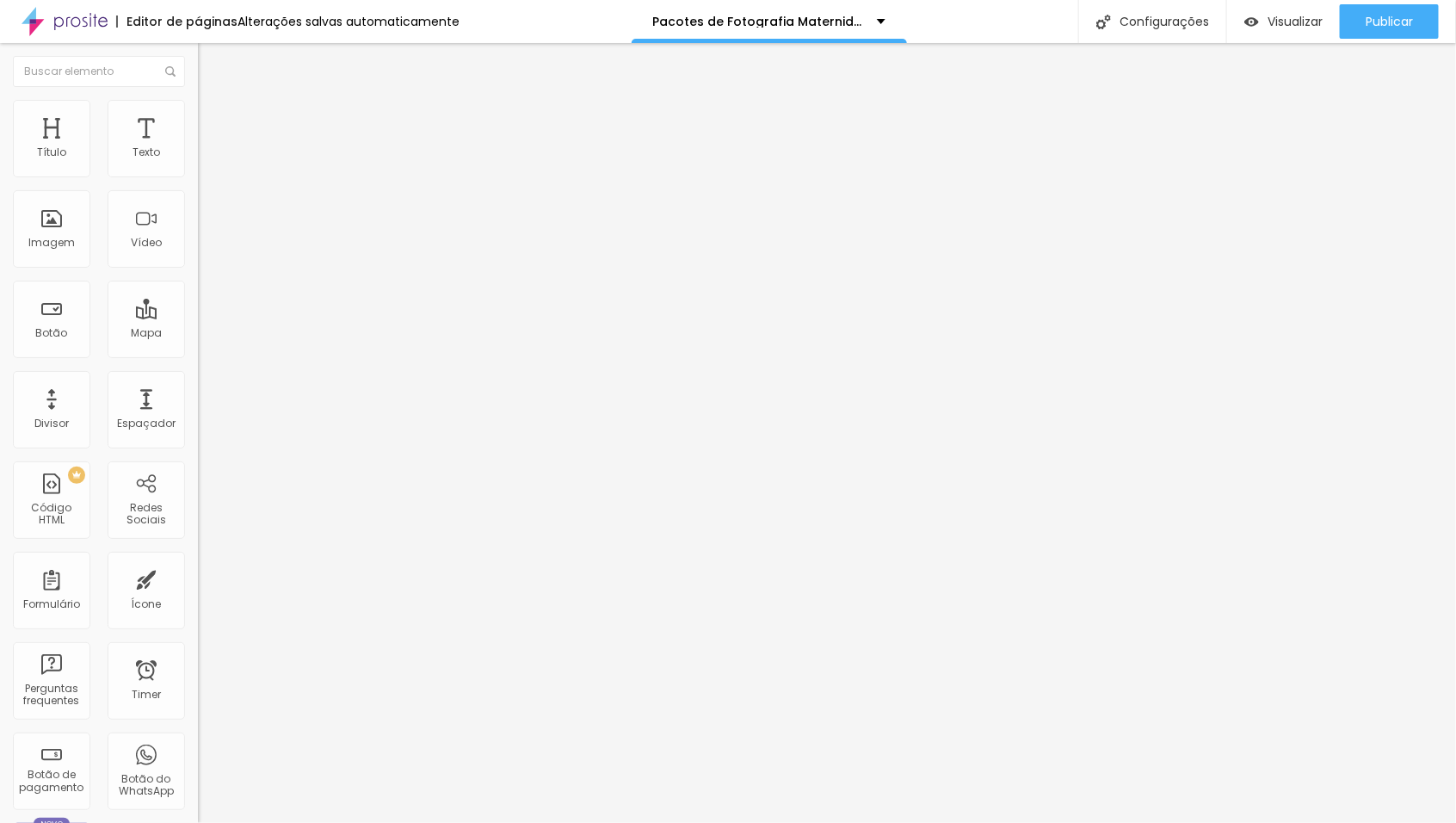
click at [198, 255] on button "button" at bounding box center [211, 245] width 25 height 18
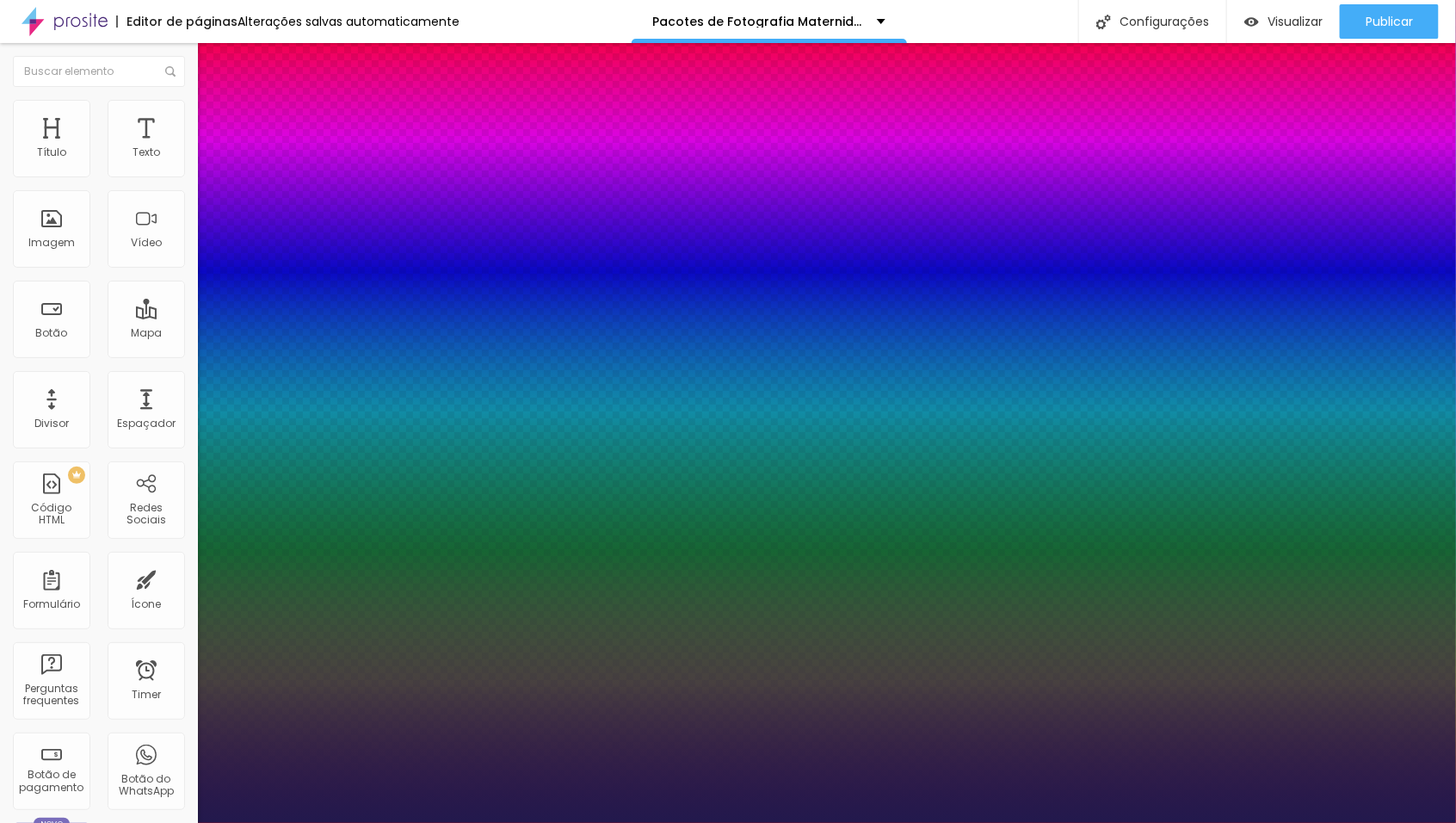
type input "1"
type input "12"
type input "1"
type input "13"
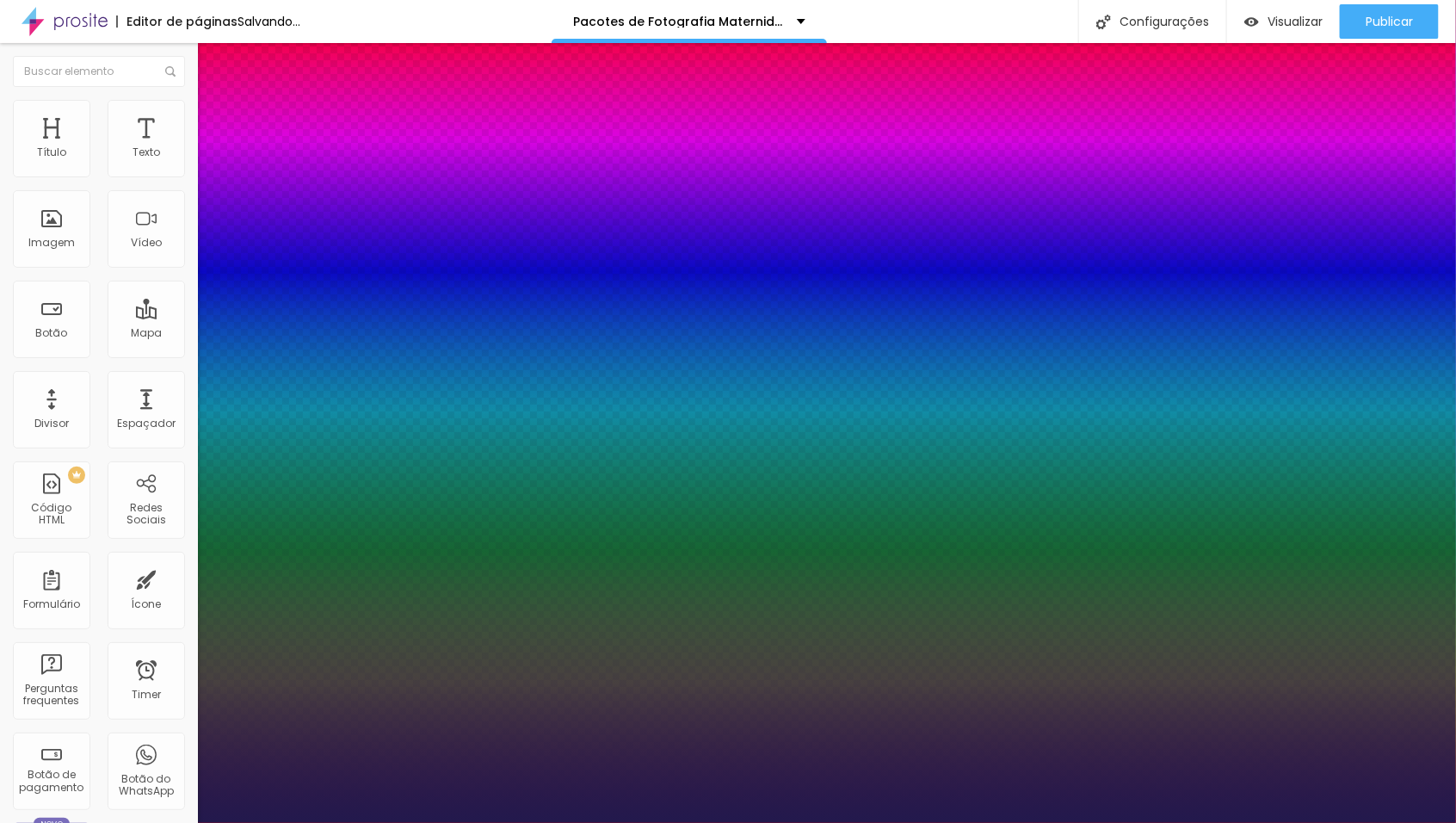
type input "13"
type input "1"
type input "14"
type input "1"
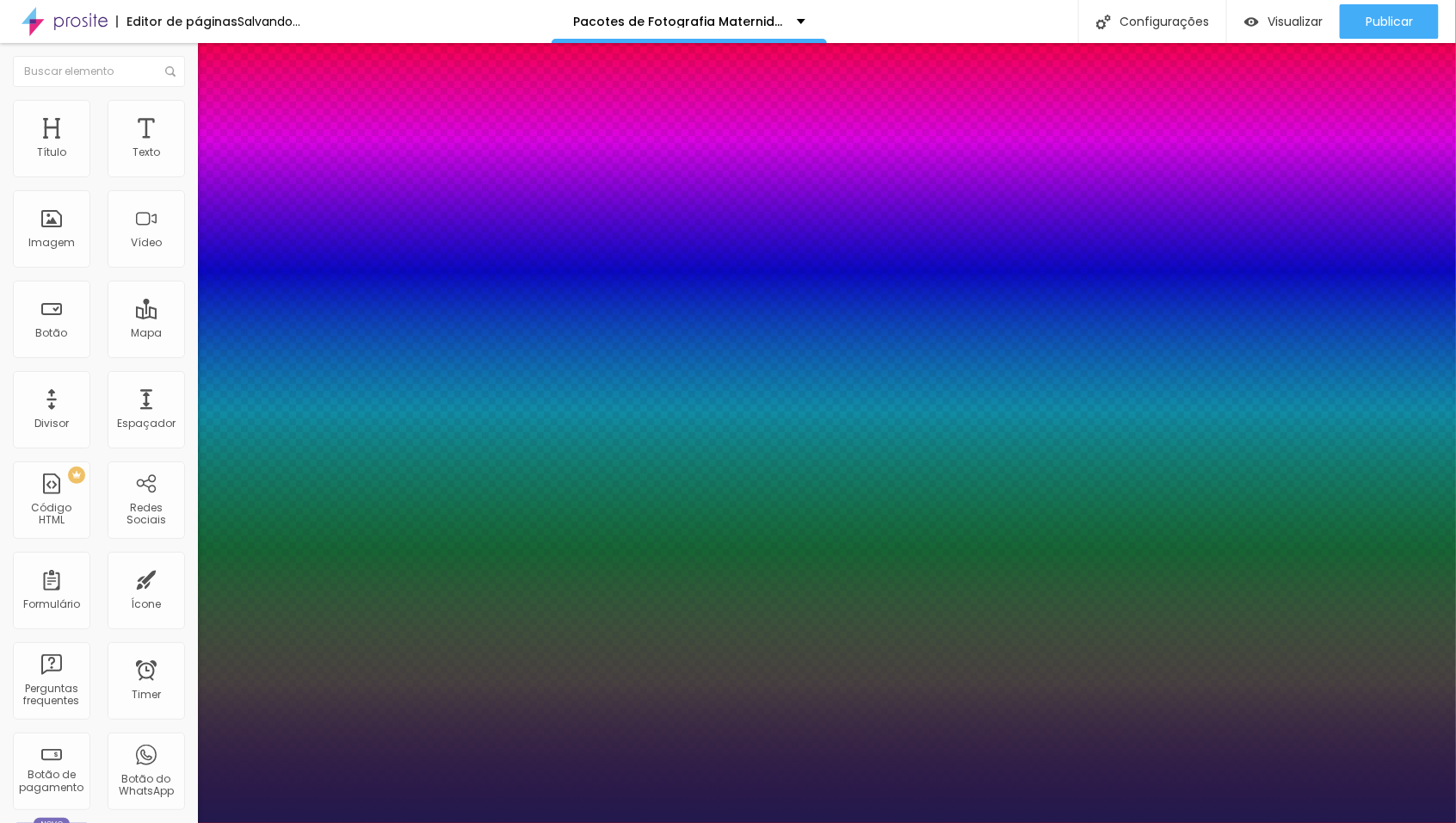
type input "15"
click at [940, 822] on div at bounding box center [728, 823] width 1456 height 0
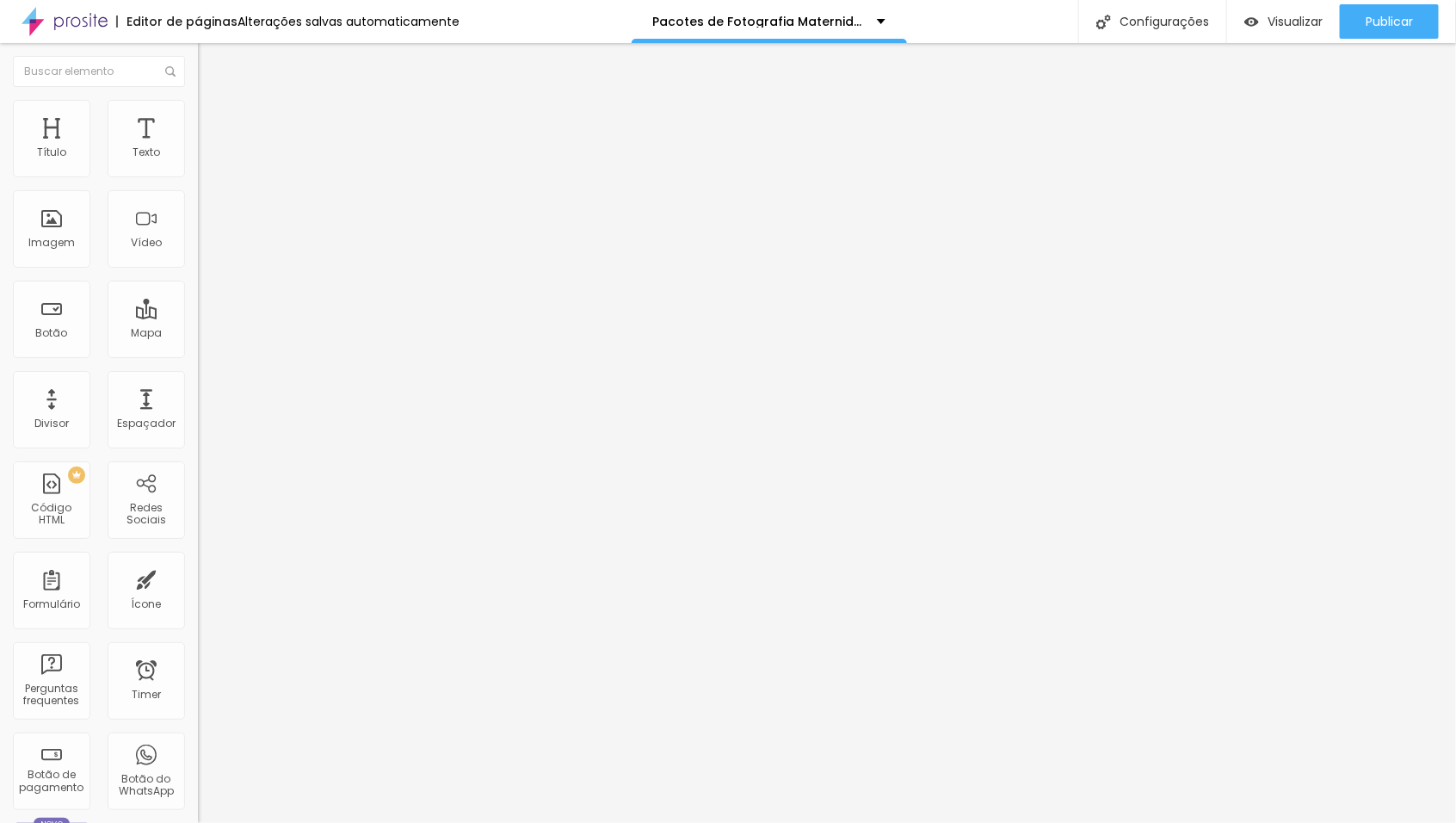
click at [198, 111] on img at bounding box center [206, 108] width 15 height 15
drag, startPoint x: 48, startPoint y: 171, endPoint x: 12, endPoint y: 175, distance: 36.2
click at [198, 317] on input "range" at bounding box center [254, 323] width 111 height 14
click at [214, 101] on span "Estilo" at bounding box center [227, 94] width 26 height 14
drag, startPoint x: 54, startPoint y: 356, endPoint x: 43, endPoint y: 373, distance: 20.2
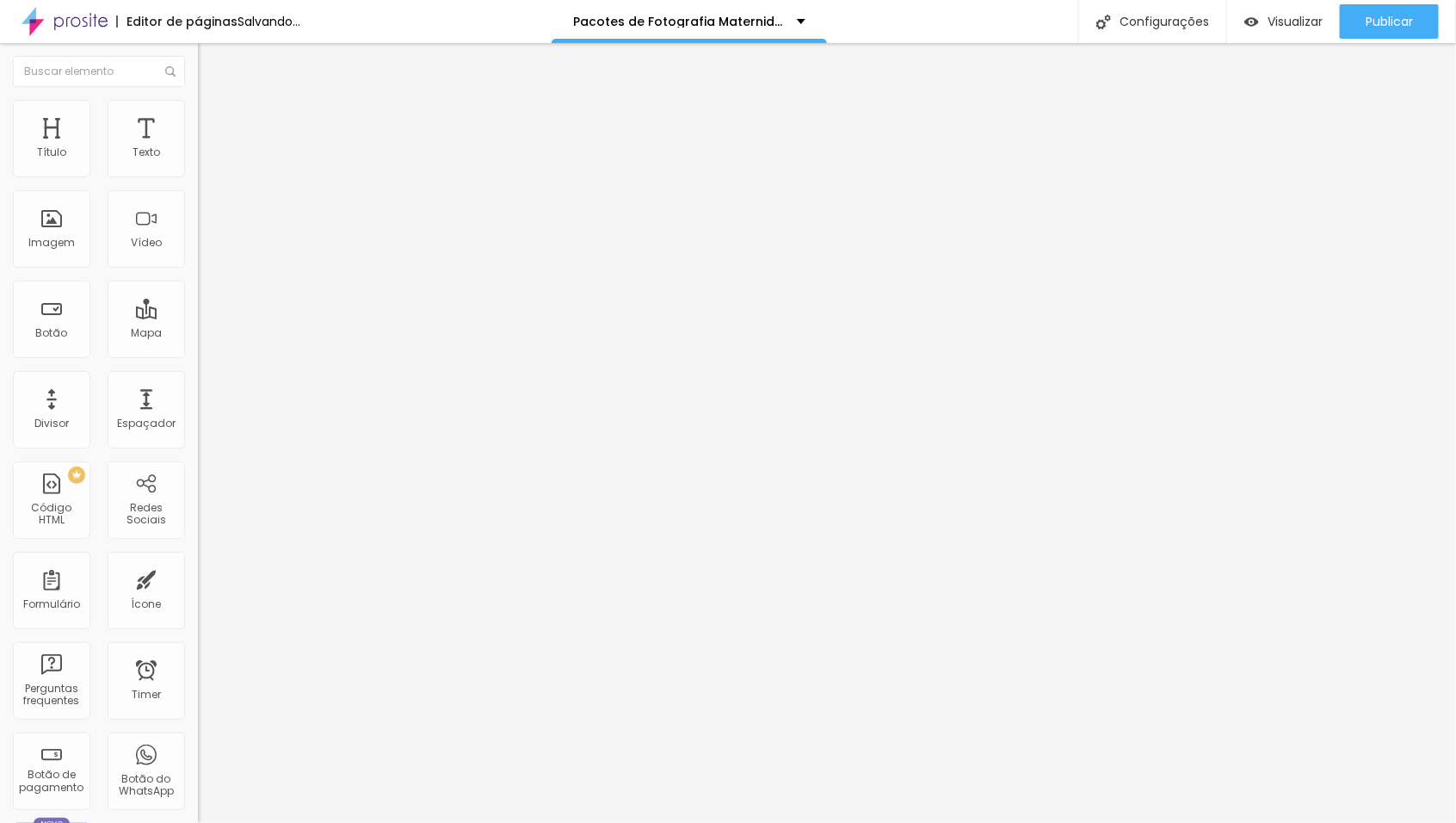
click at [198, 406] on input "range" at bounding box center [254, 413] width 111 height 14
click at [198, 317] on input "range" at bounding box center [254, 323] width 111 height 14
click at [205, 249] on icon "button" at bounding box center [210, 244] width 10 height 10
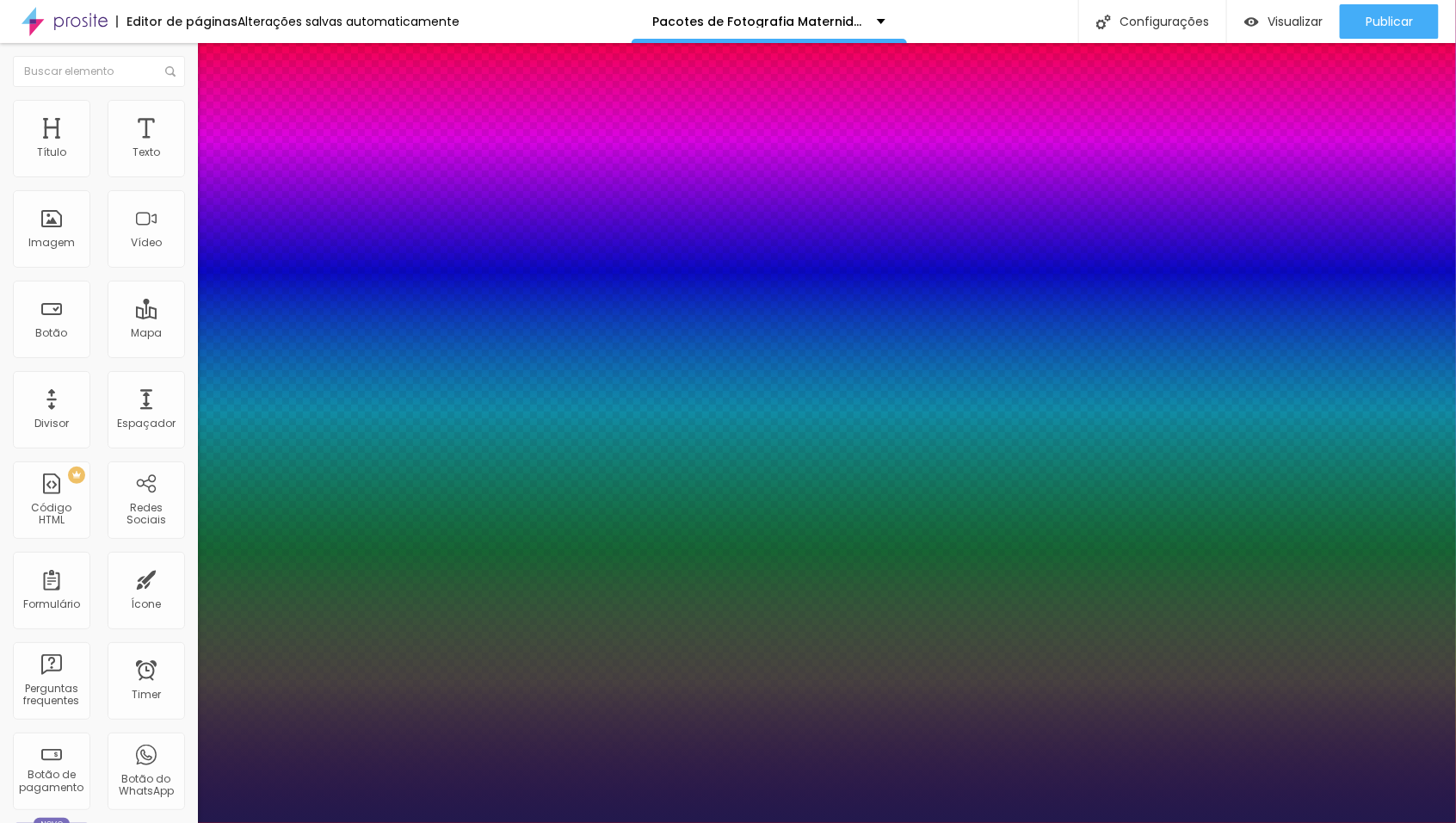
click at [1257, 822] on div at bounding box center [728, 823] width 1456 height 0
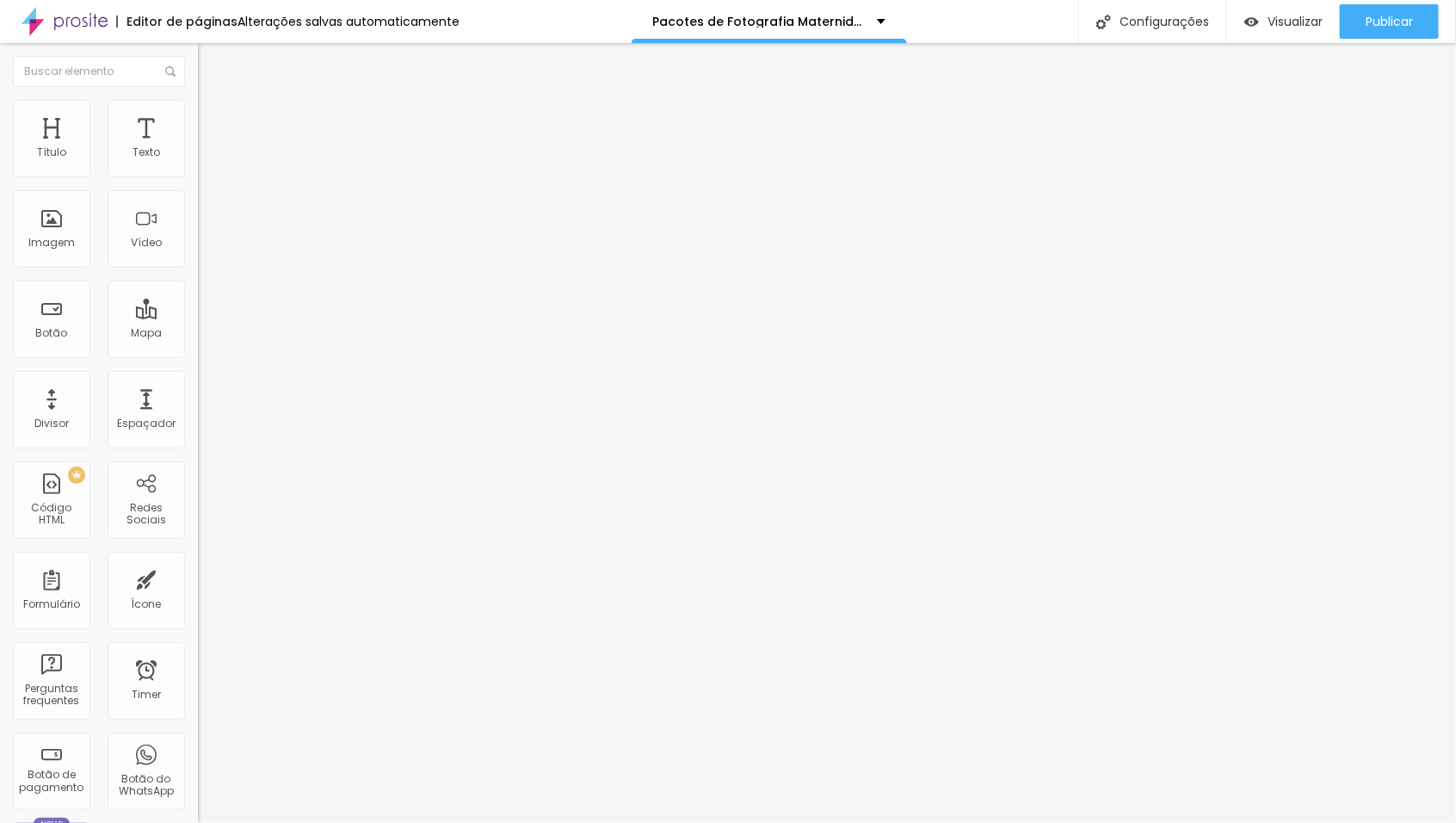
drag, startPoint x: 60, startPoint y: 361, endPoint x: 52, endPoint y: 369, distance: 11.3
click at [198, 406] on input "range" at bounding box center [254, 413] width 111 height 14
click at [198, 100] on li "Avançado" at bounding box center [298, 109] width 198 height 17
drag, startPoint x: 49, startPoint y: 168, endPoint x: 21, endPoint y: 176, distance: 29.1
click at [198, 317] on input "range" at bounding box center [254, 323] width 111 height 14
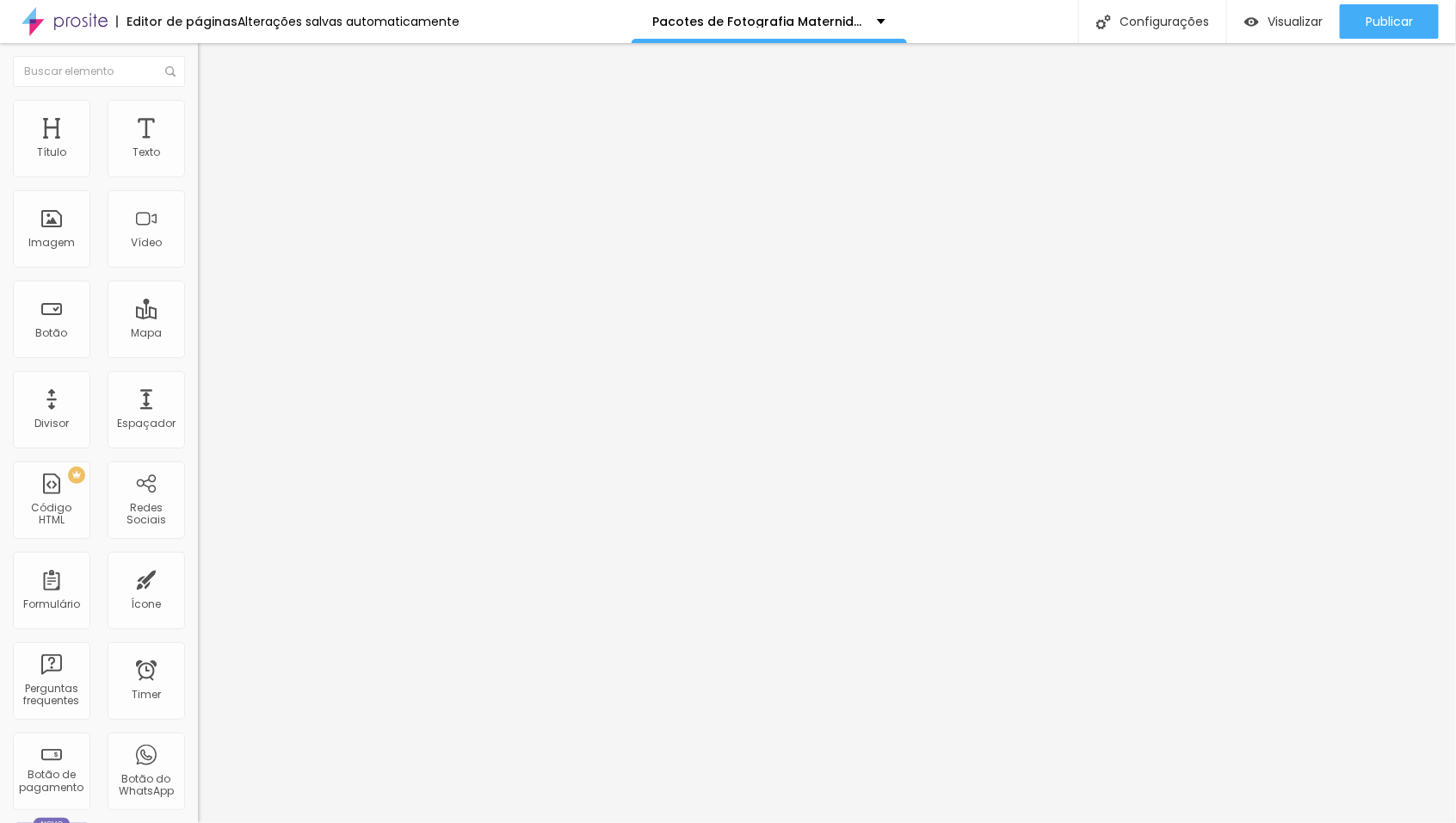
drag, startPoint x: 85, startPoint y: 166, endPoint x: 76, endPoint y: 172, distance: 10.8
click at [198, 317] on input "range" at bounding box center [254, 323] width 111 height 14
click at [1405, 10] on div "Publicar" at bounding box center [1390, 22] width 47 height 34
click at [1397, 14] on span "Publicar" at bounding box center [1390, 21] width 47 height 14
